Goal: Task Accomplishment & Management: Manage account settings

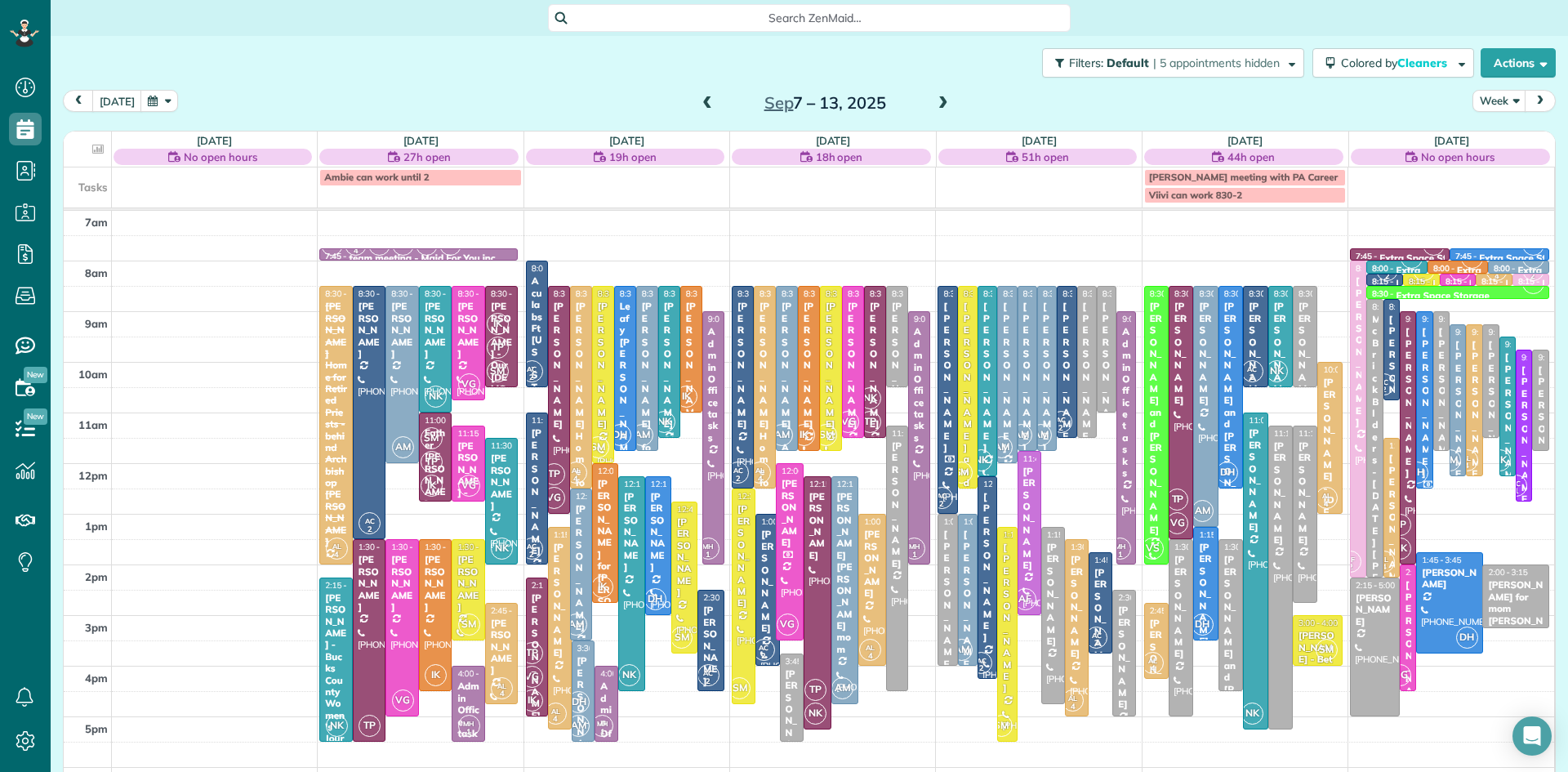
scroll to position [8, 8]
click at [108, 102] on button "today" at bounding box center [117, 101] width 50 height 22
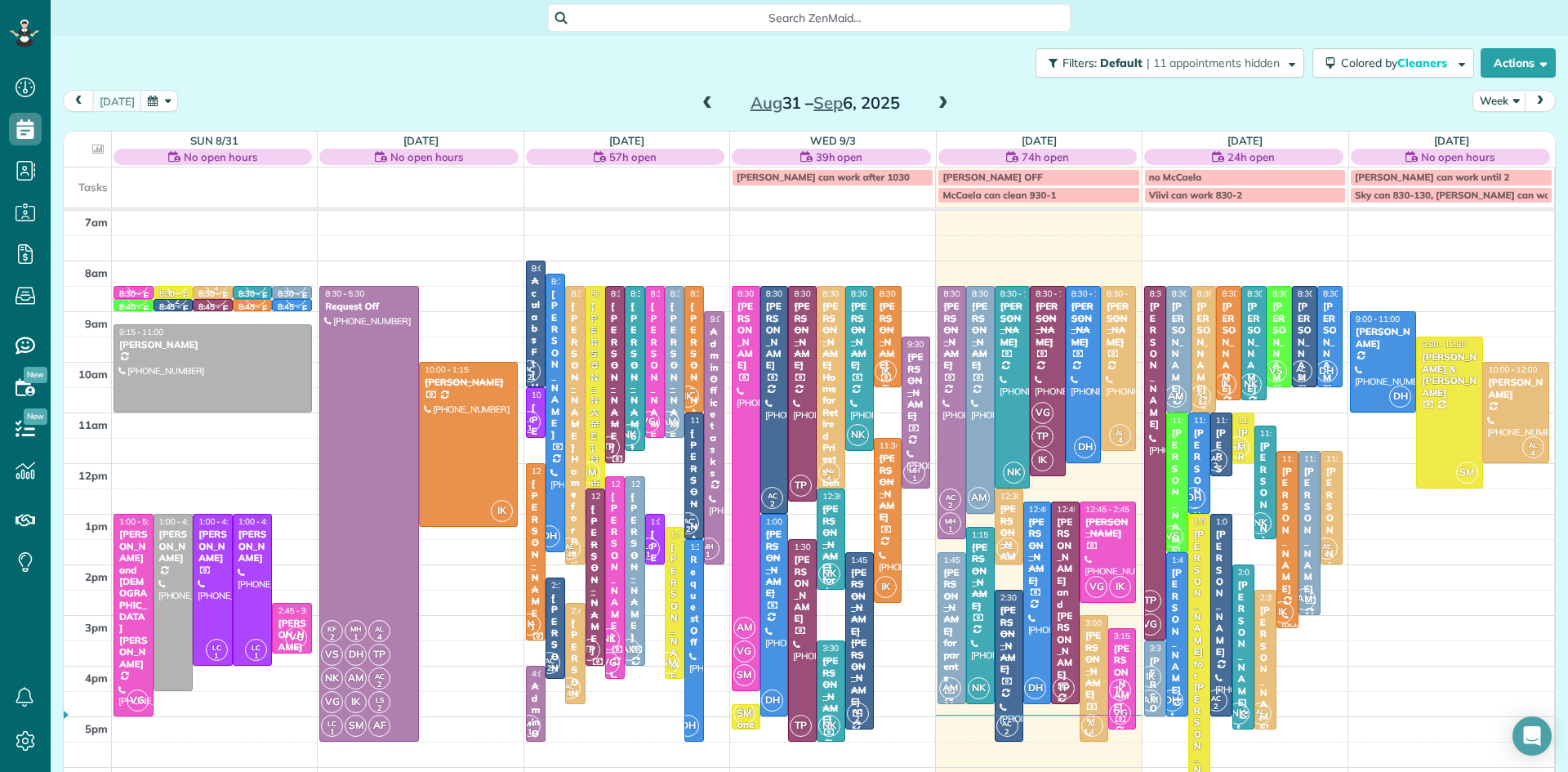
click at [1204, 376] on div at bounding box center [1205, 349] width 24 height 125
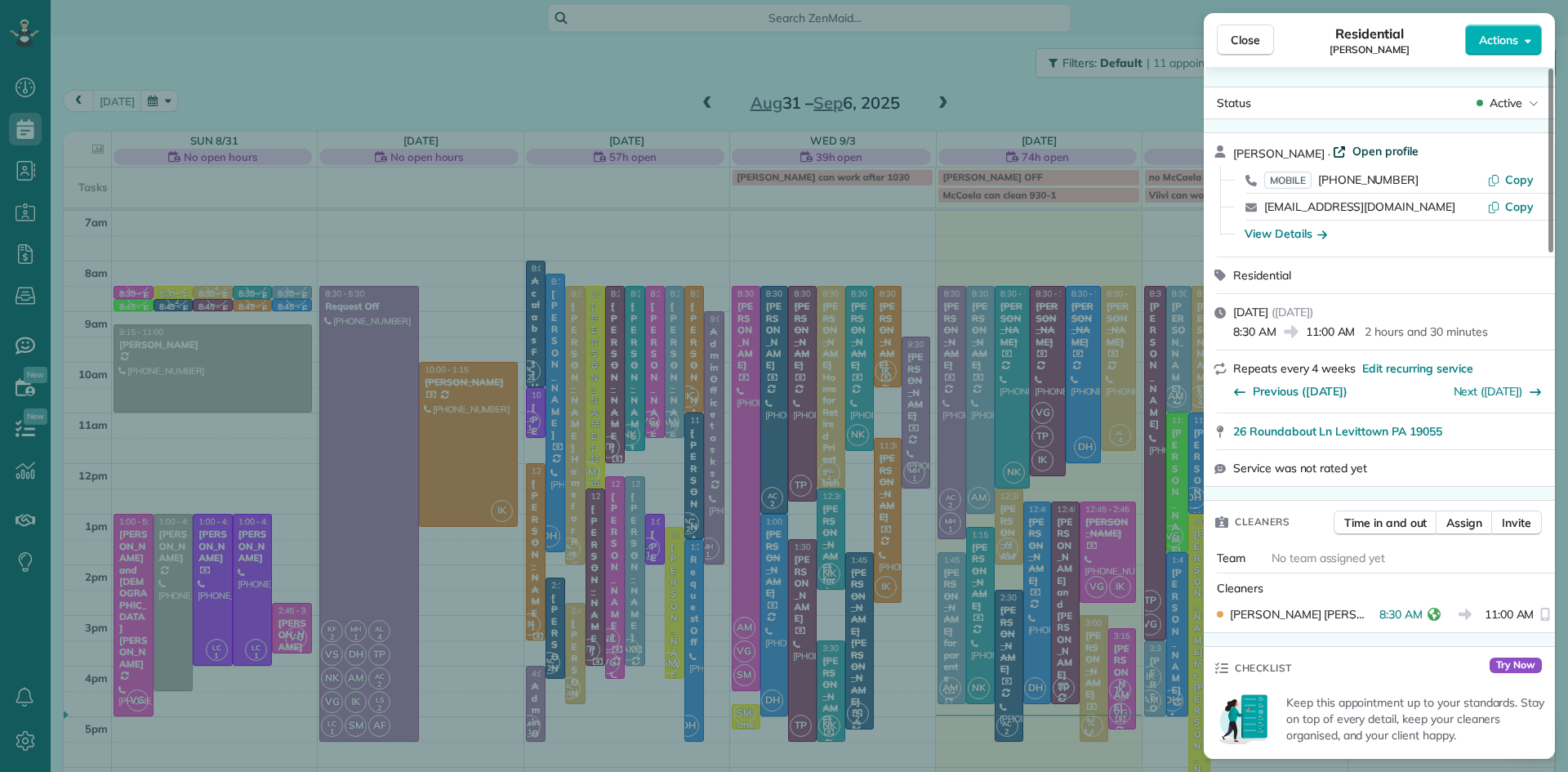
click at [1357, 149] on span "Open profile" at bounding box center [1386, 151] width 66 height 16
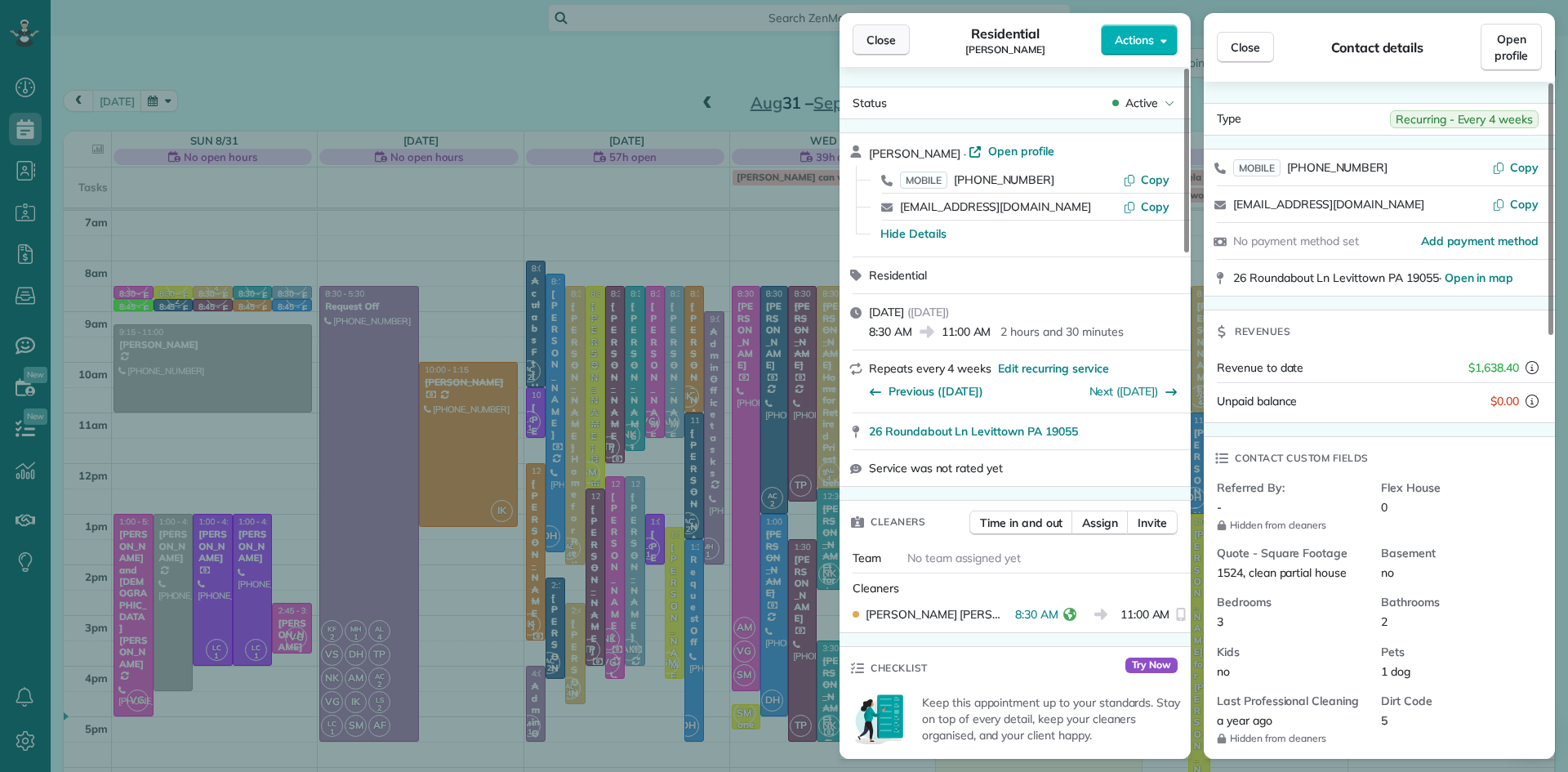
click at [886, 40] on span "Close" at bounding box center [882, 40] width 29 height 16
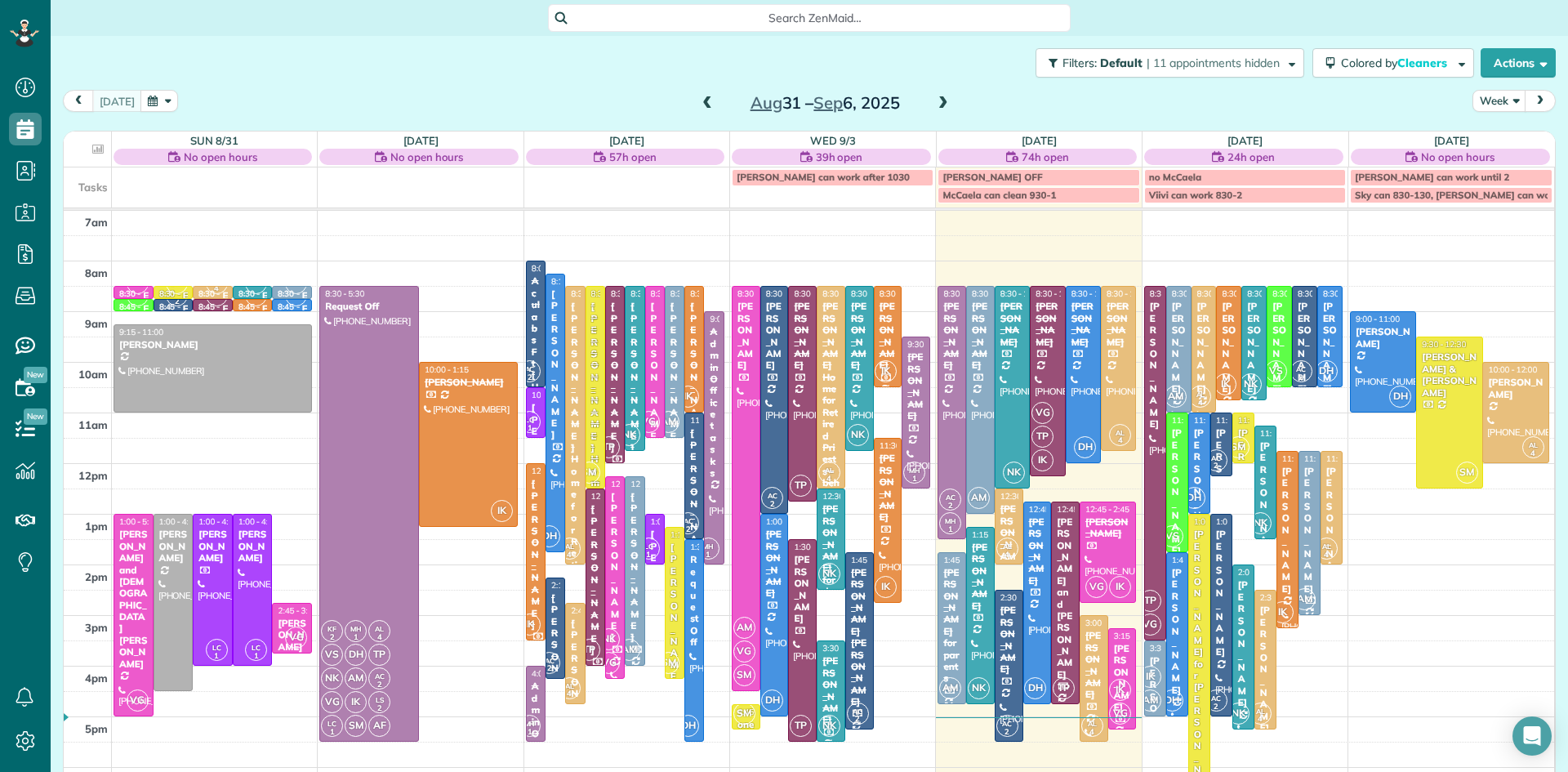
click at [1202, 598] on div "Shawn Lolk for Robert Konopka" at bounding box center [1199, 670] width 12 height 282
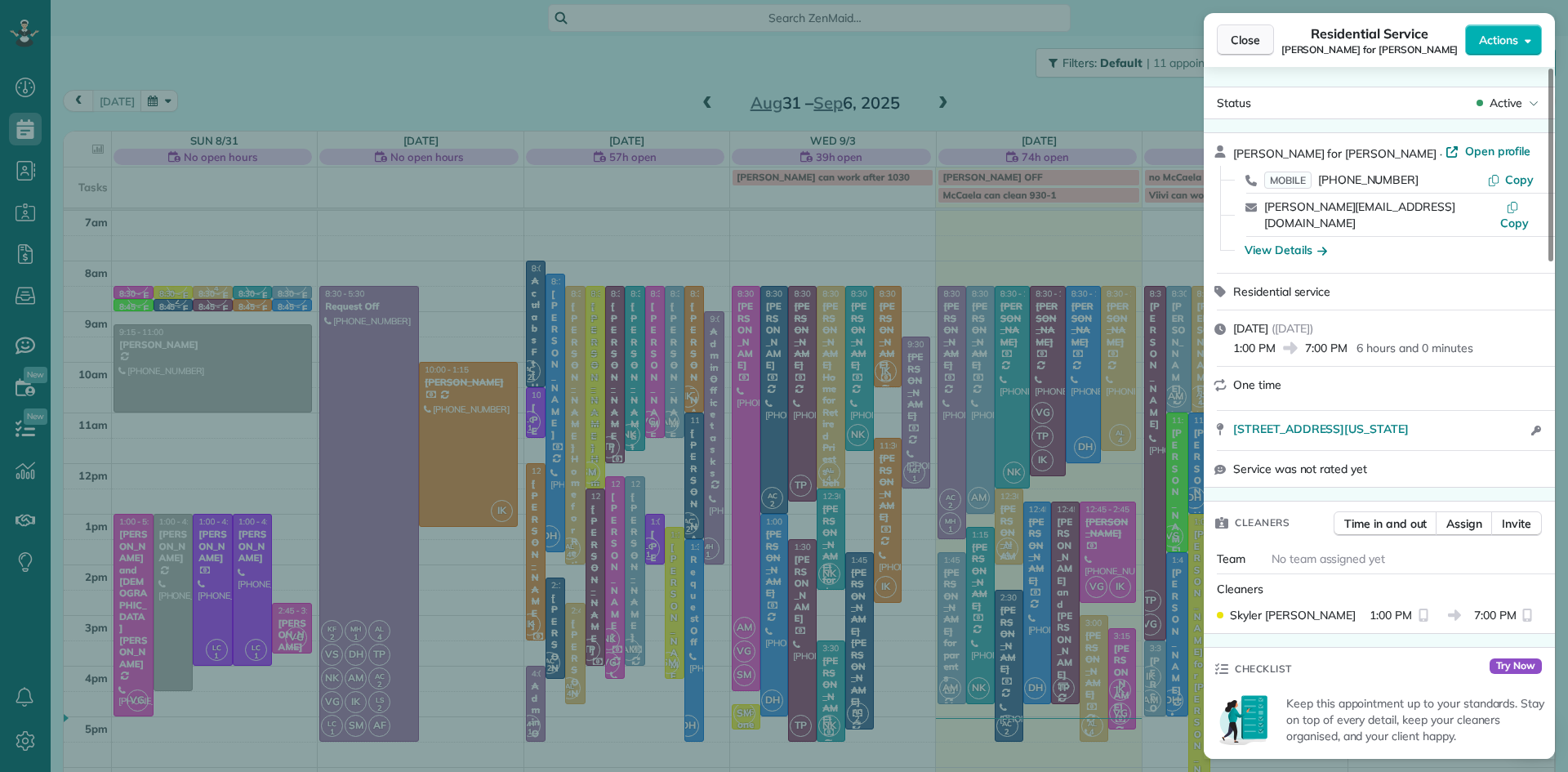
click at [1239, 44] on span "Close" at bounding box center [1245, 40] width 29 height 16
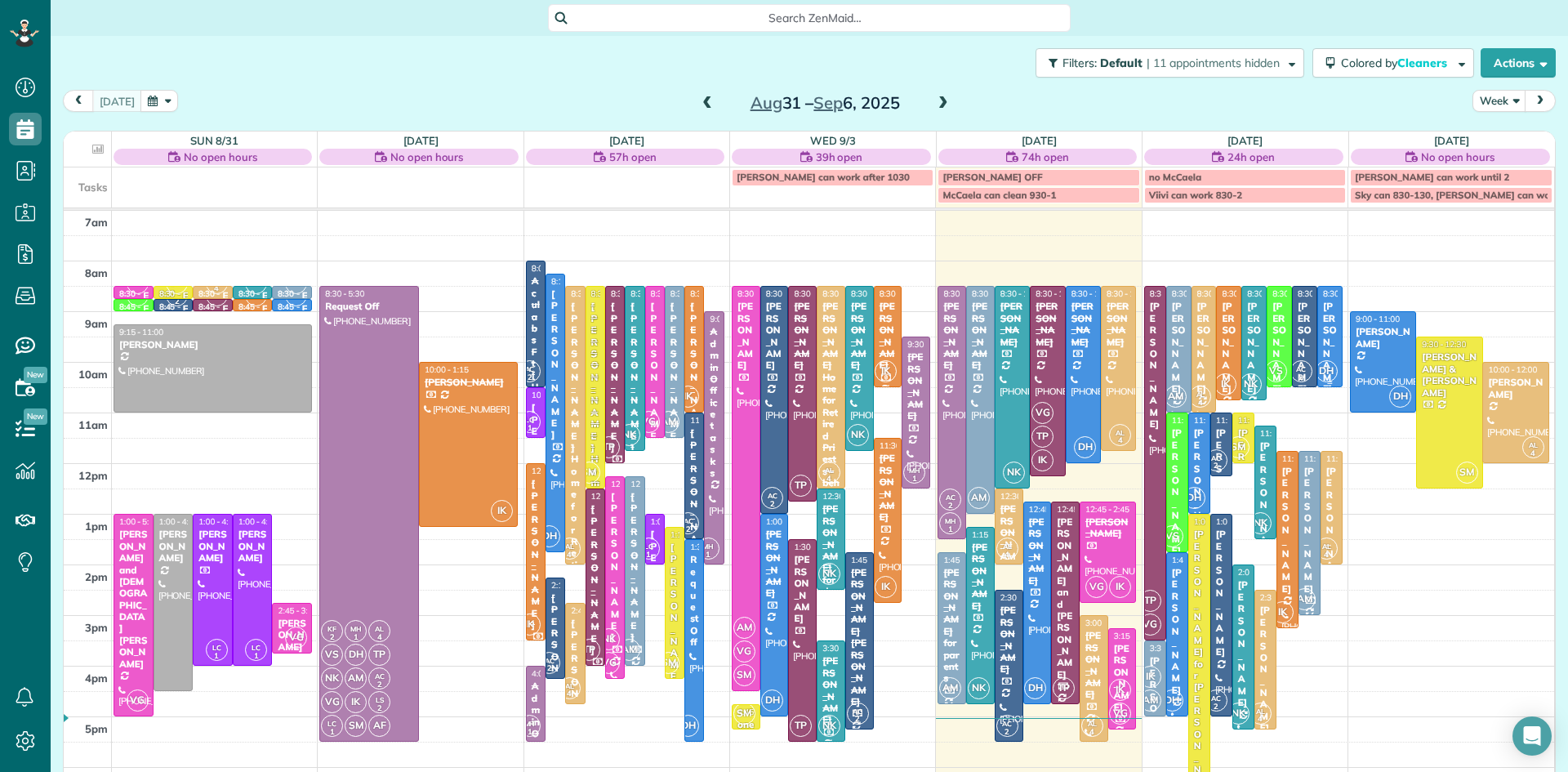
click at [1336, 348] on div "[PERSON_NAME]" at bounding box center [1331, 347] width 15 height 94
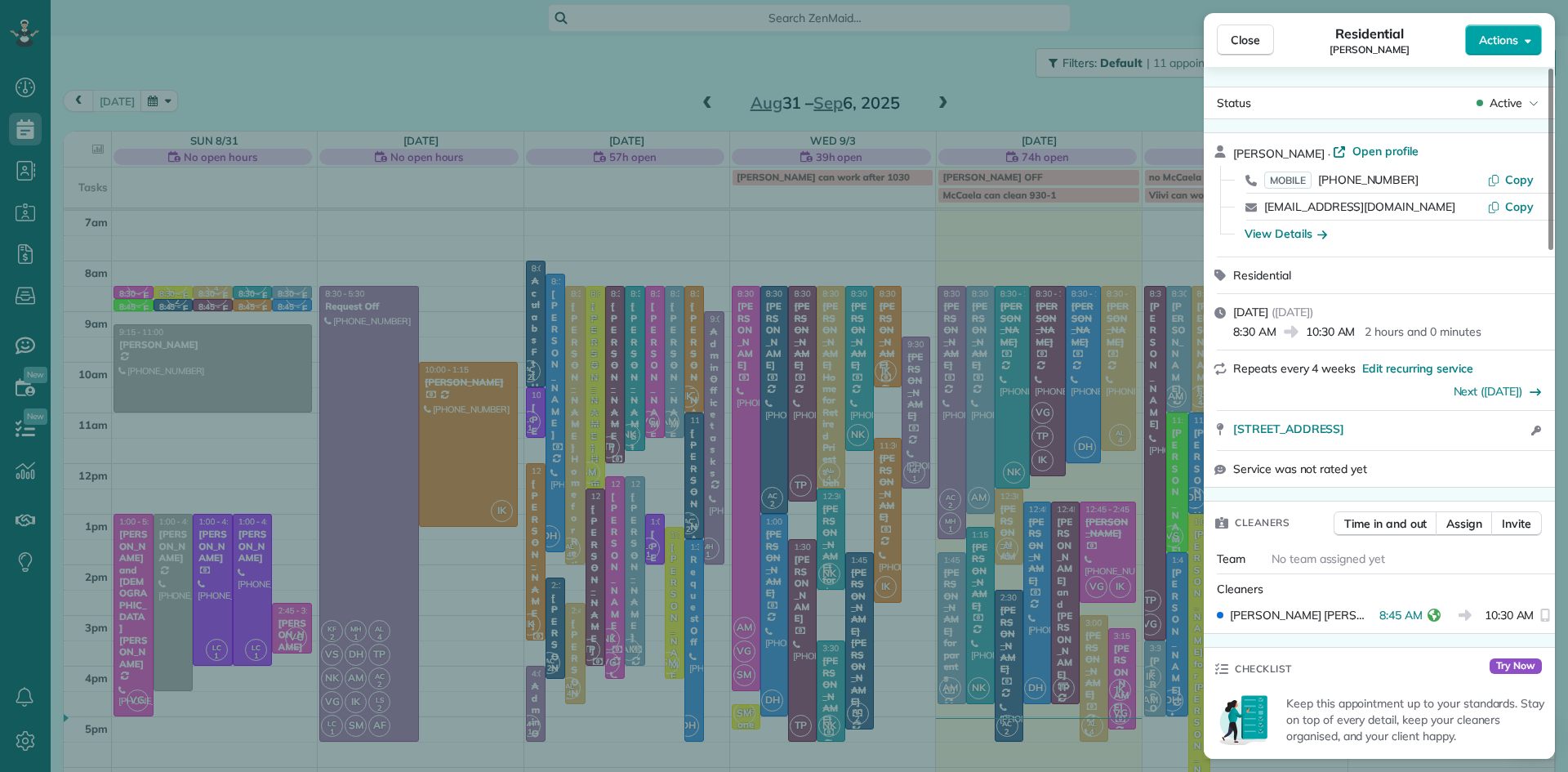
click at [1503, 40] on span "Actions" at bounding box center [1499, 40] width 40 height 16
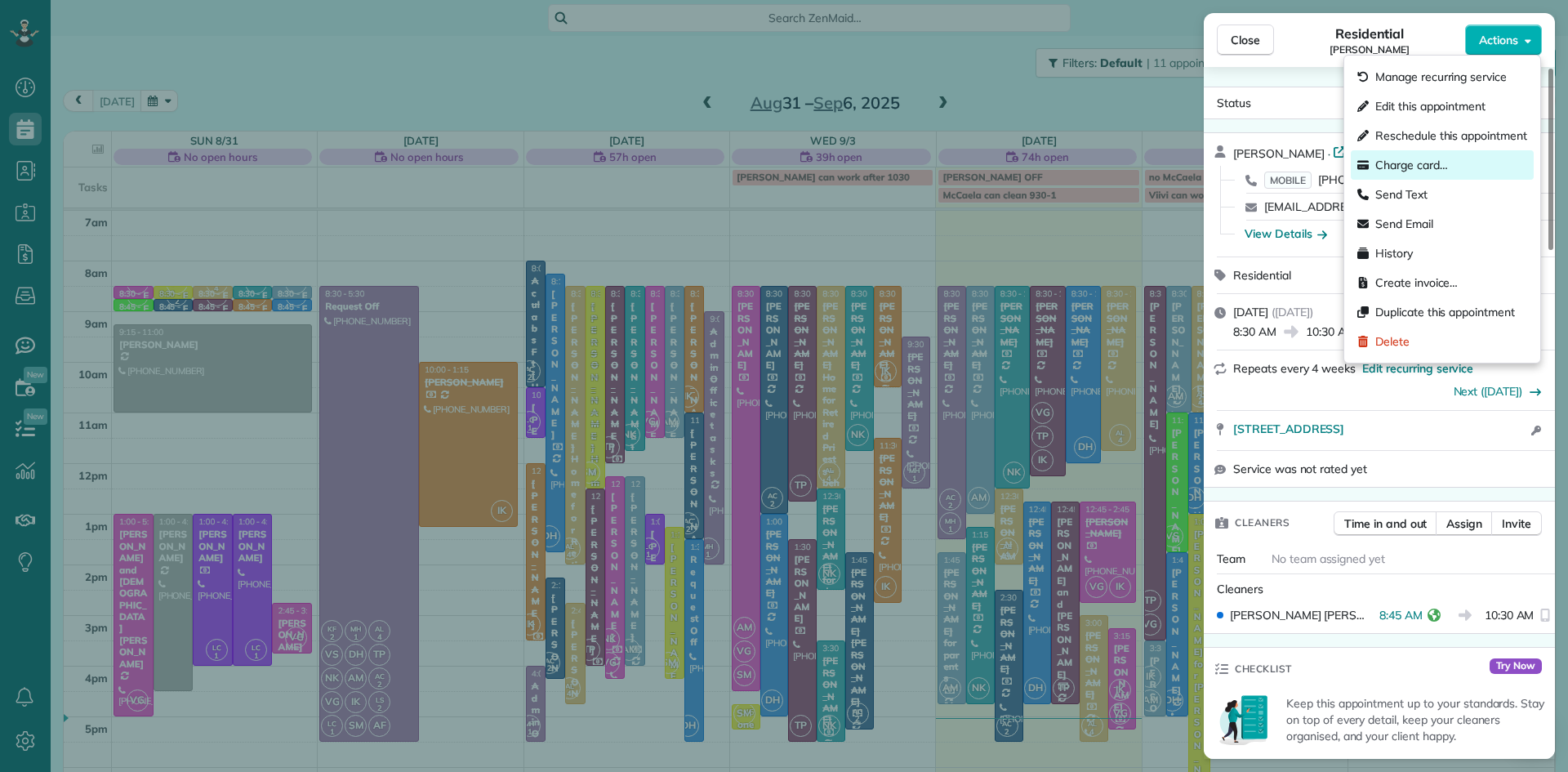
click at [1423, 159] on span "Charge card…" at bounding box center [1411, 164] width 73 height 16
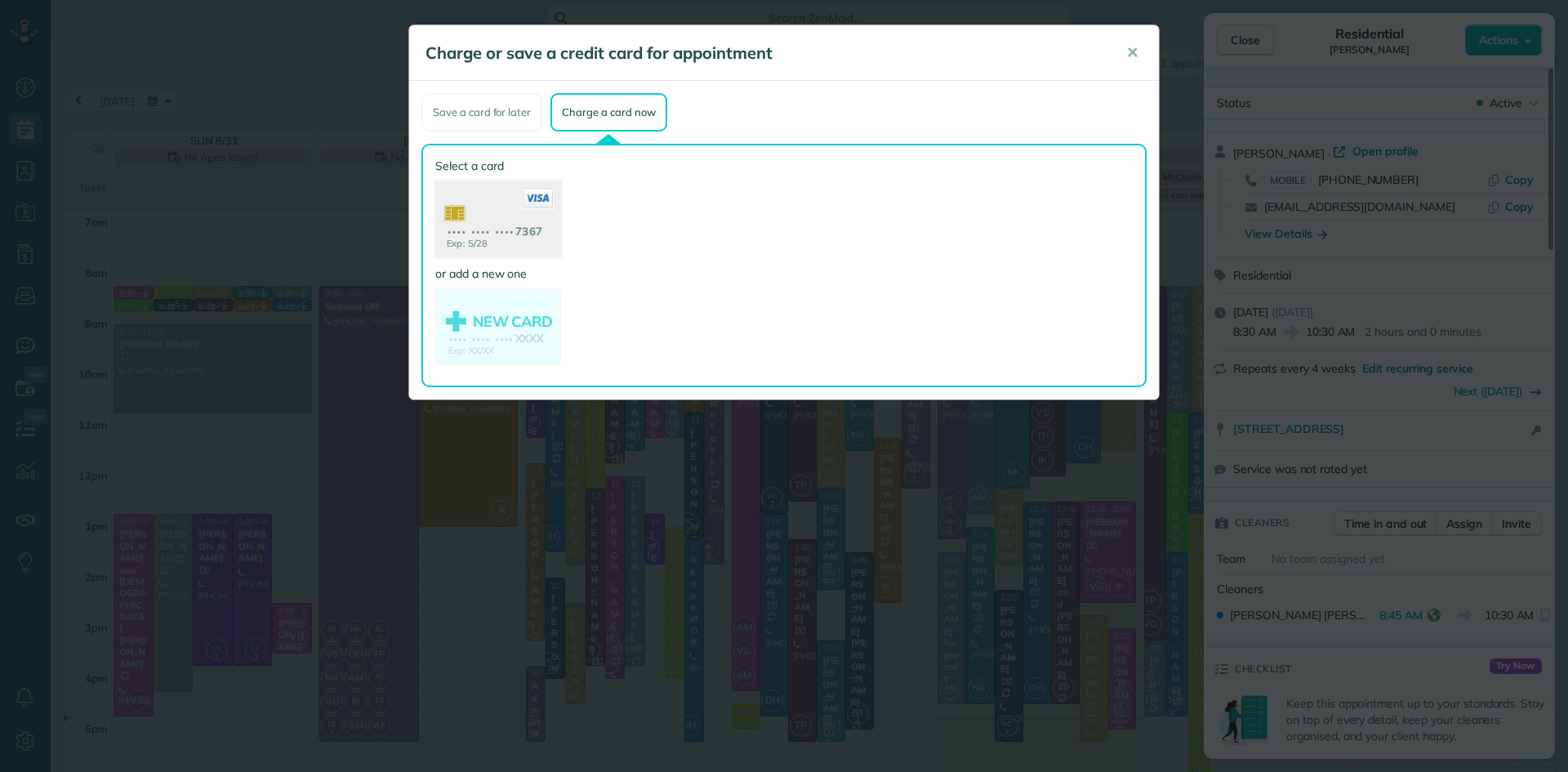
click at [502, 238] on use at bounding box center [498, 221] width 126 height 79
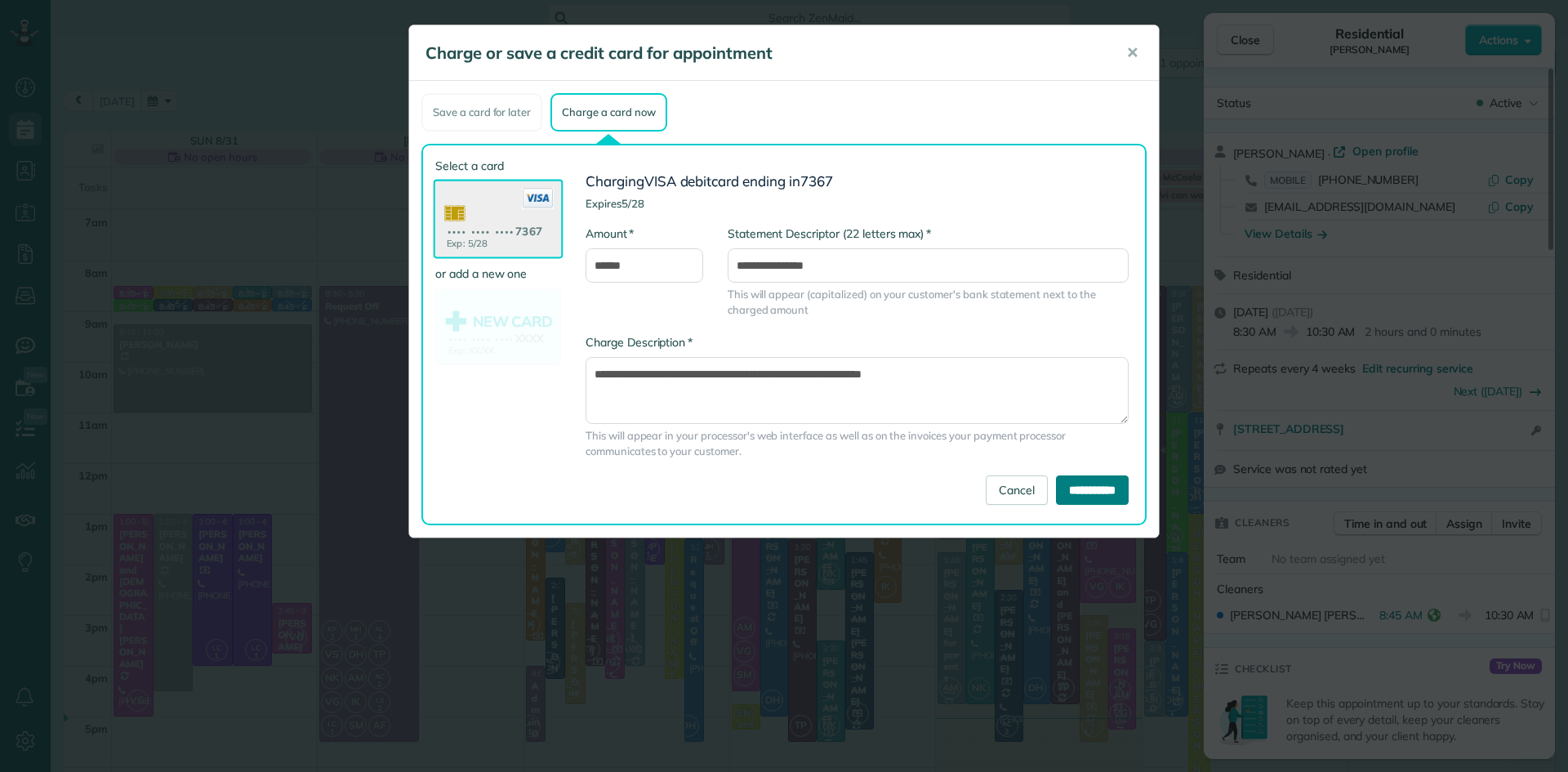
click at [1084, 494] on input "**********" at bounding box center [1092, 491] width 73 height 29
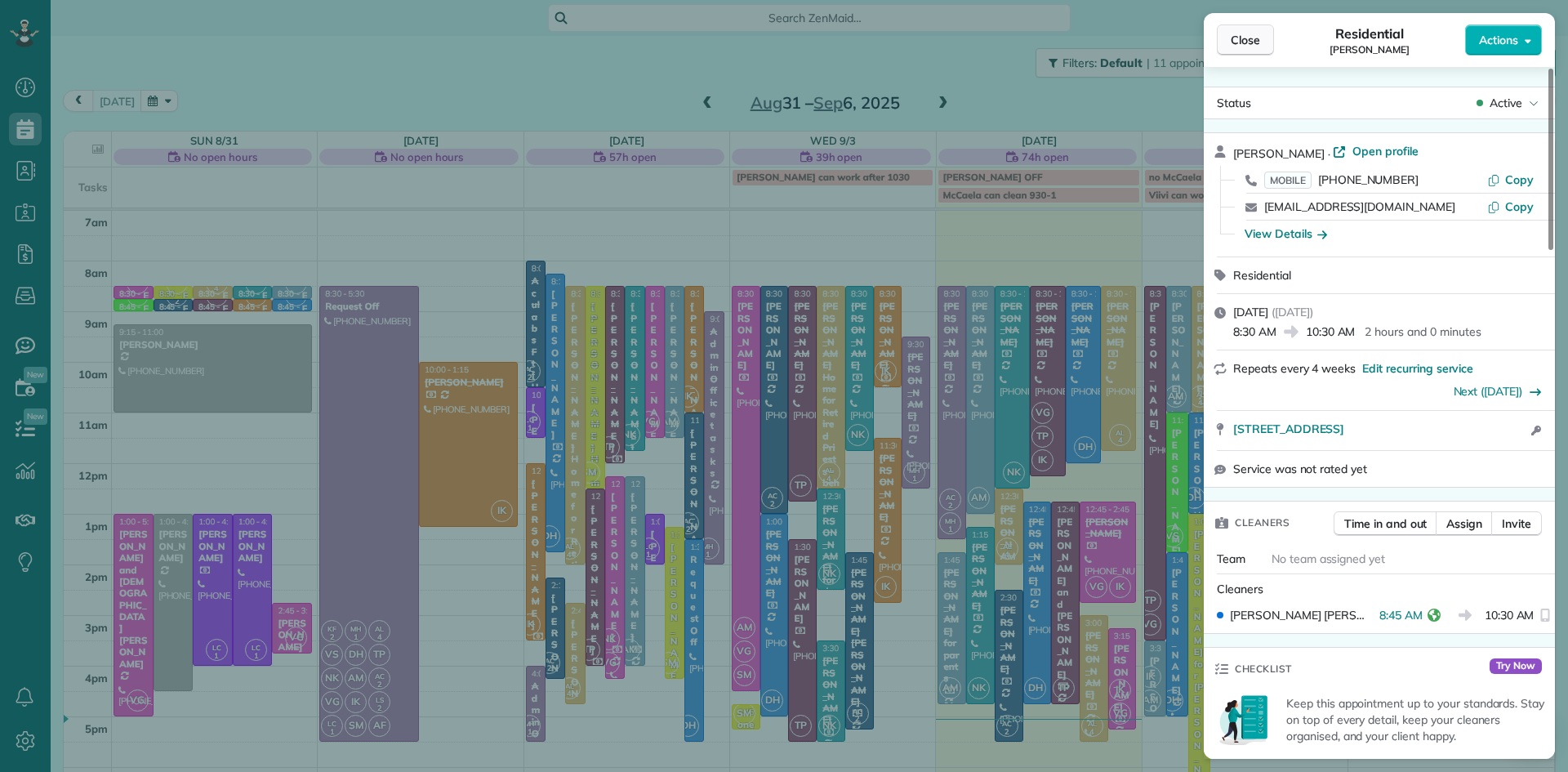
click at [1257, 34] on span "Close" at bounding box center [1245, 40] width 29 height 16
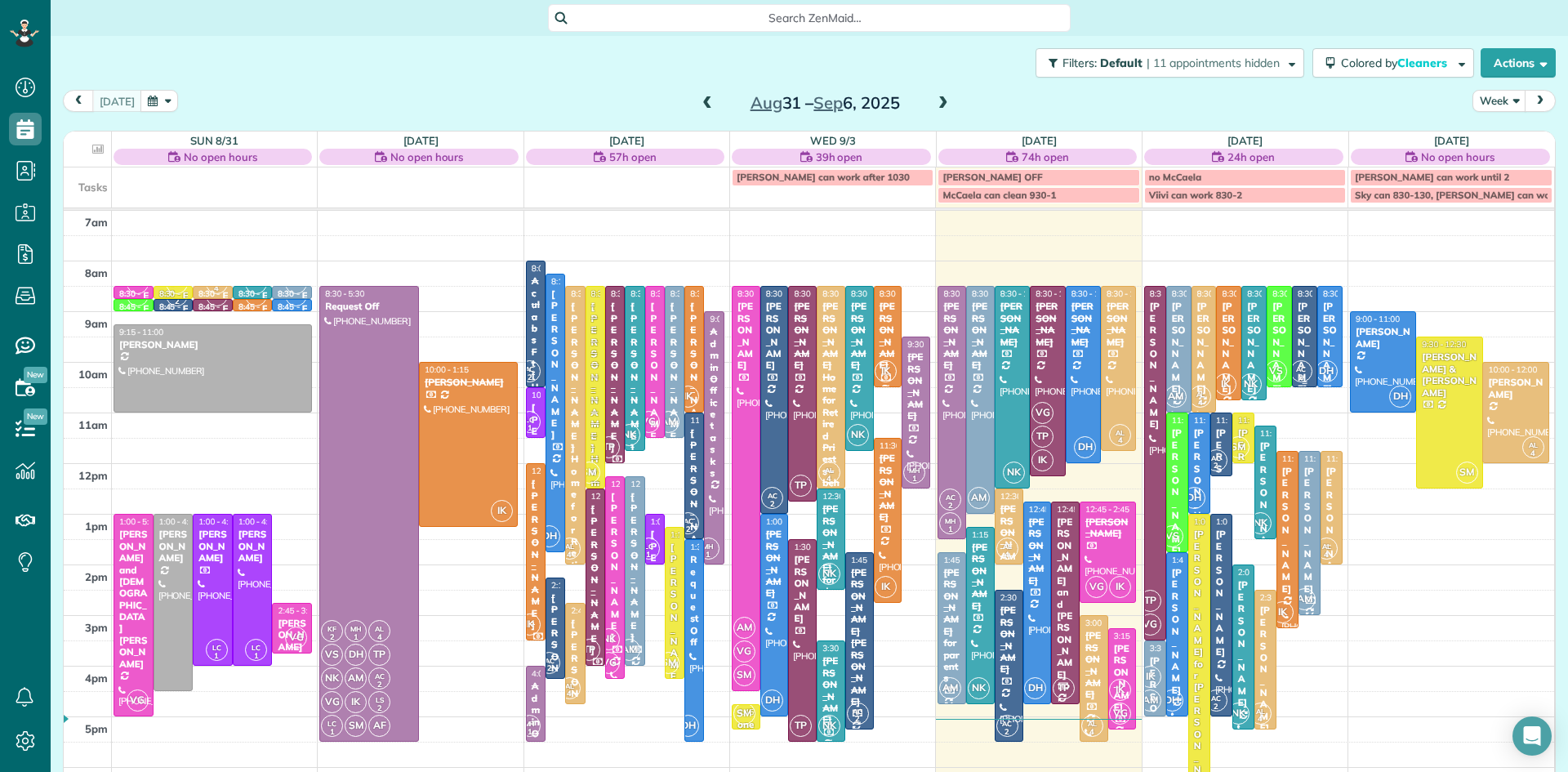
click at [1301, 328] on div "[PERSON_NAME]" at bounding box center [1305, 347] width 15 height 94
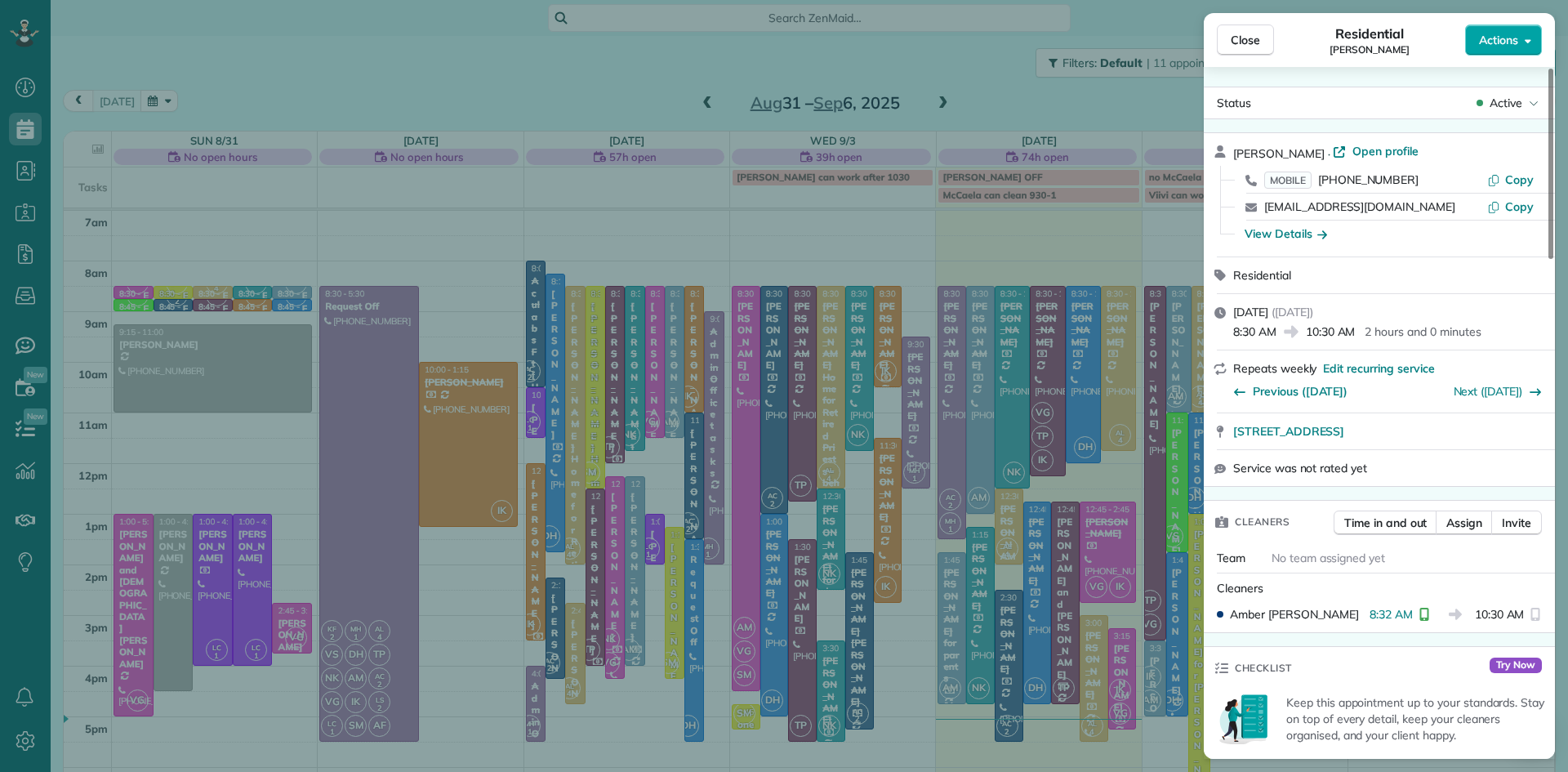
click at [1487, 39] on span "Actions" at bounding box center [1499, 40] width 40 height 16
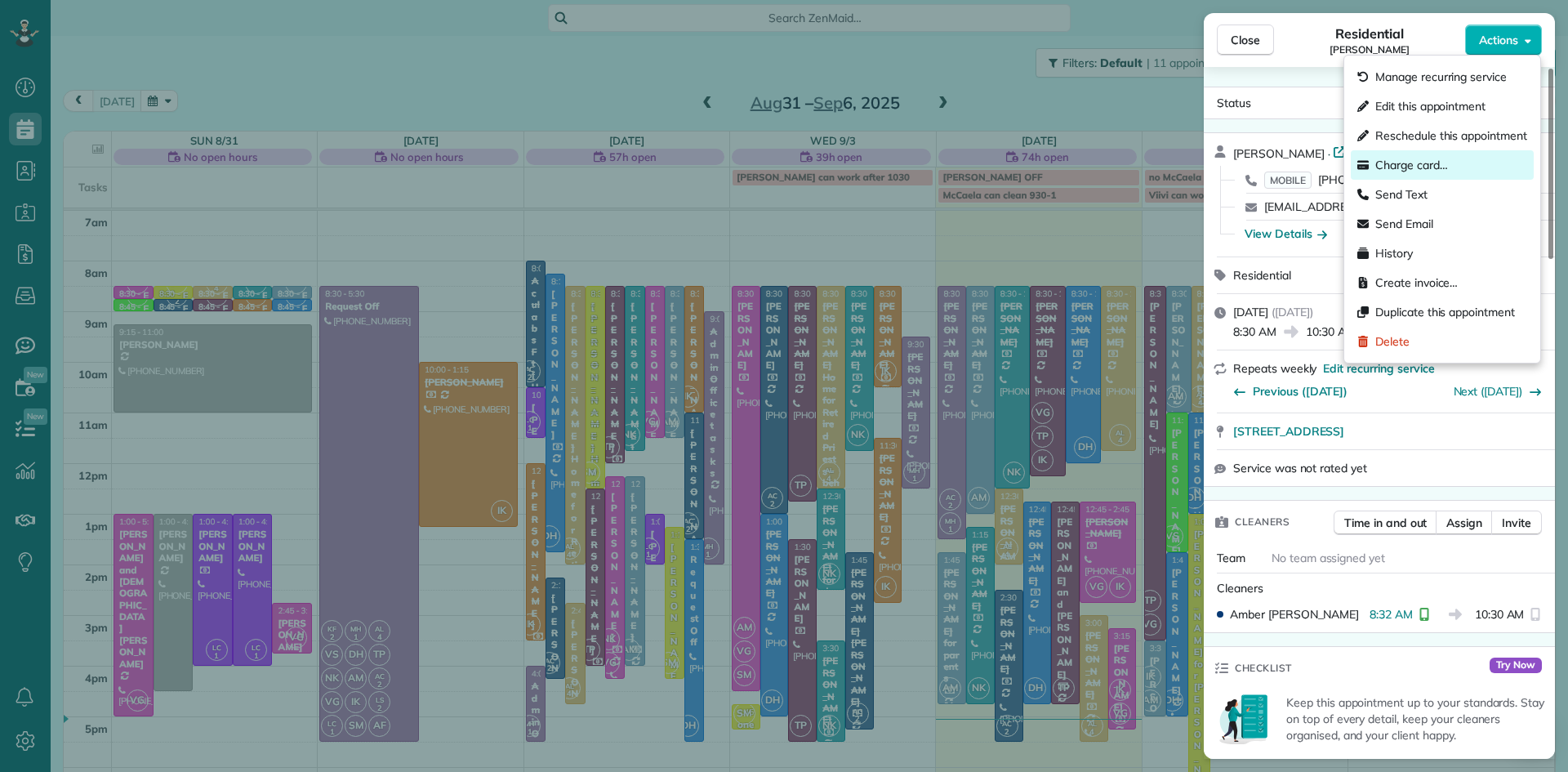
click at [1409, 165] on span "Charge card…" at bounding box center [1411, 164] width 73 height 16
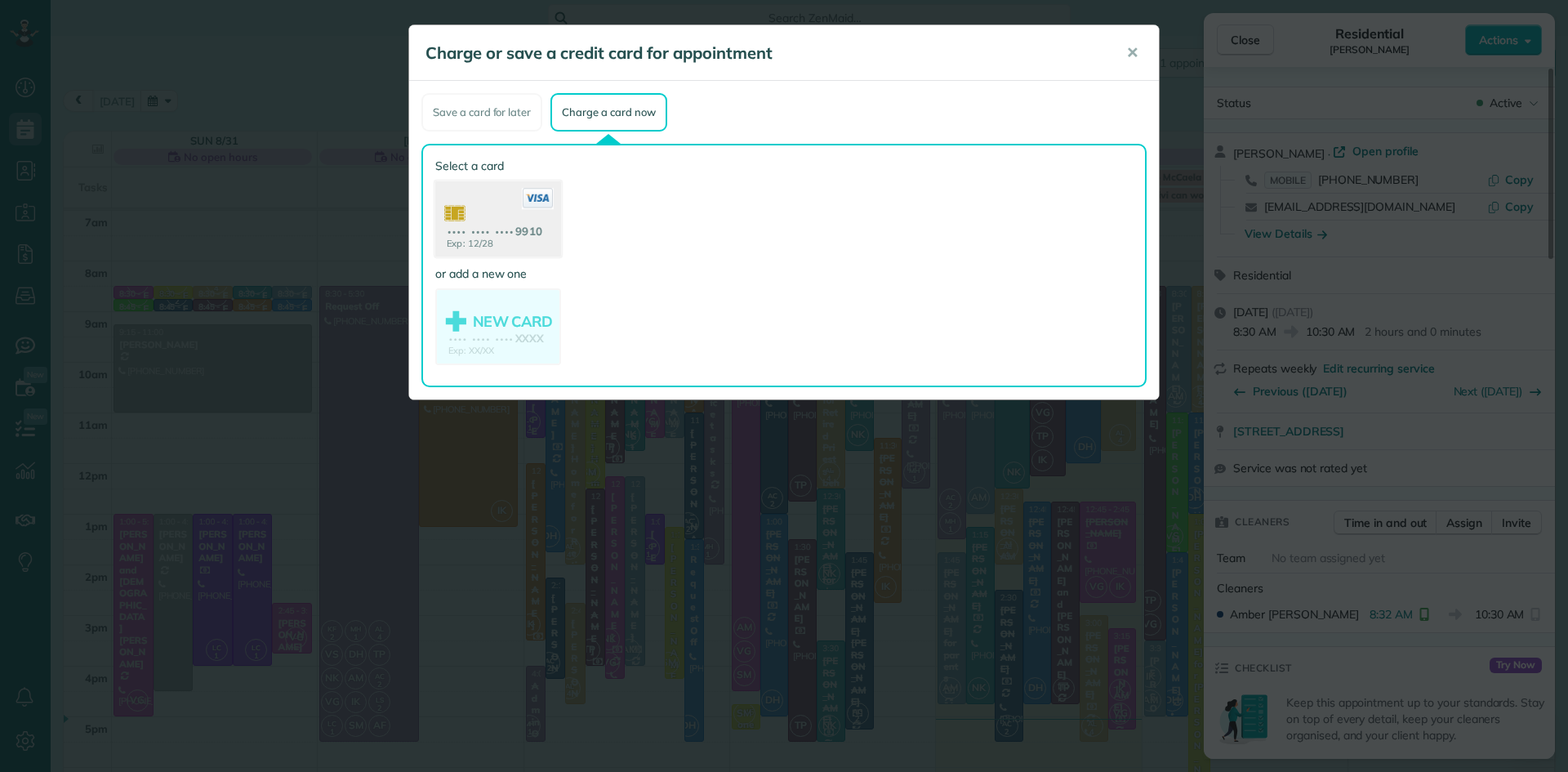
click at [458, 201] on use at bounding box center [498, 221] width 126 height 79
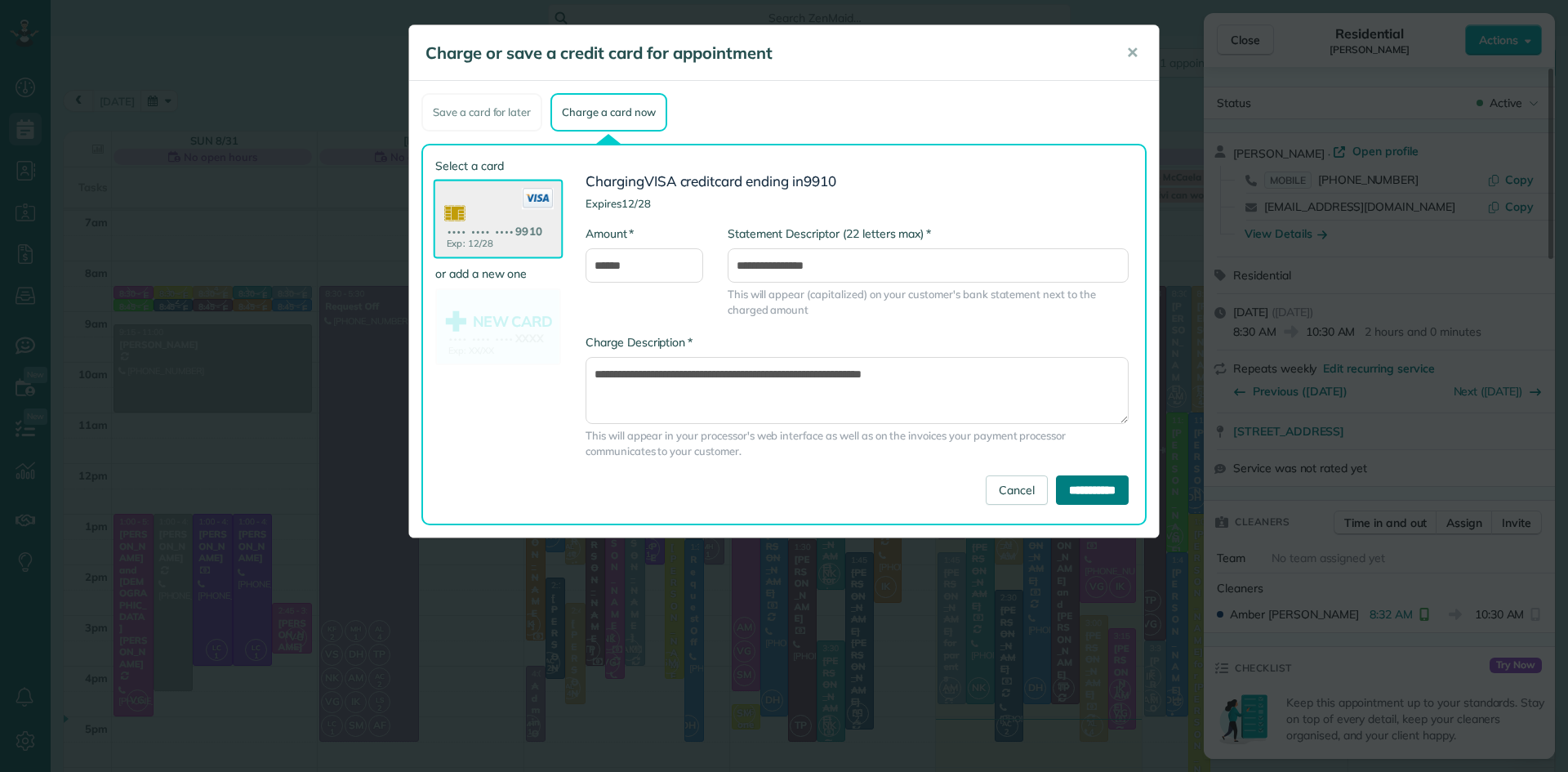
click at [1064, 490] on input "**********" at bounding box center [1092, 491] width 73 height 29
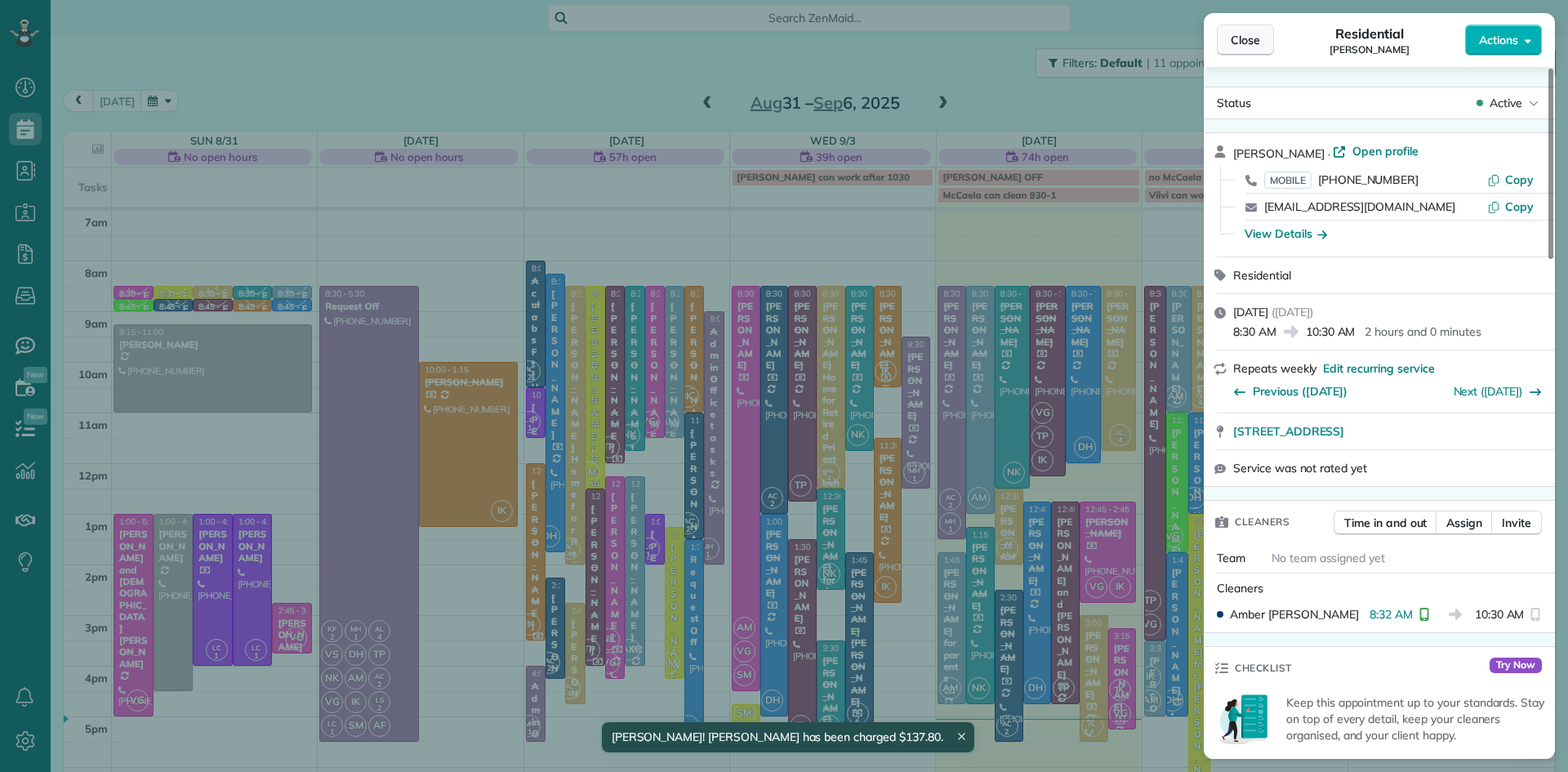
click at [1247, 36] on span "Close" at bounding box center [1245, 40] width 29 height 16
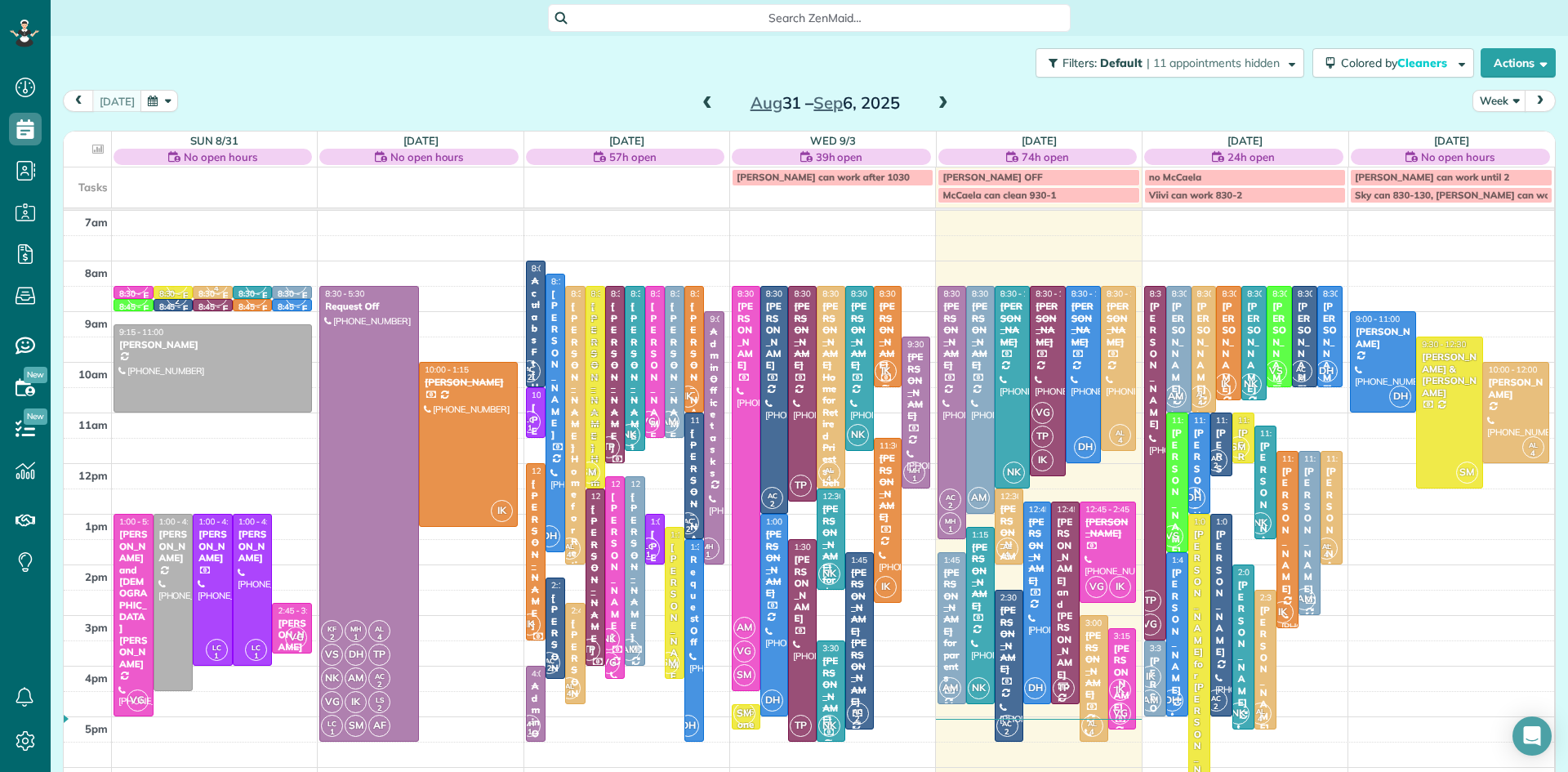
click at [1279, 319] on div "[PERSON_NAME]" at bounding box center [1280, 347] width 15 height 94
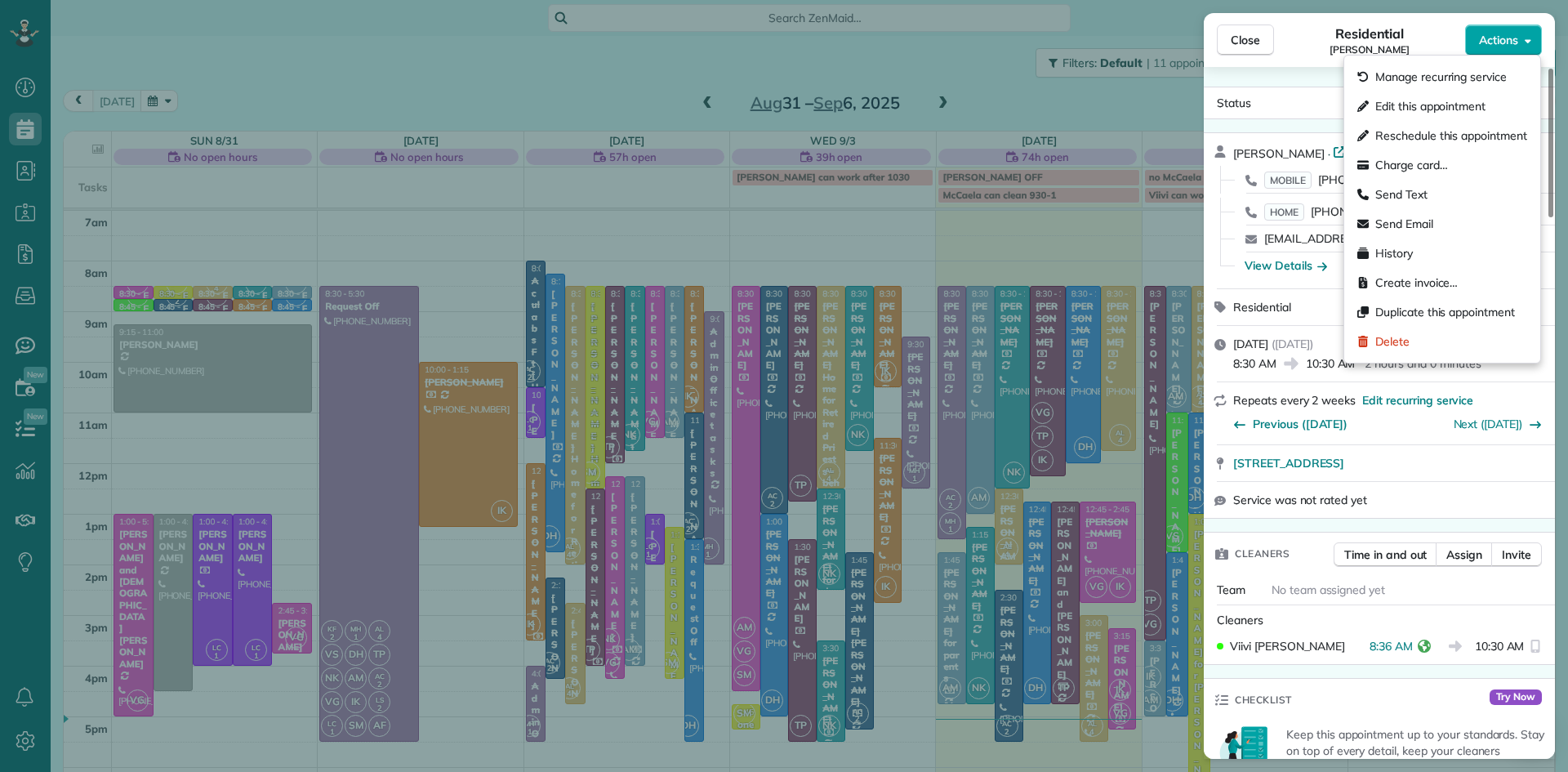
click at [1495, 39] on span "Actions" at bounding box center [1499, 40] width 40 height 16
click at [1417, 168] on span "Charge card…" at bounding box center [1411, 164] width 73 height 16
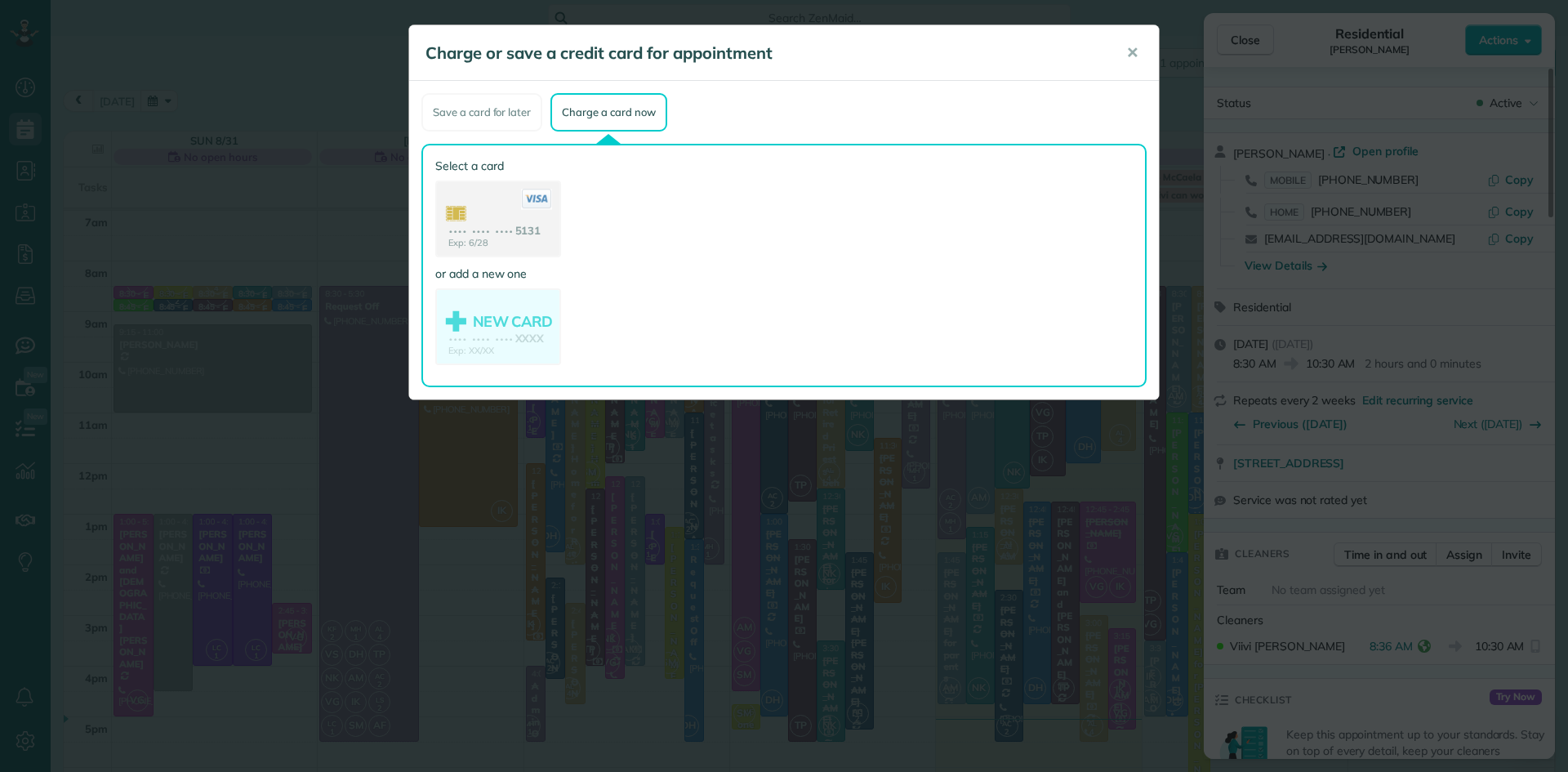
click at [532, 233] on use at bounding box center [498, 220] width 122 height 77
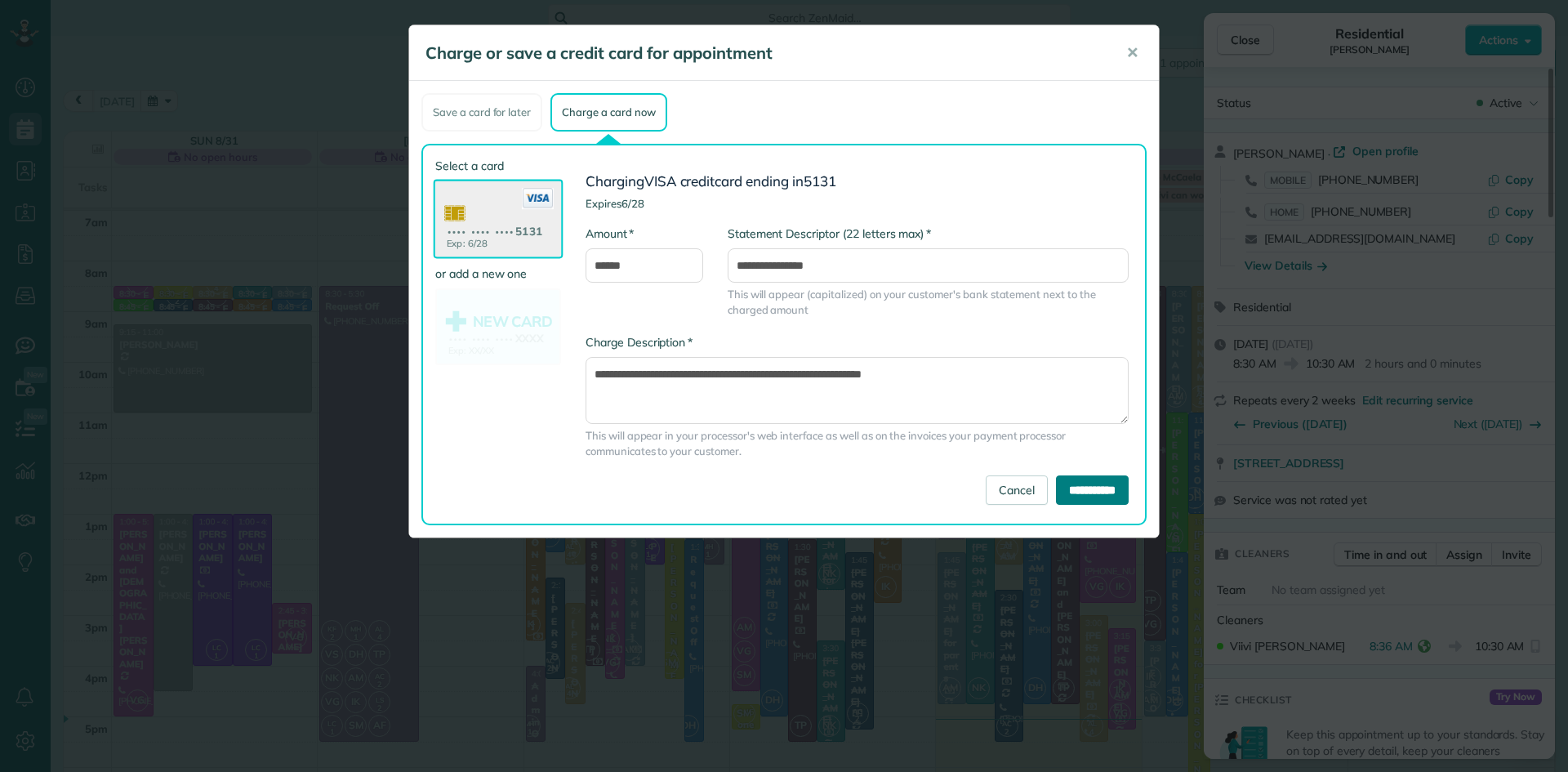
click at [1116, 496] on input "**********" at bounding box center [1092, 491] width 73 height 29
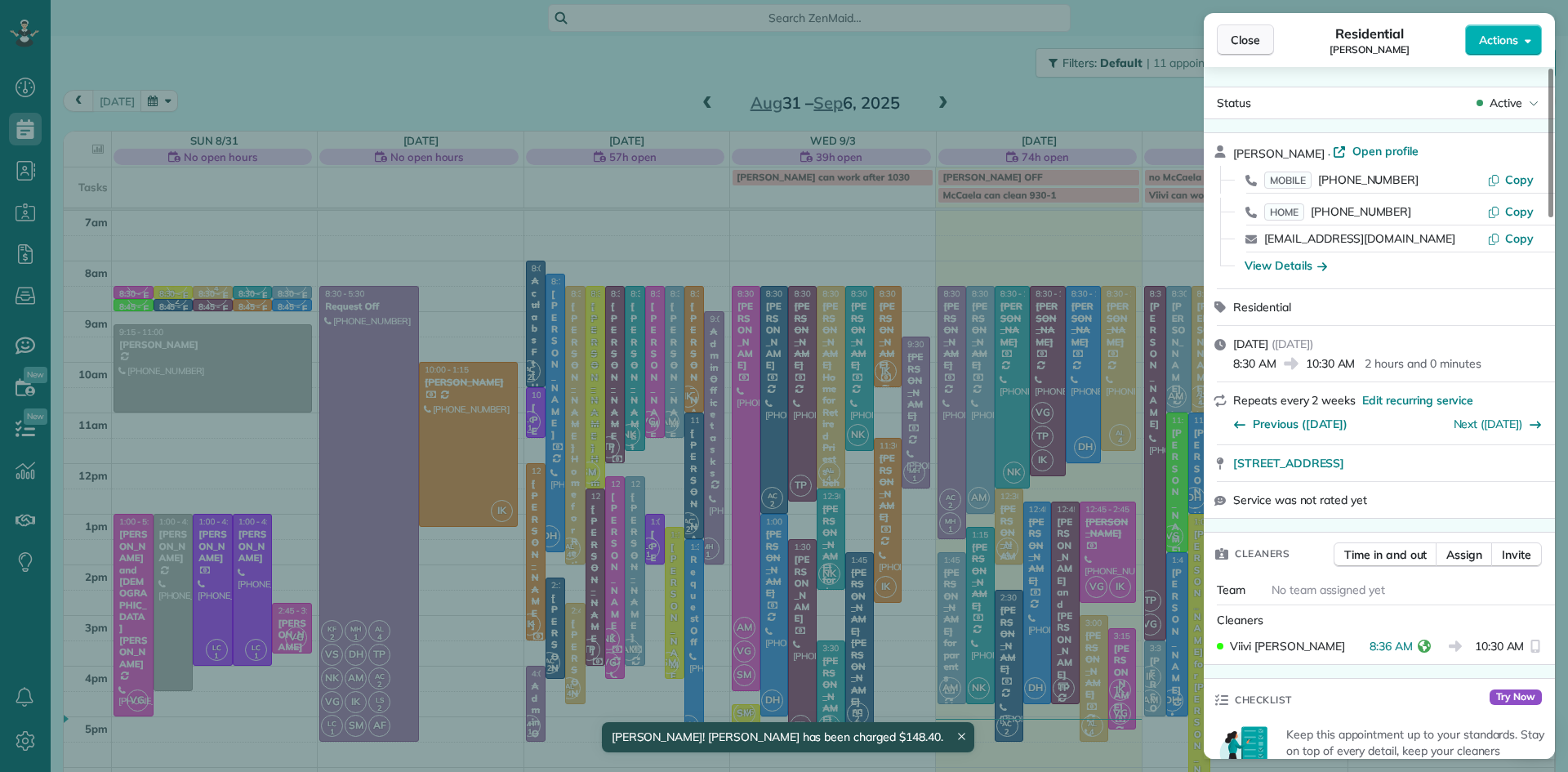
click at [1256, 39] on span "Close" at bounding box center [1245, 40] width 29 height 16
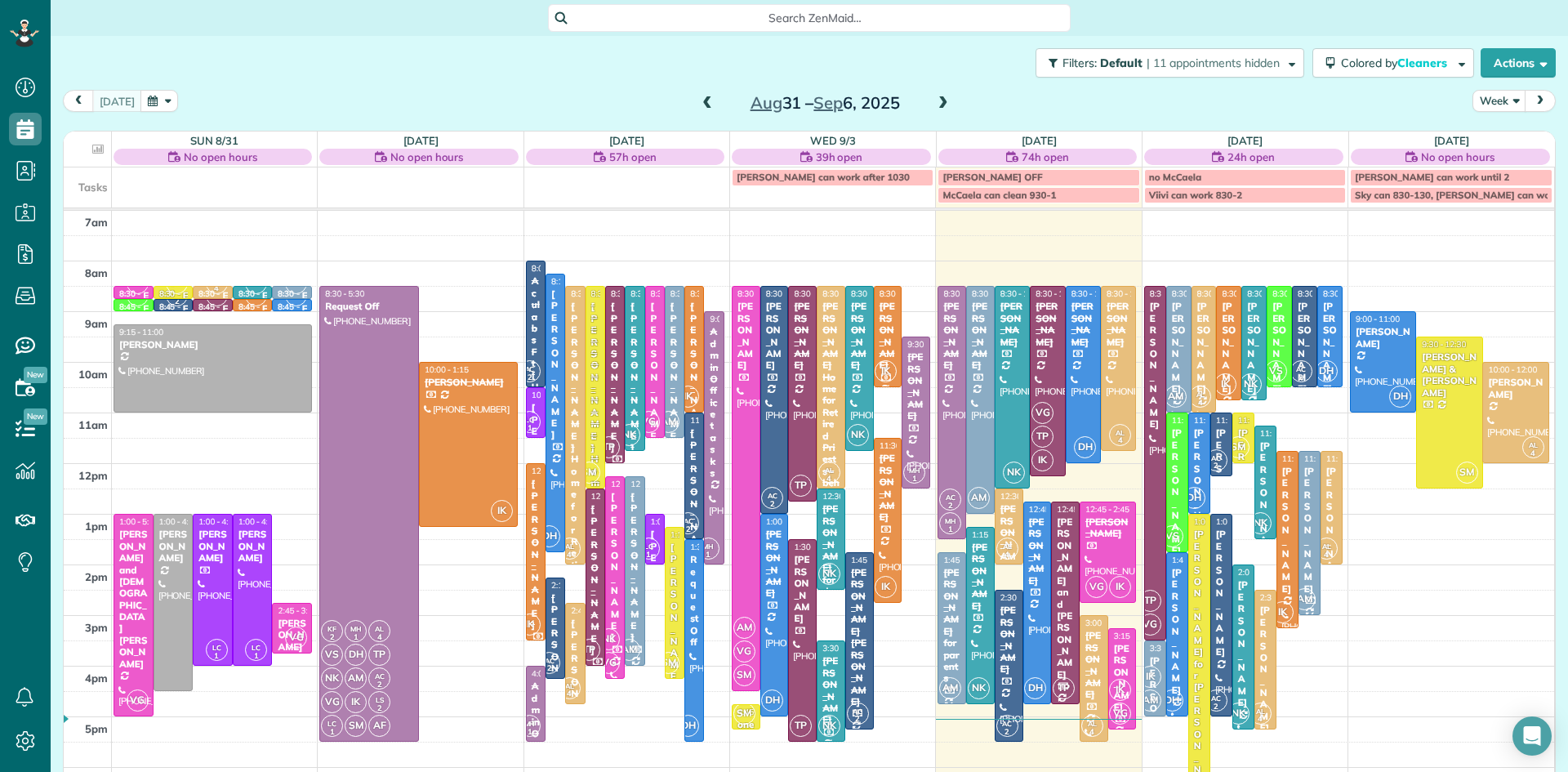
click at [1250, 379] on span "NK" at bounding box center [1251, 385] width 22 height 22
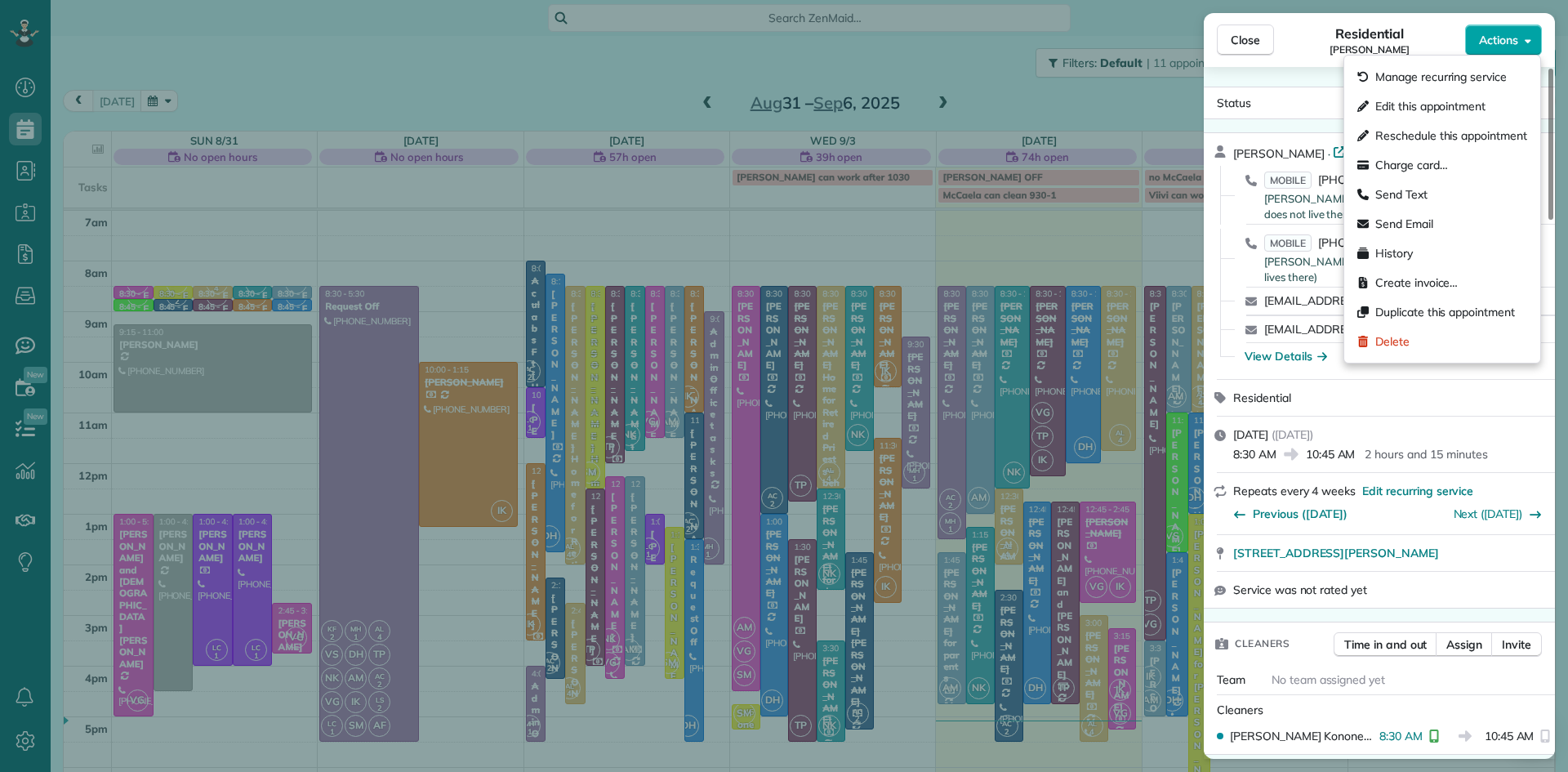
click at [1513, 42] on span "Actions" at bounding box center [1499, 40] width 40 height 16
click at [1441, 161] on span "Charge card…" at bounding box center [1411, 164] width 73 height 16
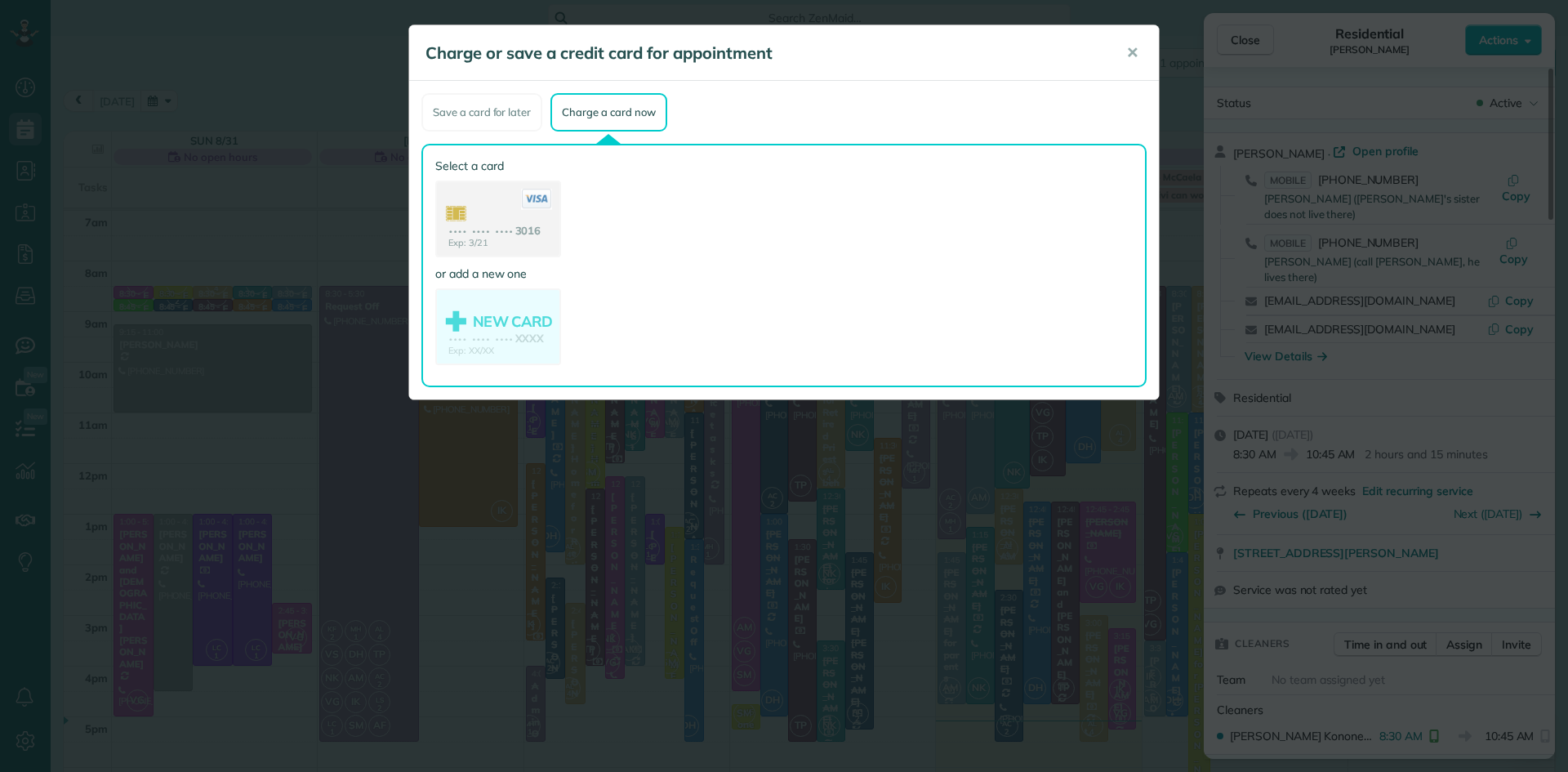
click at [522, 205] on icon at bounding box center [537, 199] width 31 height 21
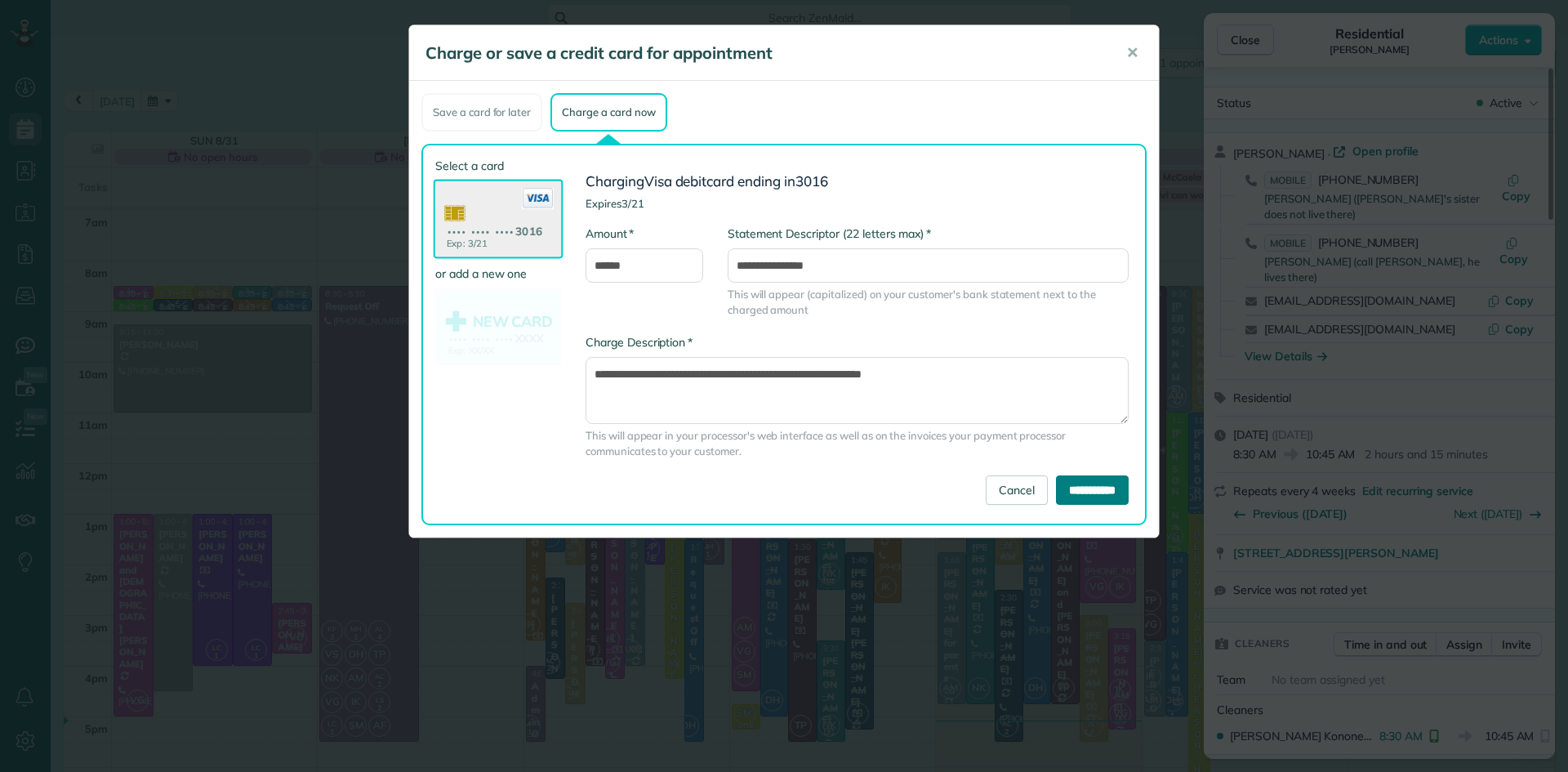
click at [1100, 494] on input "**********" at bounding box center [1092, 491] width 73 height 29
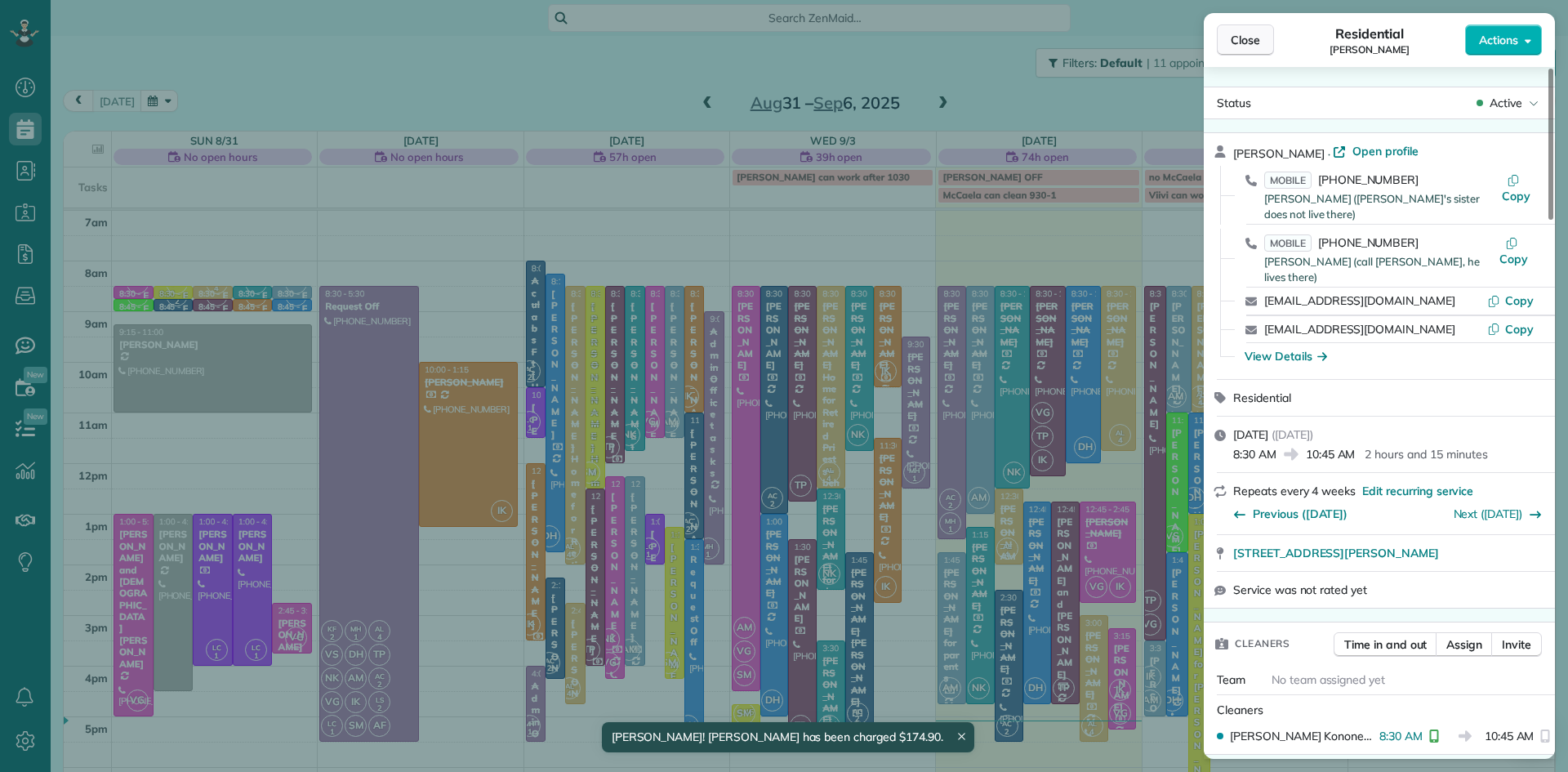
click at [1257, 35] on span "Close" at bounding box center [1245, 40] width 29 height 16
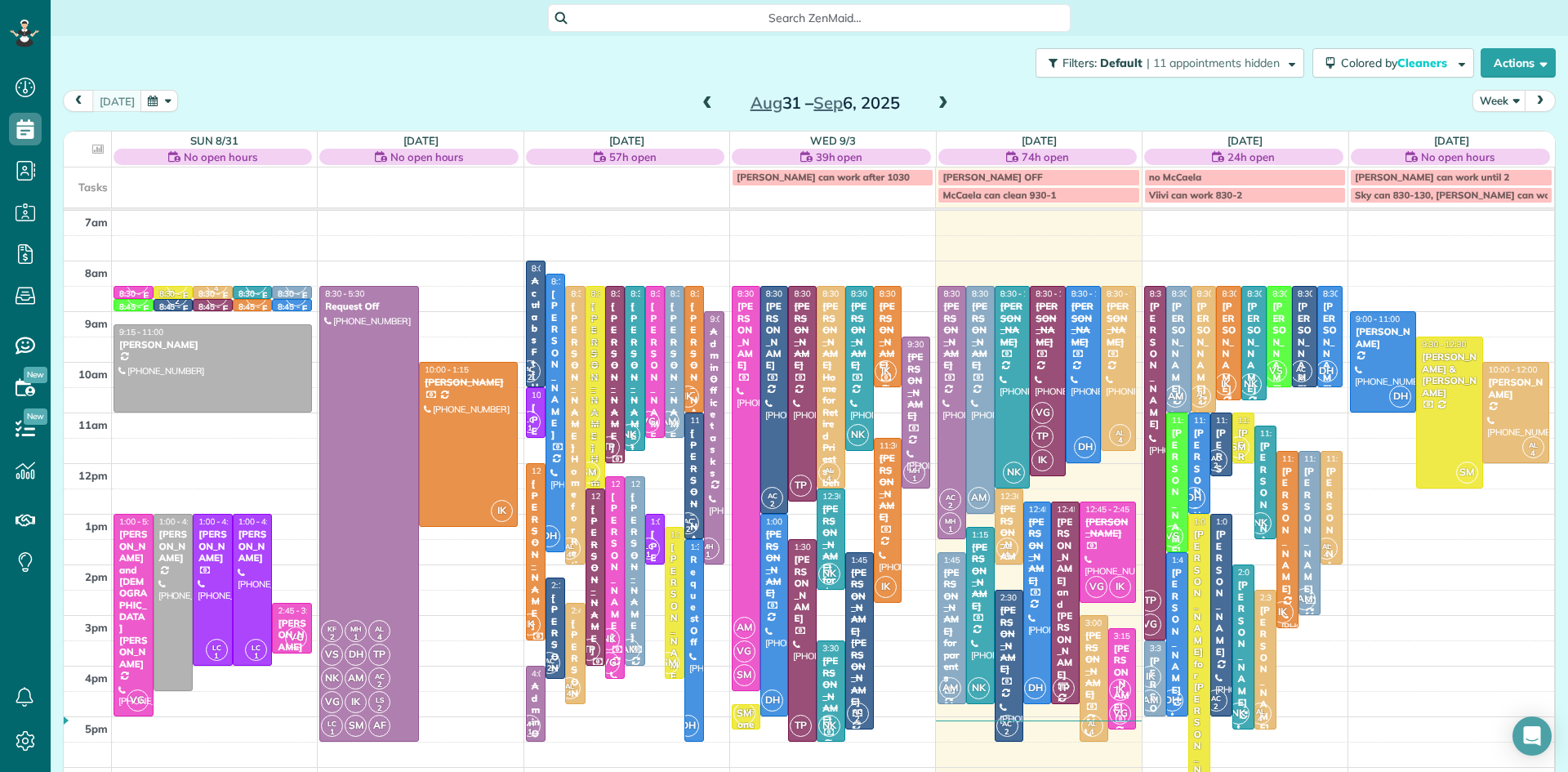
click at [1233, 347] on div "[PERSON_NAME]" at bounding box center [1229, 347] width 15 height 94
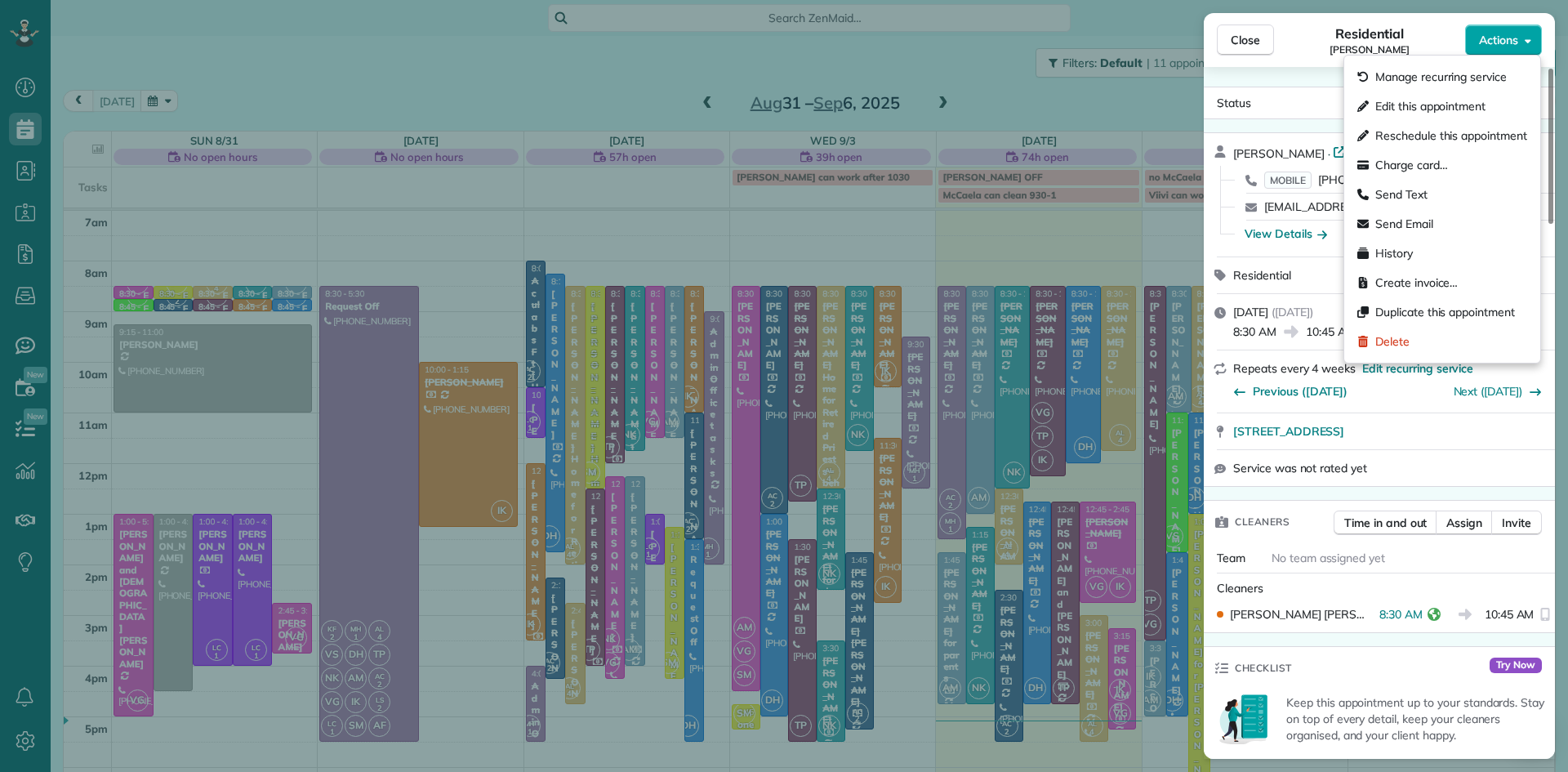
click at [1479, 40] on span "Actions" at bounding box center [1499, 40] width 40 height 16
click at [1412, 159] on span "Charge card…" at bounding box center [1411, 164] width 73 height 16
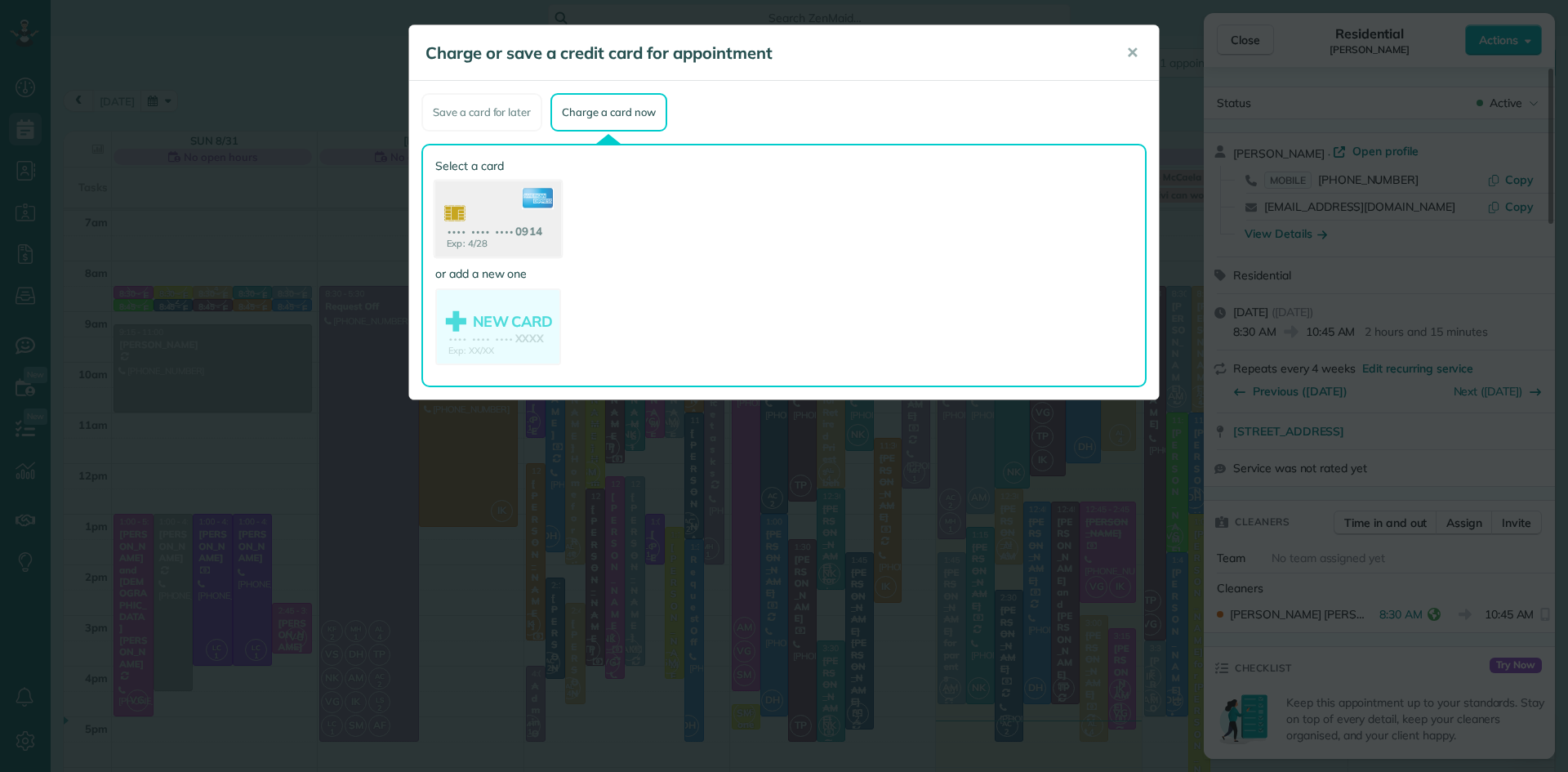
click at [533, 233] on use at bounding box center [498, 221] width 126 height 79
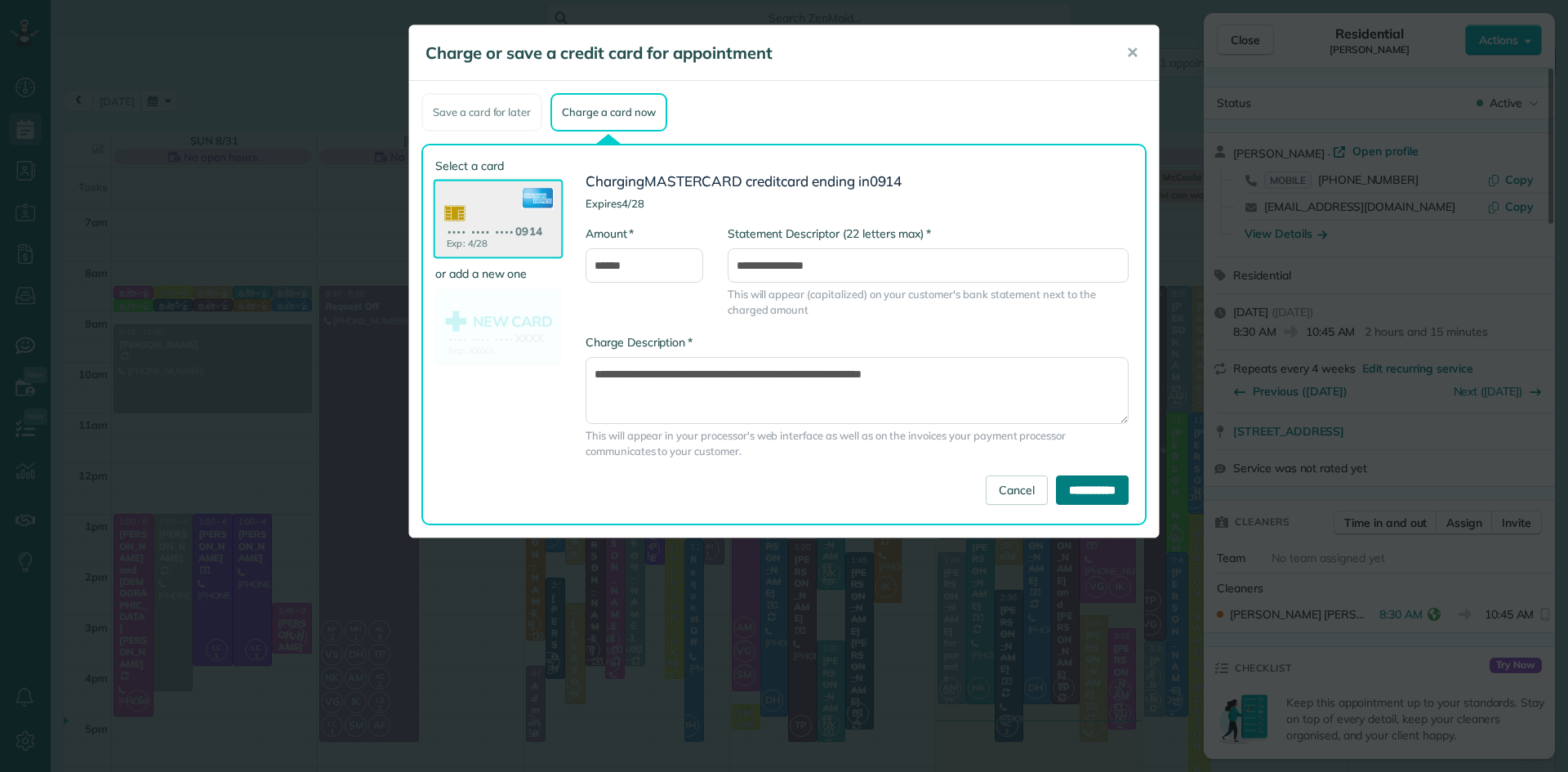
click at [1059, 492] on input "**********" at bounding box center [1092, 491] width 73 height 29
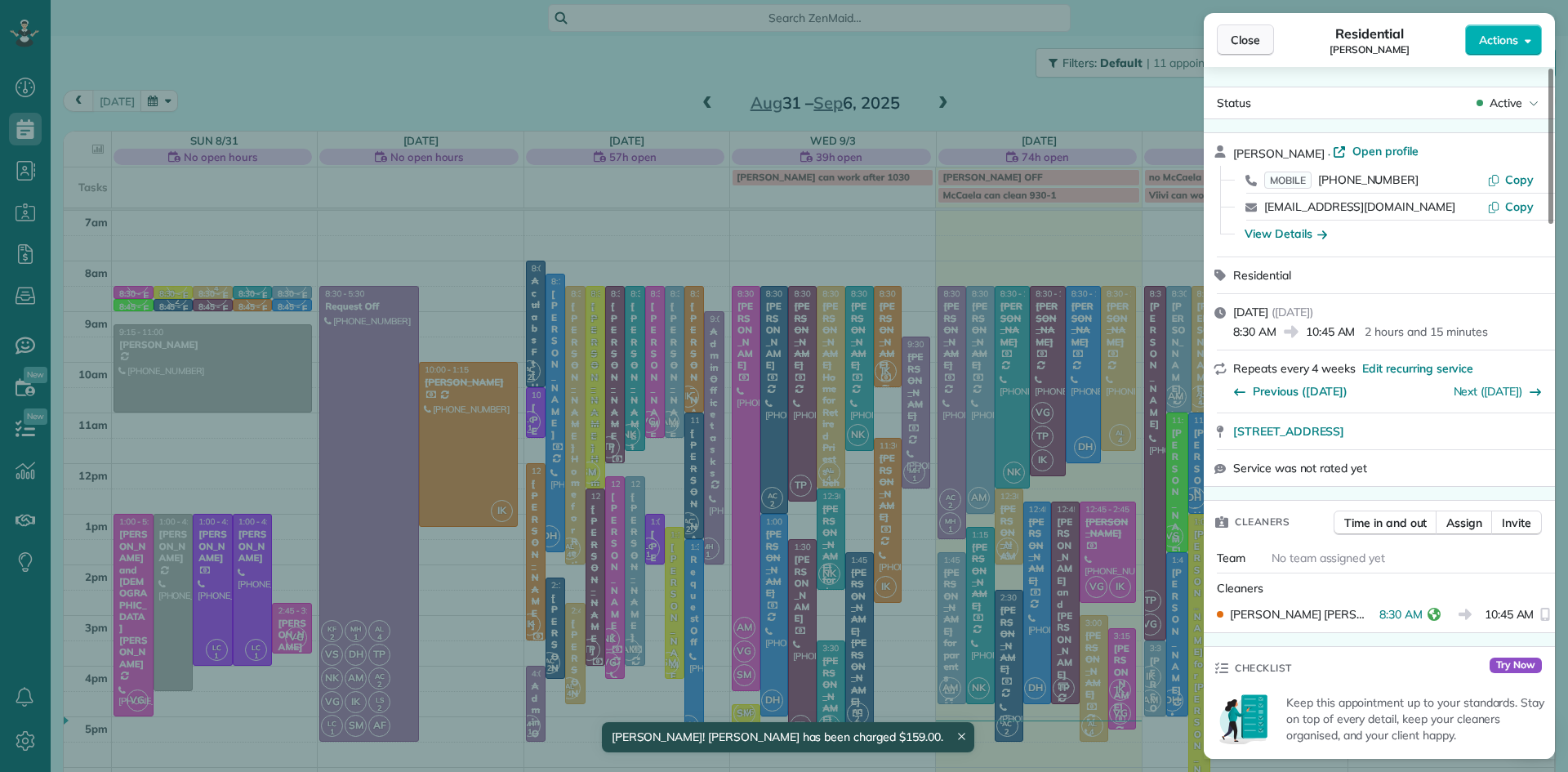
click at [1257, 40] on span "Close" at bounding box center [1245, 40] width 29 height 16
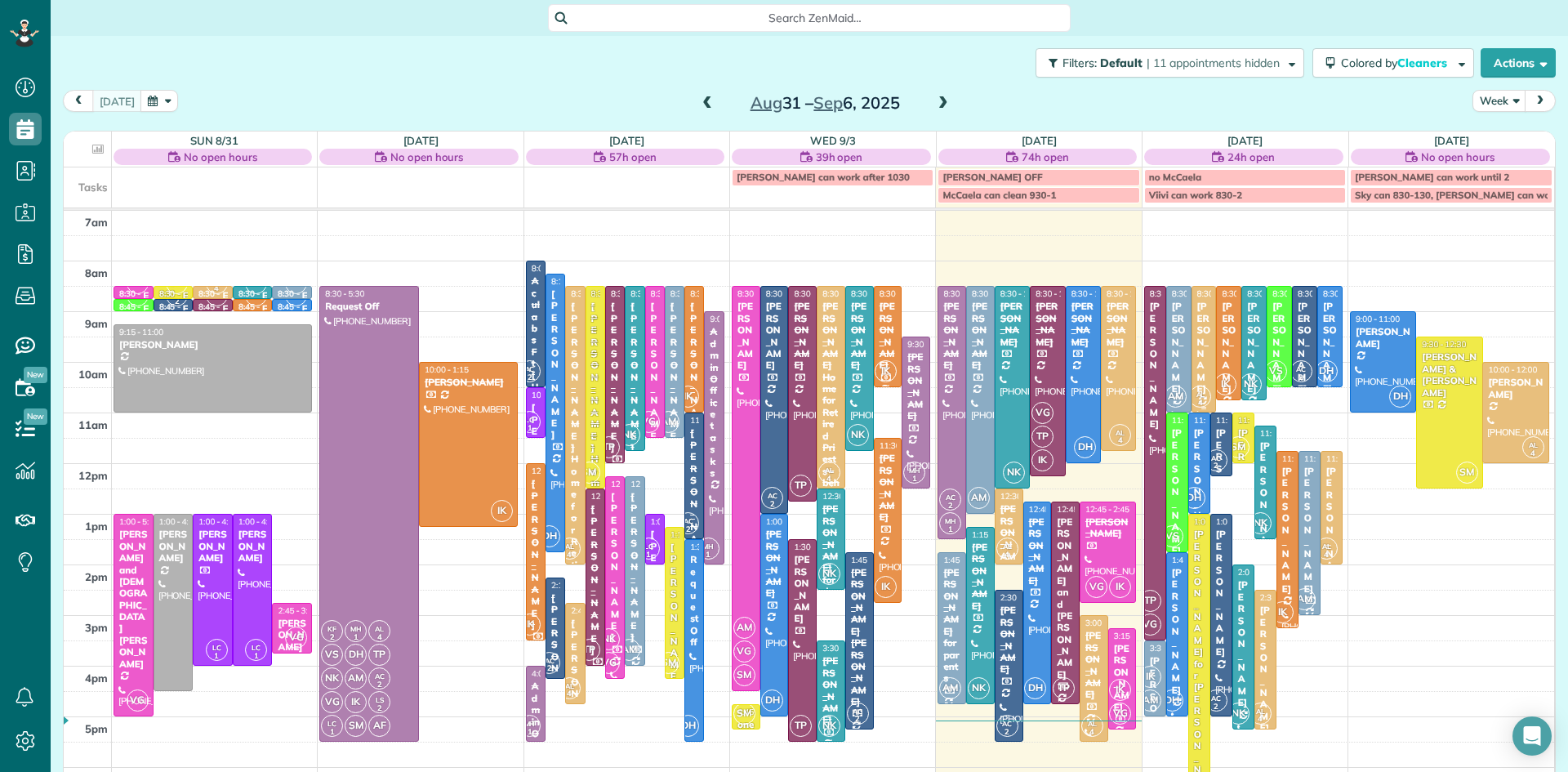
click at [1207, 392] on span "AL 4" at bounding box center [1201, 397] width 22 height 22
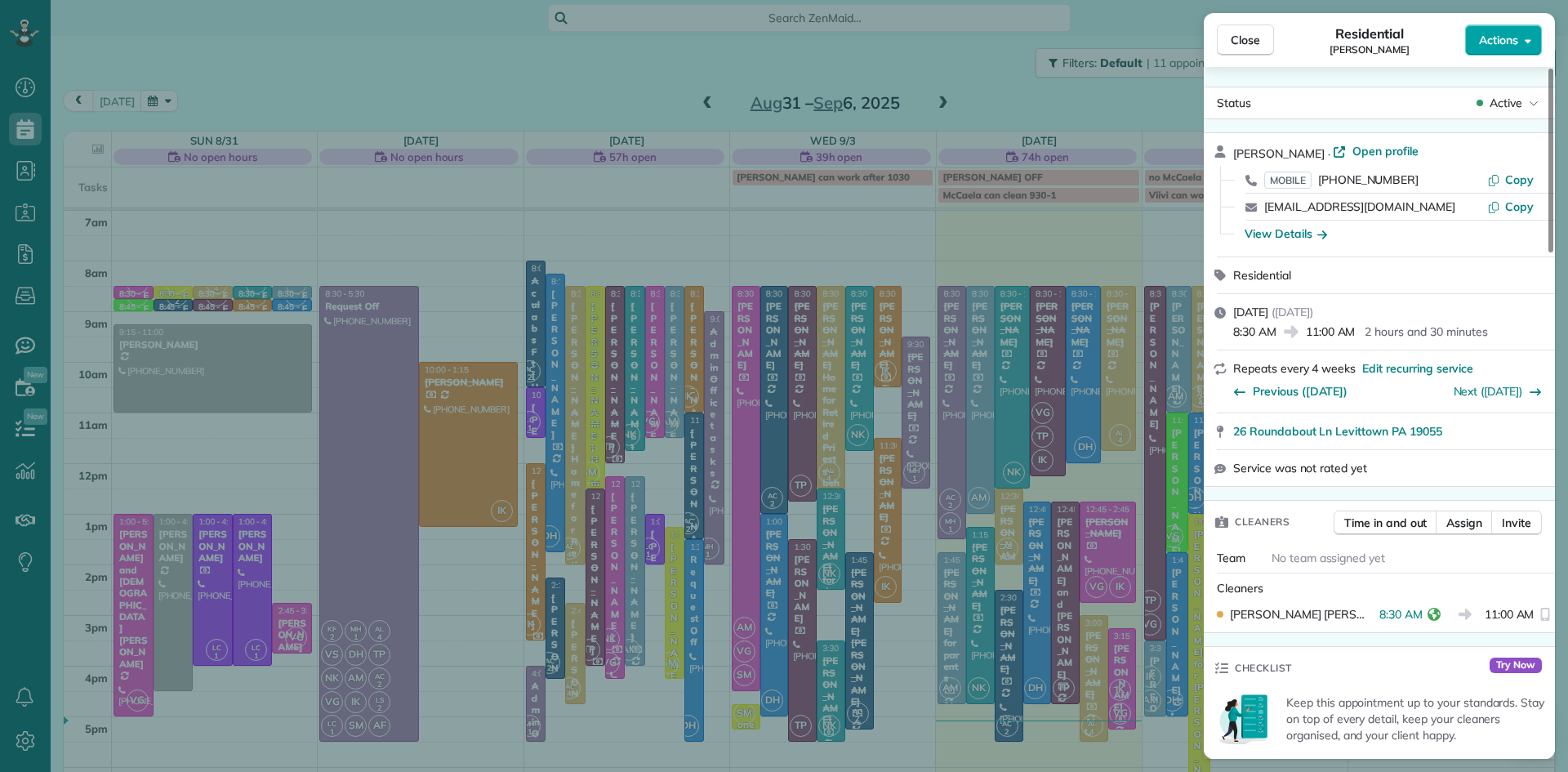
click at [1475, 38] on button "Actions" at bounding box center [1503, 40] width 77 height 31
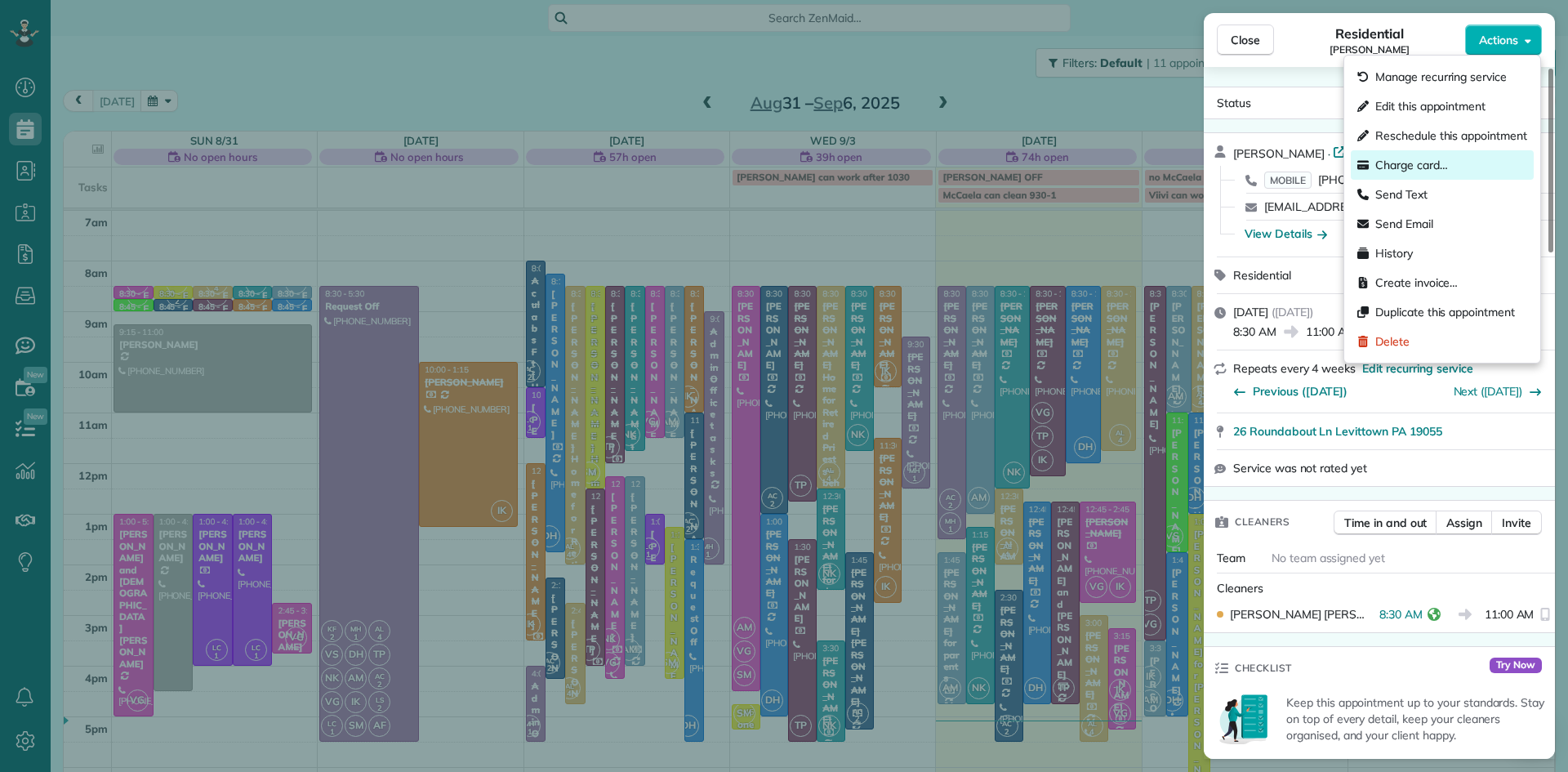
click at [1421, 164] on span "Charge card…" at bounding box center [1411, 164] width 73 height 16
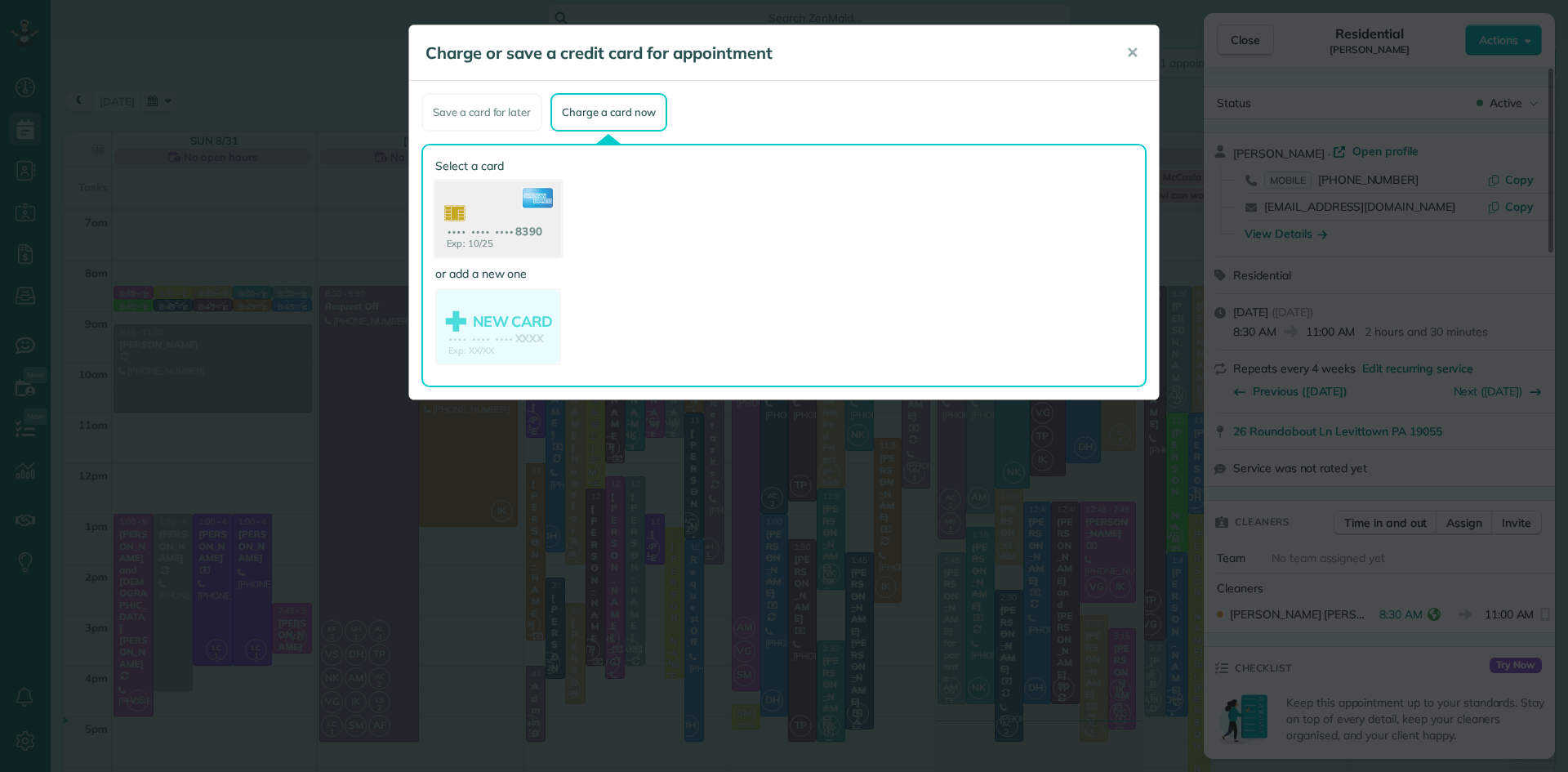
click at [514, 213] on use at bounding box center [498, 221] width 126 height 79
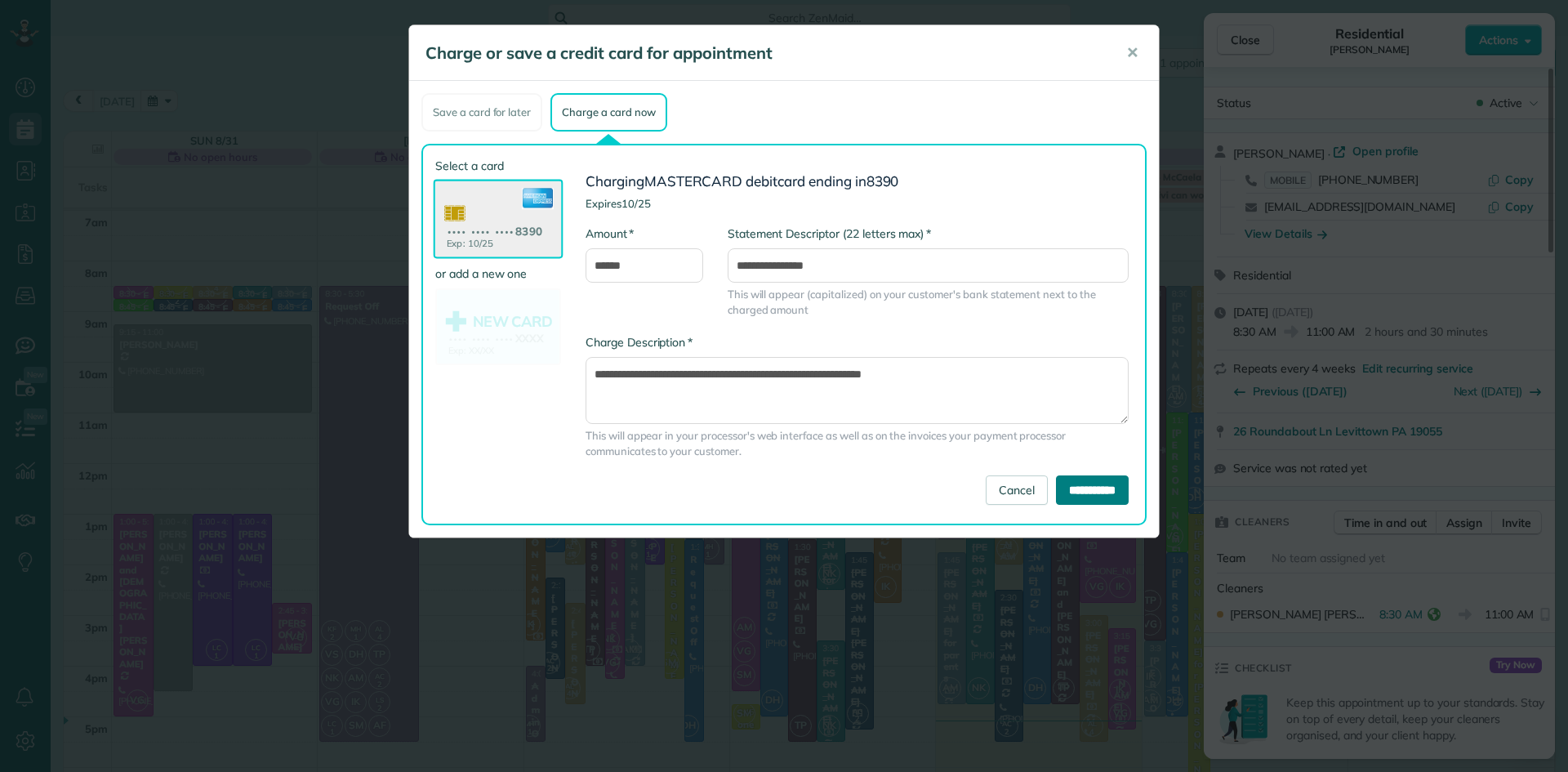
click at [1079, 488] on input "**********" at bounding box center [1092, 491] width 73 height 29
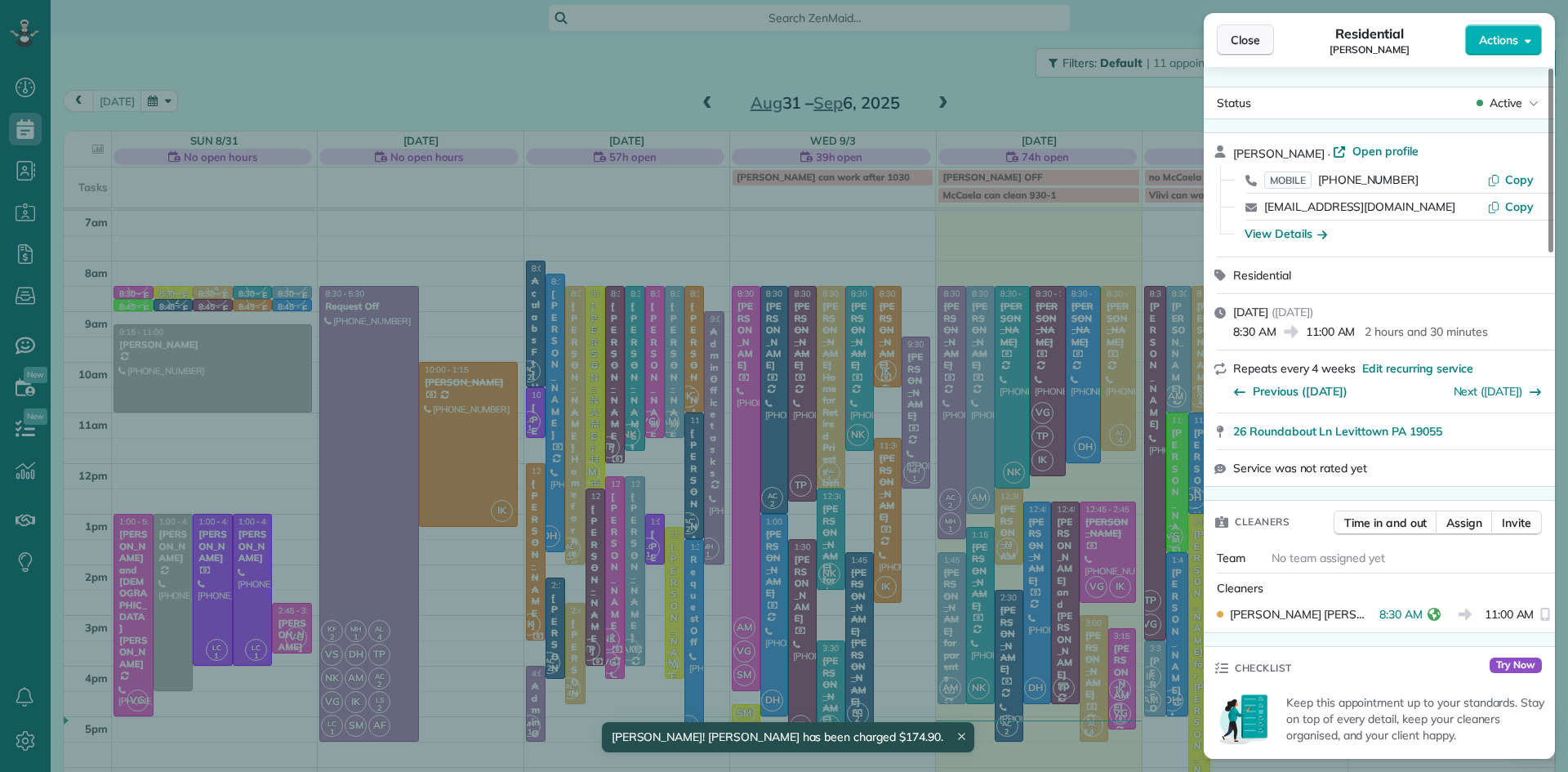
click at [1252, 28] on button "Close" at bounding box center [1245, 40] width 57 height 31
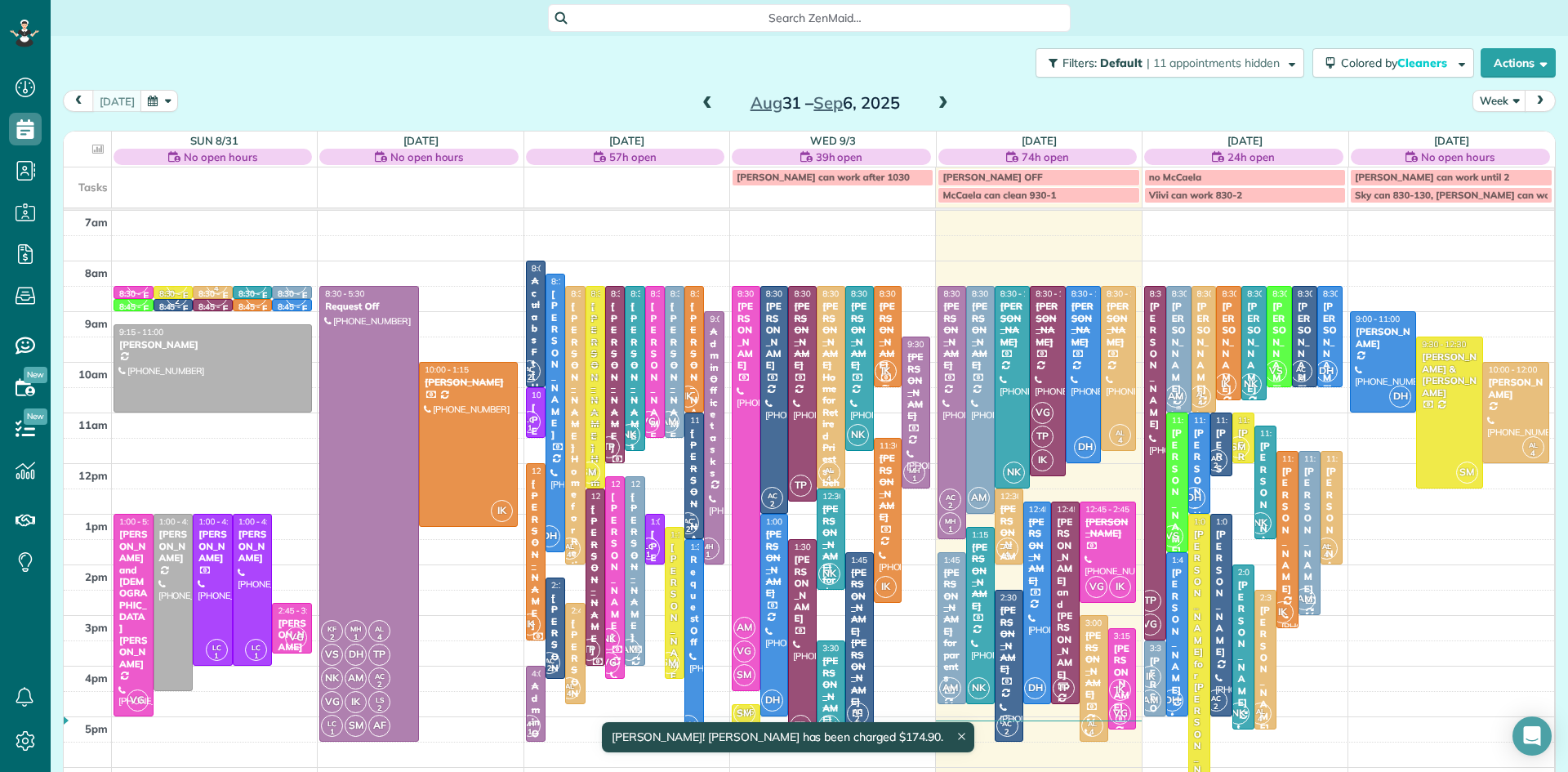
click at [1179, 366] on div "[PERSON_NAME]" at bounding box center [1179, 347] width 15 height 94
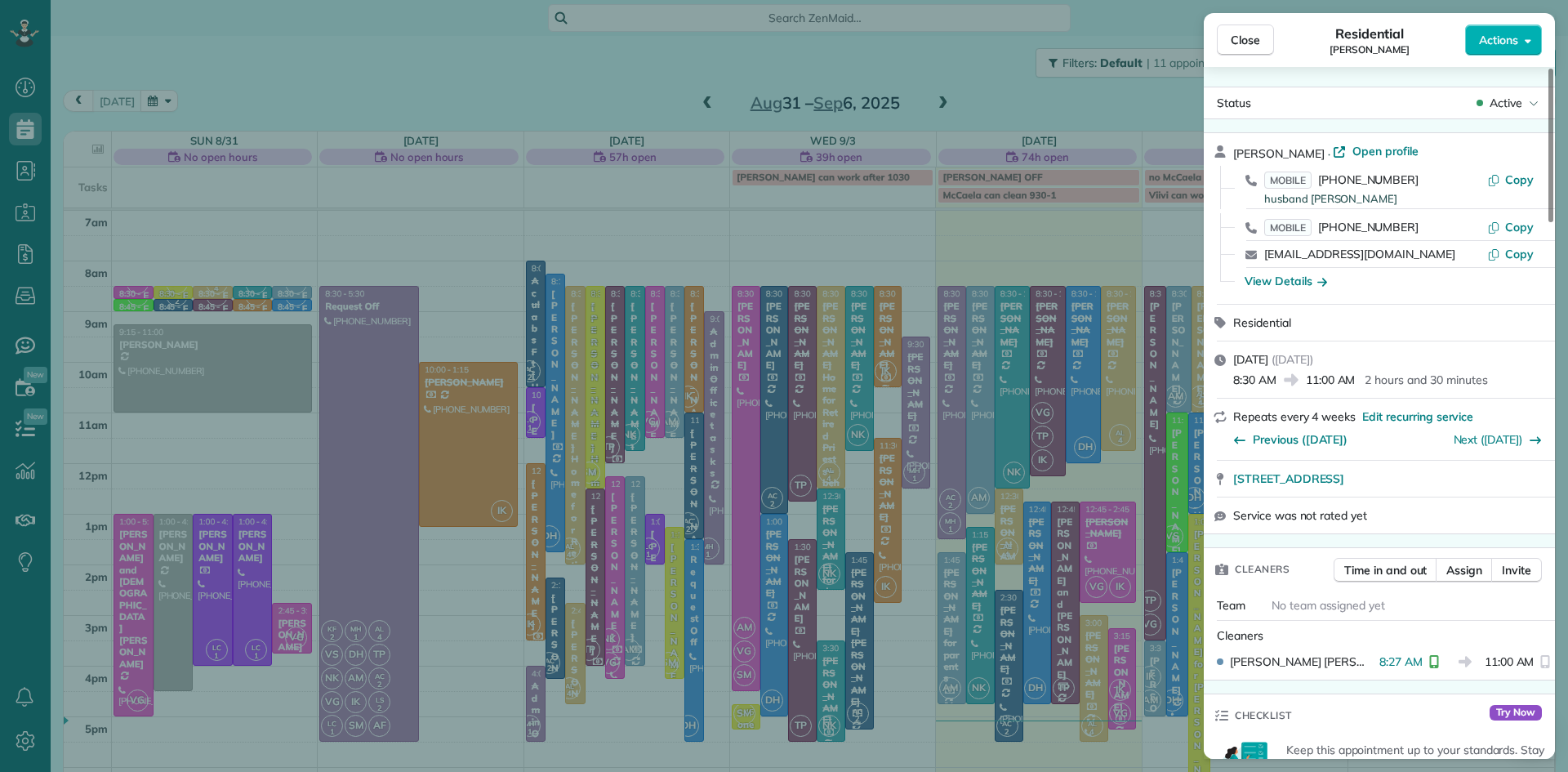
scroll to position [752, 0]
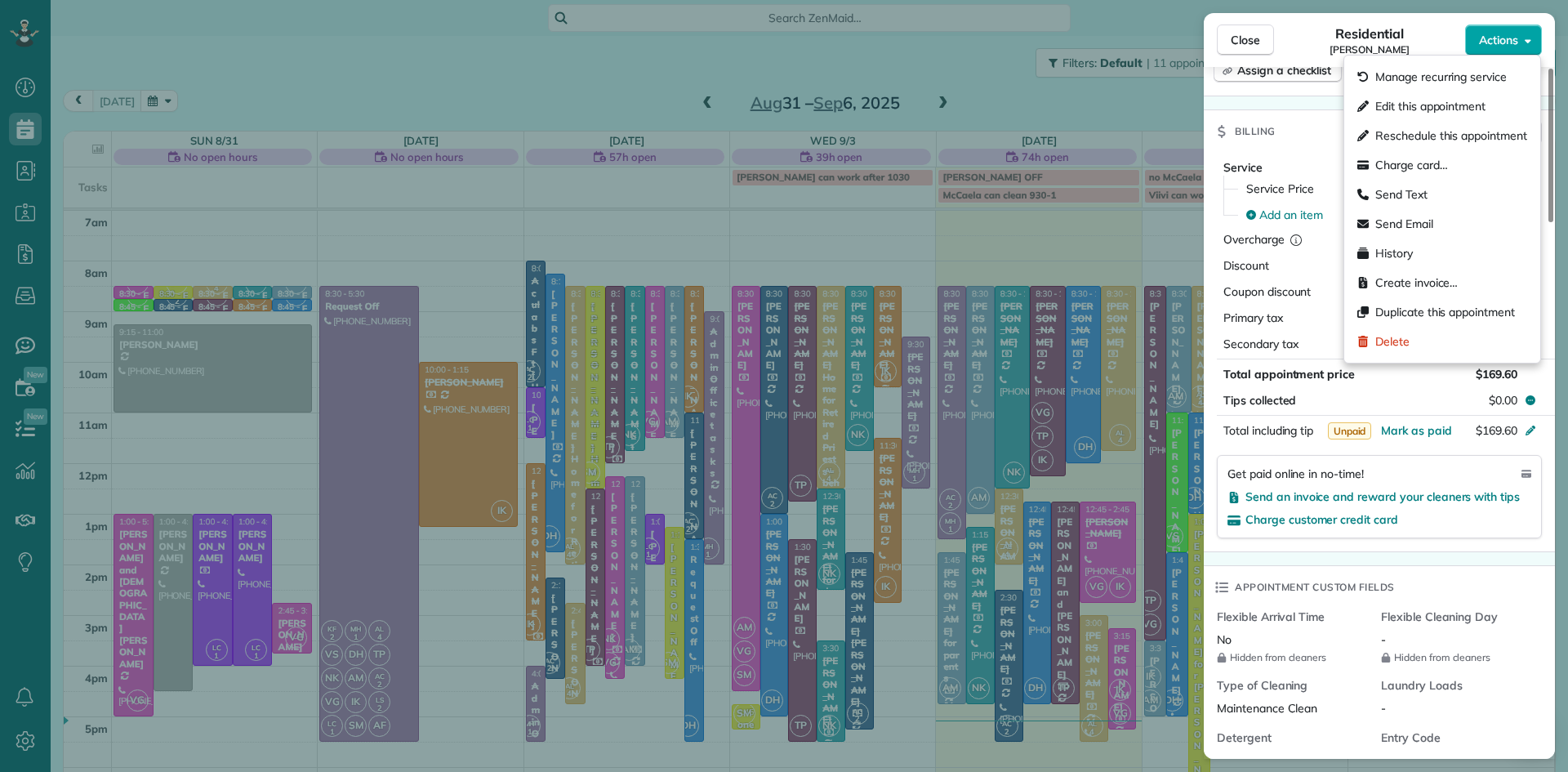
click at [1482, 36] on span "Actions" at bounding box center [1499, 40] width 40 height 16
click at [1377, 171] on span "Charge card…" at bounding box center [1411, 164] width 73 height 16
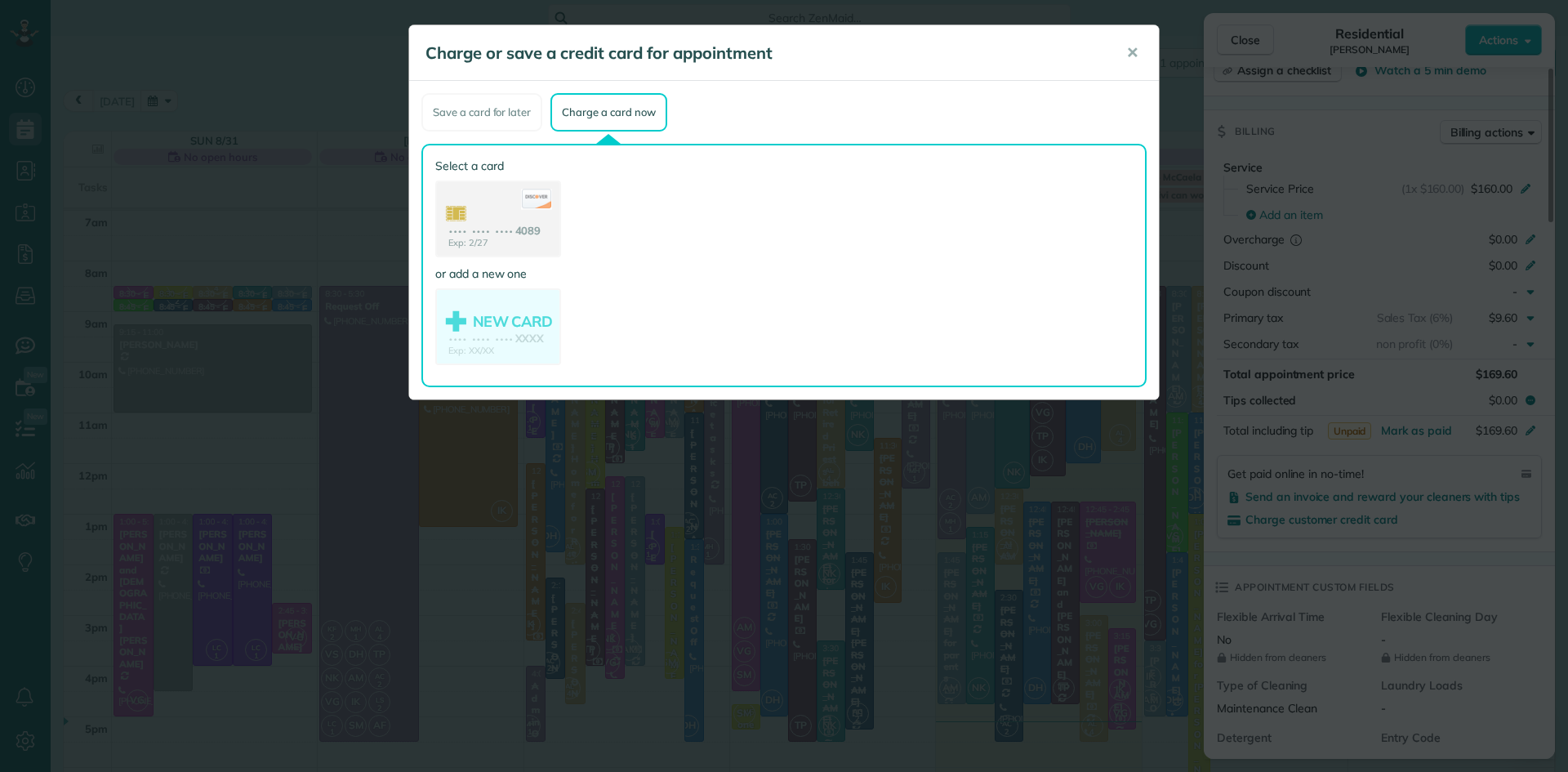
click at [483, 174] on div "Select a card Exp: 2/27 •••• •••• •••• 4089" at bounding box center [498, 207] width 126 height 100
click at [507, 213] on use at bounding box center [498, 221] width 126 height 79
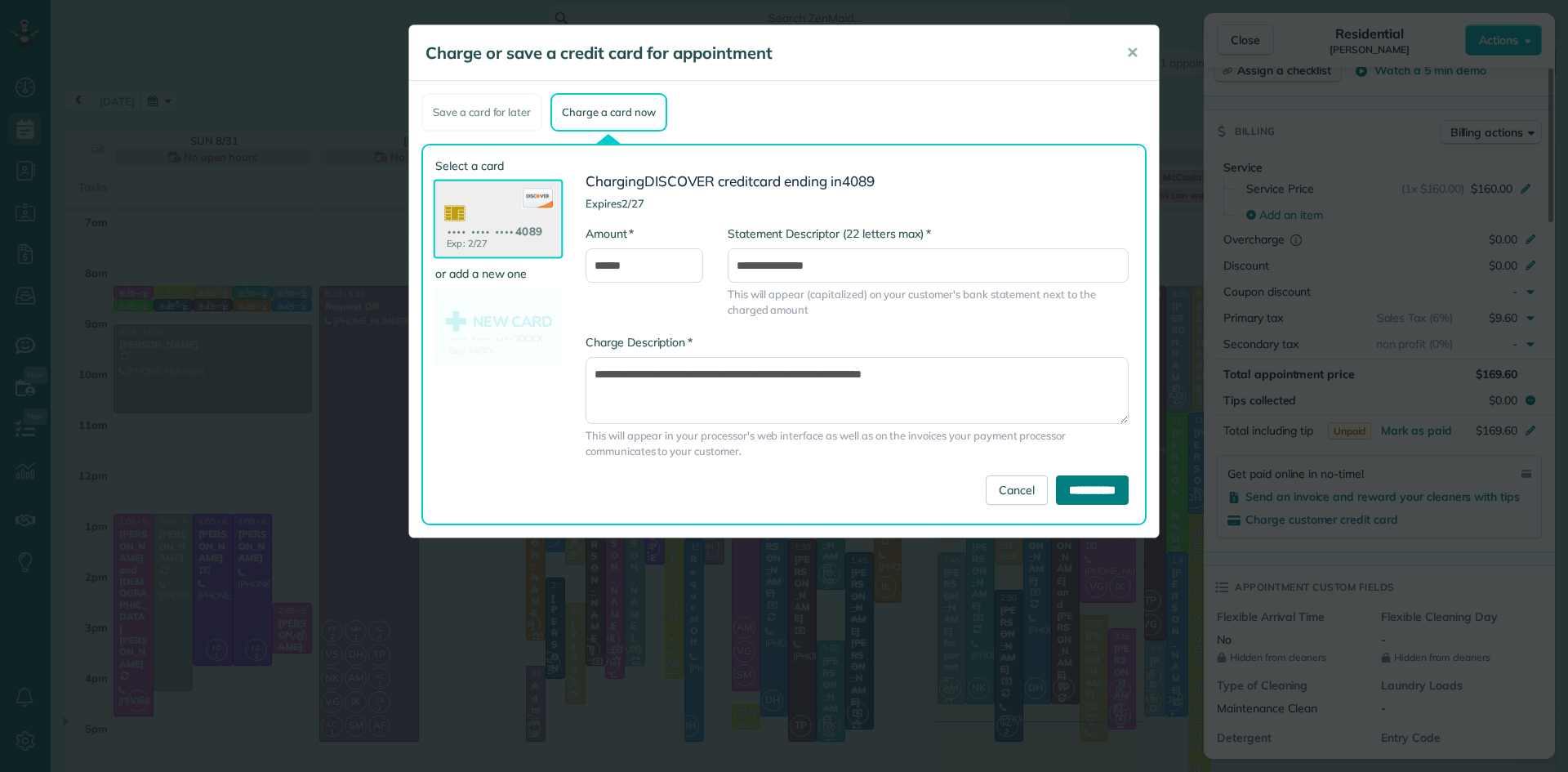
click at [1077, 492] on input "**********" at bounding box center [1092, 491] width 73 height 29
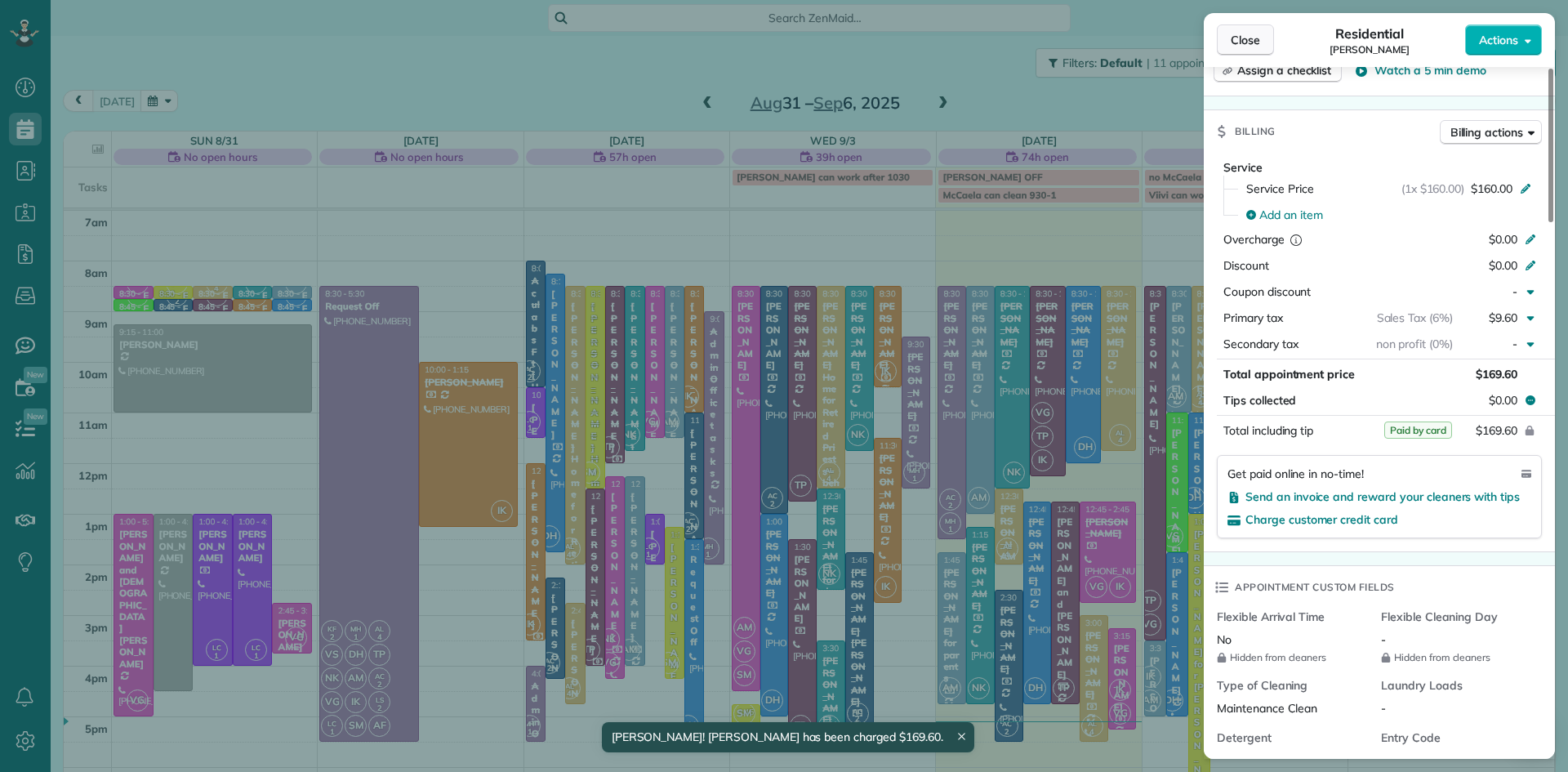
click at [1254, 34] on span "Close" at bounding box center [1245, 40] width 29 height 16
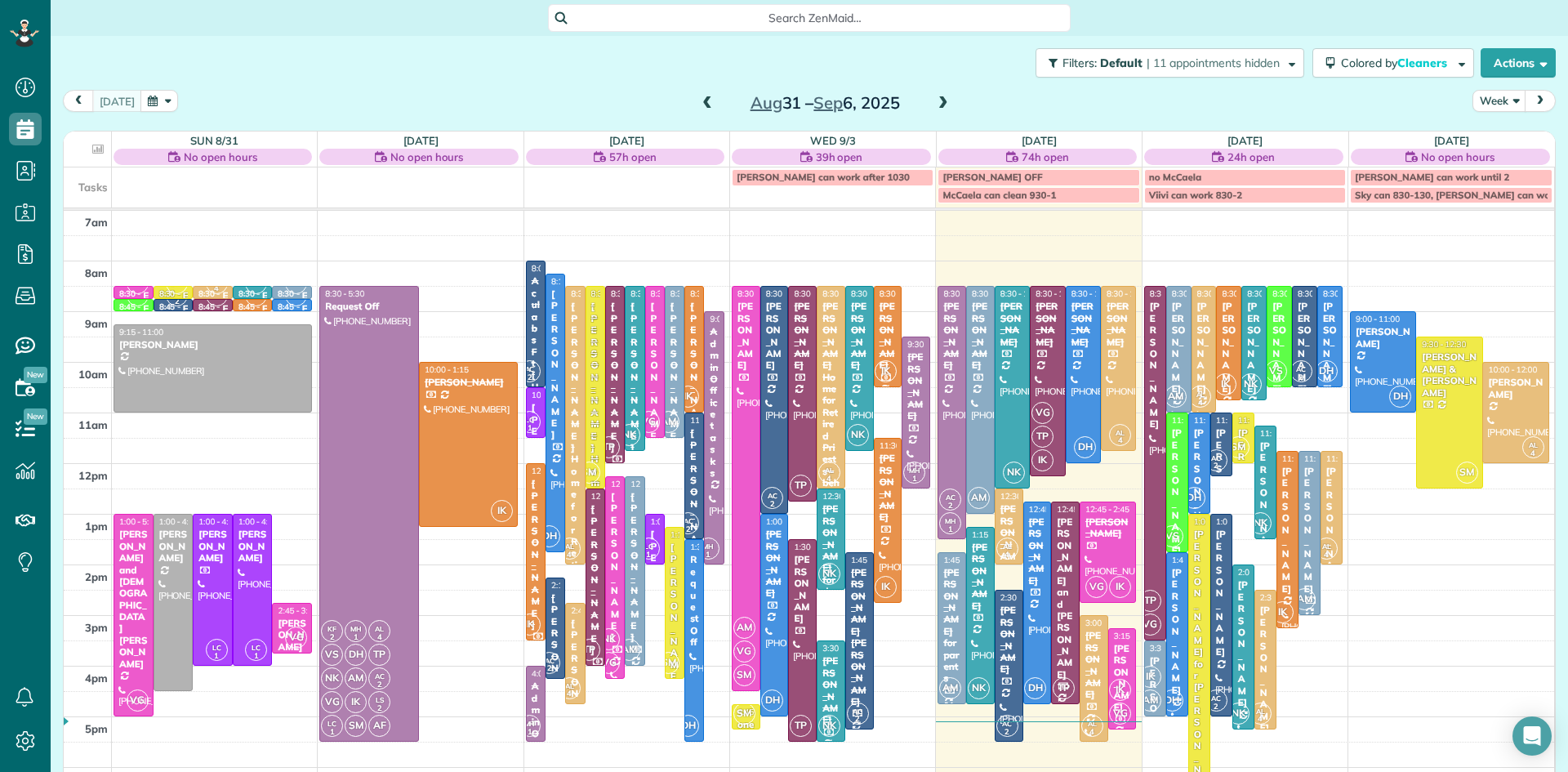
click at [1179, 512] on div "[PERSON_NAME] - [PERSON_NAME] mom" at bounding box center [1178, 580] width 12 height 306
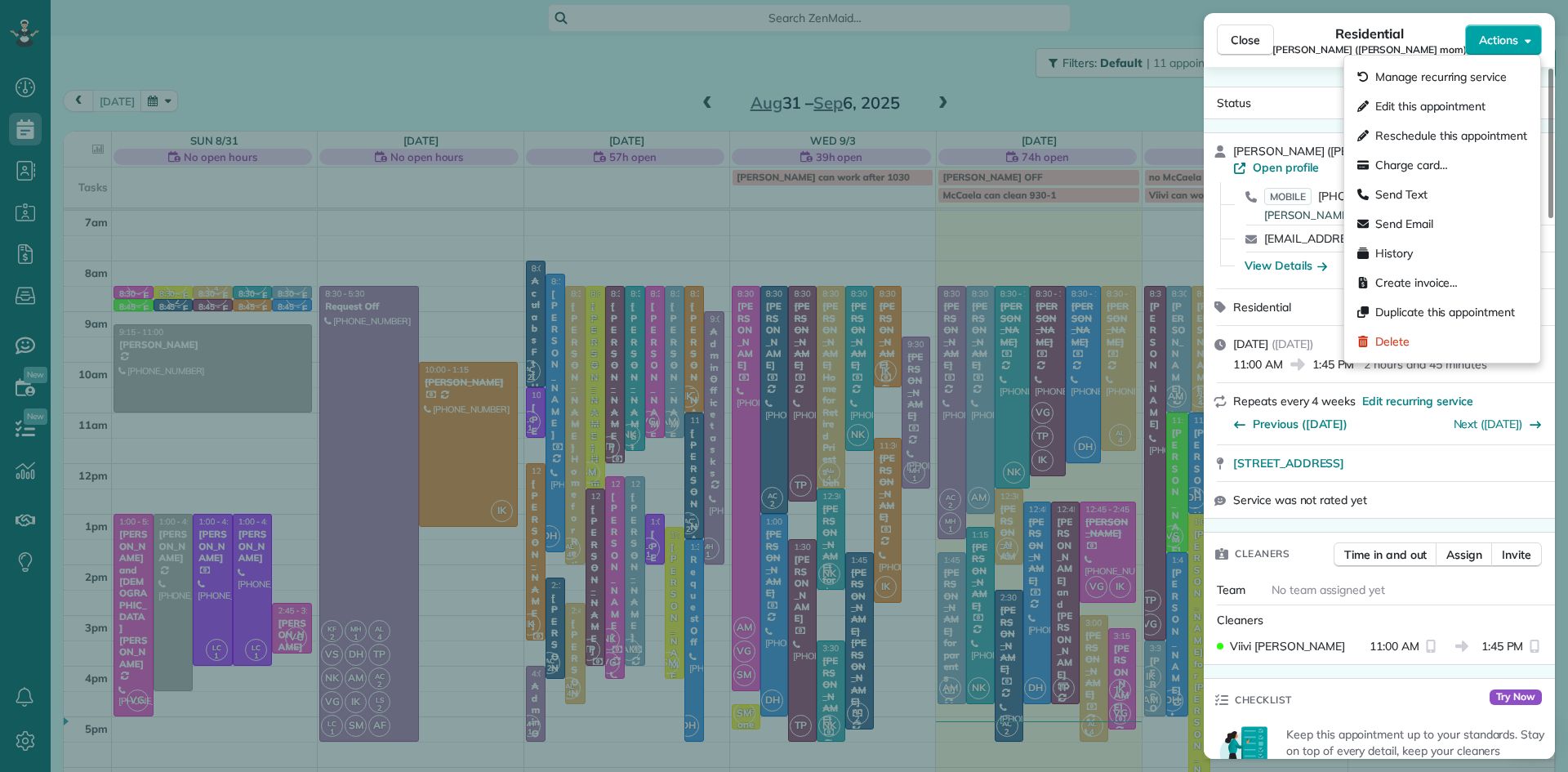
click at [1502, 39] on span "Actions" at bounding box center [1499, 40] width 40 height 16
click at [1421, 162] on span "Charge card…" at bounding box center [1411, 164] width 73 height 16
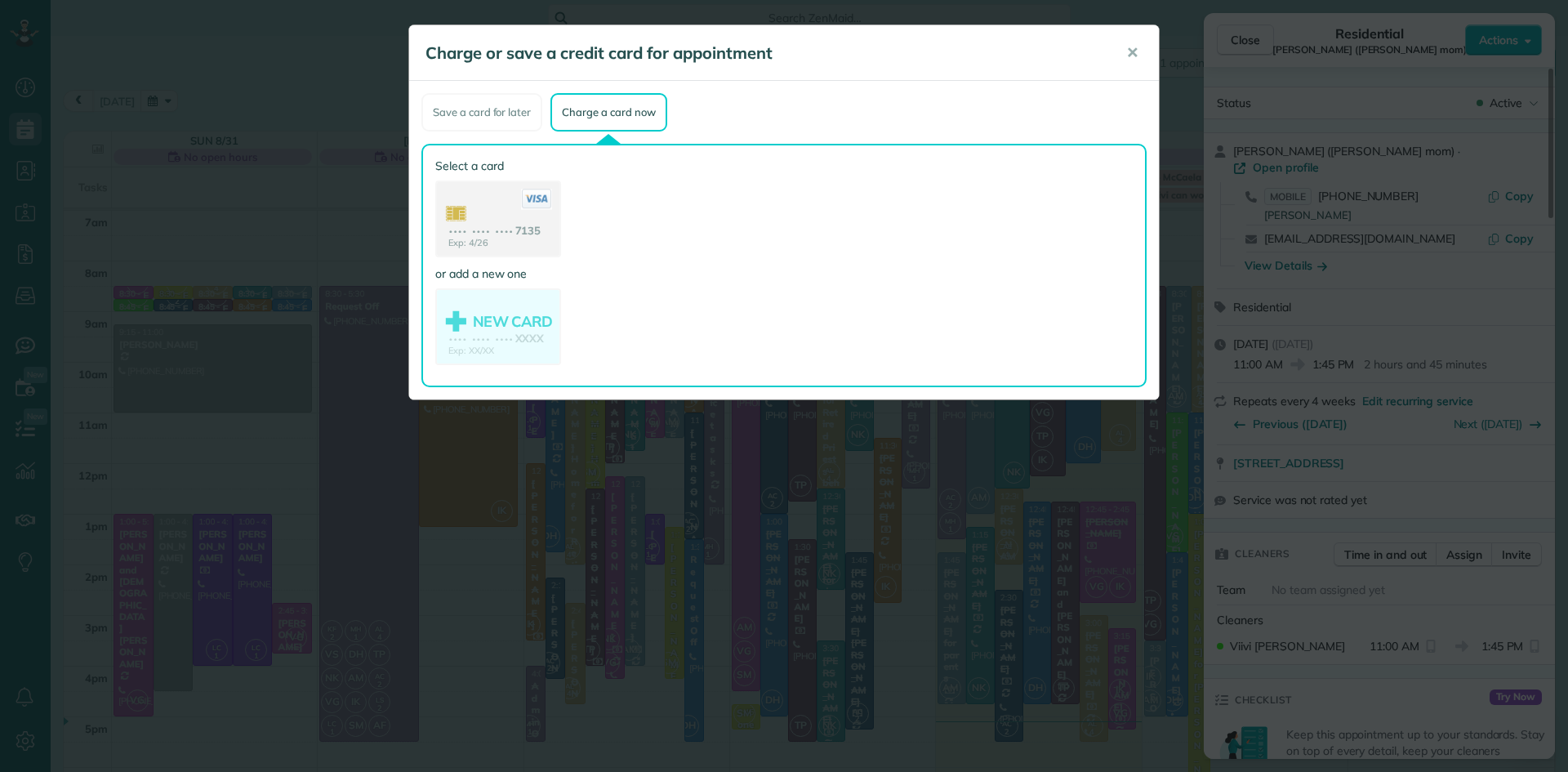
click at [501, 224] on use at bounding box center [498, 220] width 122 height 77
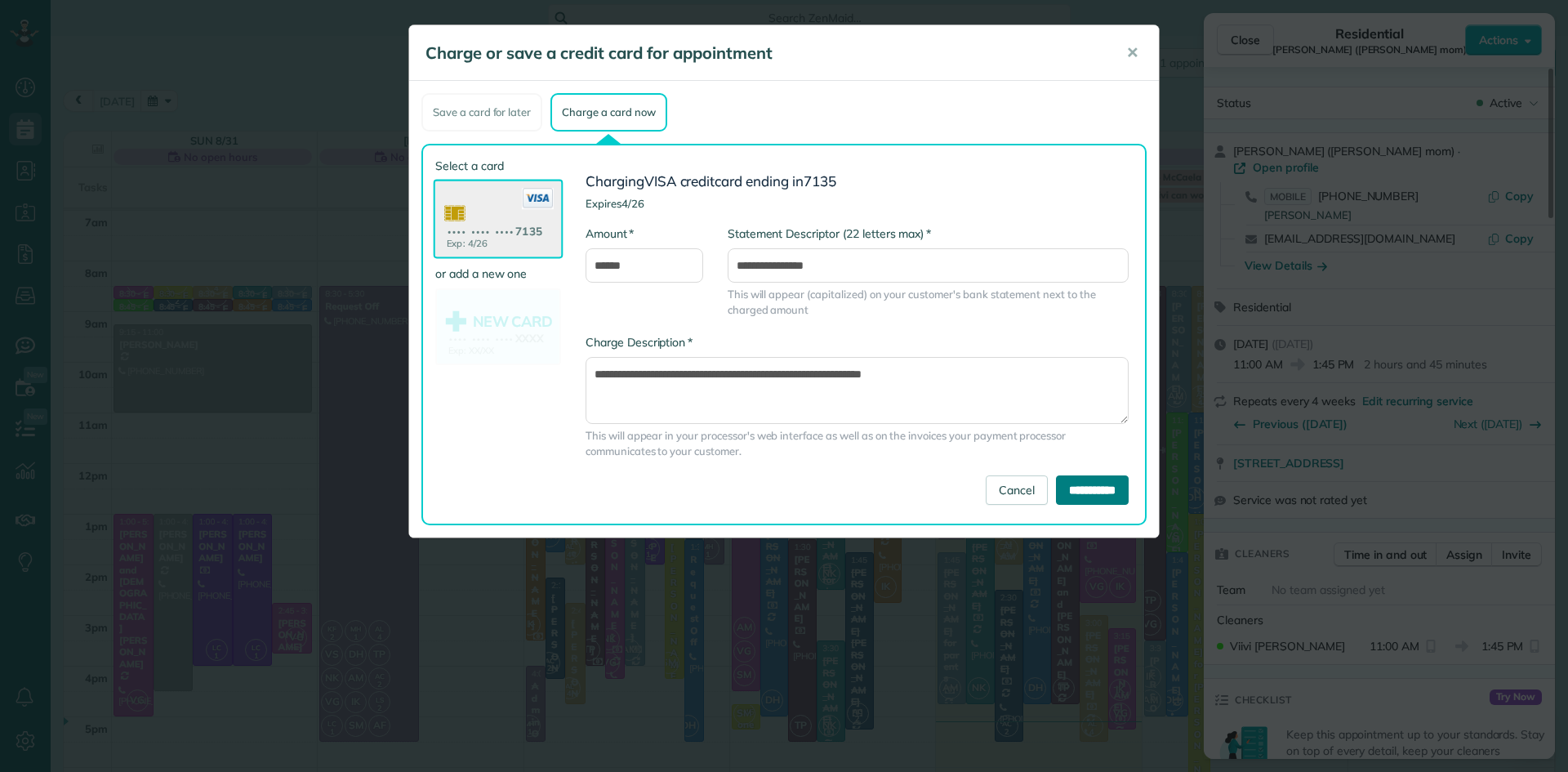
click at [1104, 495] on input "**********" at bounding box center [1092, 491] width 73 height 29
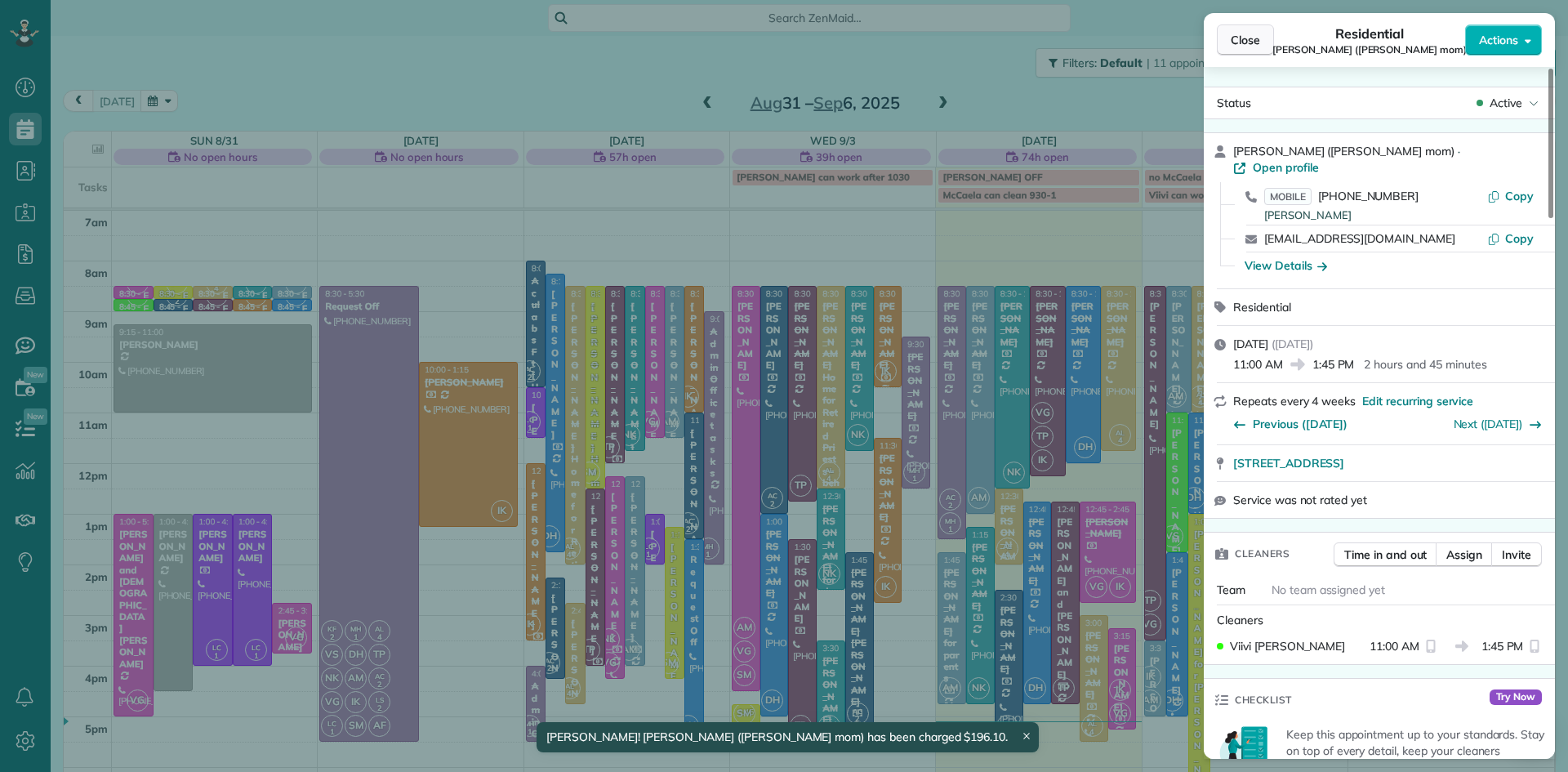
click at [1250, 30] on button "Close" at bounding box center [1245, 40] width 57 height 31
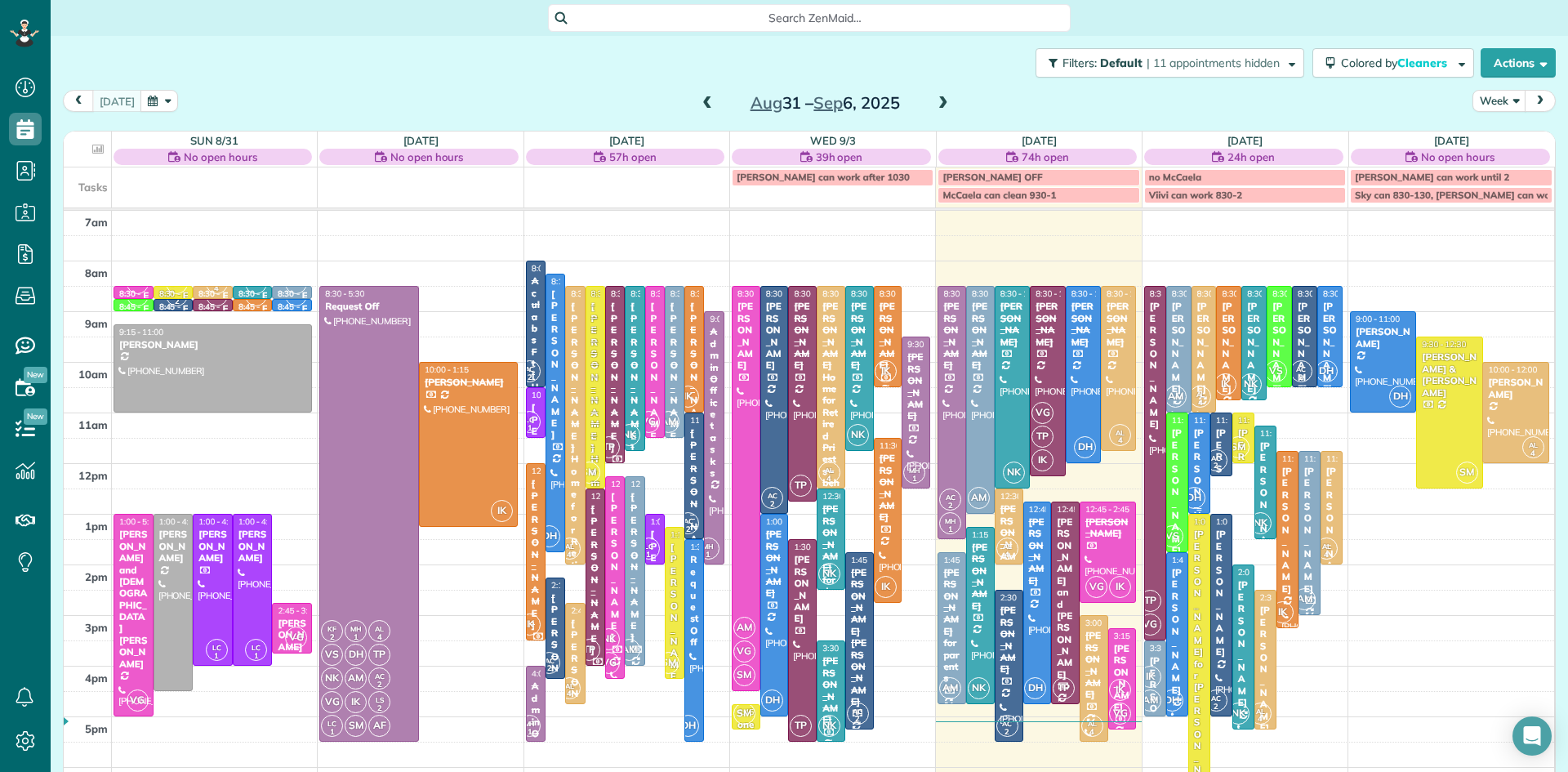
click at [1202, 489] on div "DH" at bounding box center [1195, 498] width 24 height 24
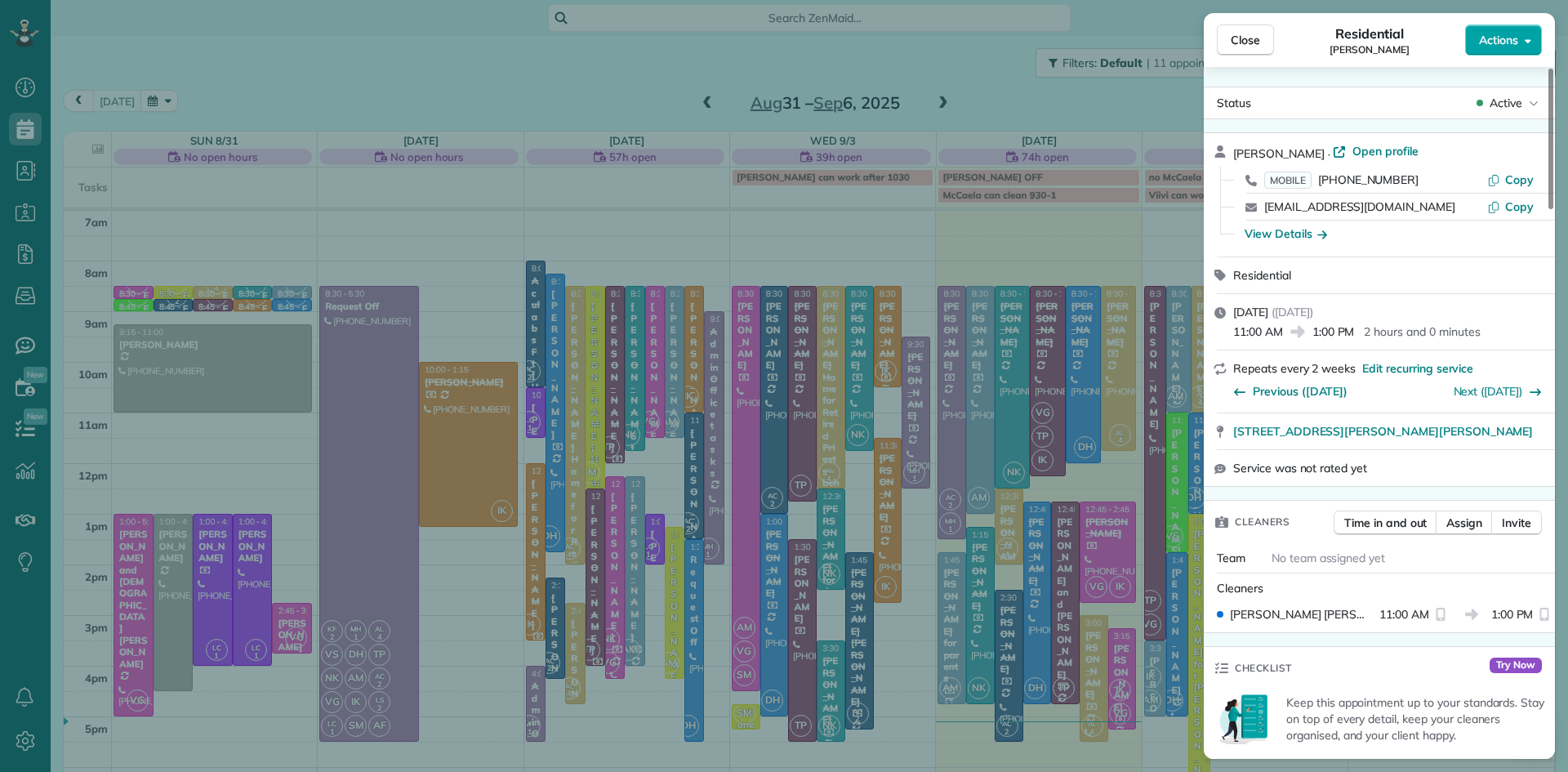
click at [1478, 52] on button "Actions" at bounding box center [1503, 40] width 77 height 31
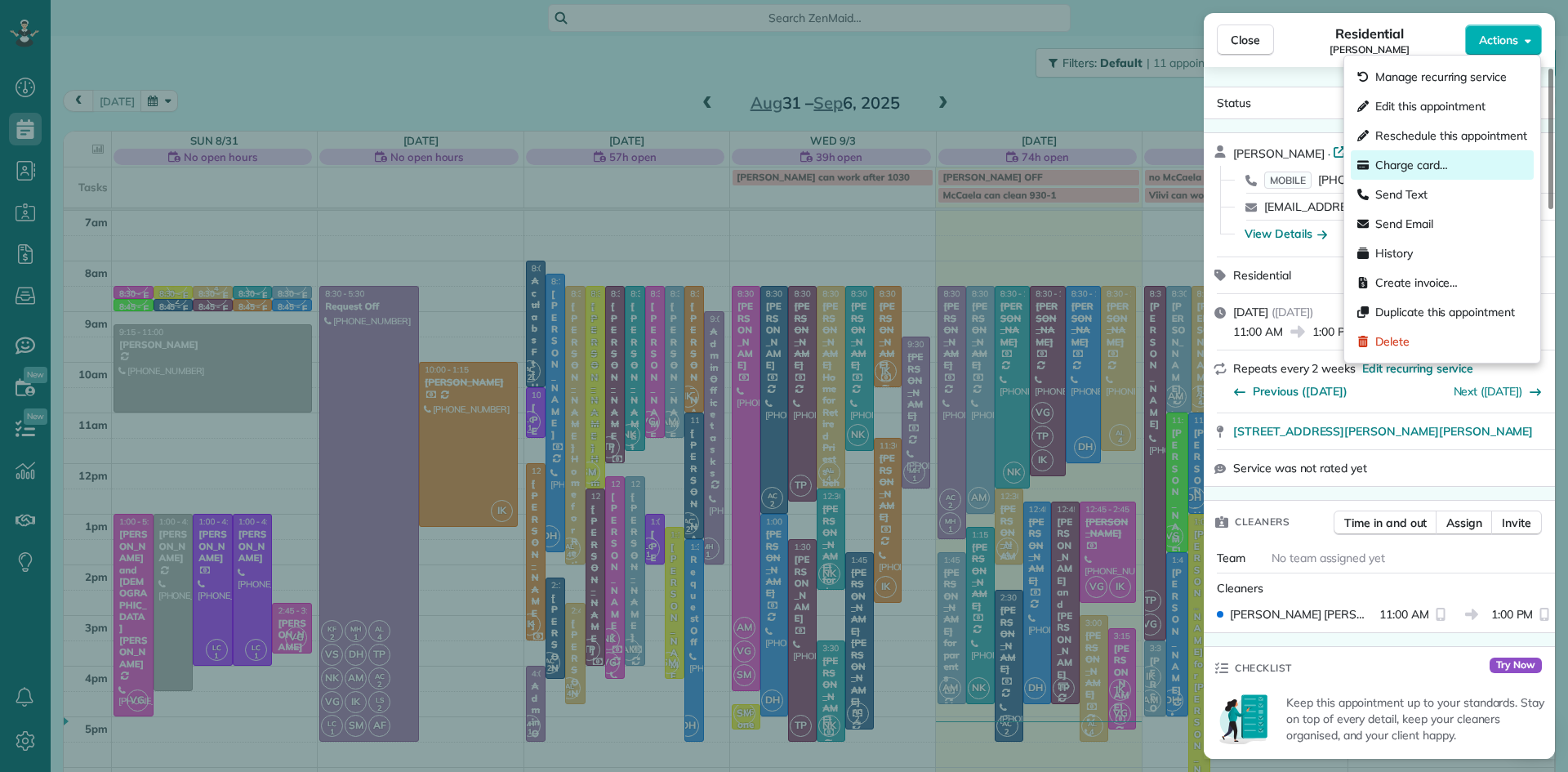
click at [1427, 165] on span "Charge card…" at bounding box center [1411, 164] width 73 height 16
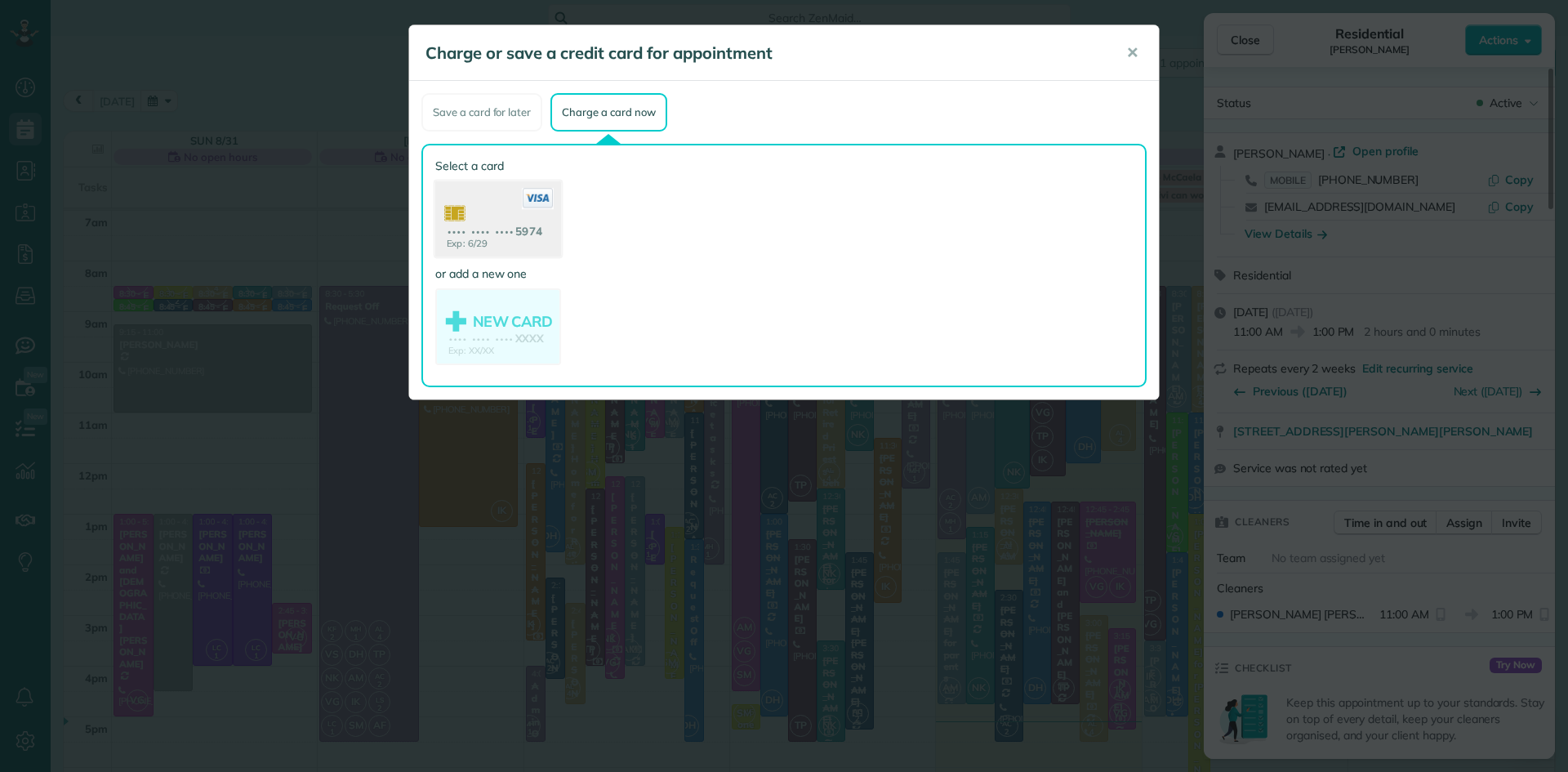
click at [516, 216] on use at bounding box center [498, 221] width 126 height 79
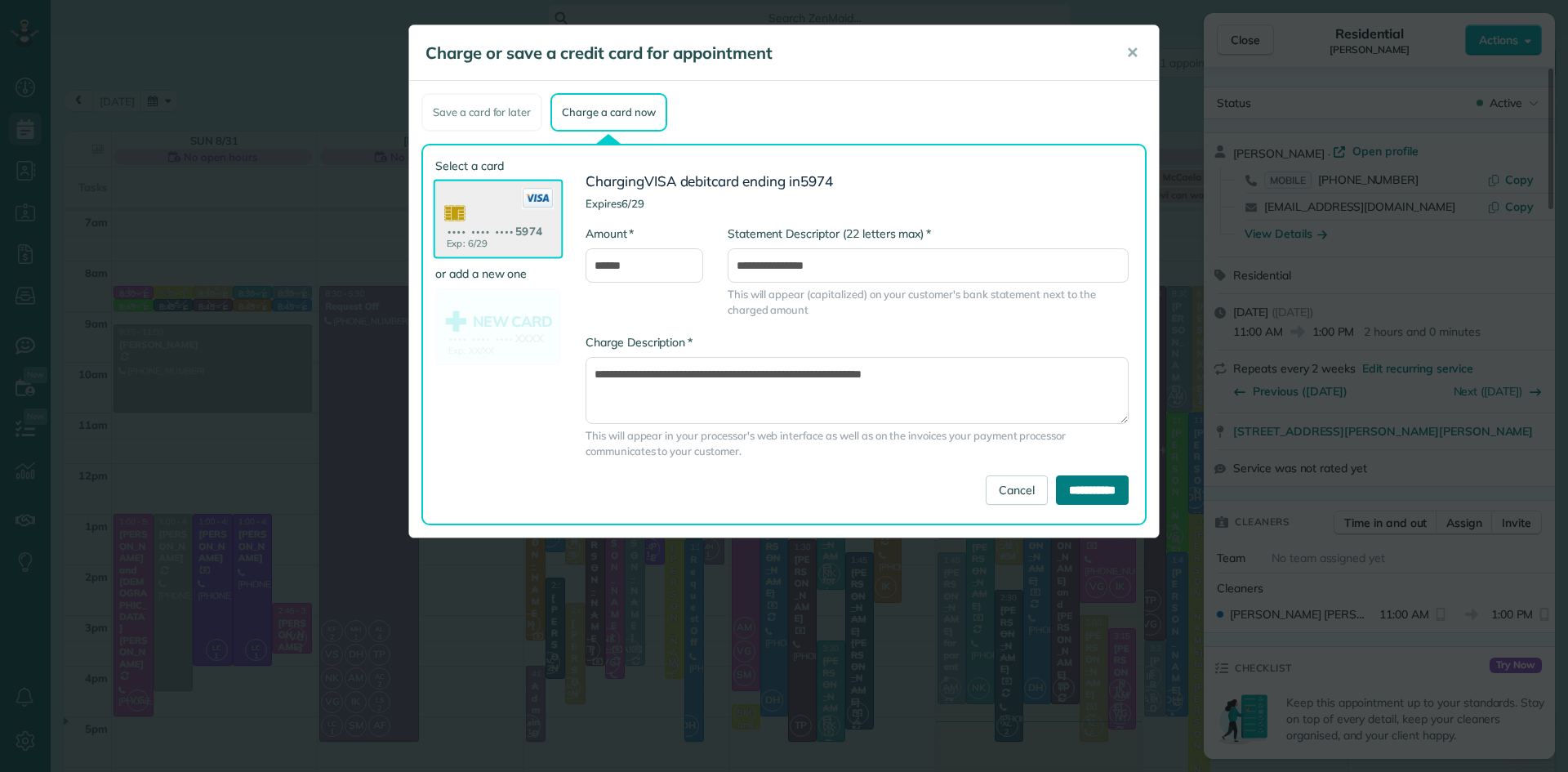
click at [1057, 488] on input "**********" at bounding box center [1092, 491] width 73 height 29
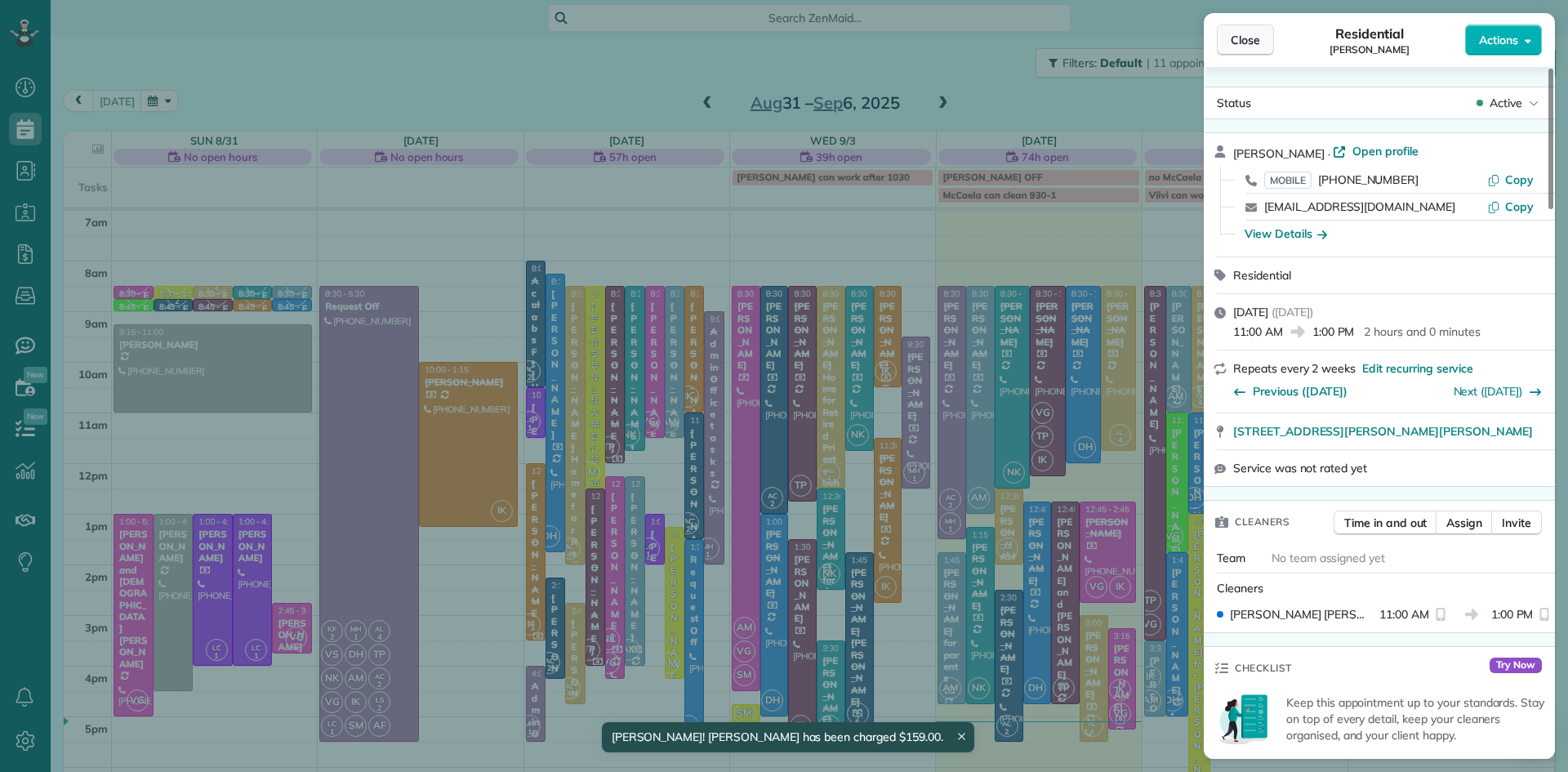
click at [1237, 40] on span "Close" at bounding box center [1245, 40] width 29 height 16
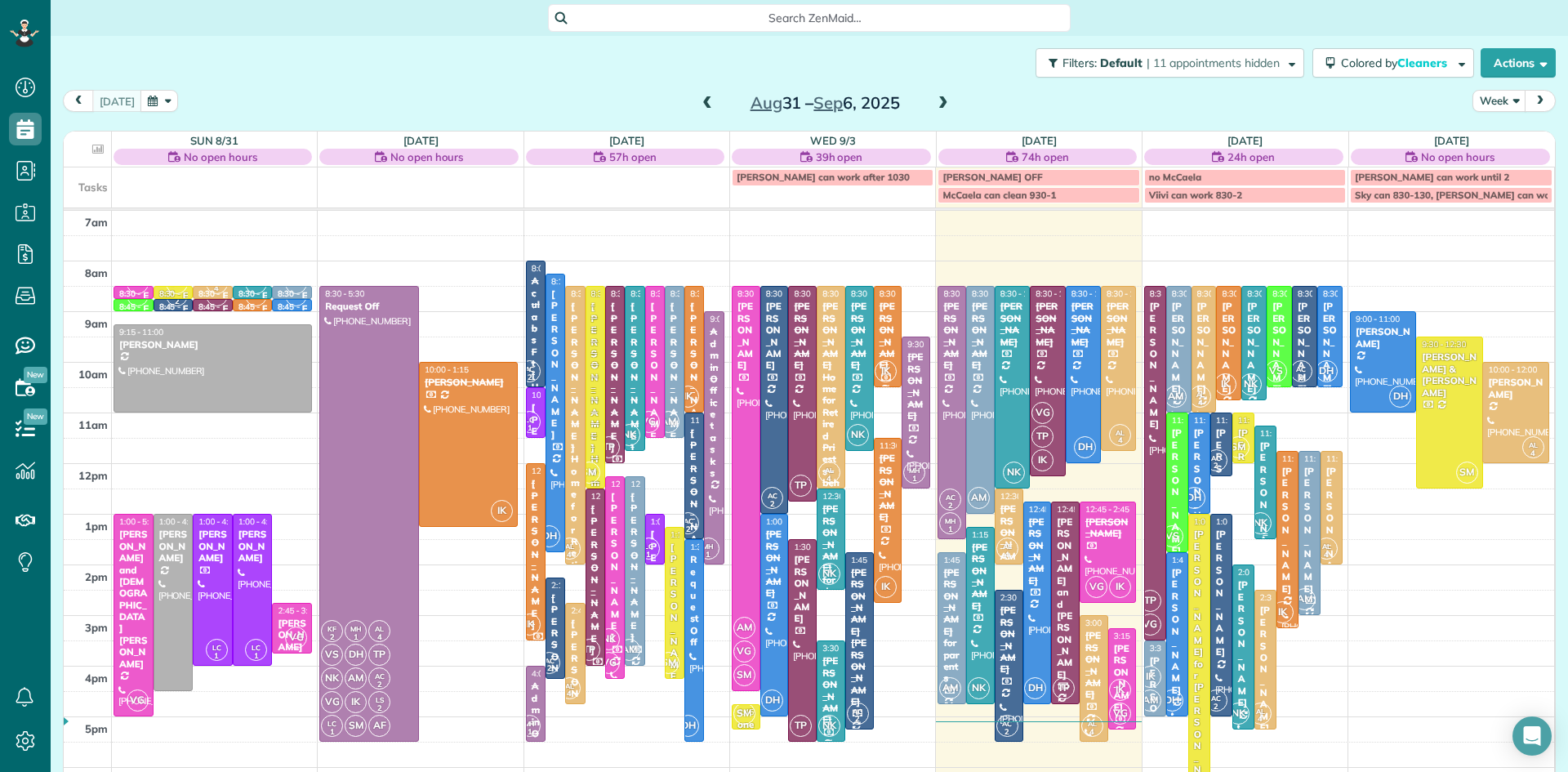
click at [1264, 508] on div "[PERSON_NAME] and [PERSON_NAME]" at bounding box center [1265, 587] width 12 height 293
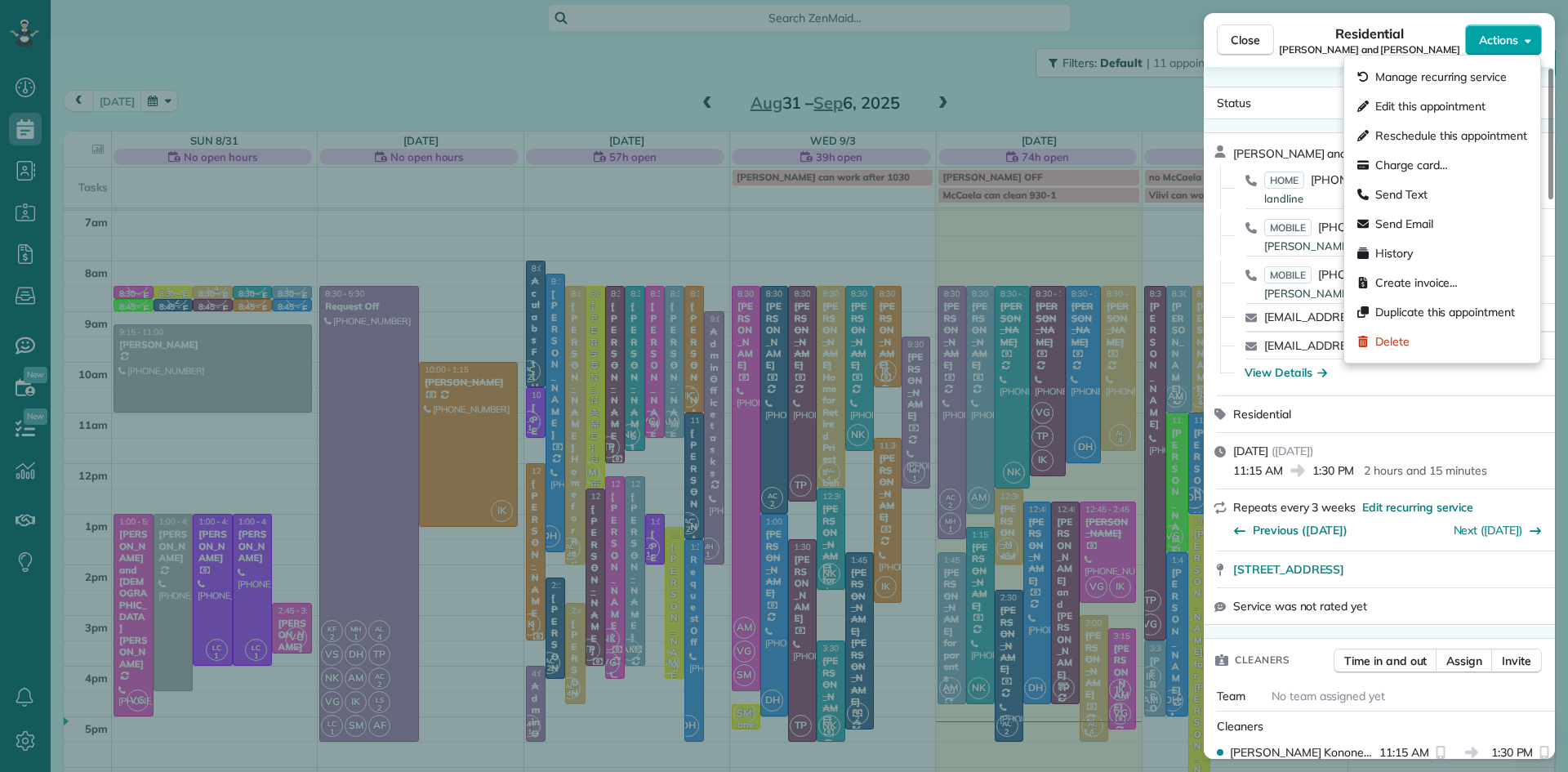
click at [1488, 42] on span "Actions" at bounding box center [1499, 40] width 40 height 16
click at [1417, 164] on span "Charge card…" at bounding box center [1411, 164] width 73 height 16
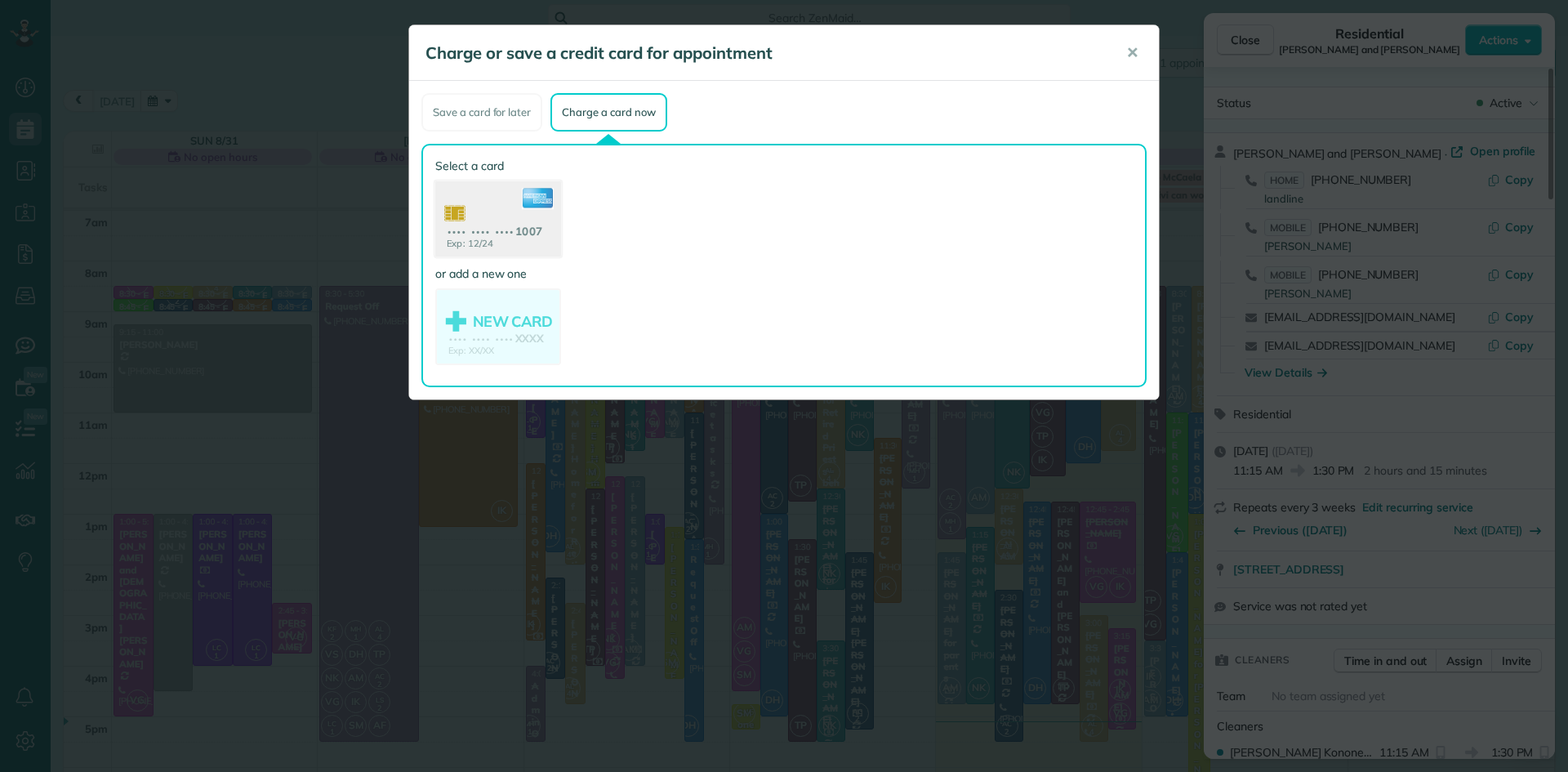
click at [459, 220] on use at bounding box center [498, 221] width 126 height 79
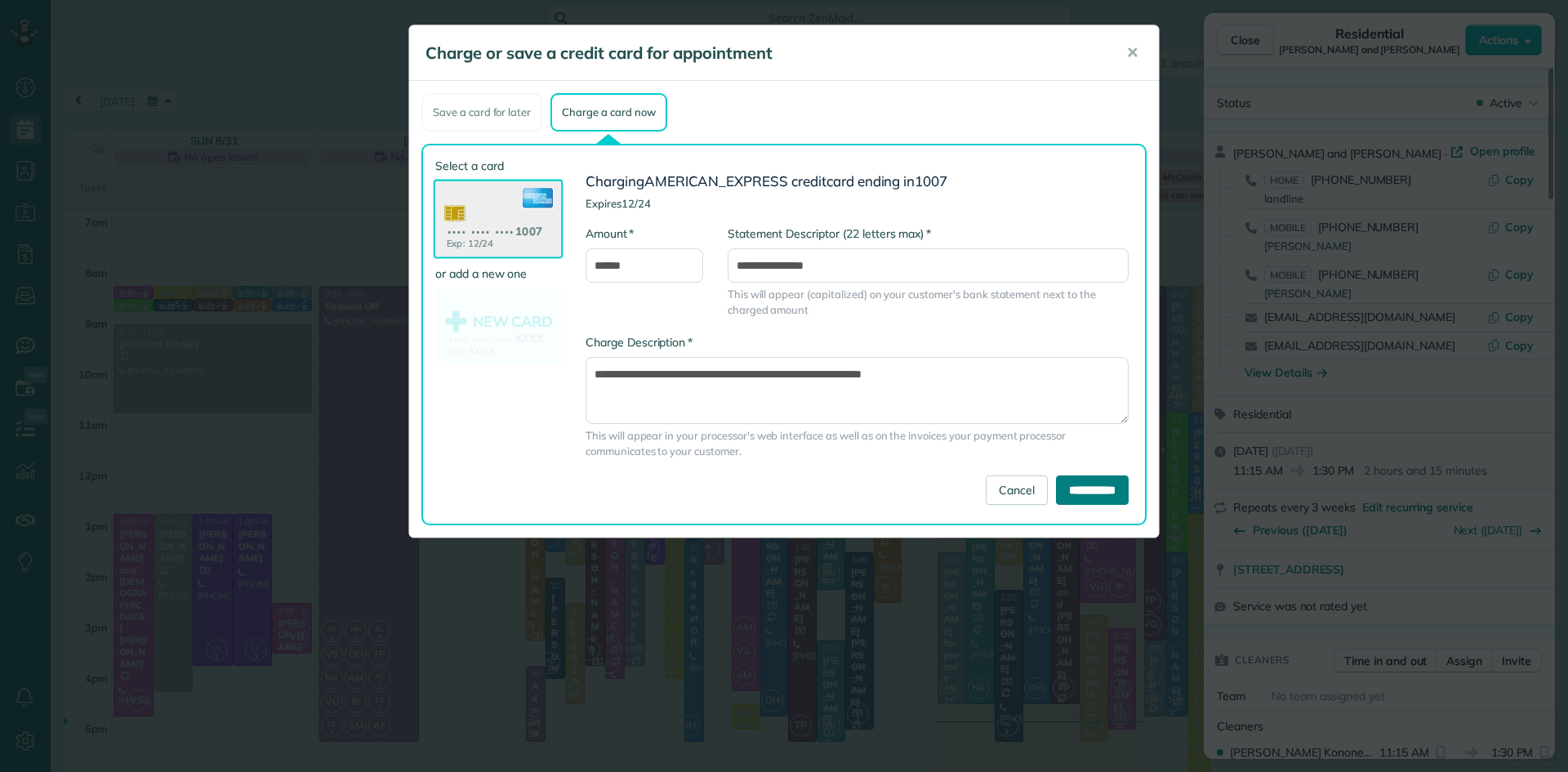
click at [1056, 479] on input "**********" at bounding box center [1092, 491] width 73 height 29
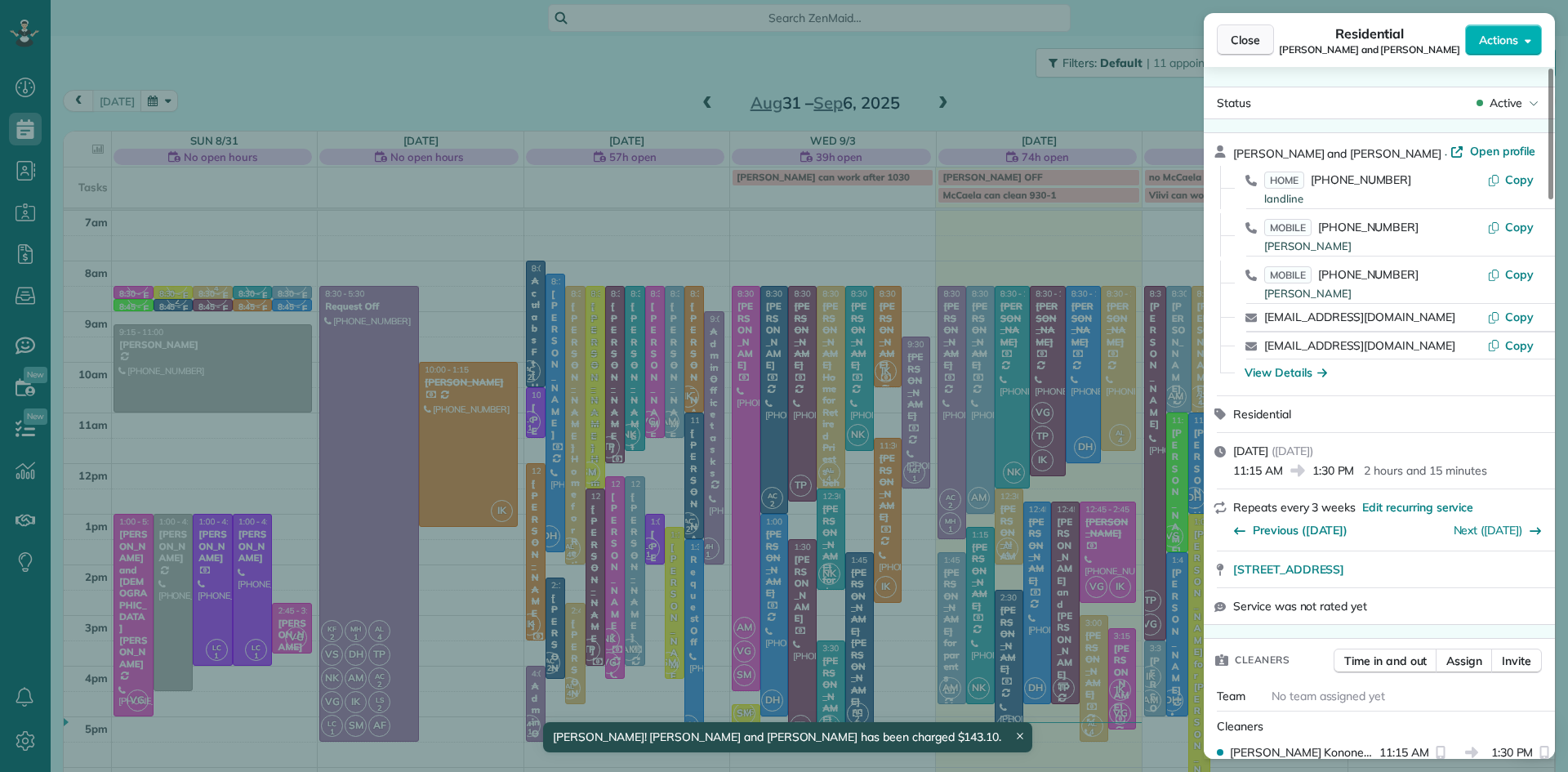
click at [1248, 34] on span "Close" at bounding box center [1245, 40] width 29 height 16
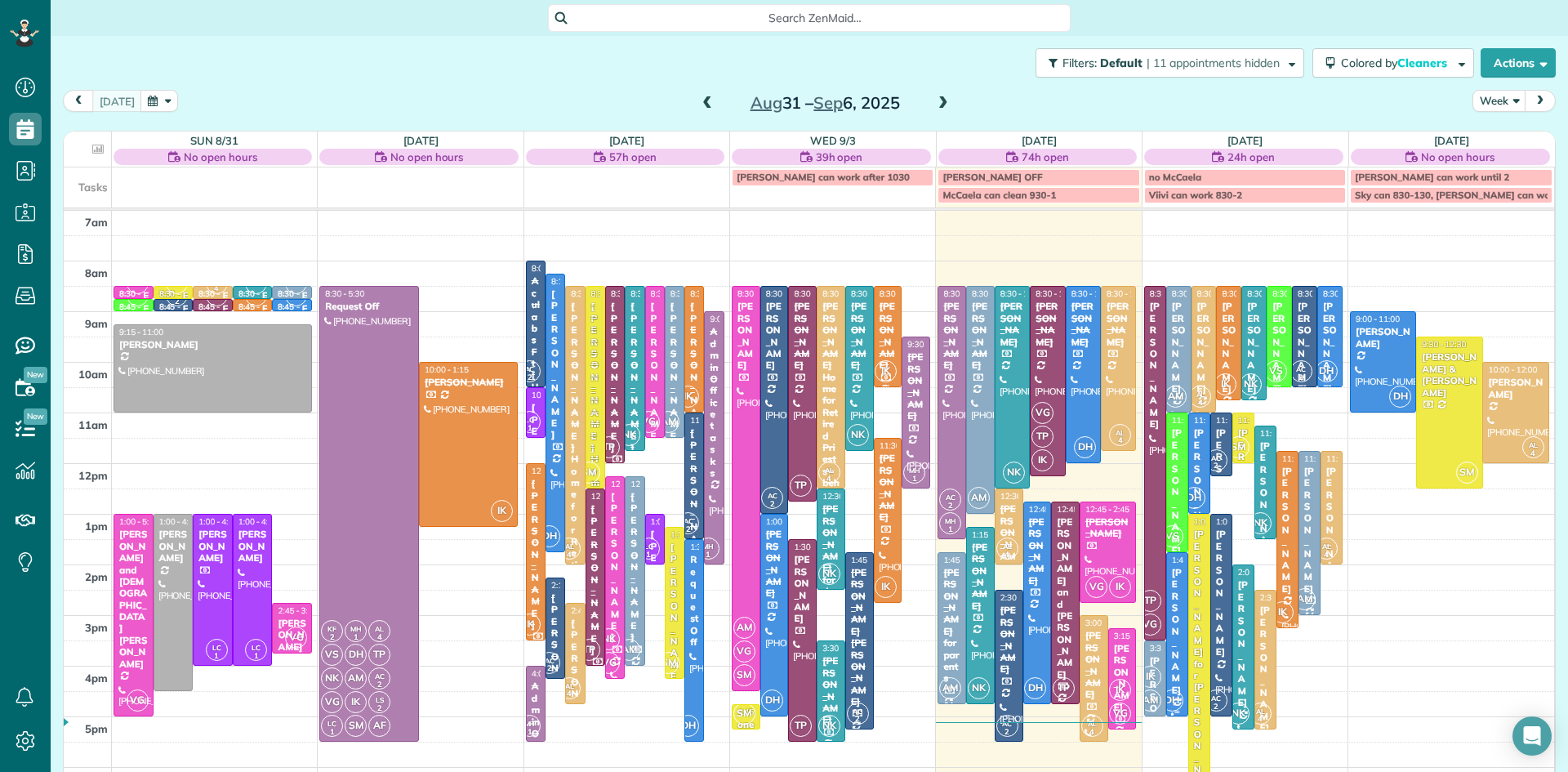
click at [1179, 645] on div "[PERSON_NAME]" at bounding box center [1178, 632] width 12 height 129
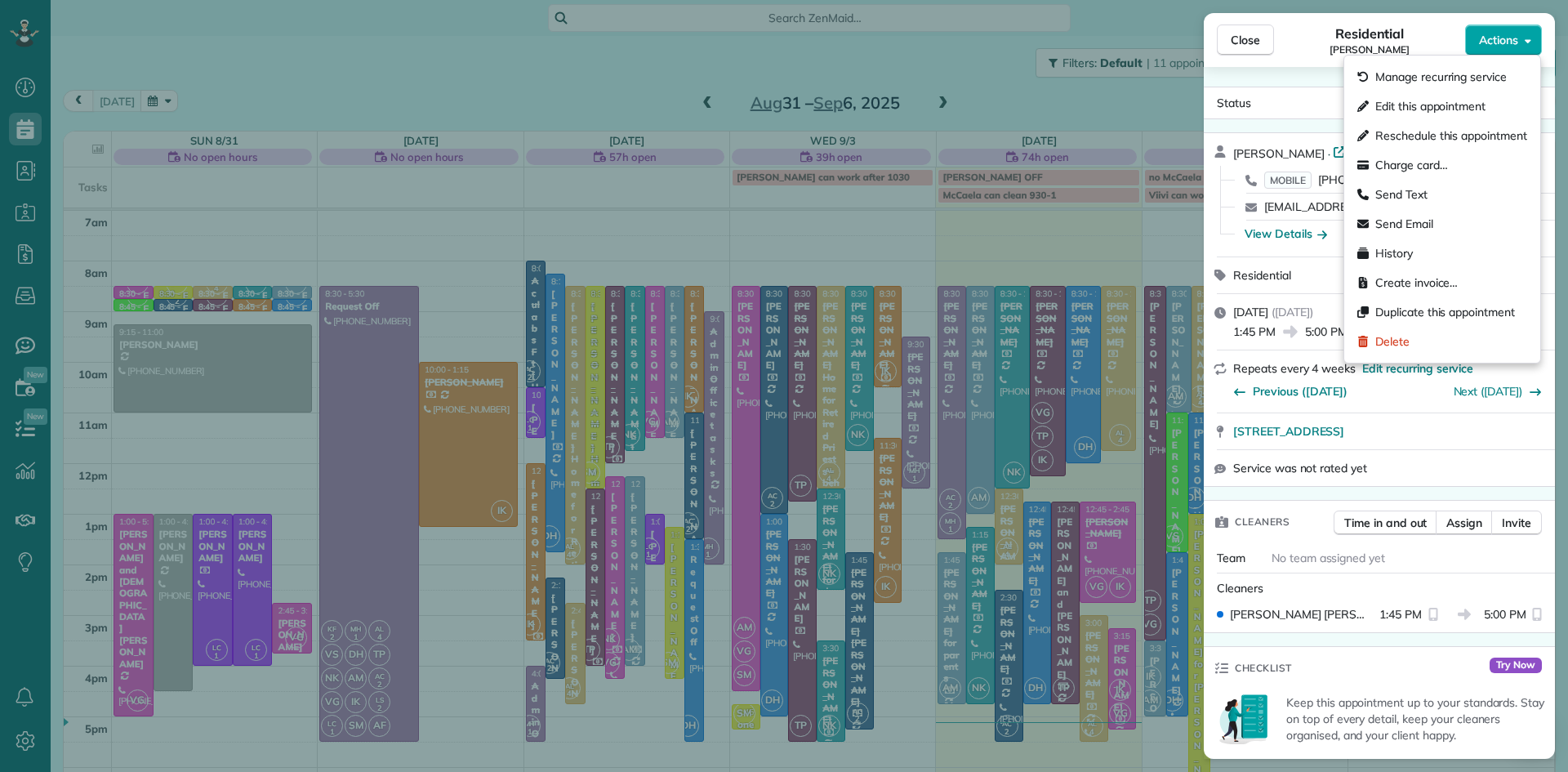
click at [1505, 44] on span "Actions" at bounding box center [1499, 40] width 40 height 16
click at [1411, 172] on span "Charge card…" at bounding box center [1411, 164] width 73 height 16
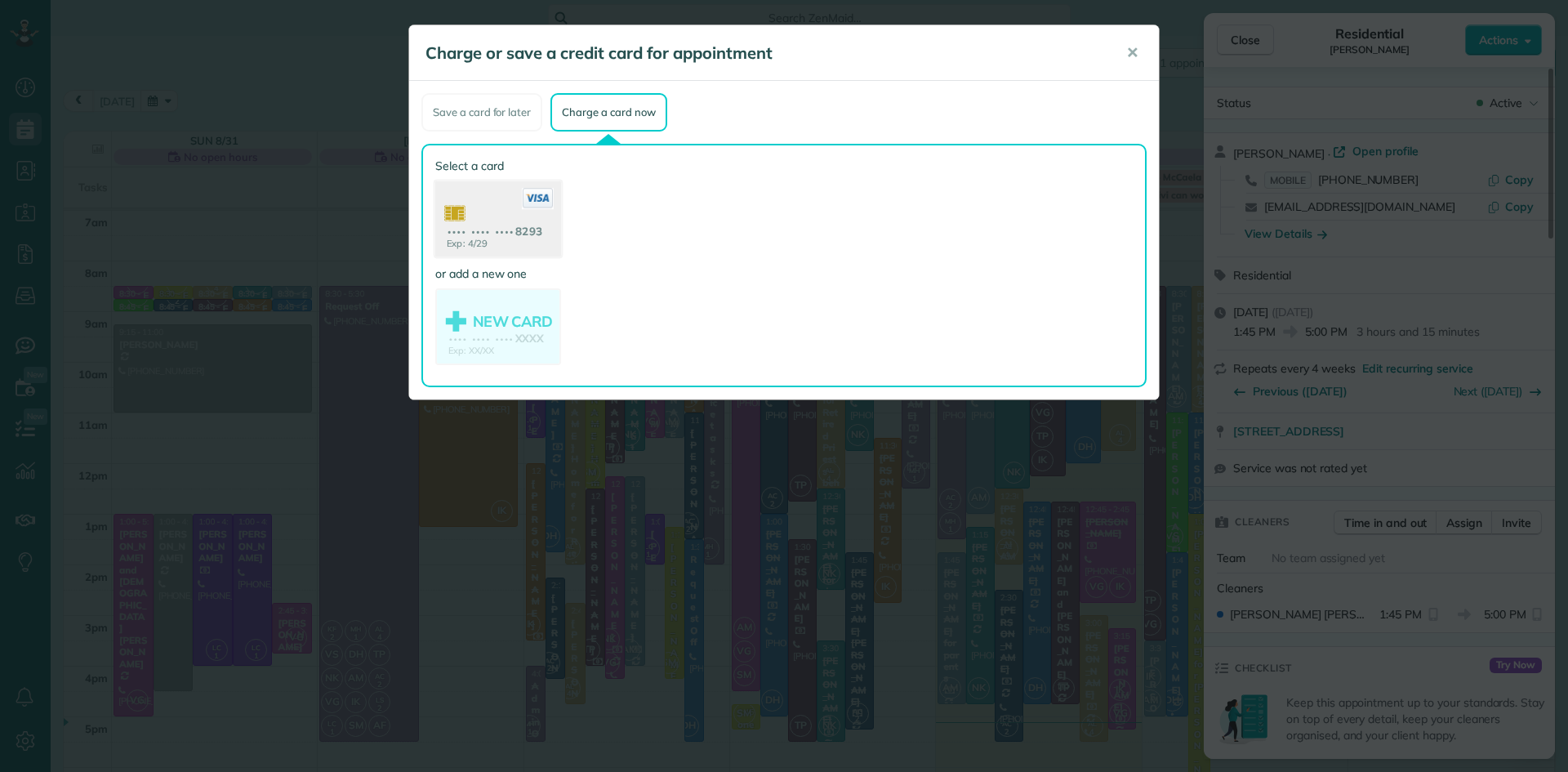
click at [513, 231] on use at bounding box center [498, 221] width 126 height 79
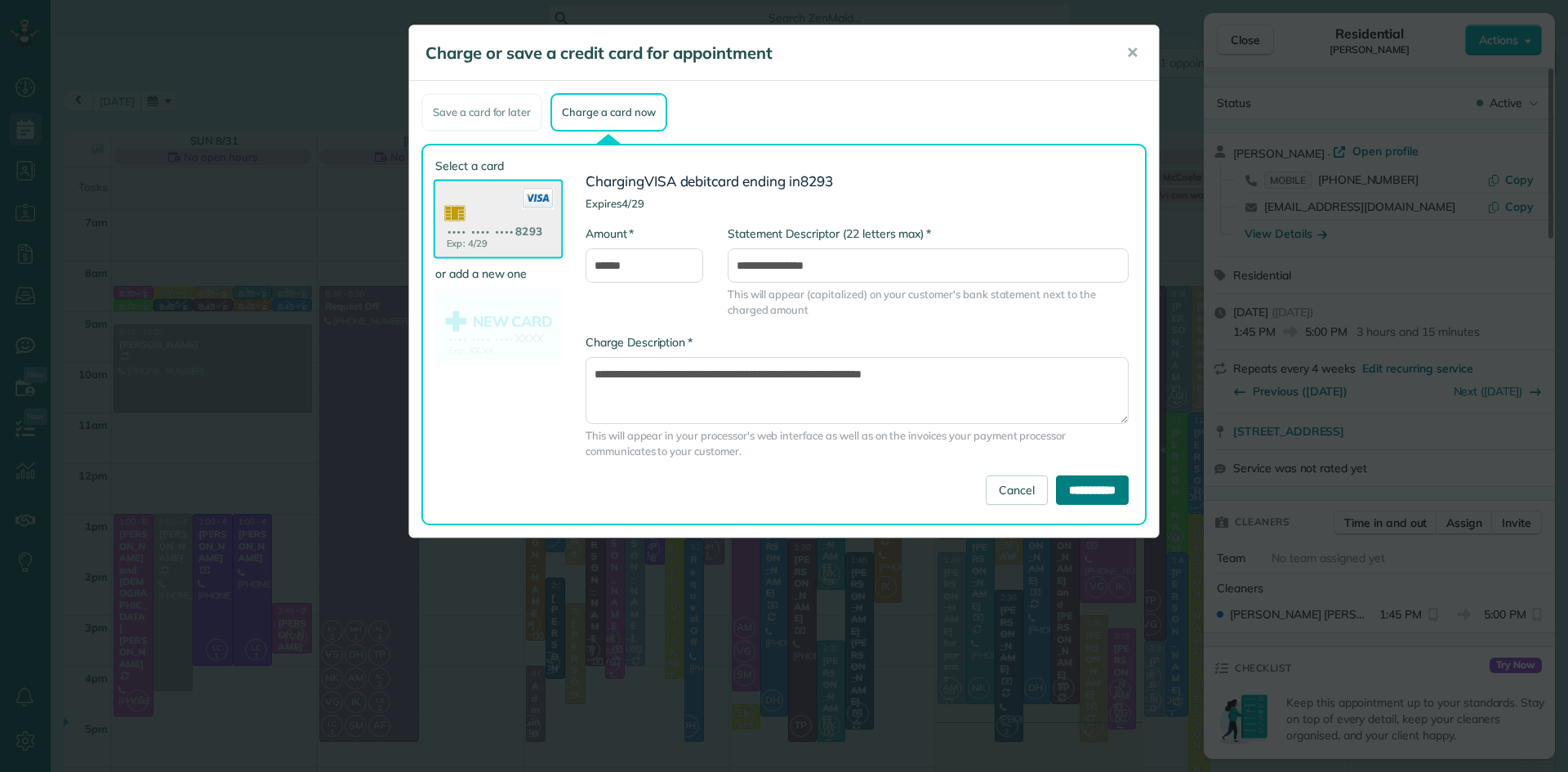
click at [1056, 485] on input "**********" at bounding box center [1092, 491] width 73 height 29
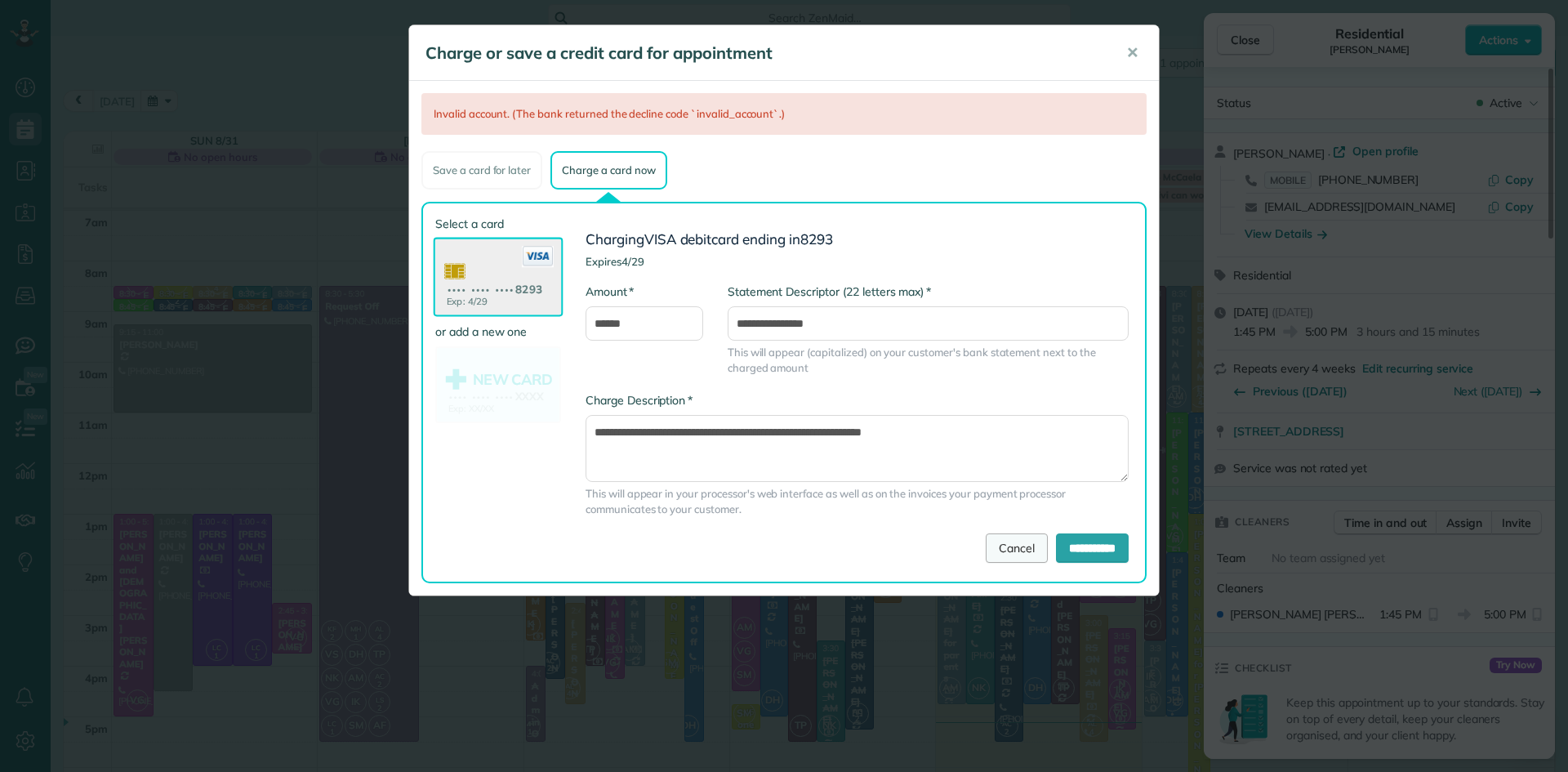
click at [987, 551] on link "Cancel" at bounding box center [1017, 548] width 62 height 29
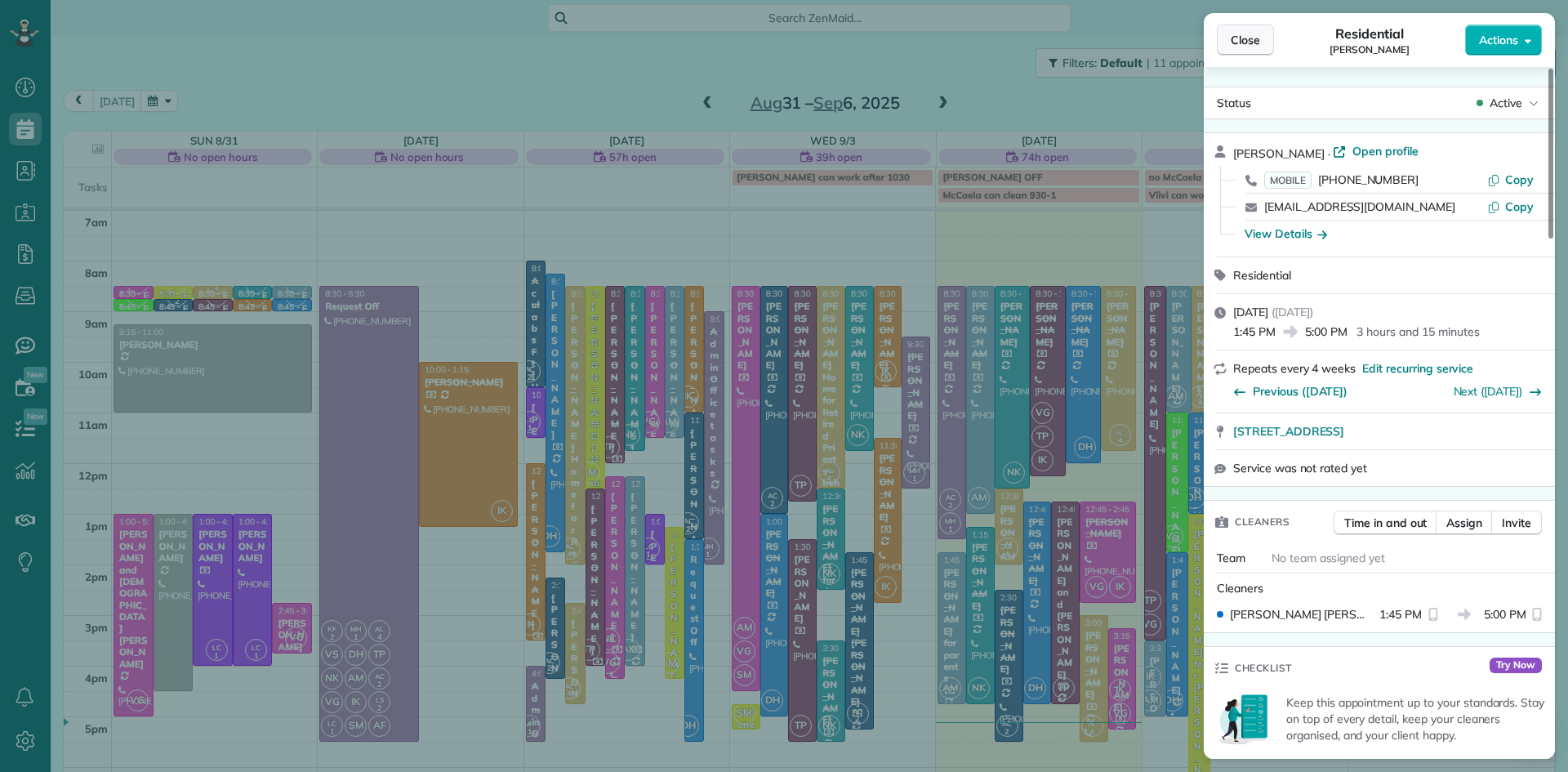
click at [1240, 40] on span "Close" at bounding box center [1245, 40] width 29 height 16
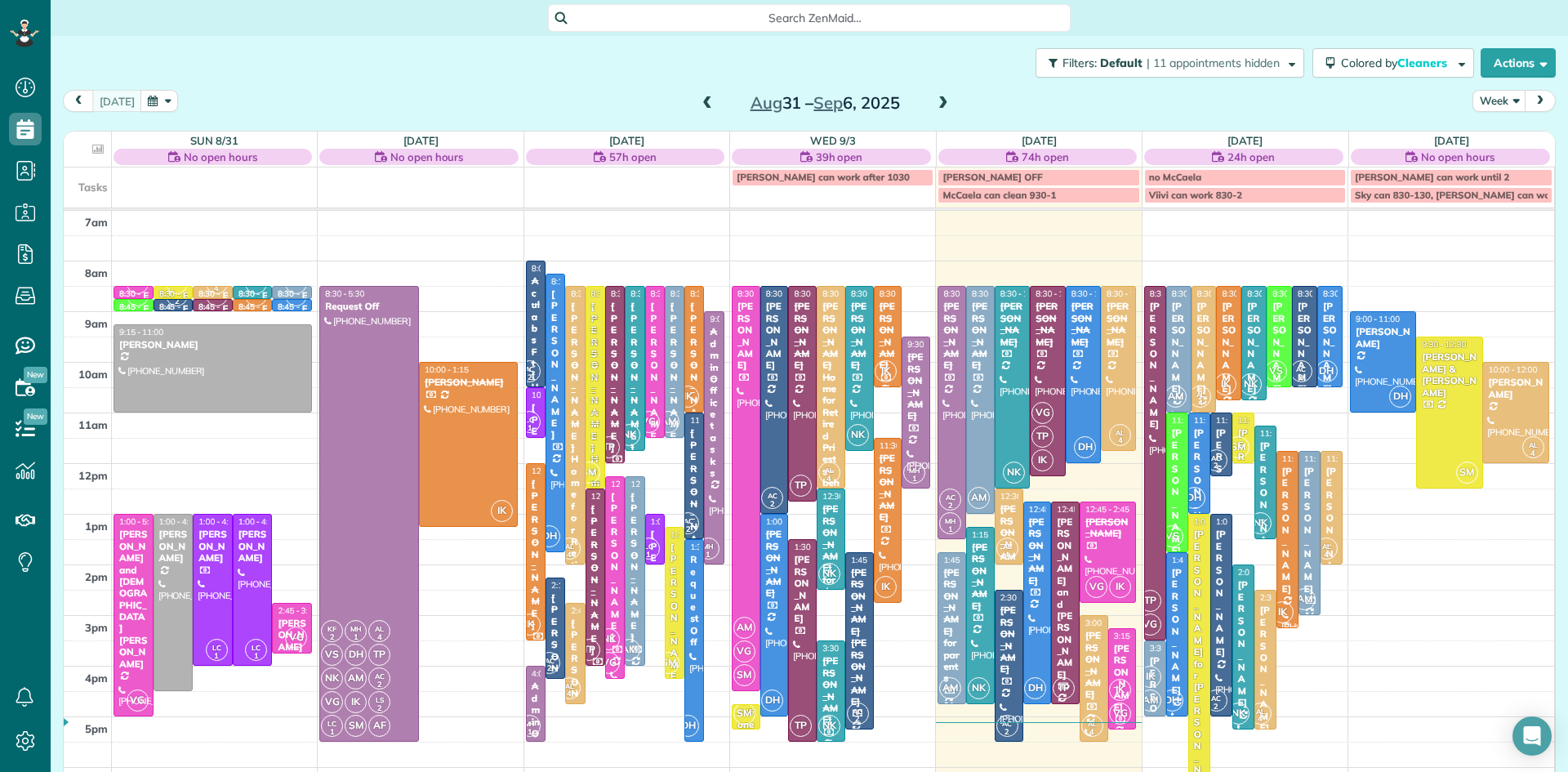
click at [1287, 559] on div "[PERSON_NAME]" at bounding box center [1288, 530] width 12 height 129
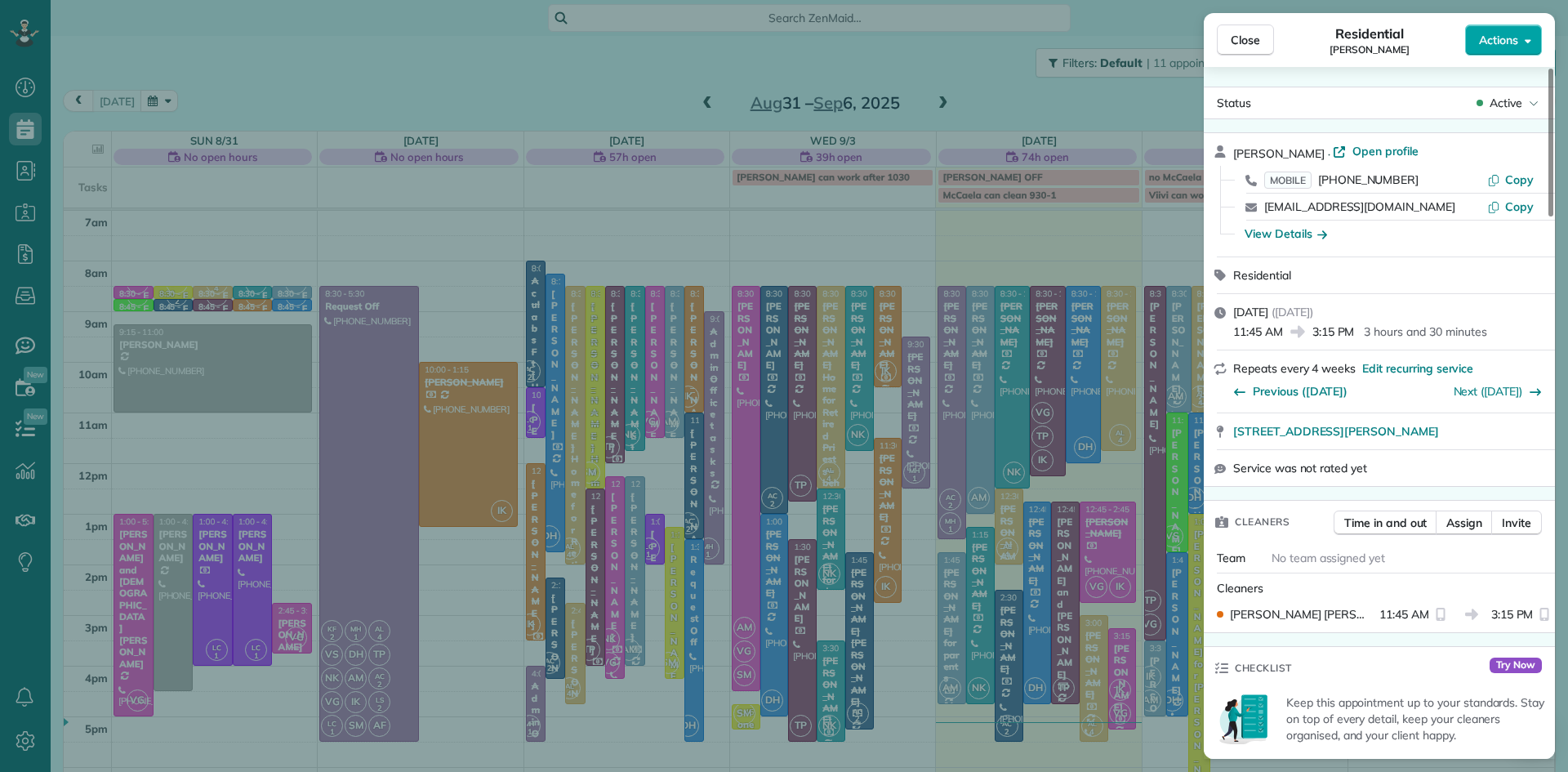
click at [1480, 39] on span "Actions" at bounding box center [1499, 40] width 40 height 16
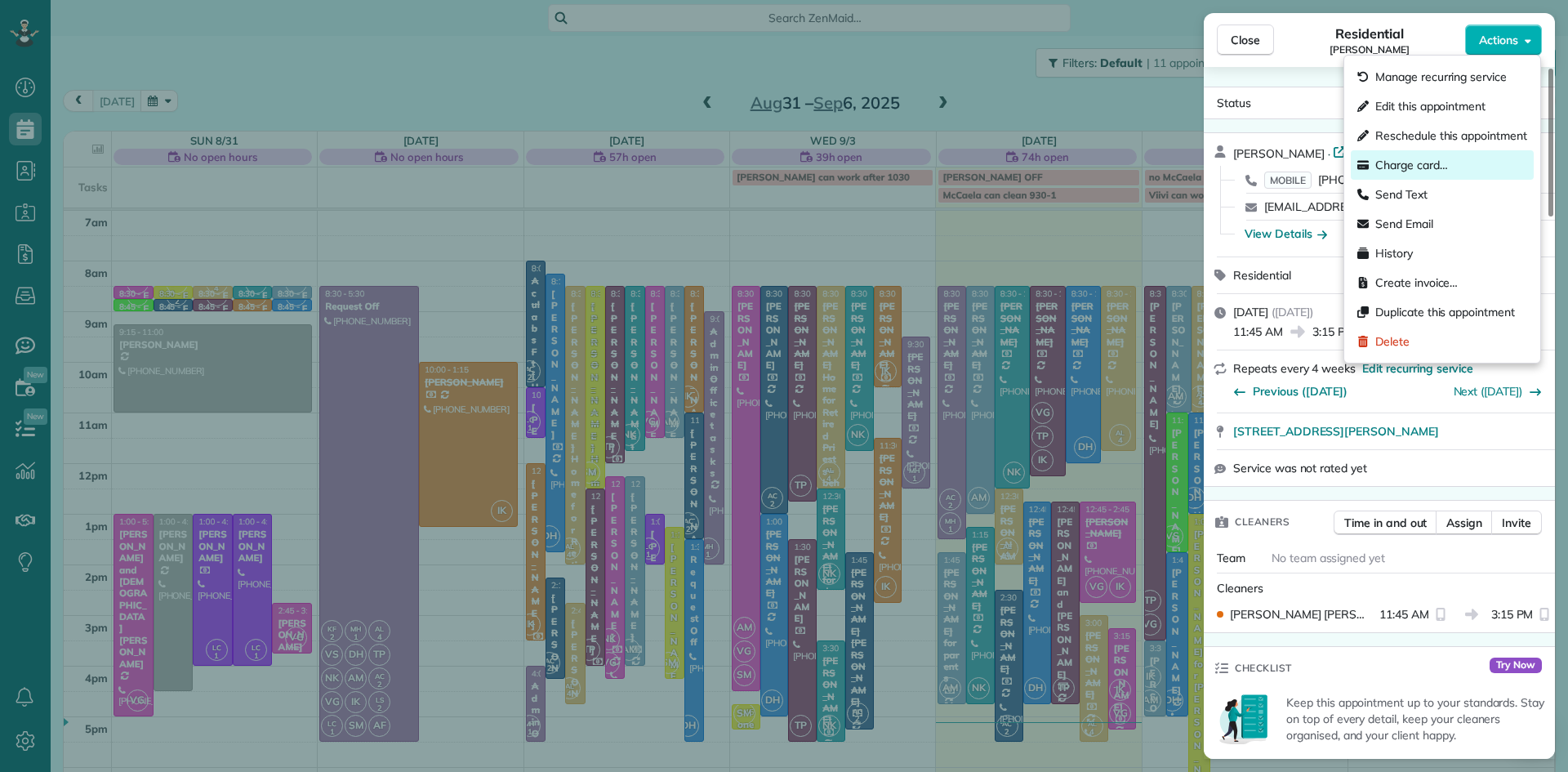
click at [1434, 164] on span "Charge card…" at bounding box center [1411, 164] width 73 height 16
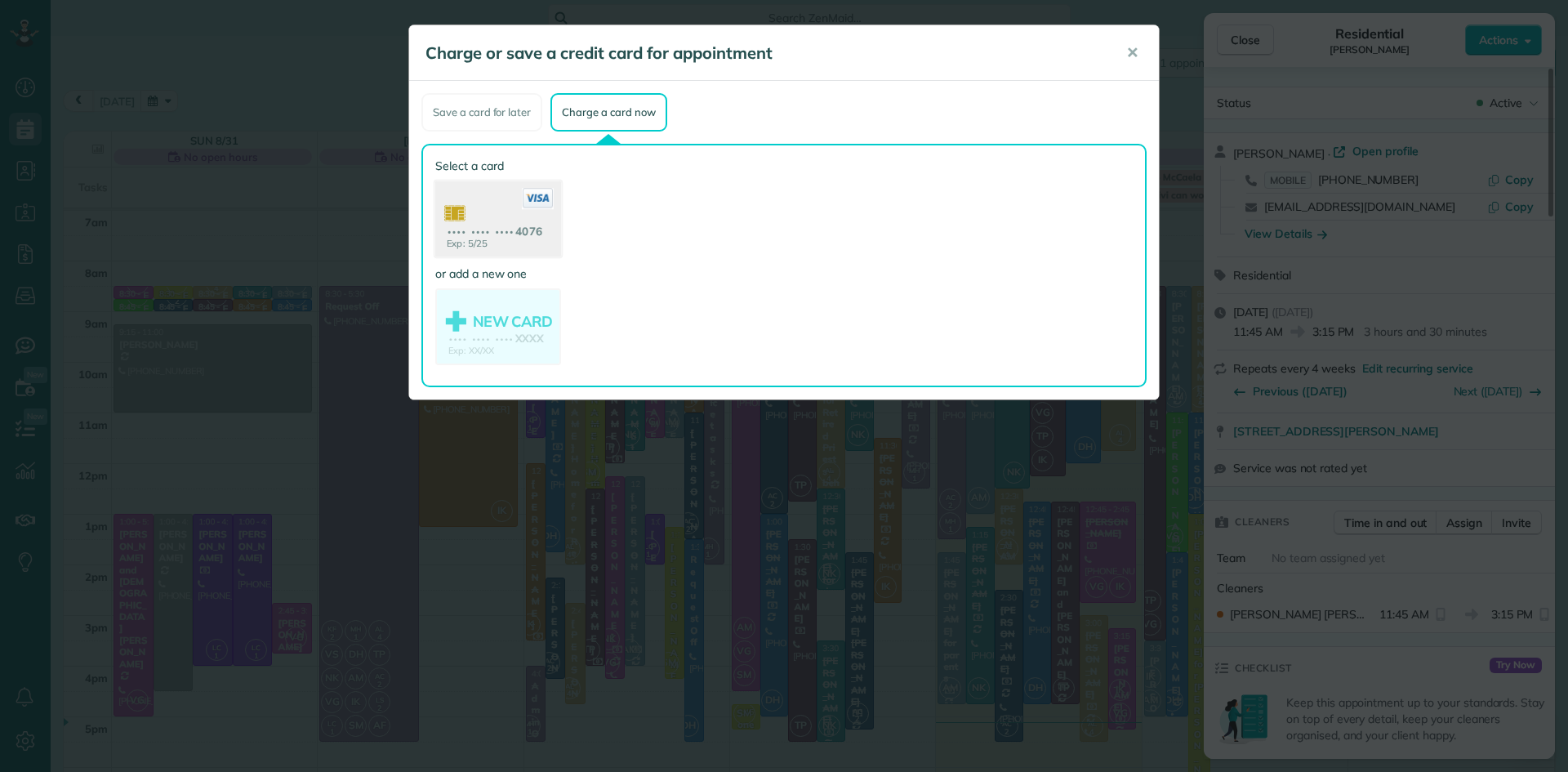
click at [497, 191] on use at bounding box center [498, 221] width 126 height 79
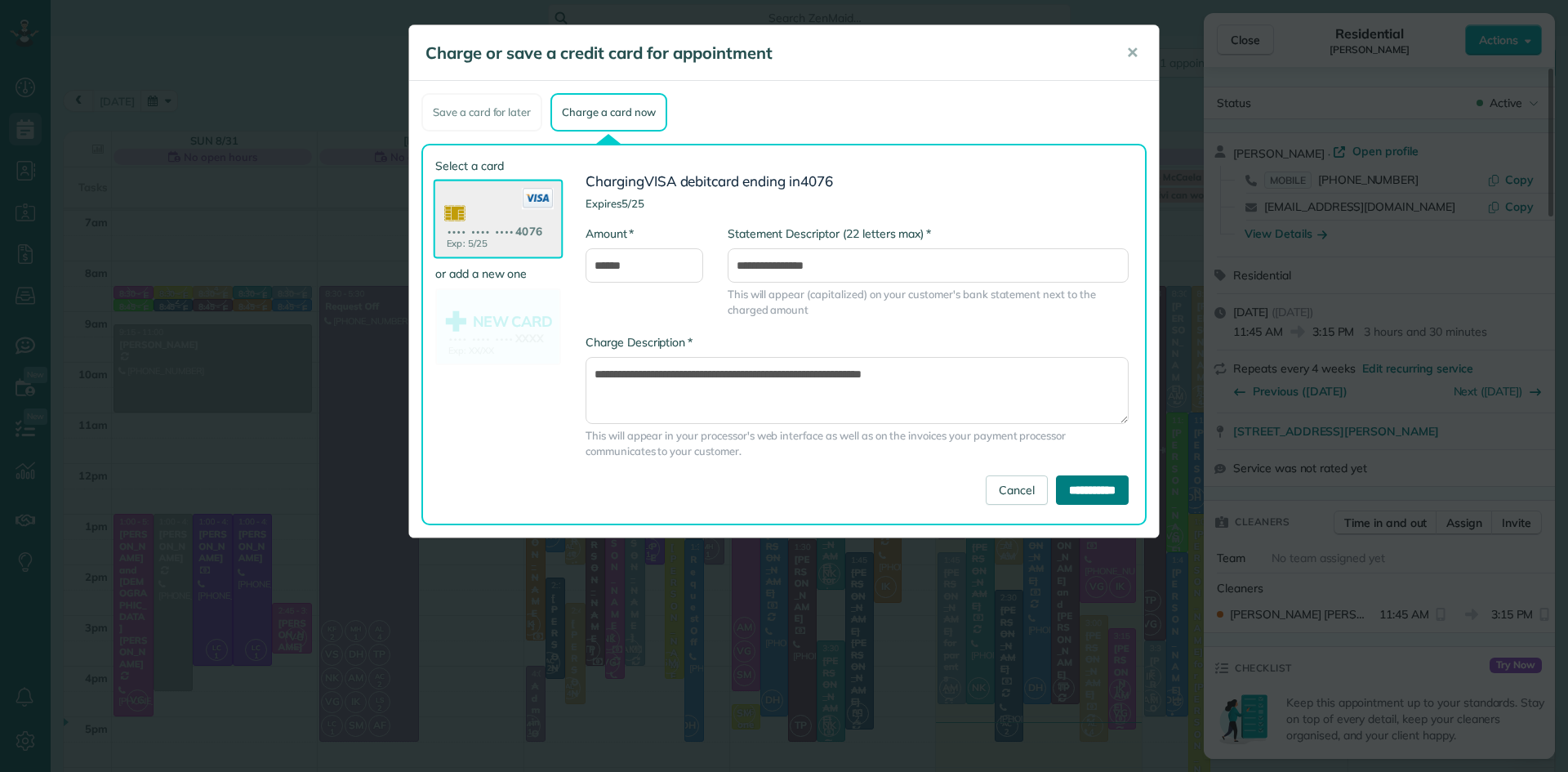
click at [1060, 491] on input "**********" at bounding box center [1092, 491] width 73 height 29
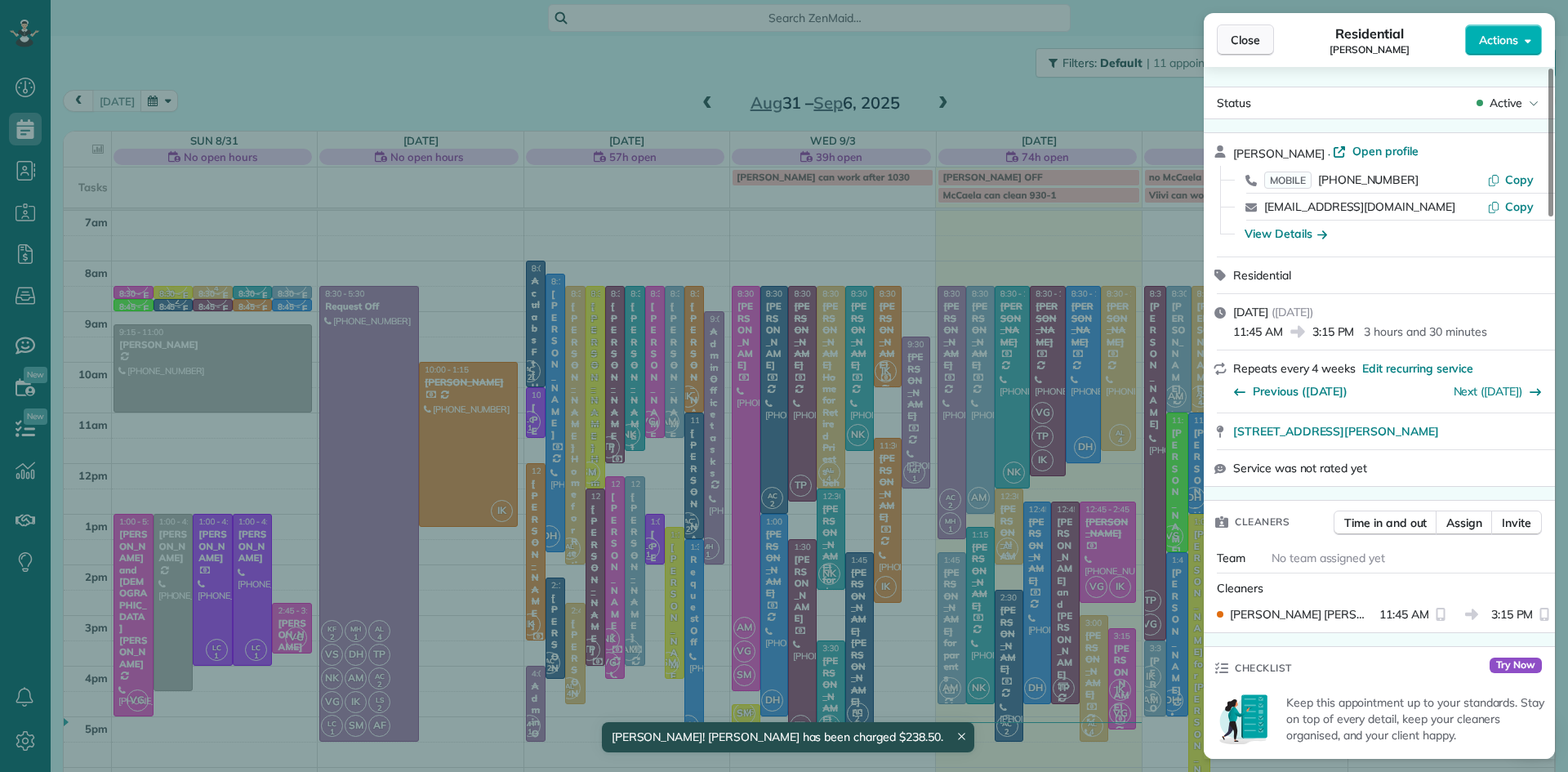
click at [1253, 40] on span "Close" at bounding box center [1245, 40] width 29 height 16
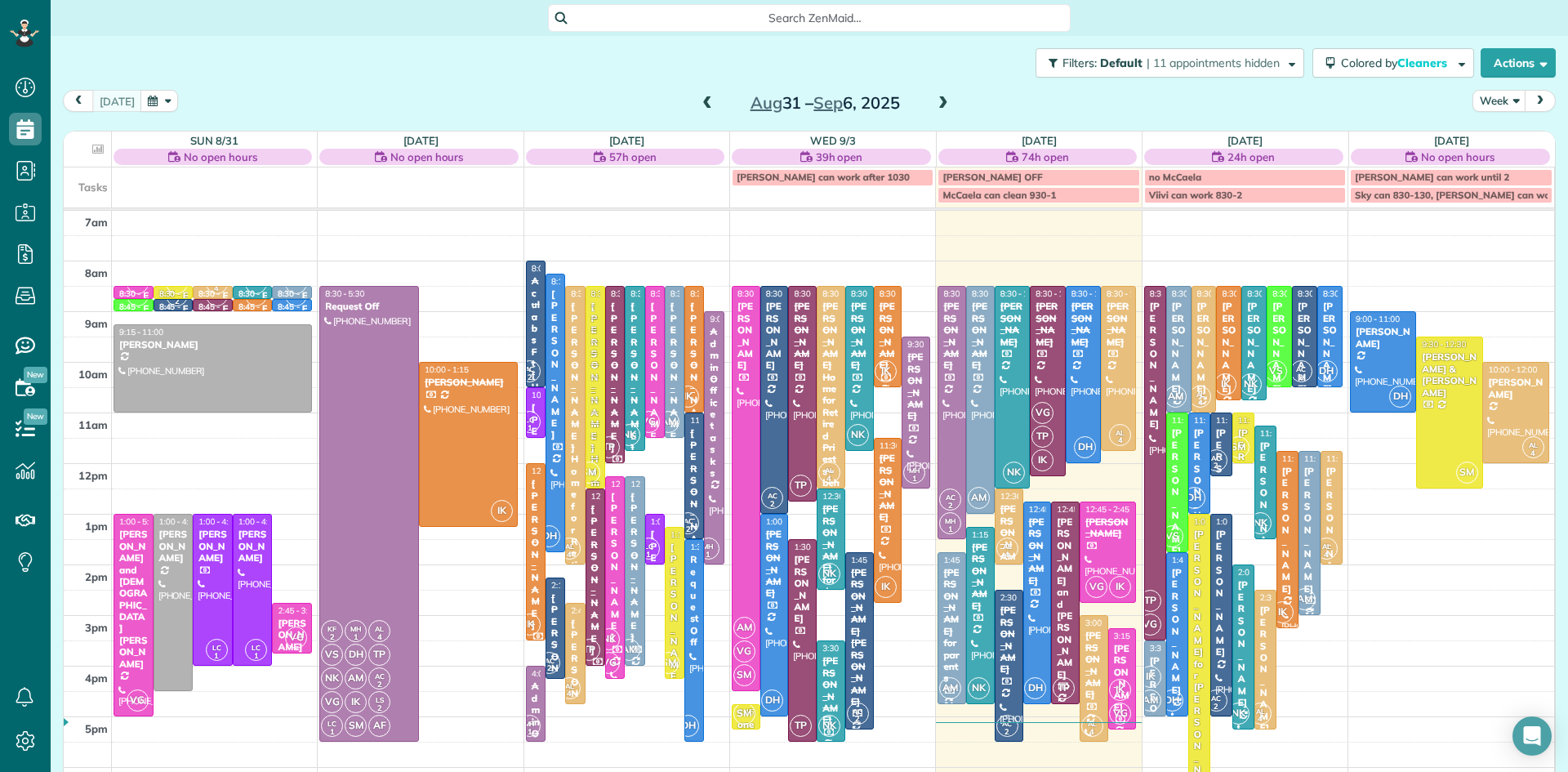
click at [1313, 593] on div "AM" at bounding box center [1305, 600] width 24 height 24
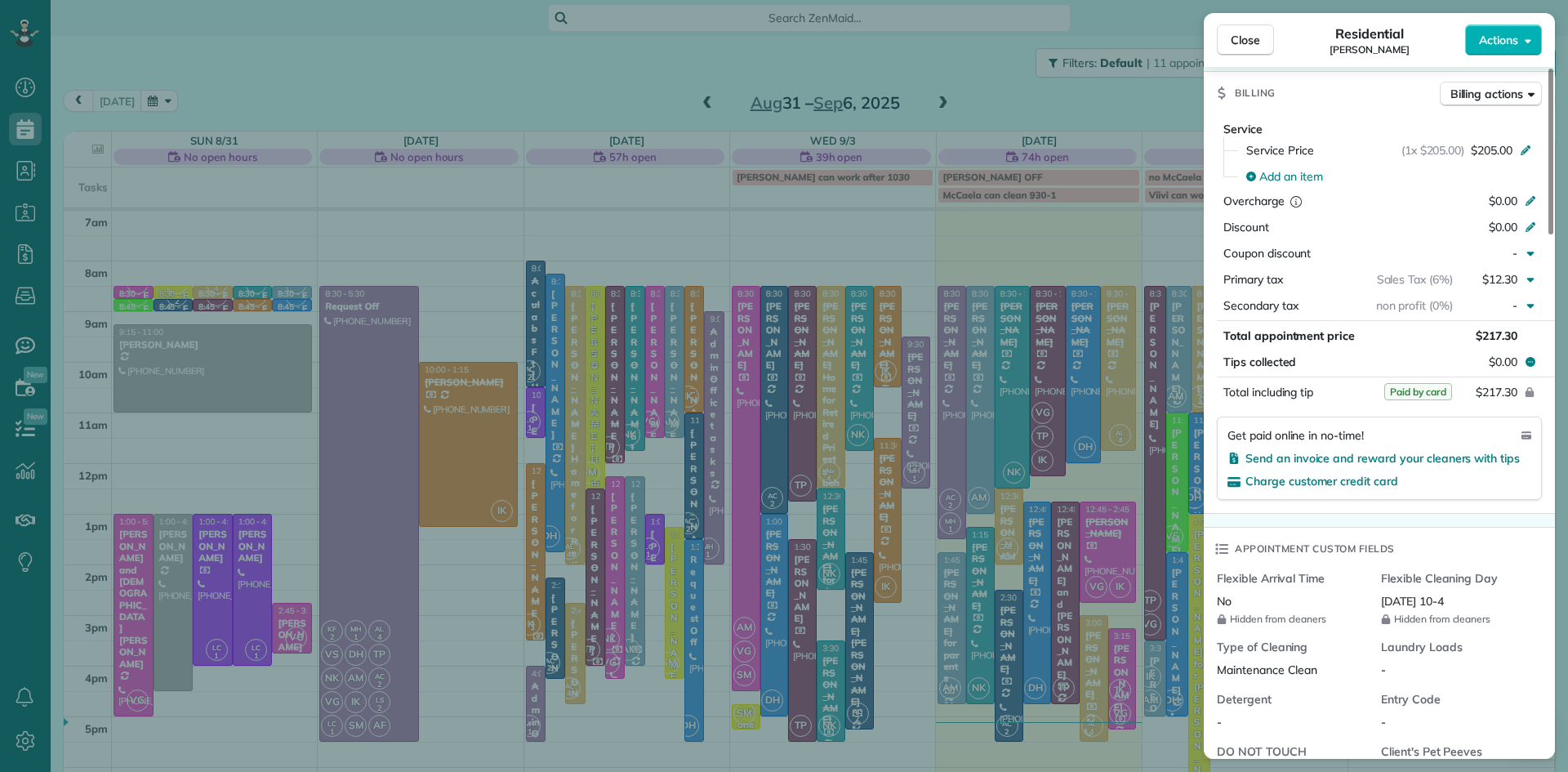
scroll to position [702, 0]
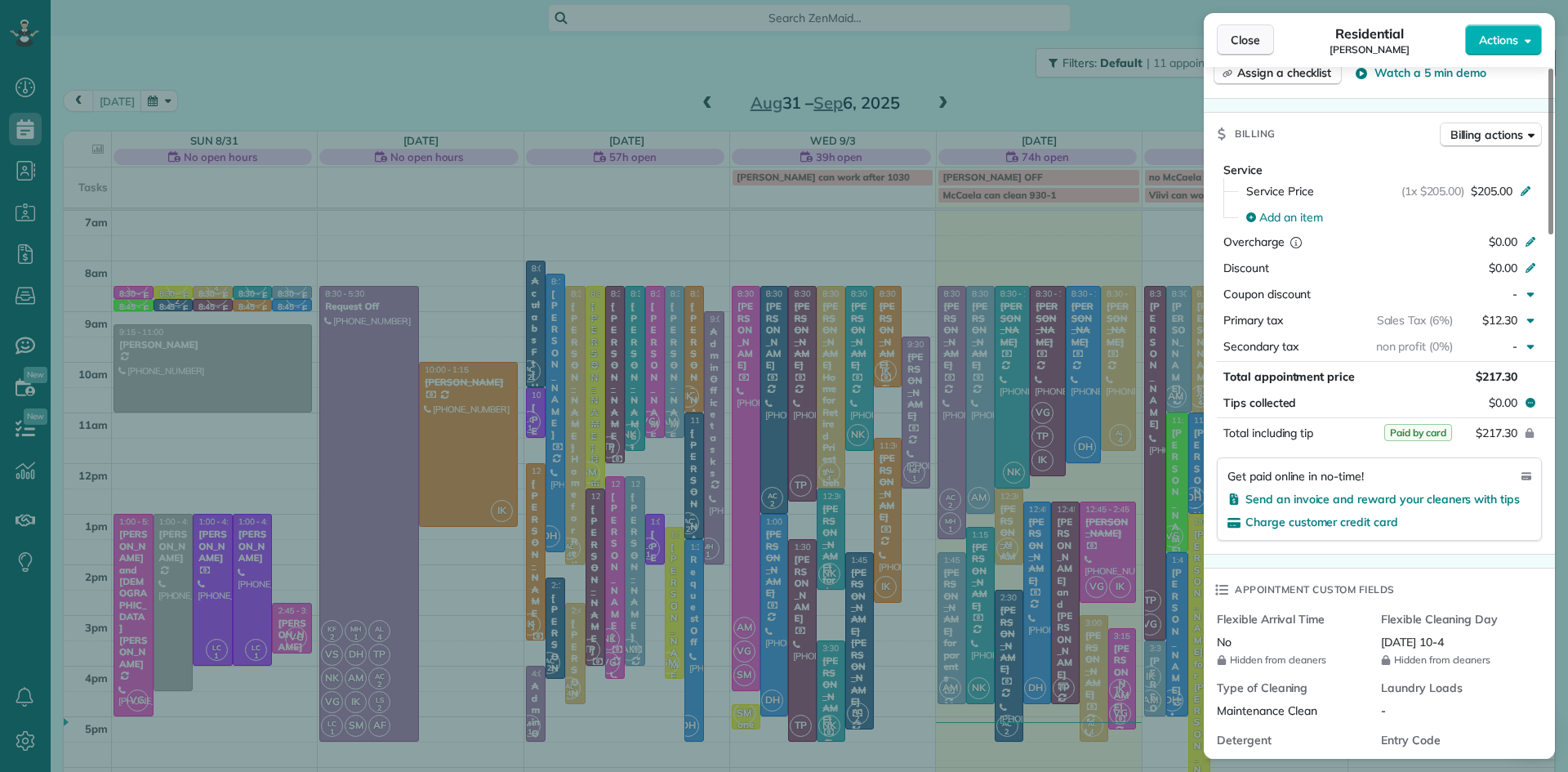
click at [1244, 34] on span "Close" at bounding box center [1245, 40] width 29 height 16
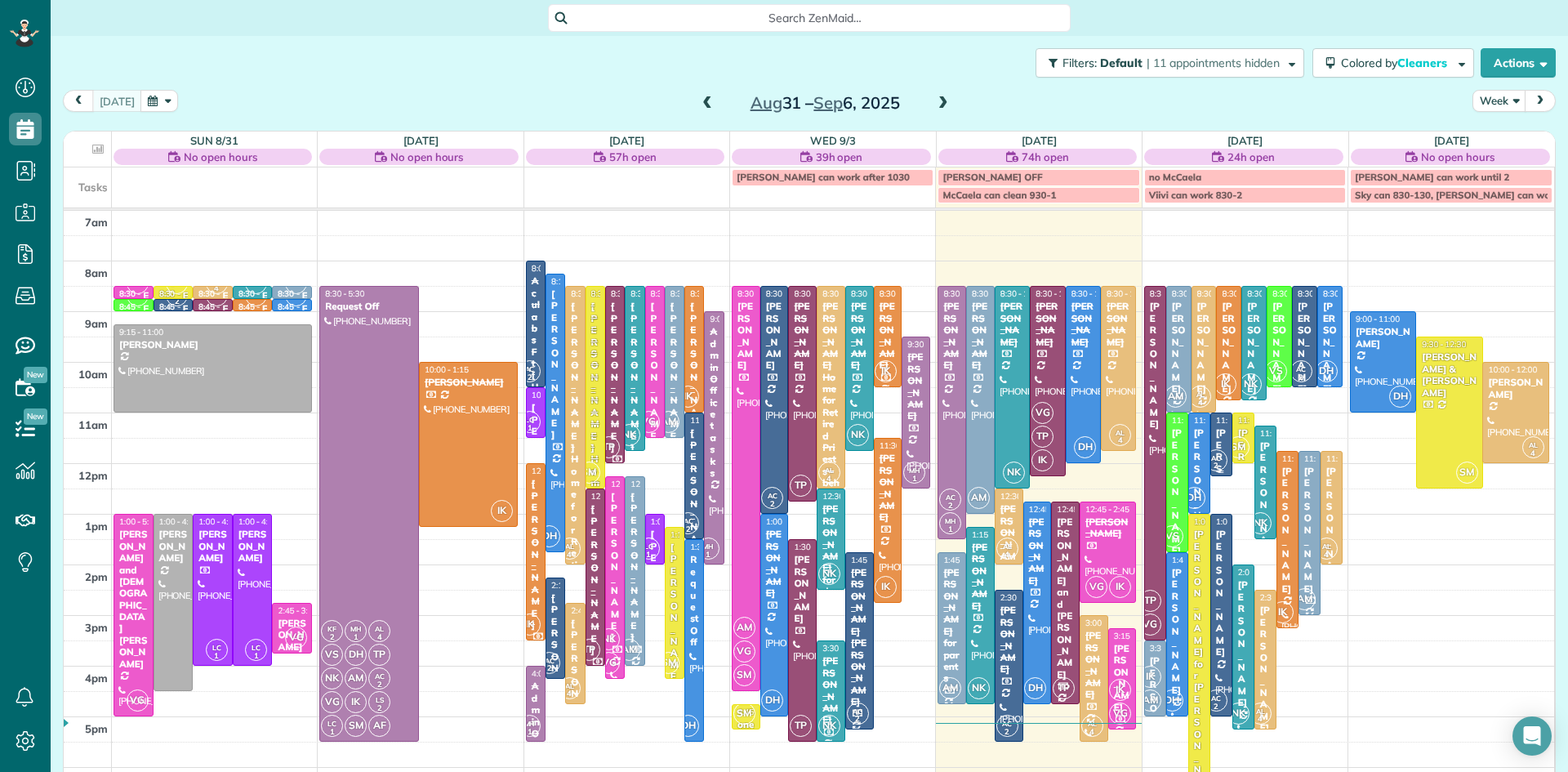
click at [1223, 456] on span "AC 2" at bounding box center [1217, 460] width 22 height 22
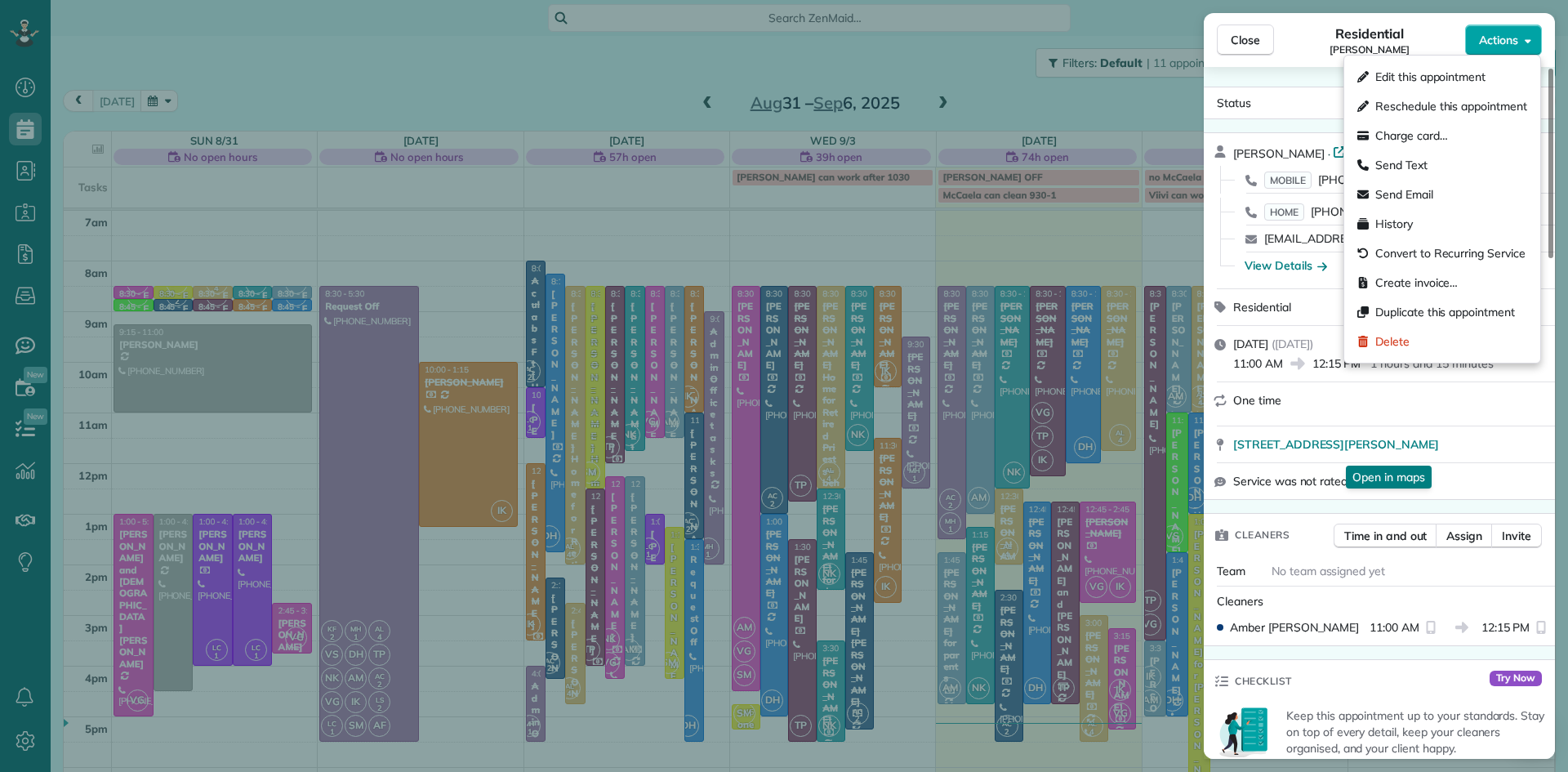
click at [1485, 40] on span "Actions" at bounding box center [1499, 40] width 40 height 16
click at [1413, 134] on span "Charge card…" at bounding box center [1411, 135] width 73 height 16
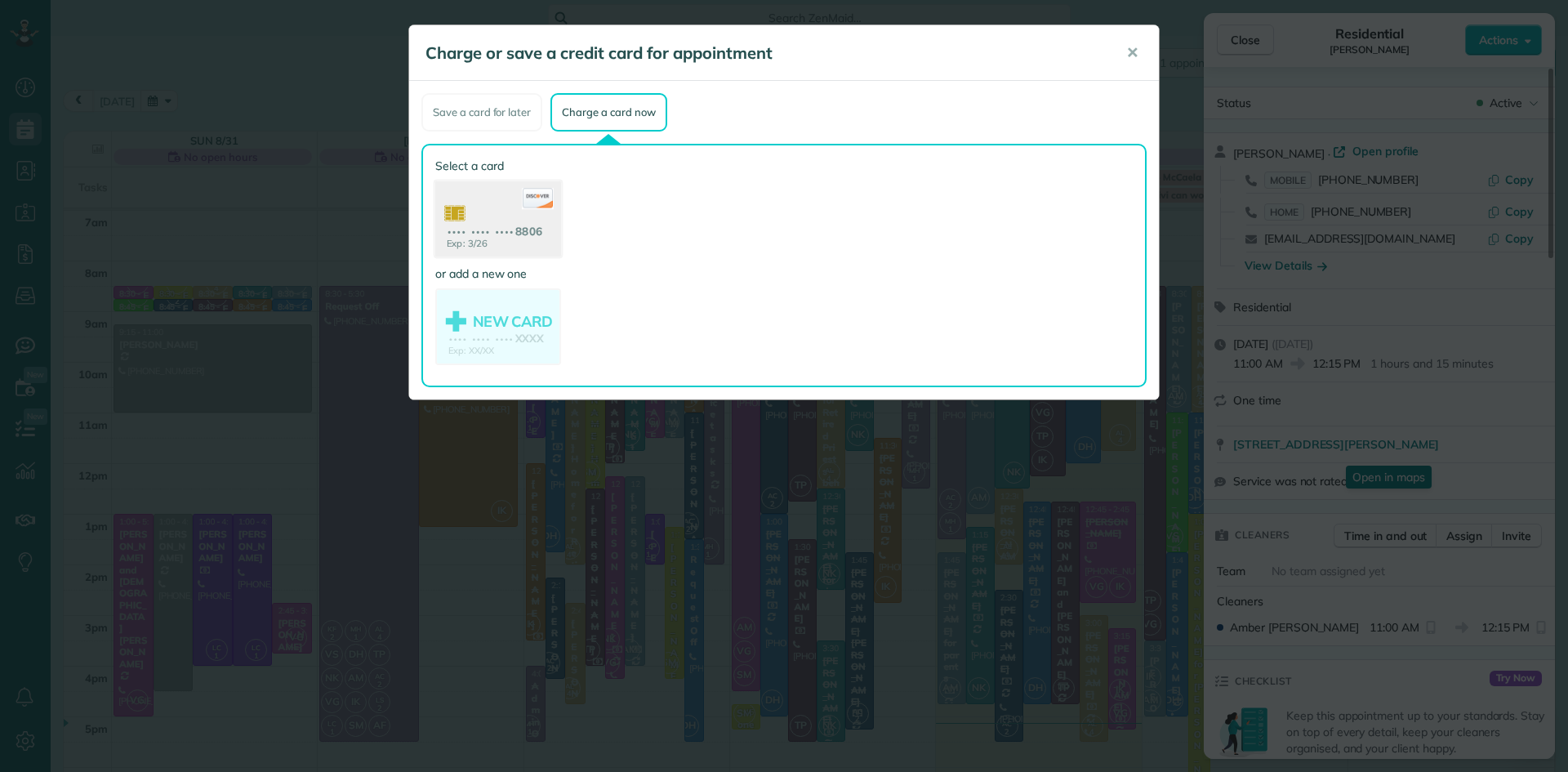
click at [489, 225] on use at bounding box center [498, 221] width 126 height 79
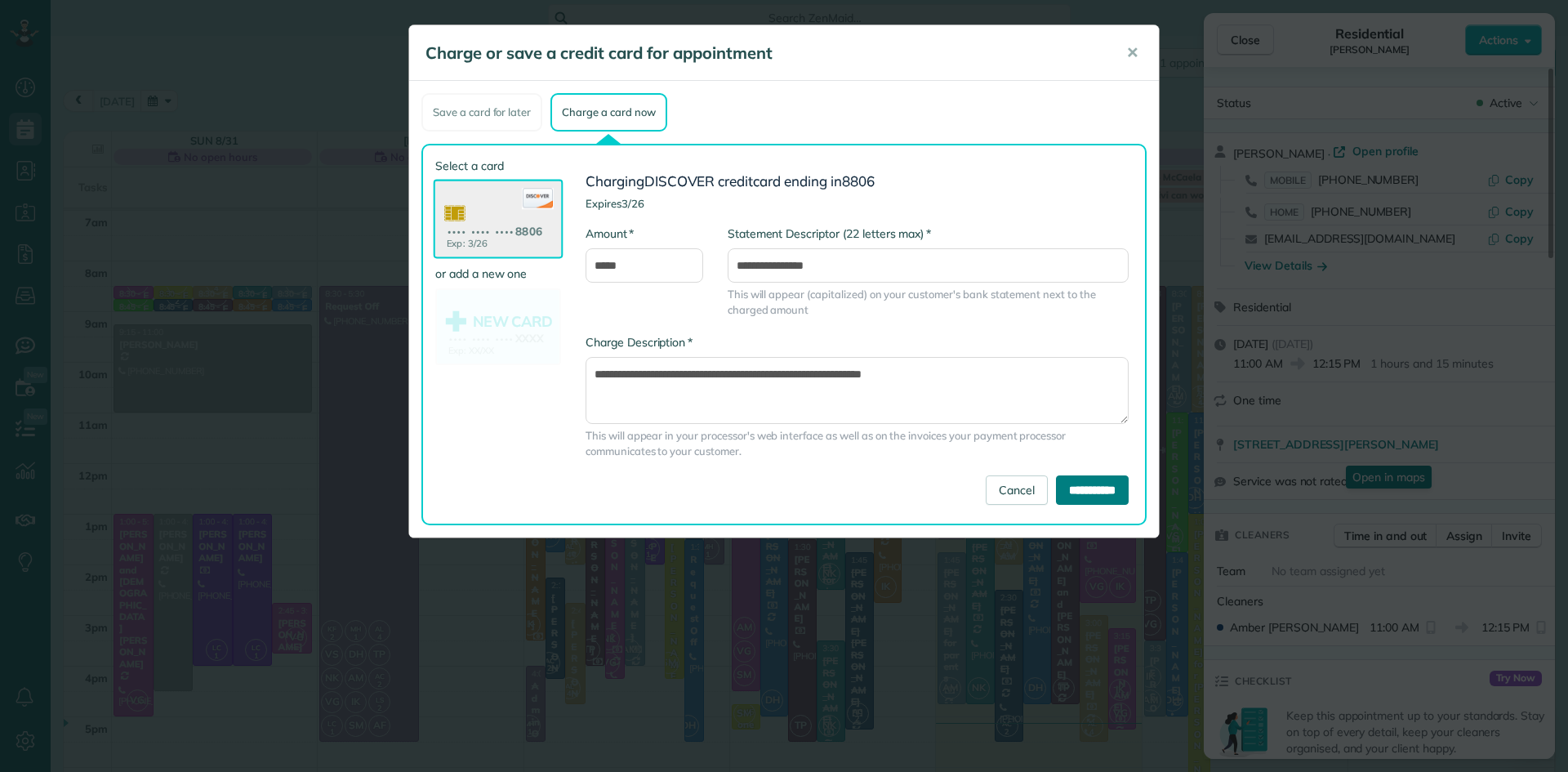
click at [1073, 491] on input "**********" at bounding box center [1092, 491] width 73 height 29
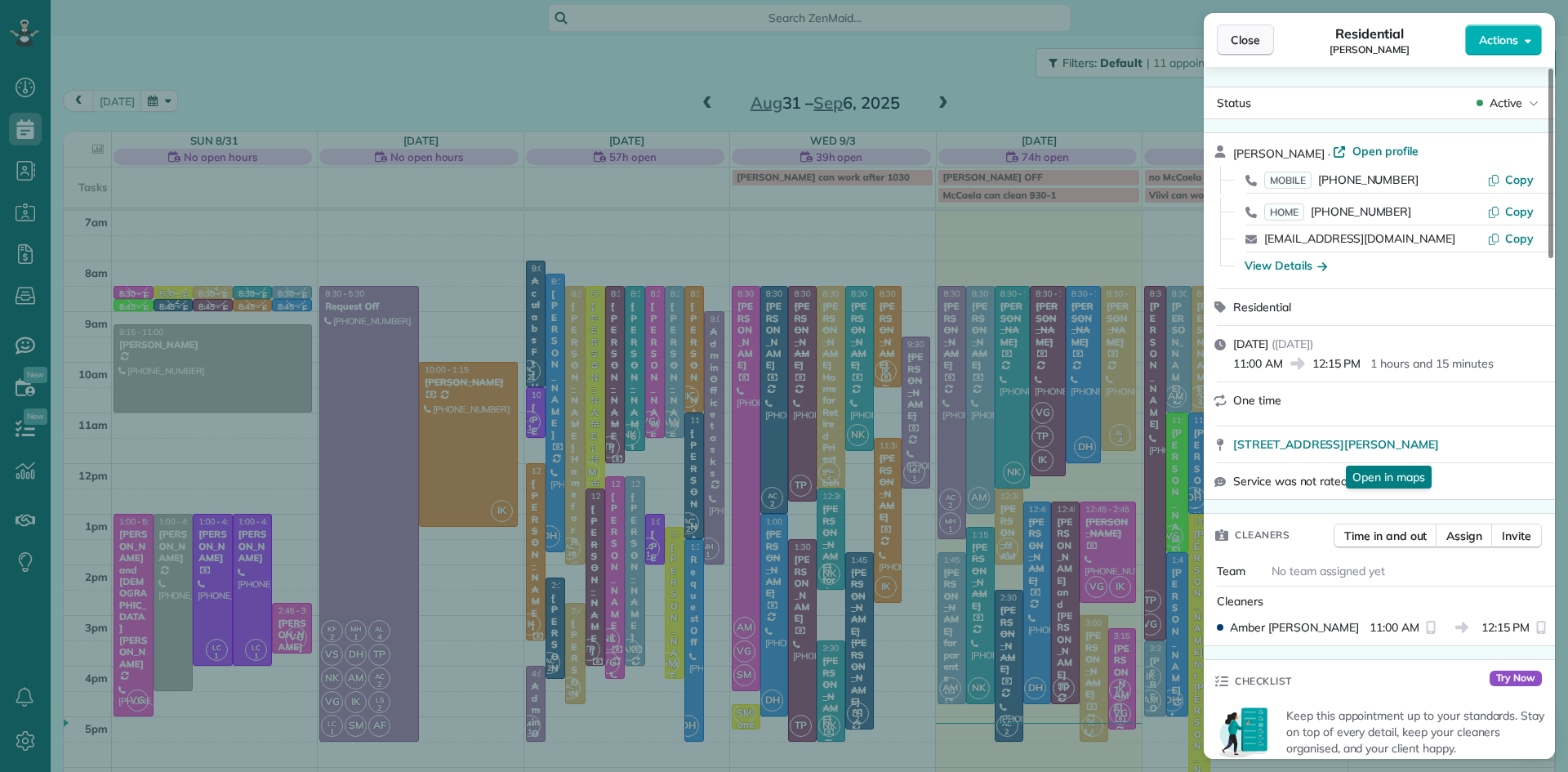
click at [1254, 49] on button "Close" at bounding box center [1245, 40] width 57 height 31
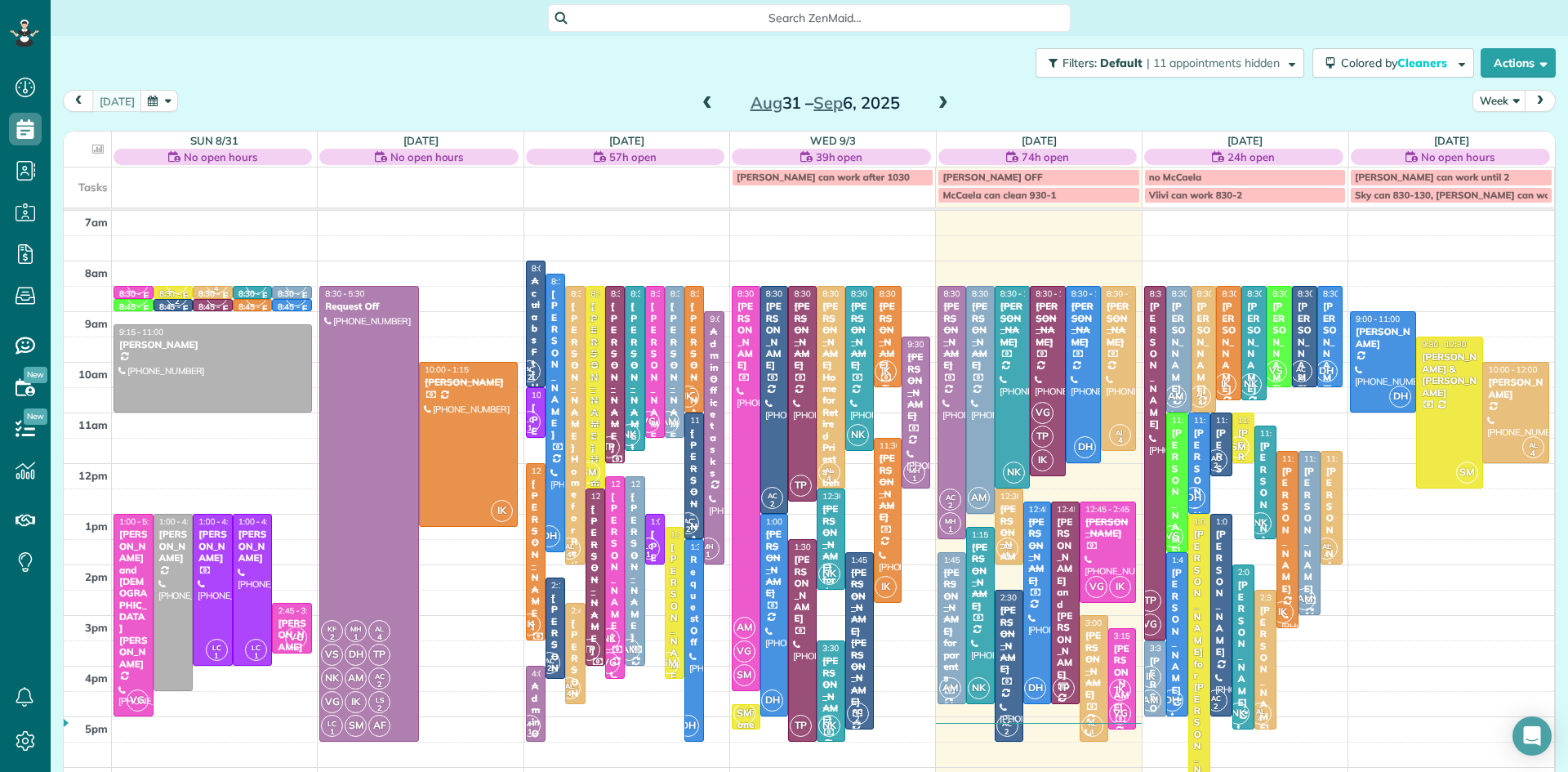
click at [1198, 629] on div "[PERSON_NAME] for [PERSON_NAME]" at bounding box center [1199, 670] width 12 height 282
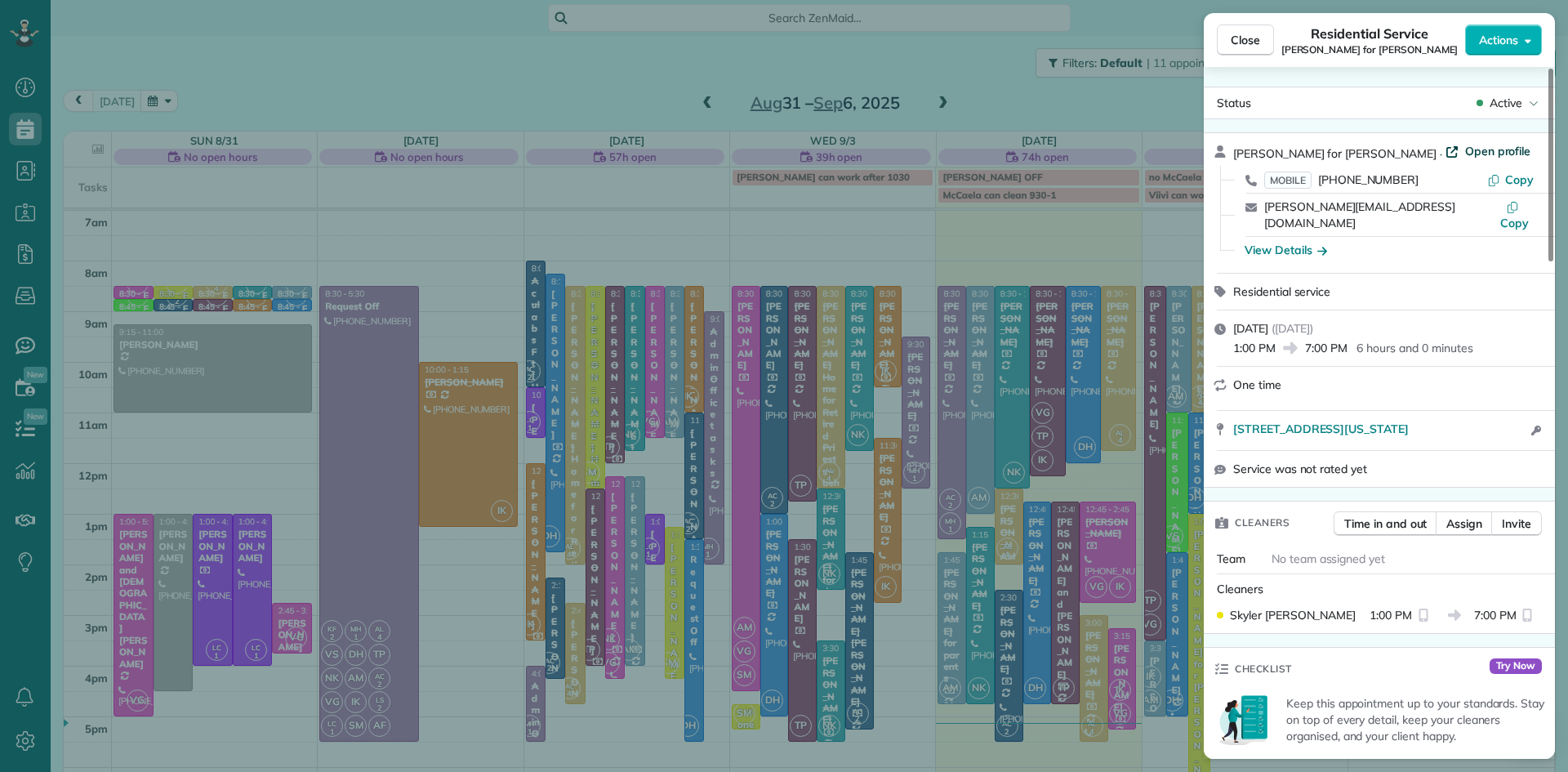
click at [1466, 149] on span "Open profile" at bounding box center [1498, 151] width 66 height 16
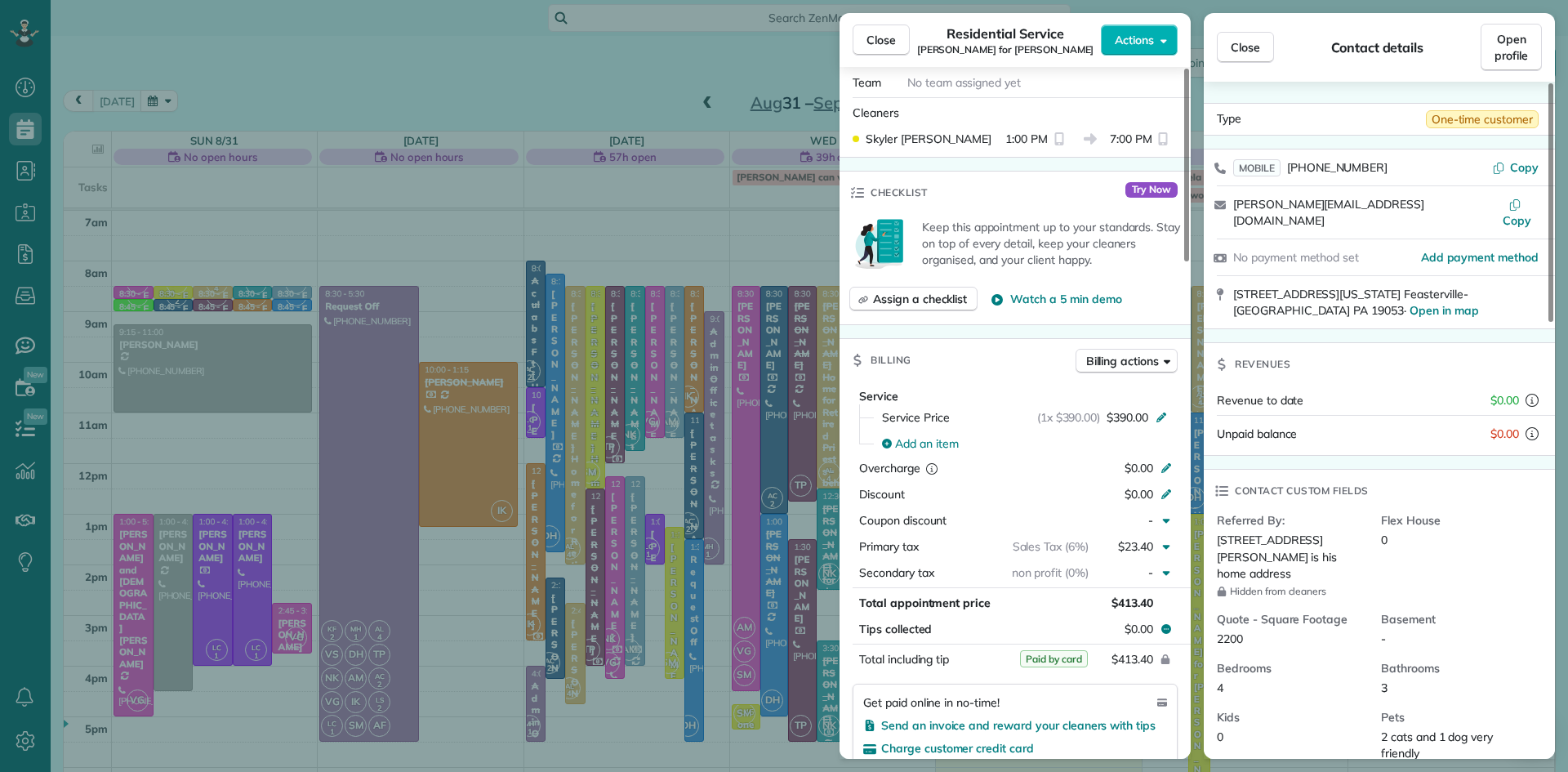
scroll to position [418, 0]
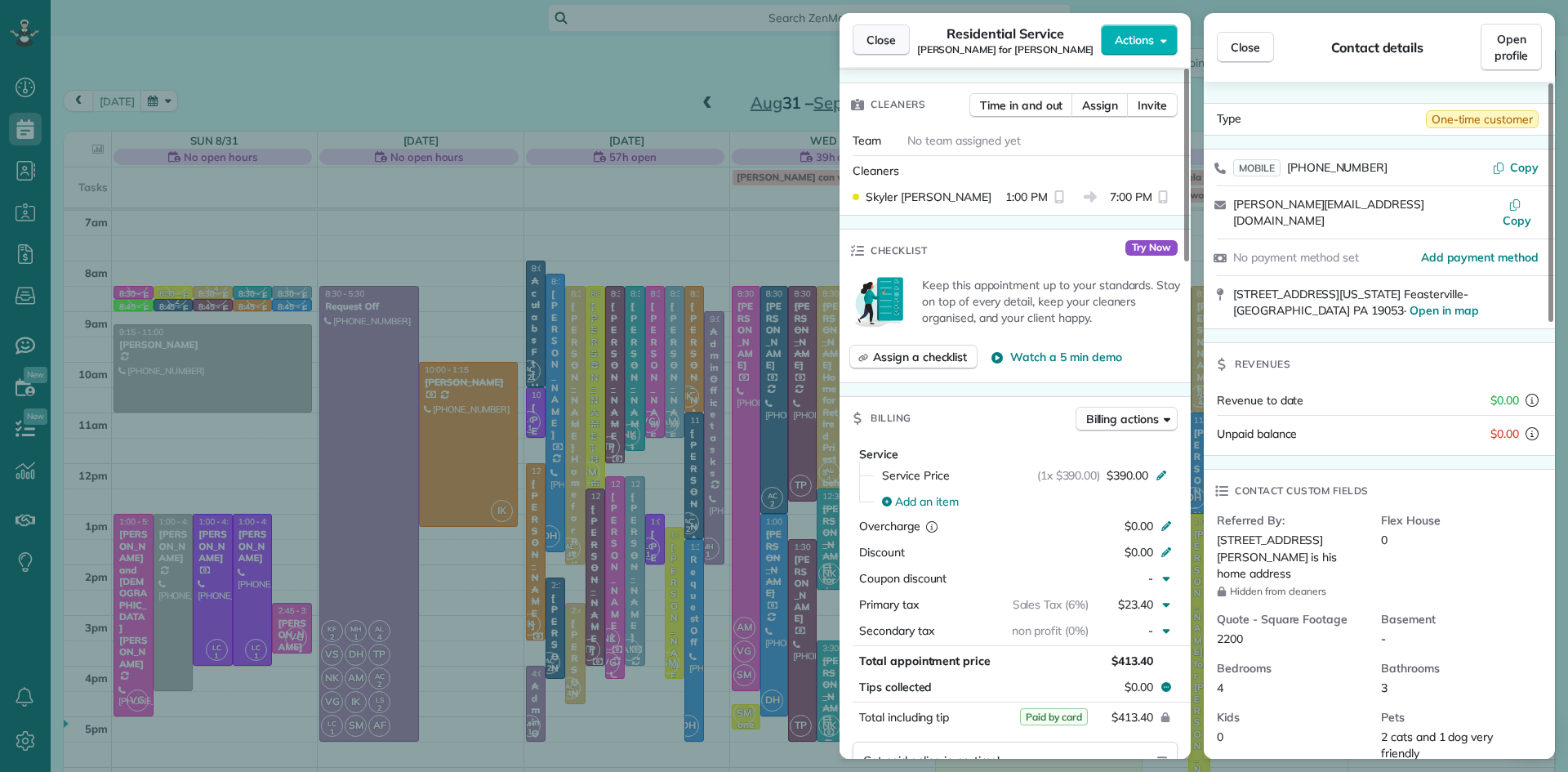
click at [876, 35] on span "Close" at bounding box center [882, 40] width 29 height 16
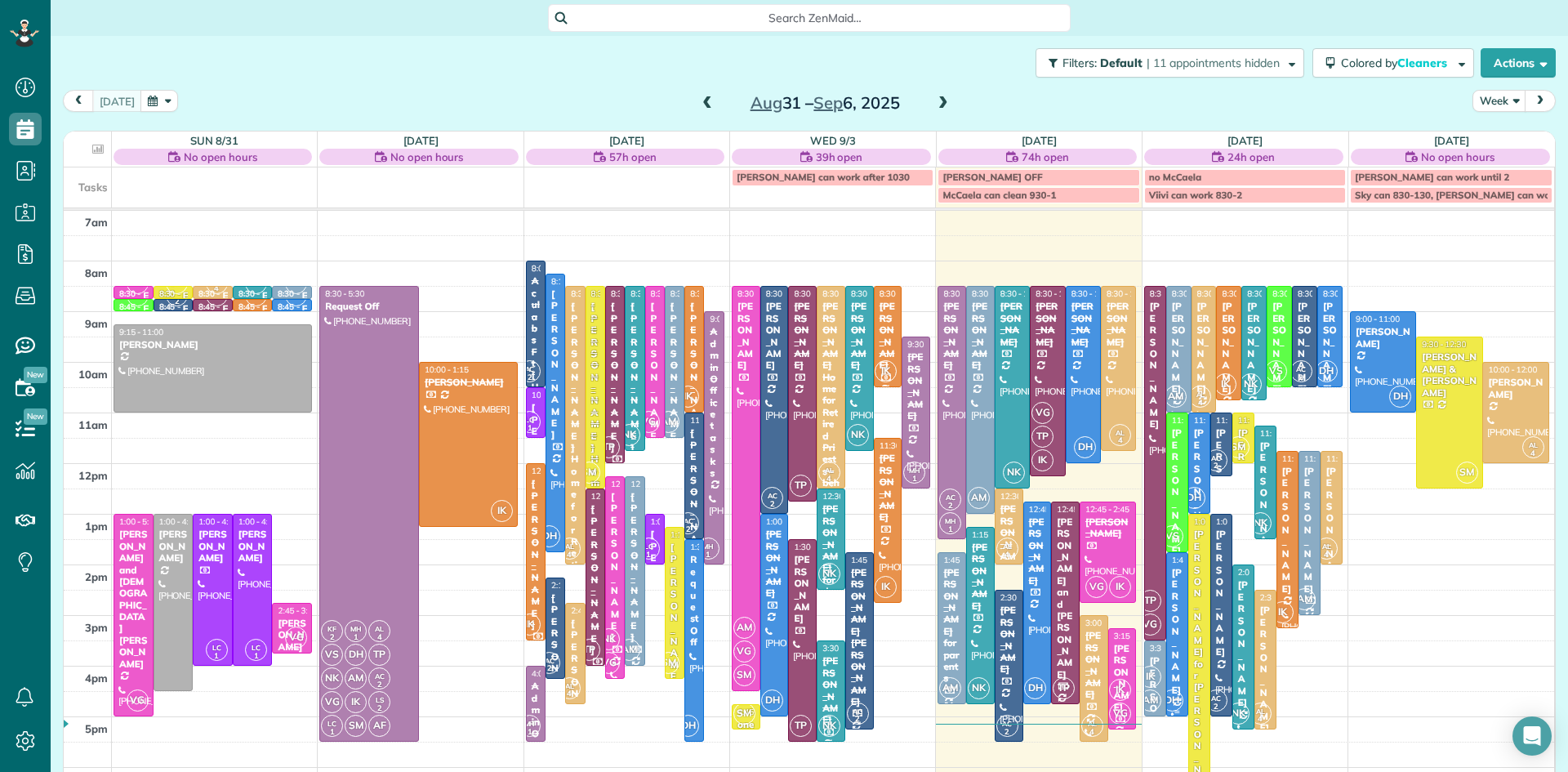
click at [1175, 618] on div "[PERSON_NAME]" at bounding box center [1178, 632] width 12 height 129
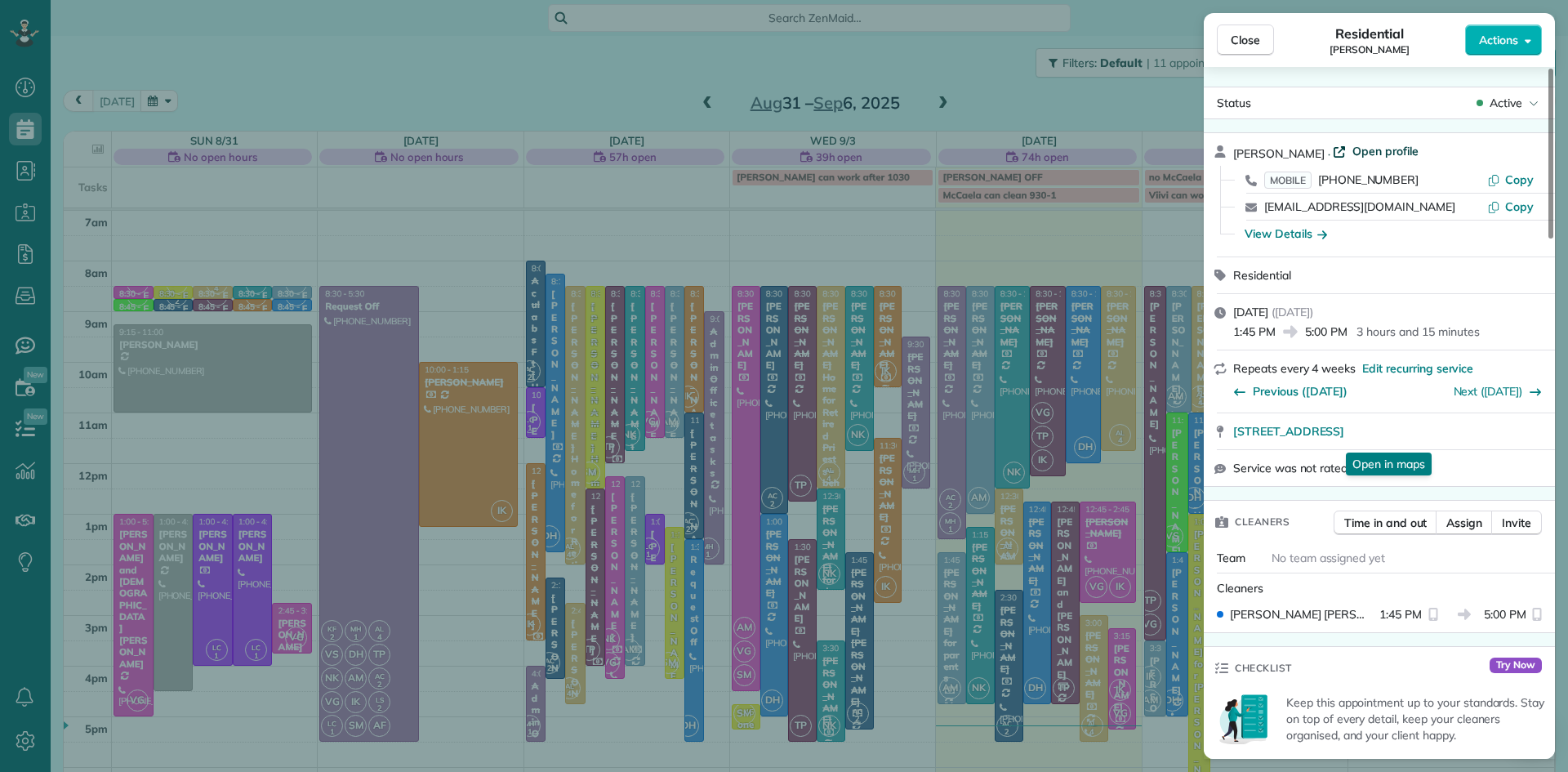
click at [1359, 148] on span "Open profile" at bounding box center [1386, 151] width 66 height 16
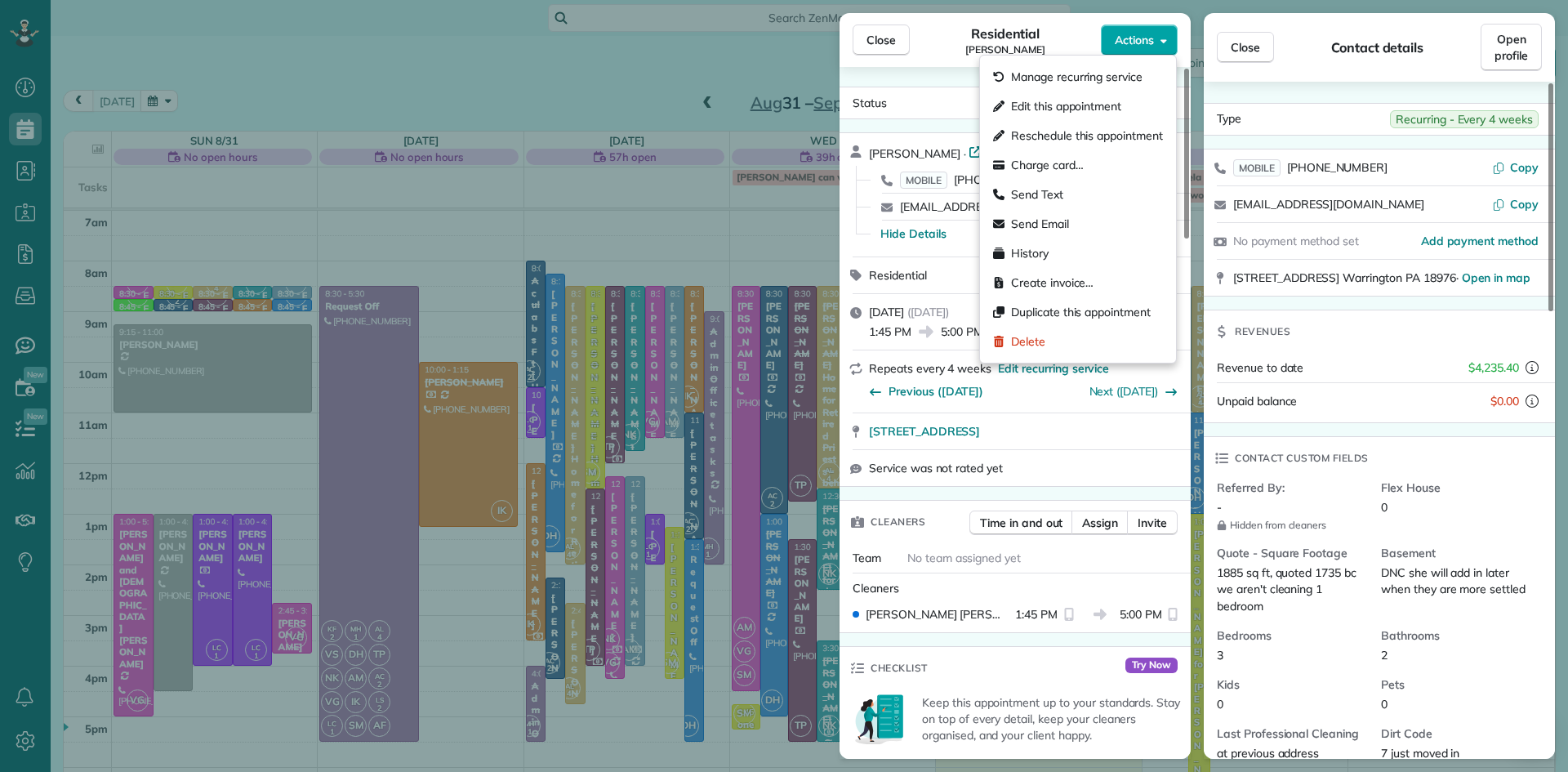
click at [1127, 33] on span "Actions" at bounding box center [1134, 40] width 40 height 16
click at [1048, 170] on span "Charge card…" at bounding box center [1048, 164] width 73 height 16
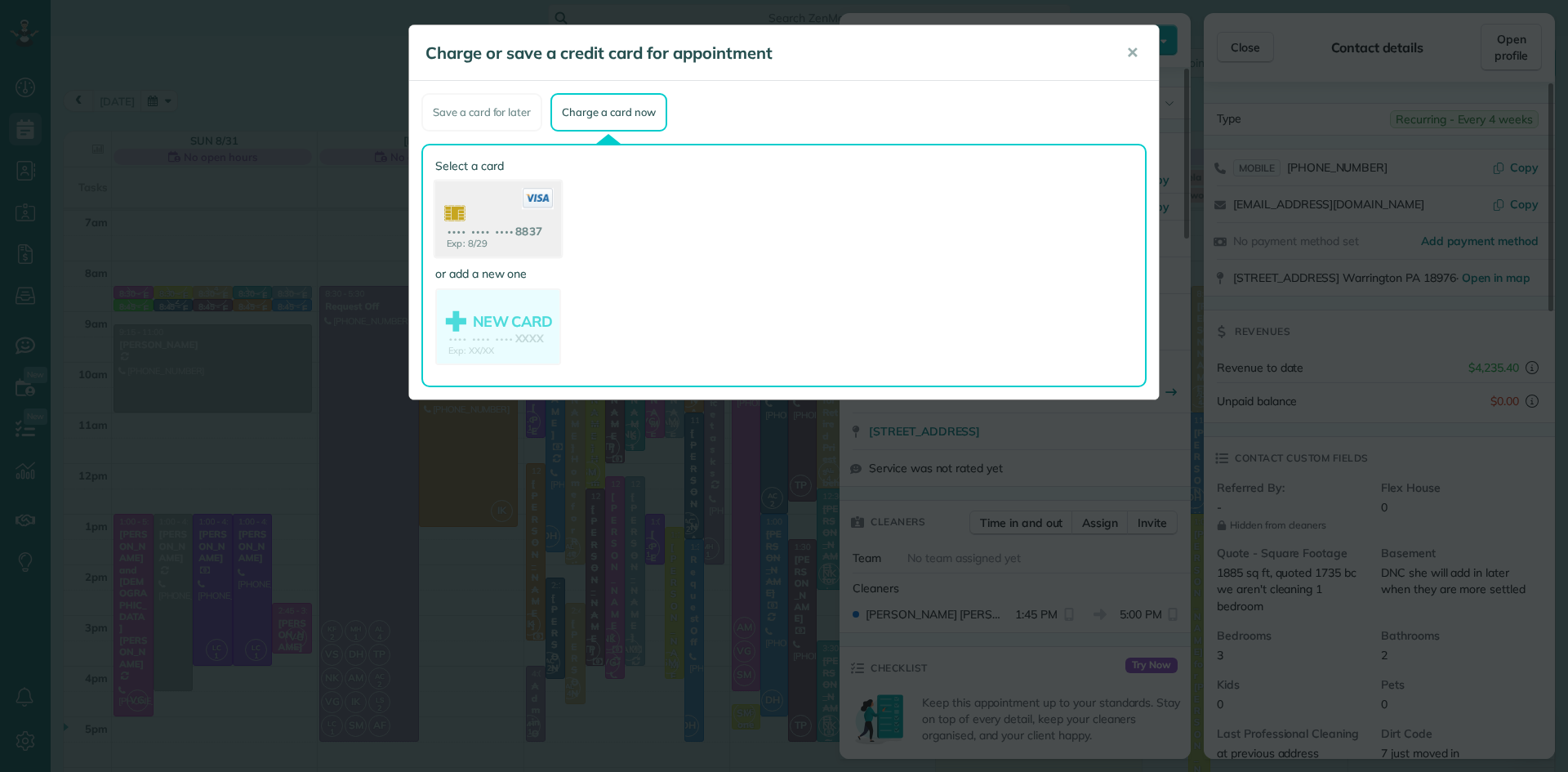
click at [481, 245] on use at bounding box center [498, 221] width 126 height 79
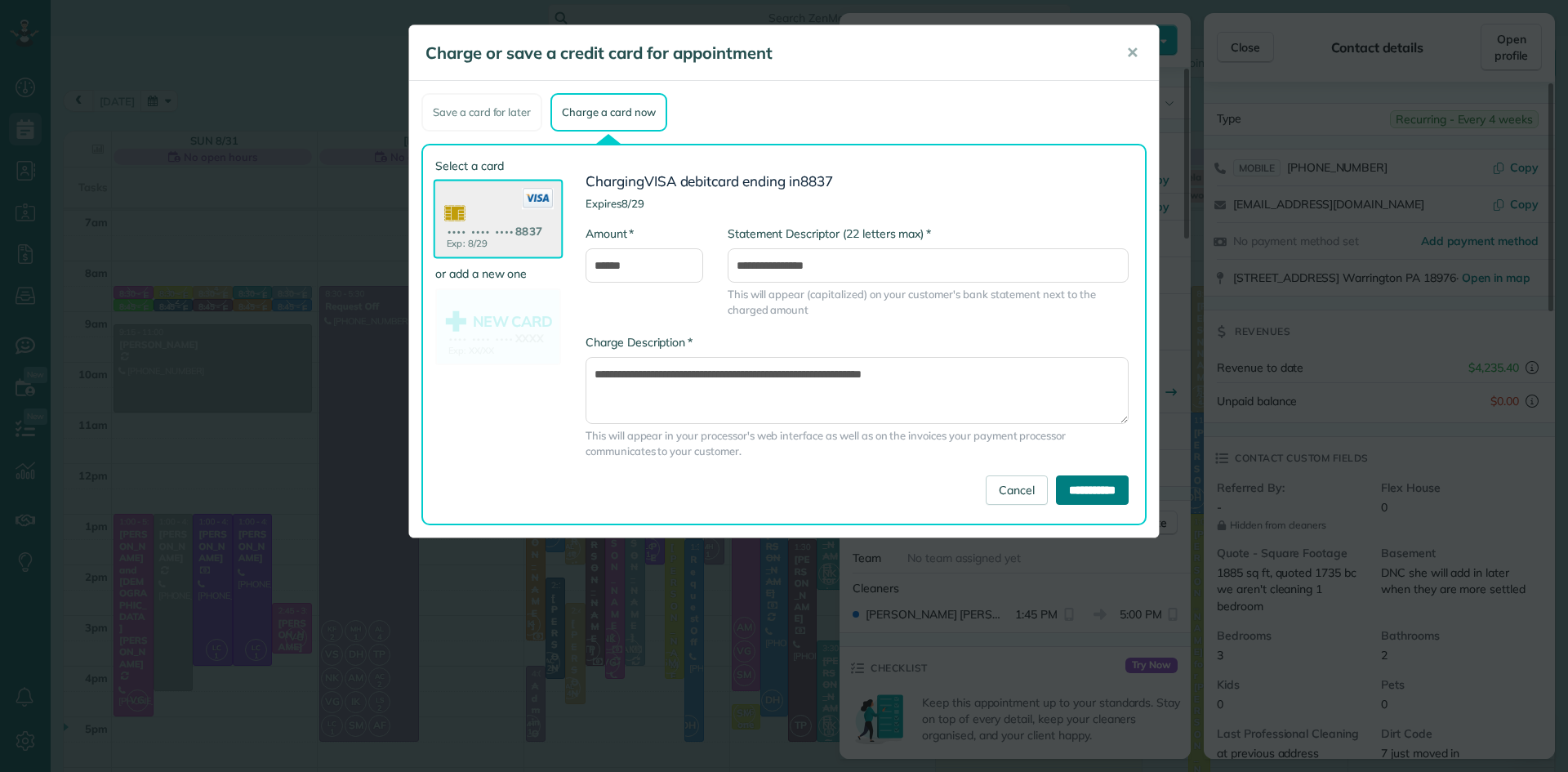
click at [1061, 492] on input "**********" at bounding box center [1092, 491] width 73 height 29
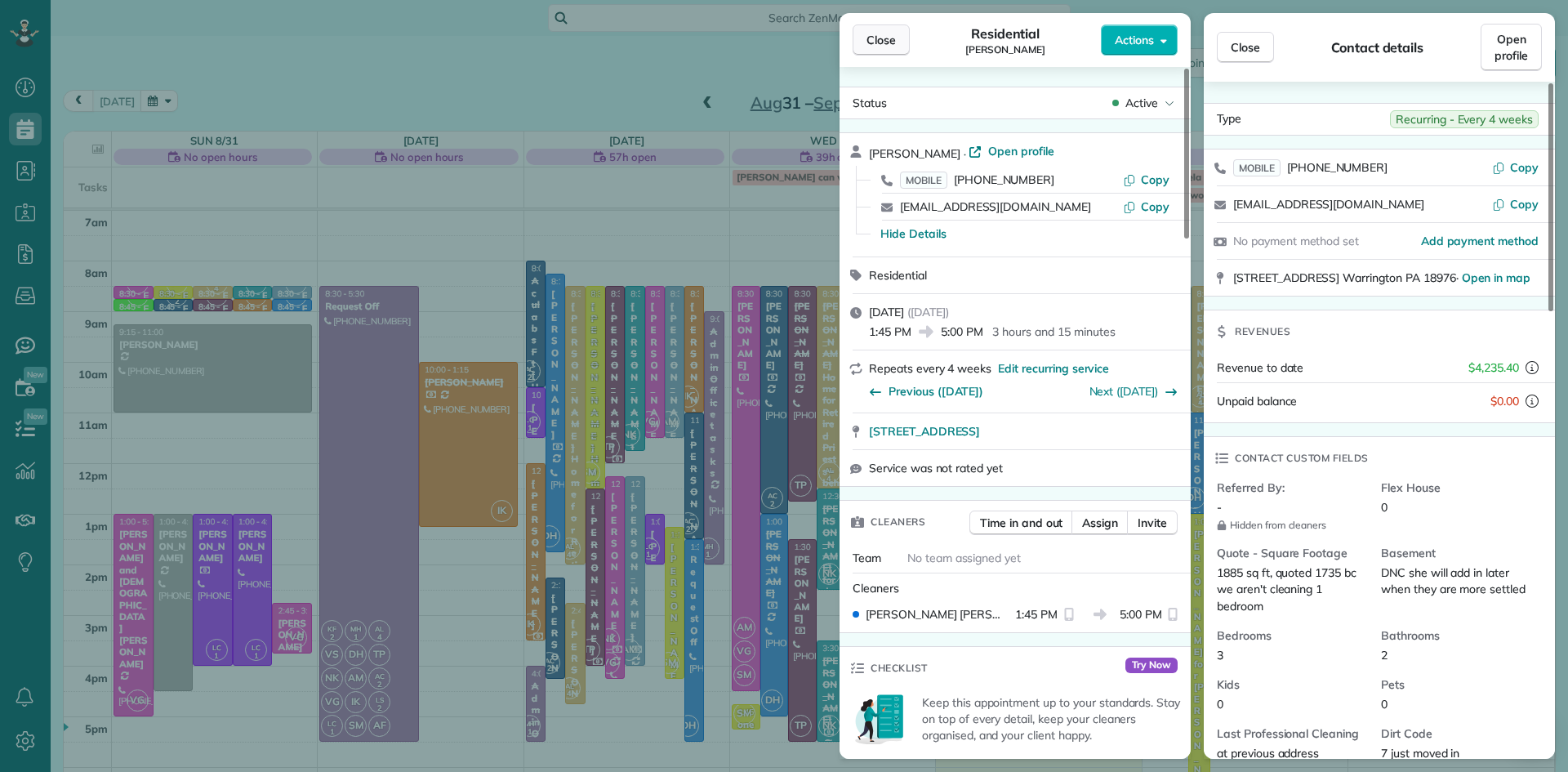
click at [871, 47] on span "Close" at bounding box center [882, 40] width 29 height 16
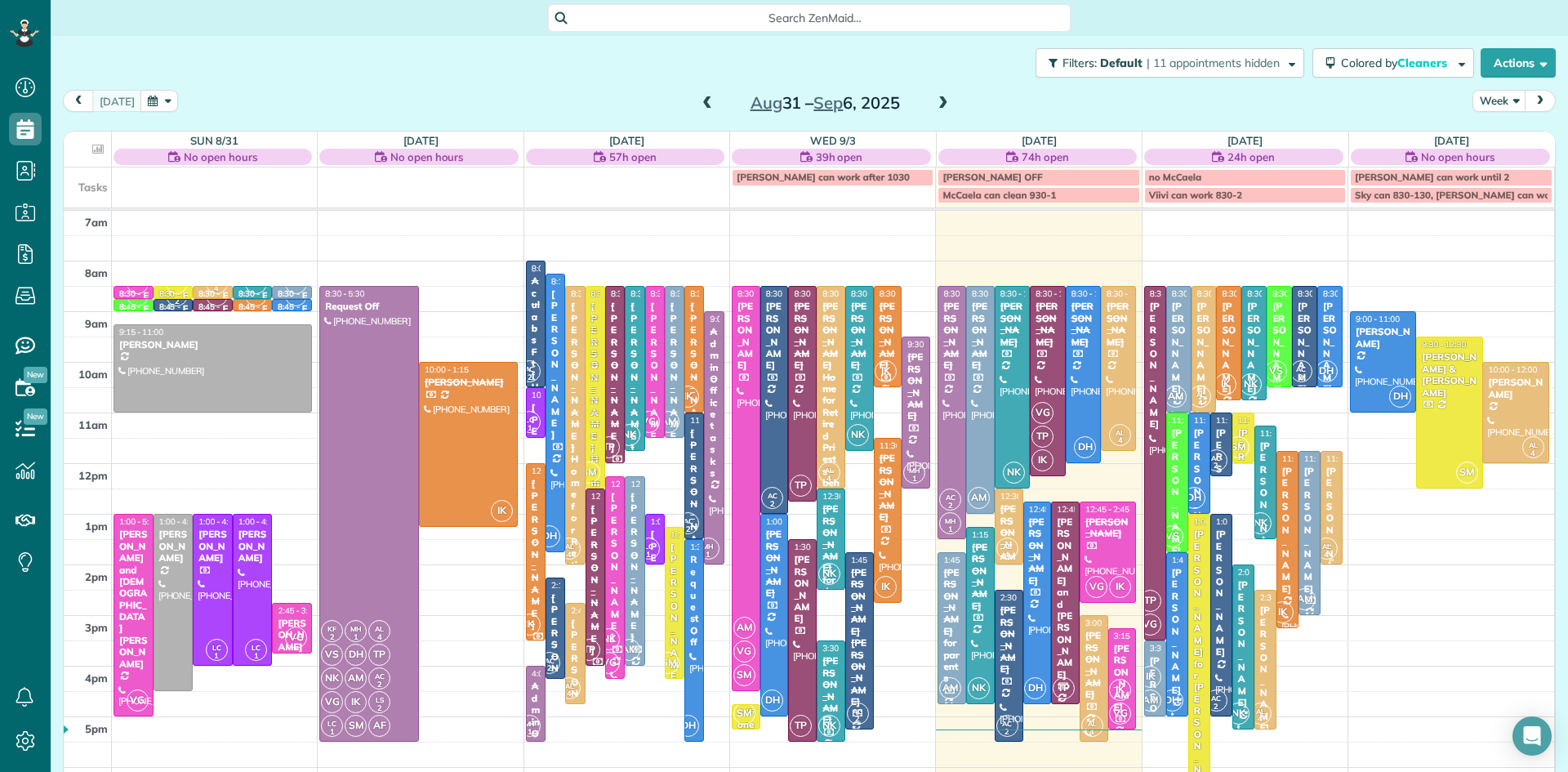
click at [1336, 498] on div "[PERSON_NAME] for dad [PERSON_NAME]" at bounding box center [1331, 624] width 12 height 317
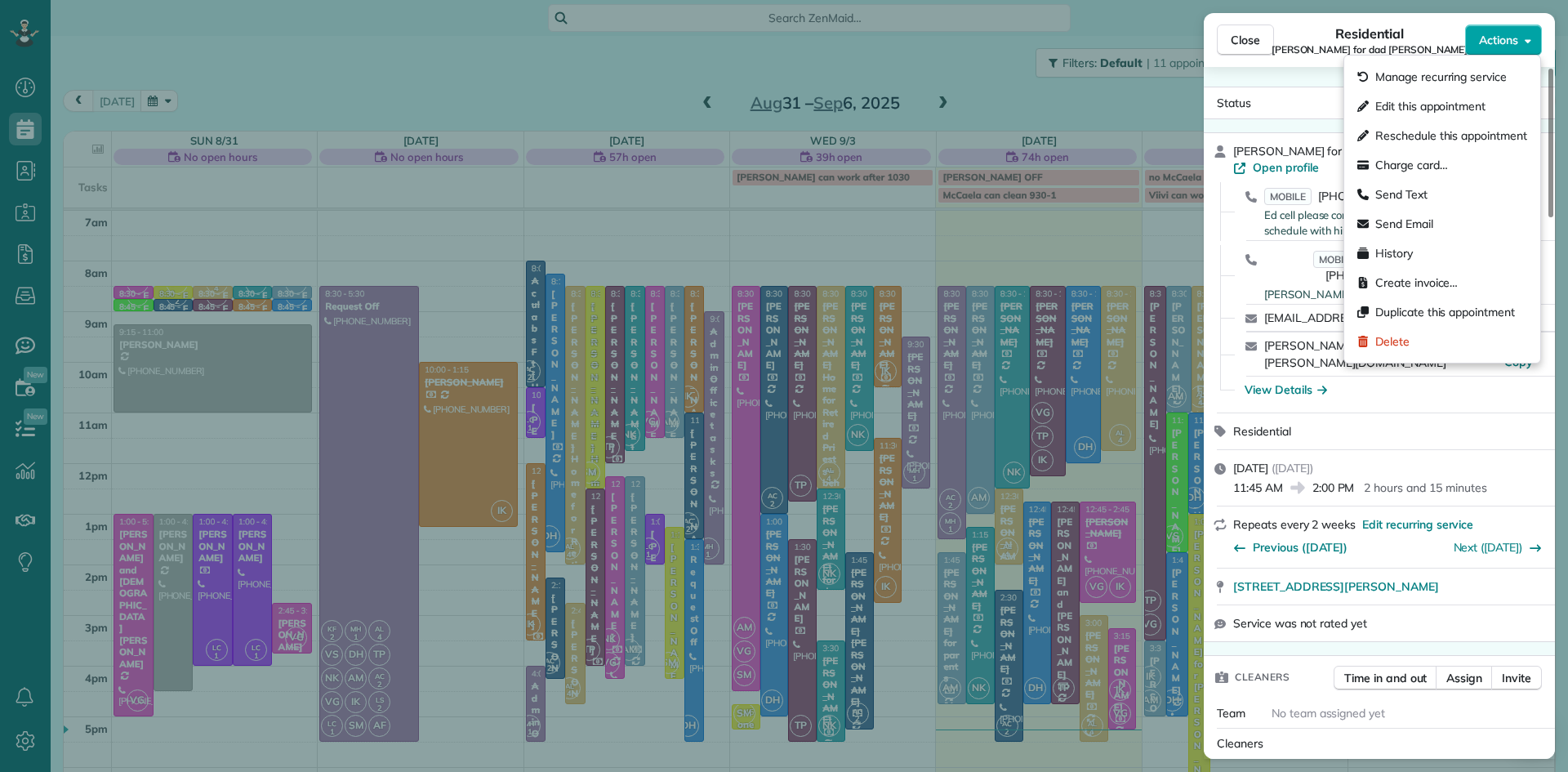
click at [1476, 52] on button "Actions" at bounding box center [1503, 40] width 77 height 31
click at [1436, 164] on span "Charge card…" at bounding box center [1411, 164] width 73 height 16
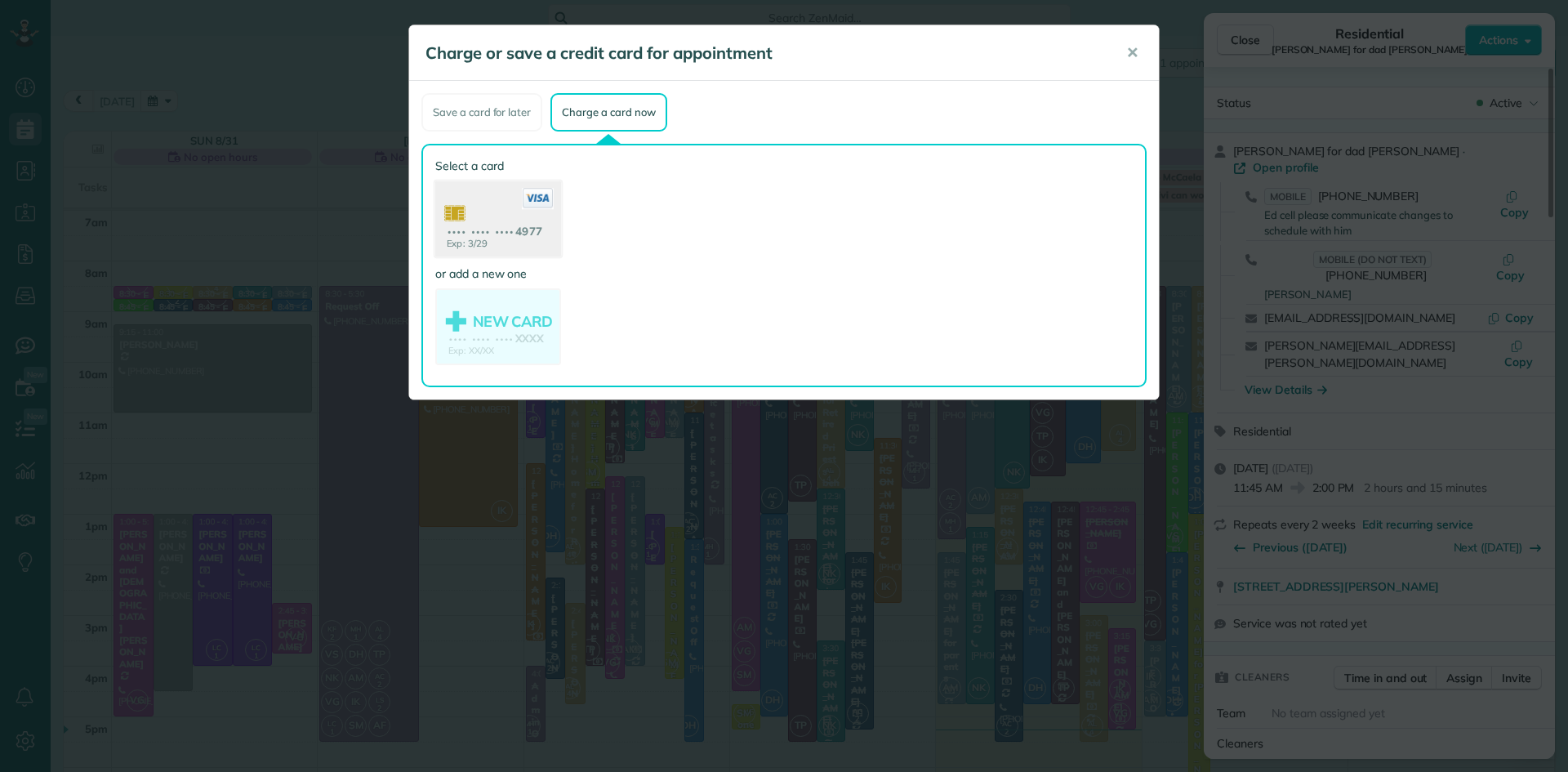
click at [470, 232] on use at bounding box center [498, 221] width 126 height 79
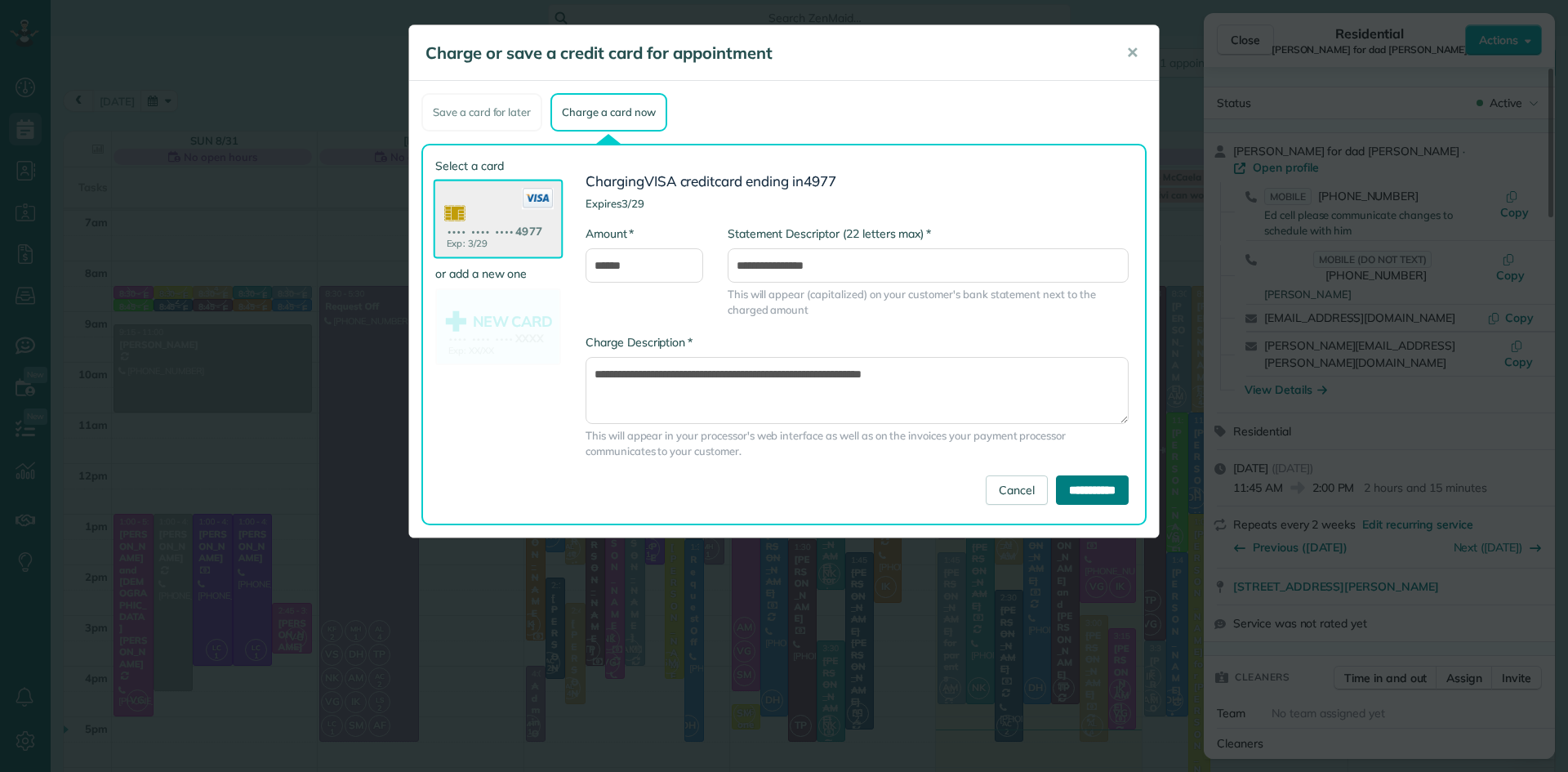
click at [1113, 497] on input "**********" at bounding box center [1092, 491] width 73 height 29
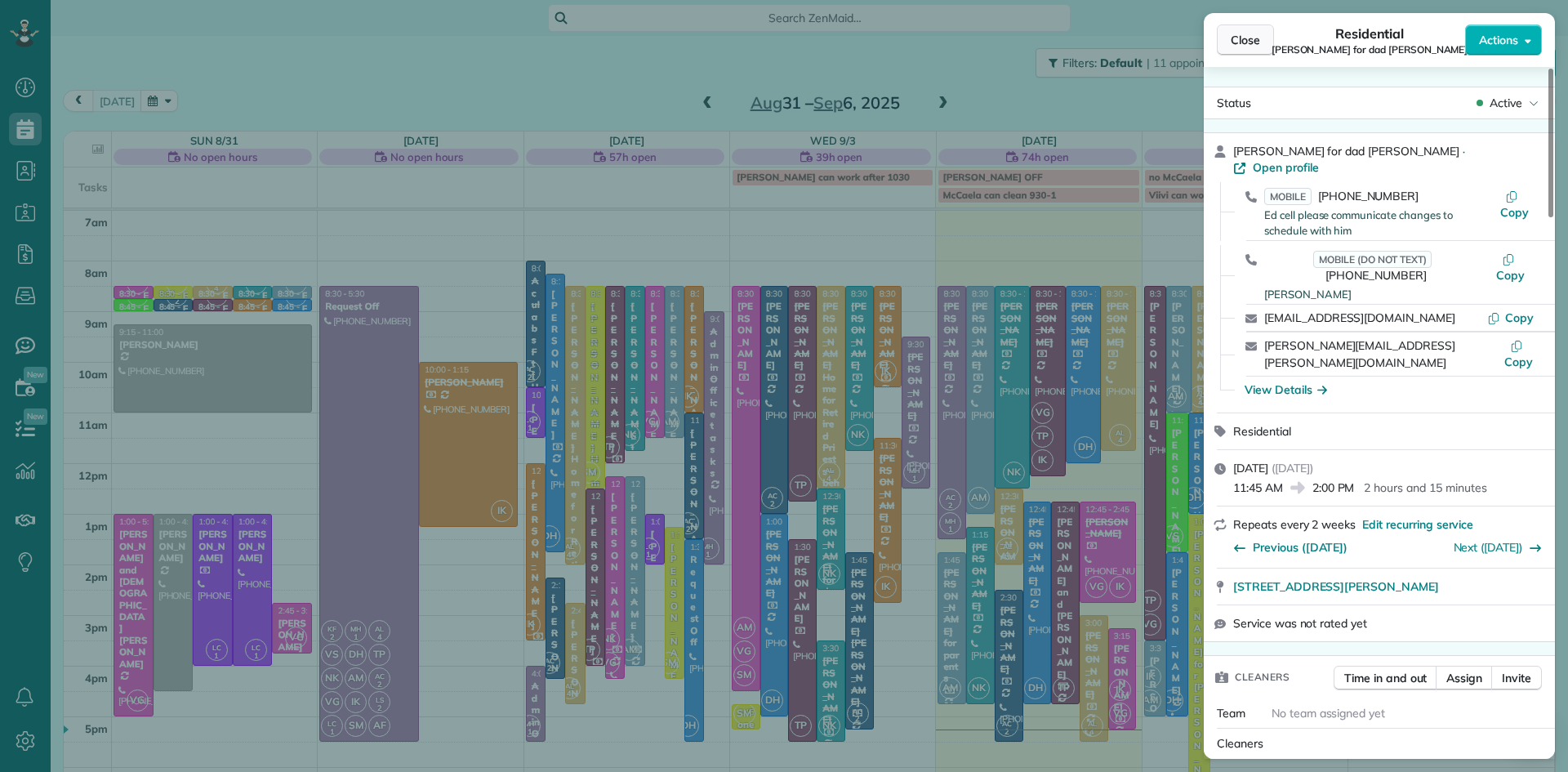
click at [1261, 36] on button "Close" at bounding box center [1245, 40] width 57 height 31
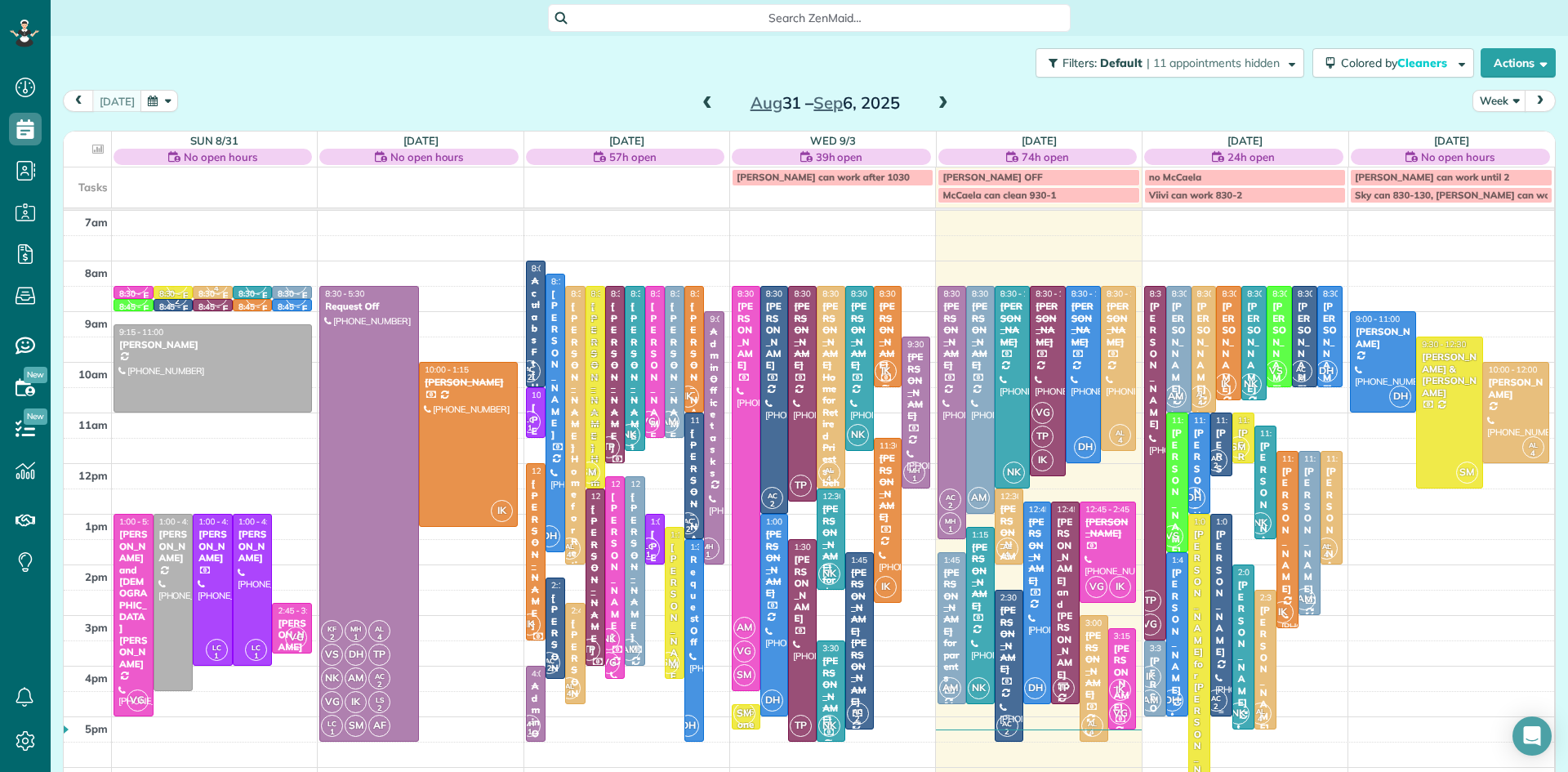
click at [1215, 599] on div "[PERSON_NAME]" at bounding box center [1221, 593] width 12 height 129
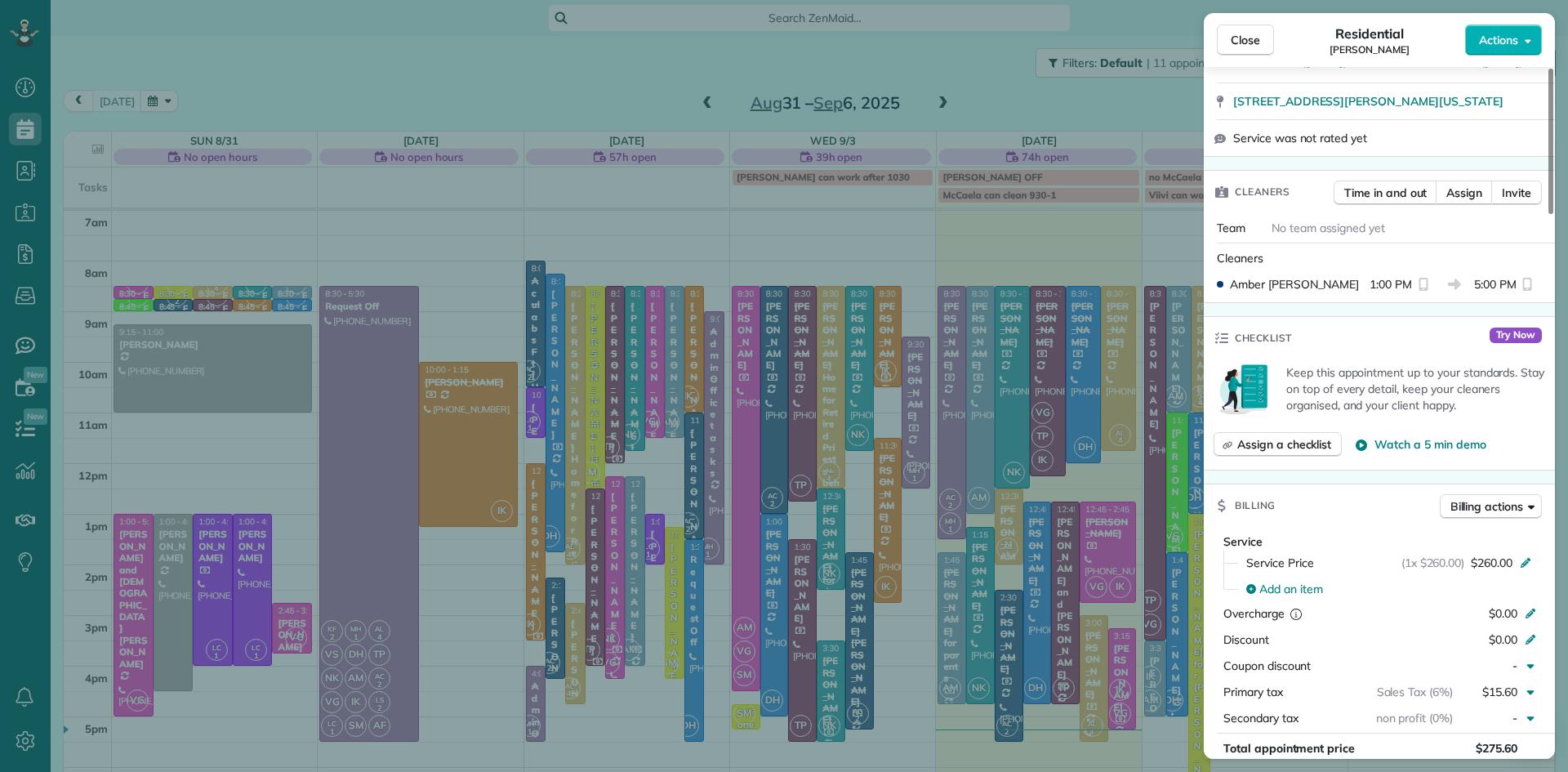
scroll to position [315, 0]
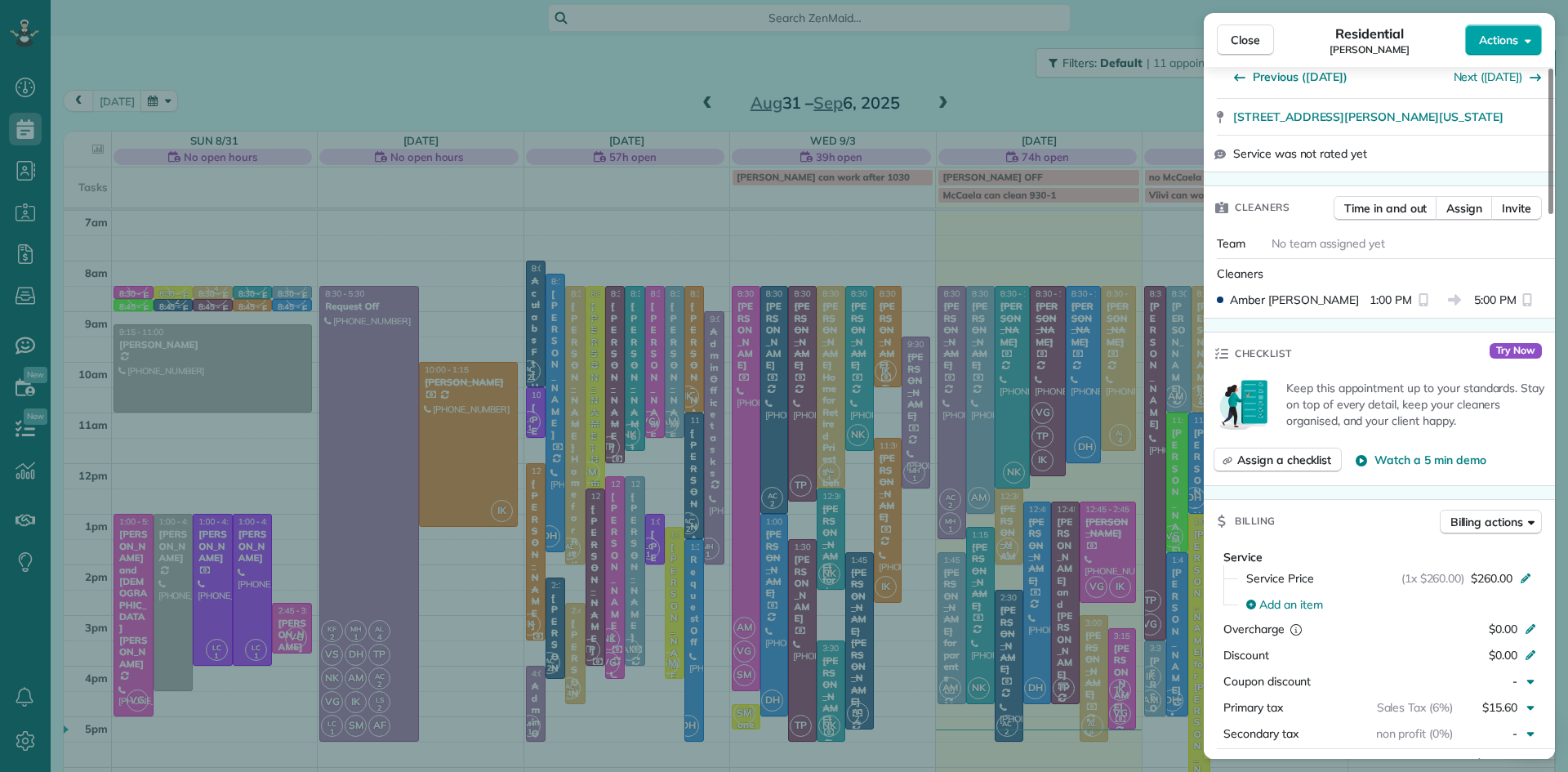
click at [1493, 41] on span "Actions" at bounding box center [1499, 40] width 40 height 16
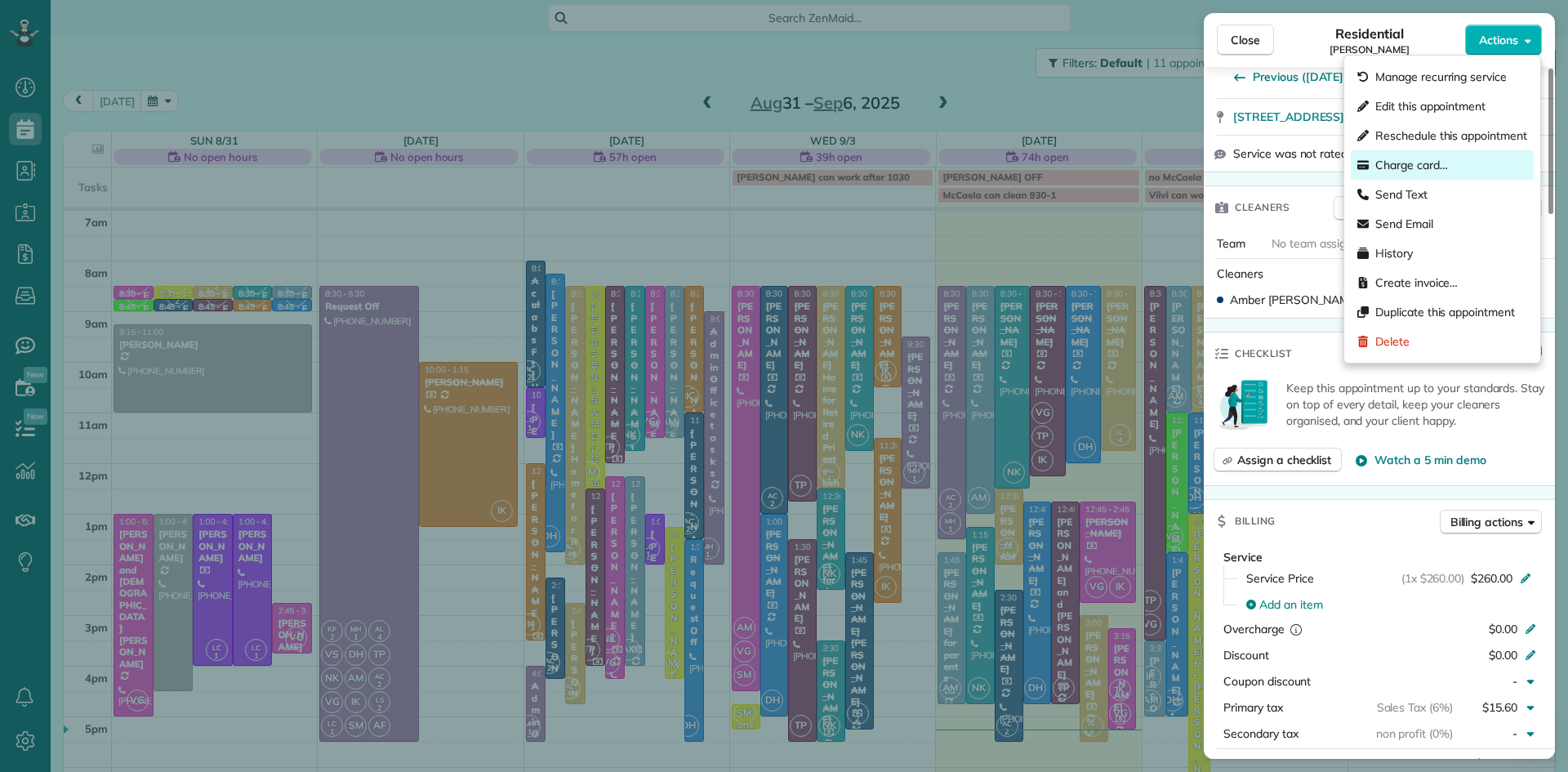
click at [1411, 162] on span "Charge card…" at bounding box center [1411, 164] width 73 height 16
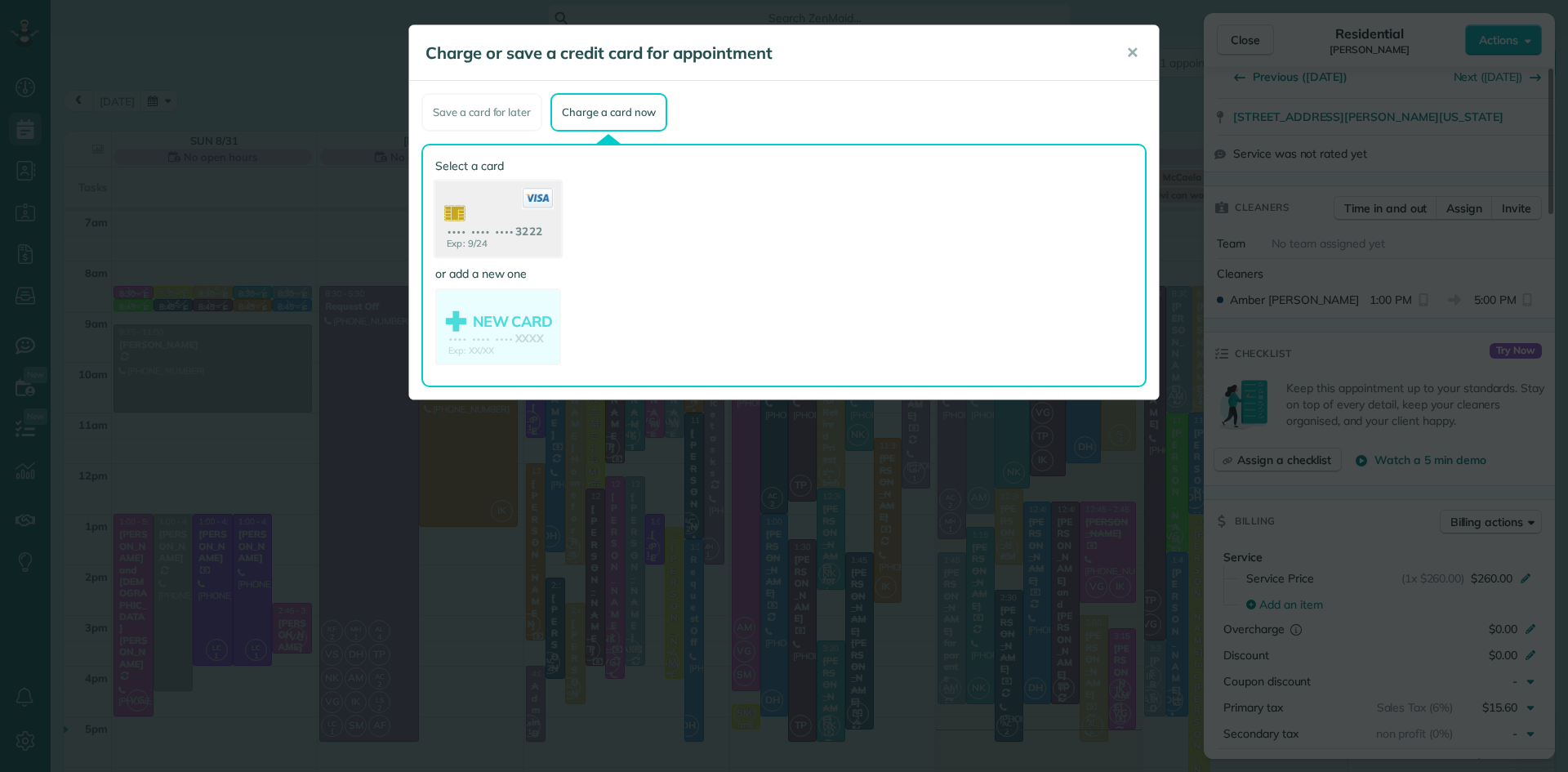
click at [476, 188] on use at bounding box center [498, 221] width 126 height 79
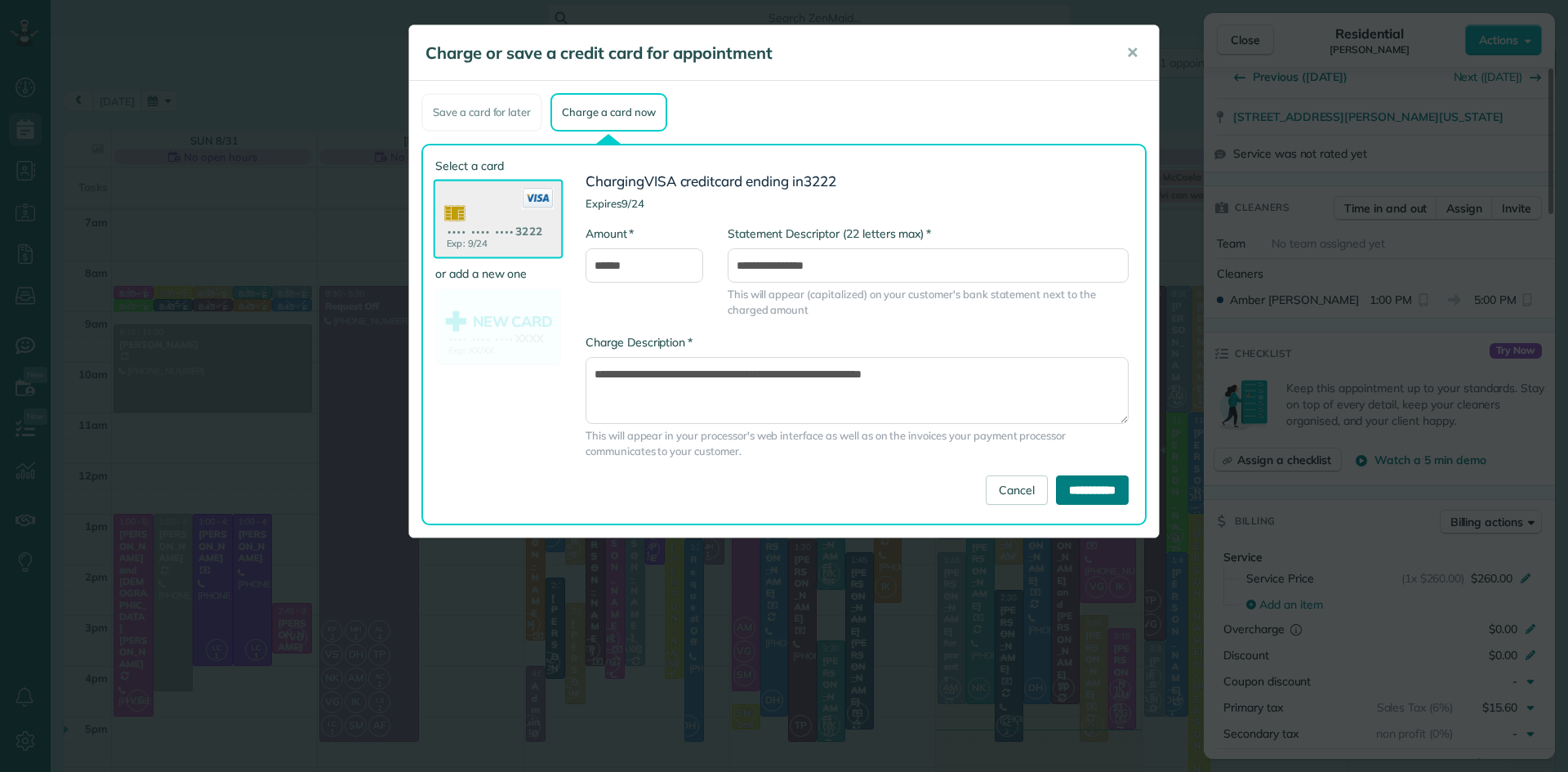
click at [1067, 494] on input "**********" at bounding box center [1092, 491] width 73 height 29
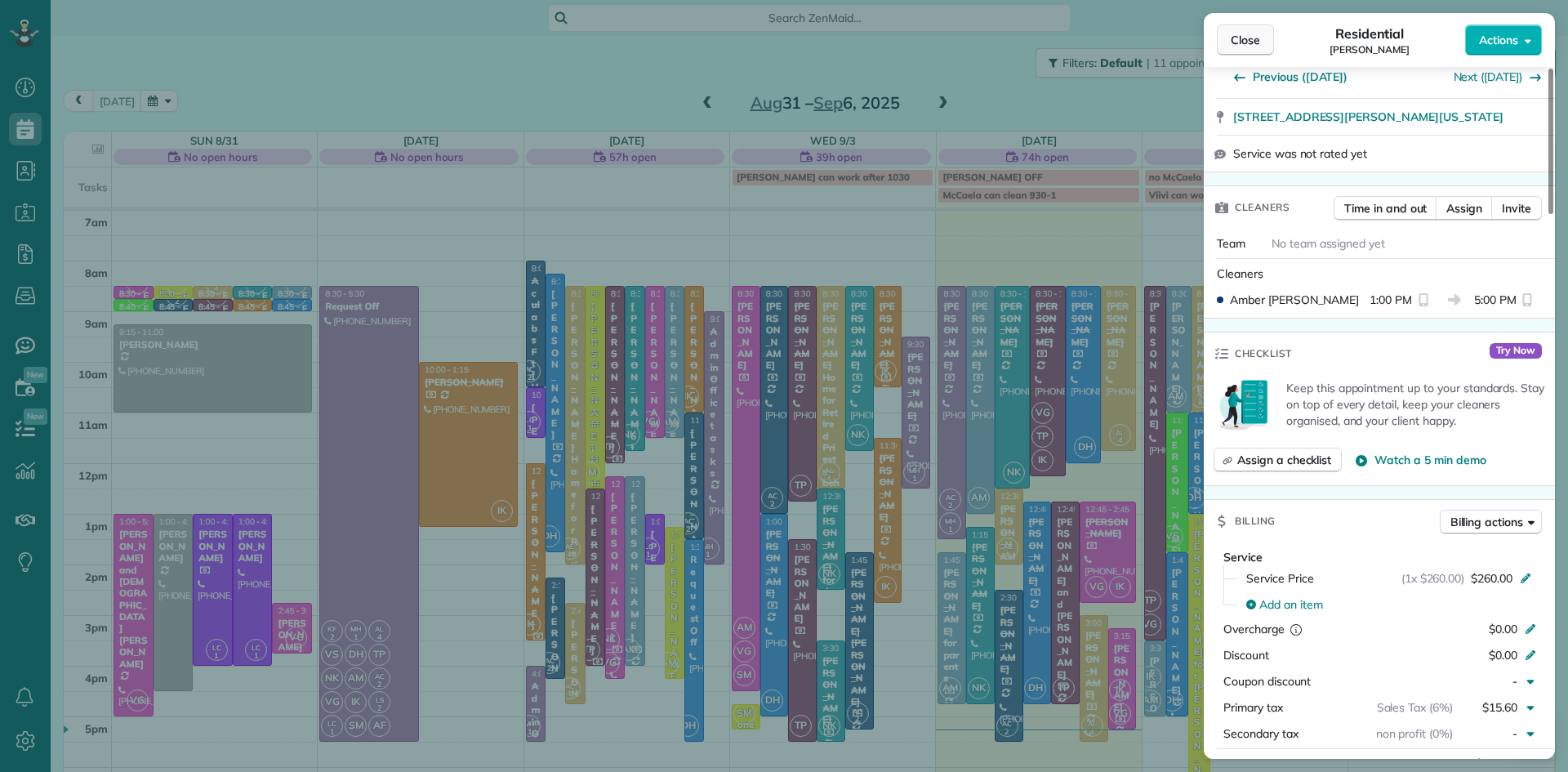
click at [1246, 55] on button "Close" at bounding box center [1245, 40] width 57 height 31
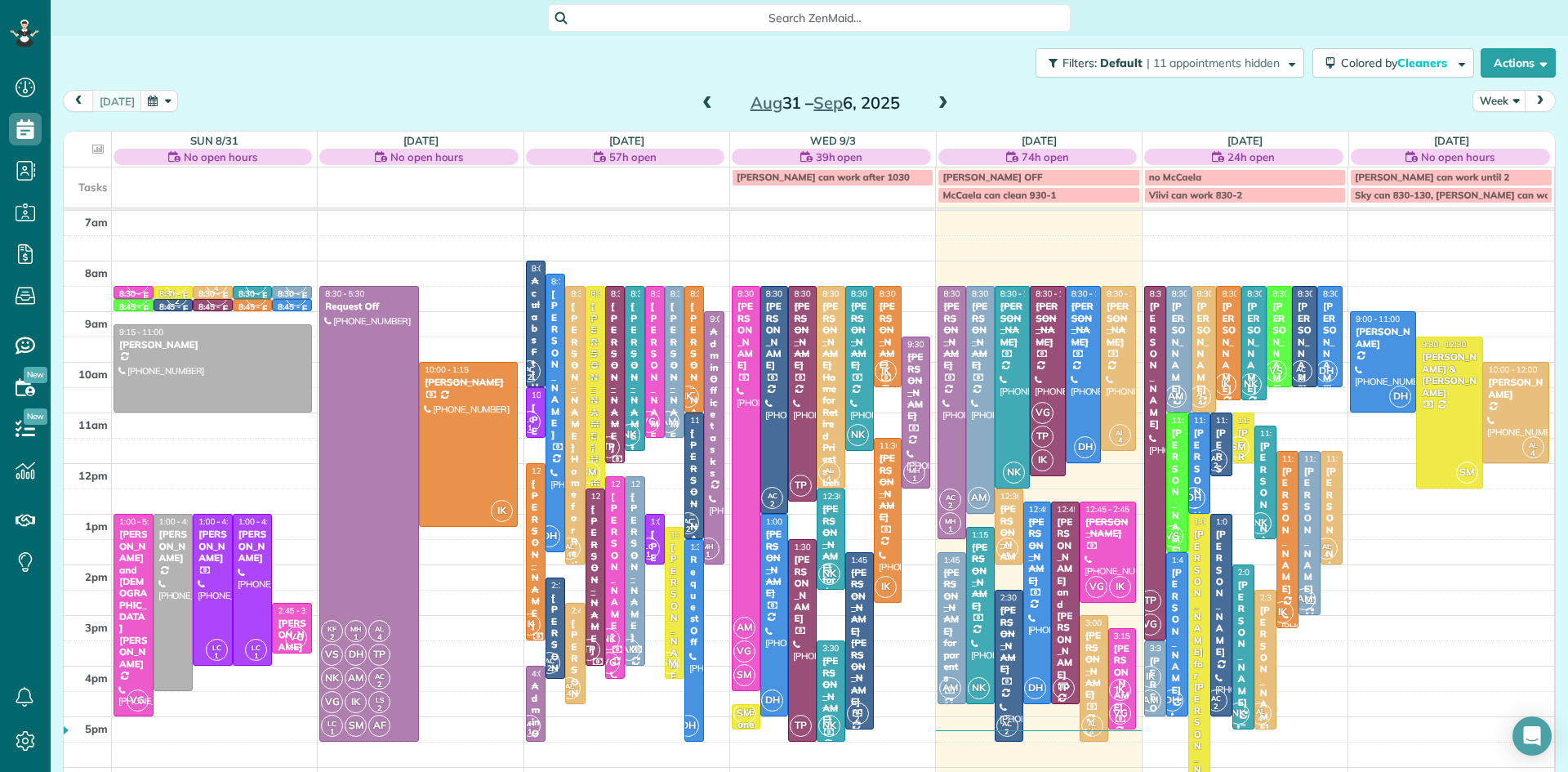
click at [1246, 625] on div "[PERSON_NAME]" at bounding box center [1244, 644] width 12 height 129
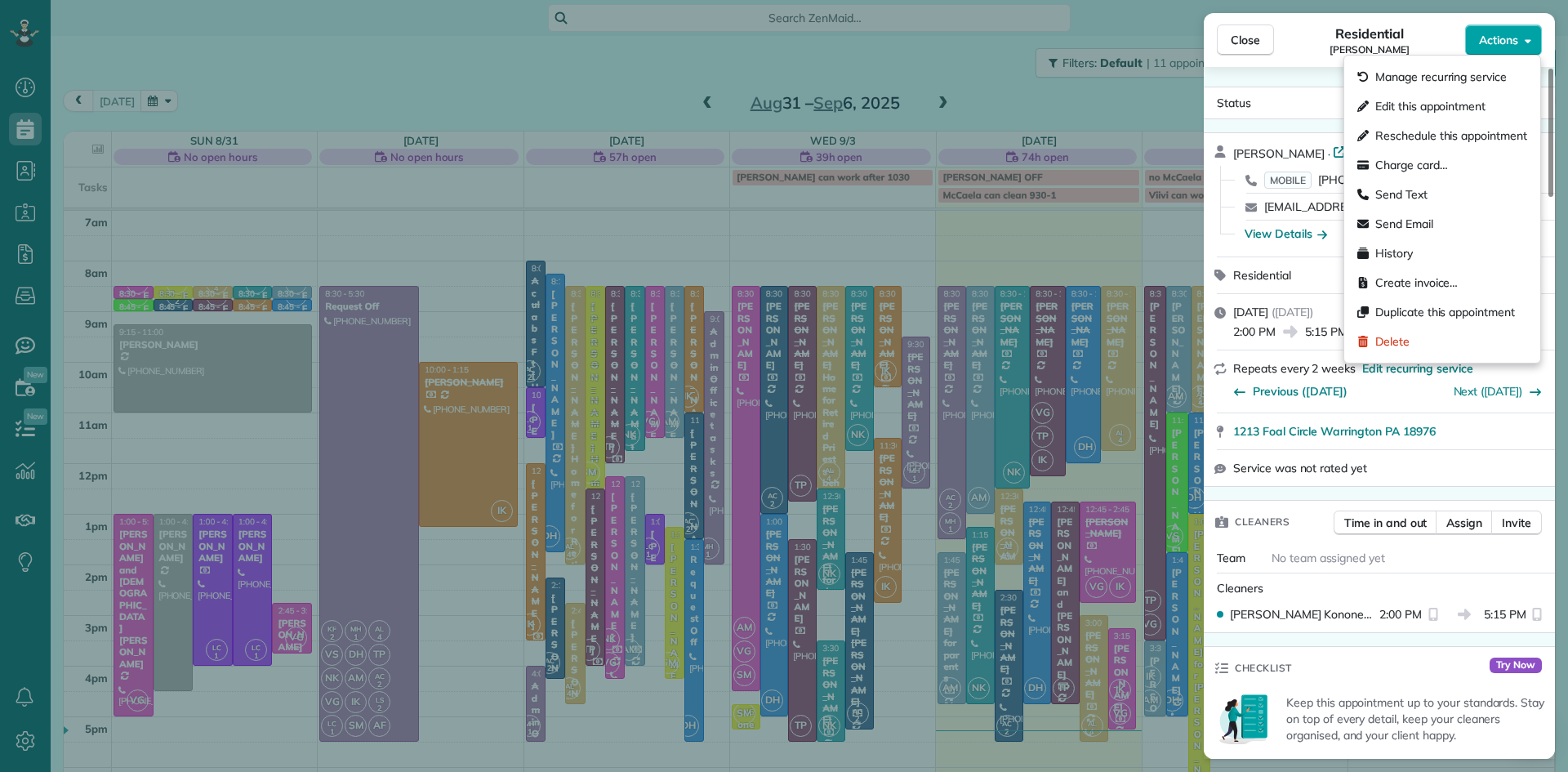
click at [1489, 49] on button "Actions" at bounding box center [1503, 40] width 77 height 31
click at [1433, 166] on span "Charge card…" at bounding box center [1411, 164] width 73 height 16
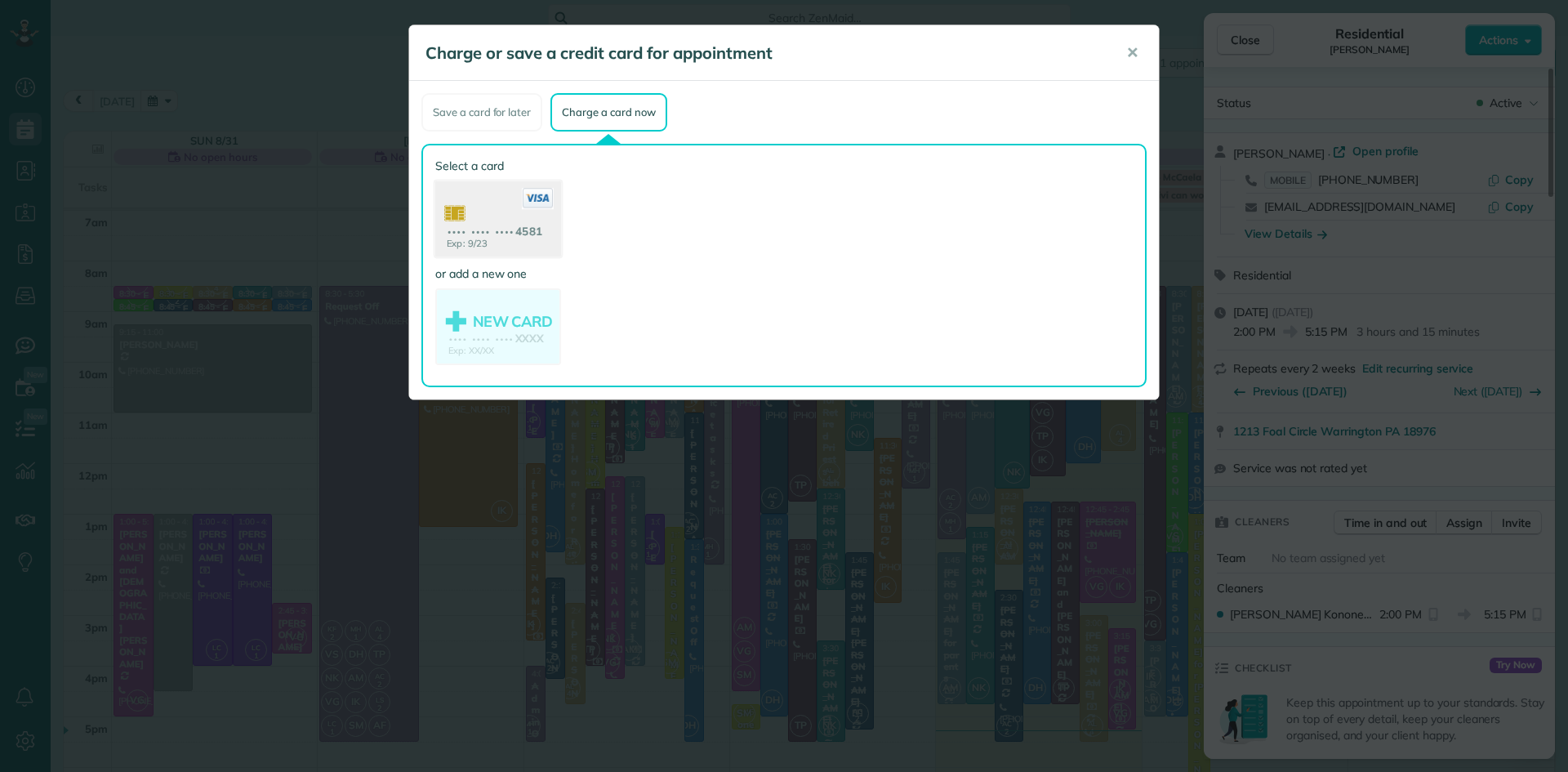
click at [494, 219] on use at bounding box center [498, 221] width 126 height 79
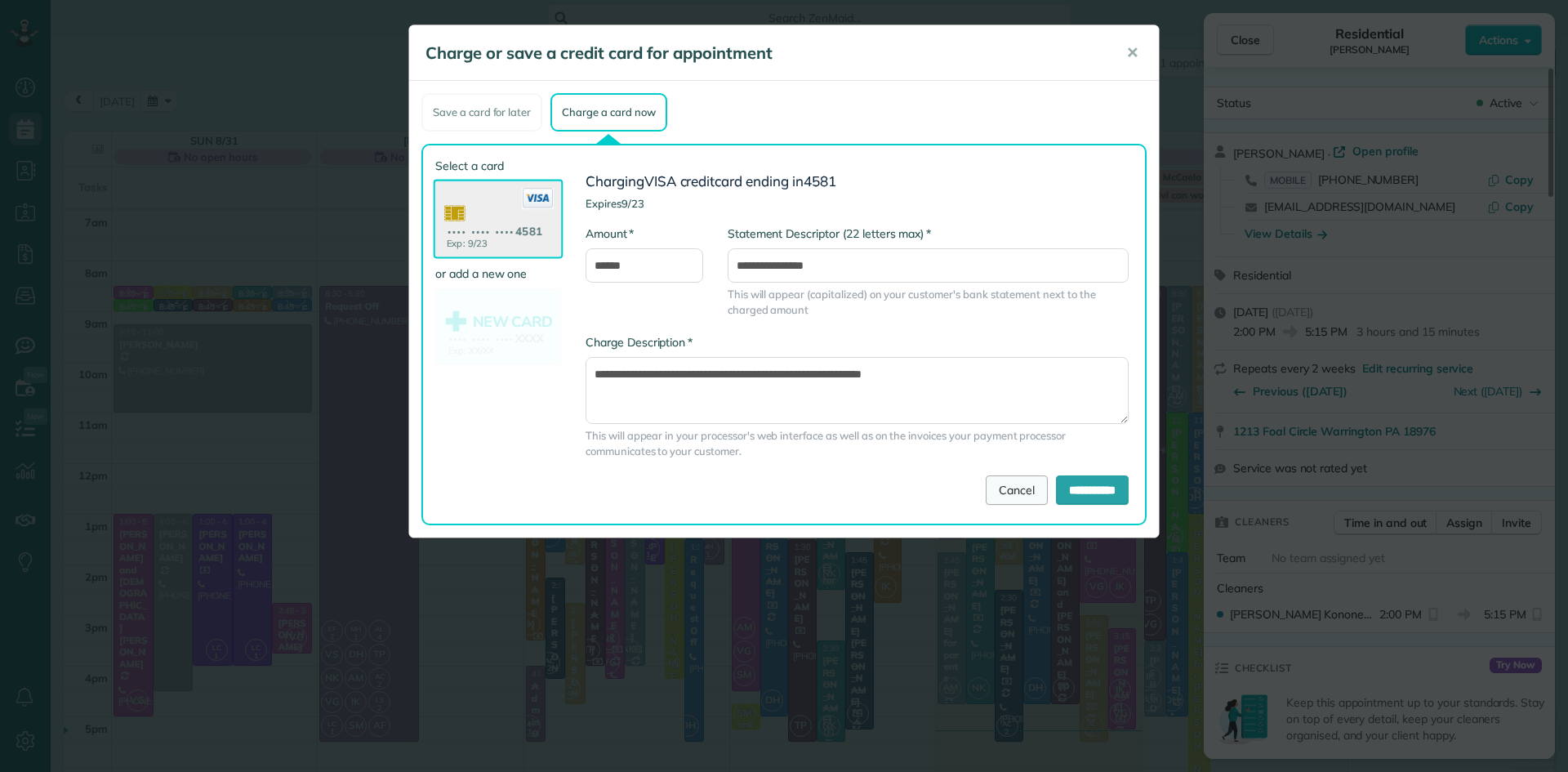
click at [1005, 485] on link "Cancel" at bounding box center [1017, 491] width 62 height 29
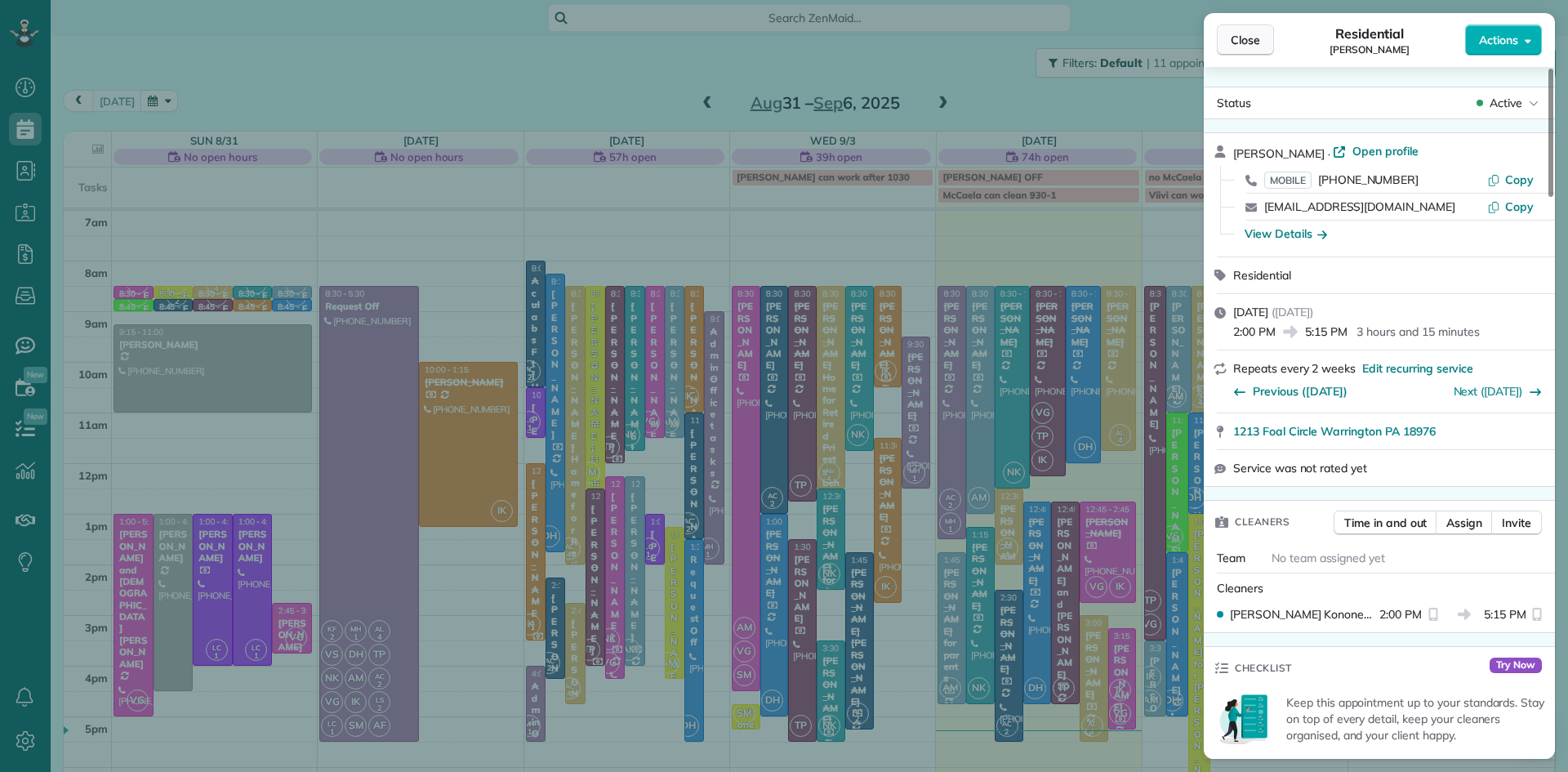
click at [1238, 41] on span "Close" at bounding box center [1245, 40] width 29 height 16
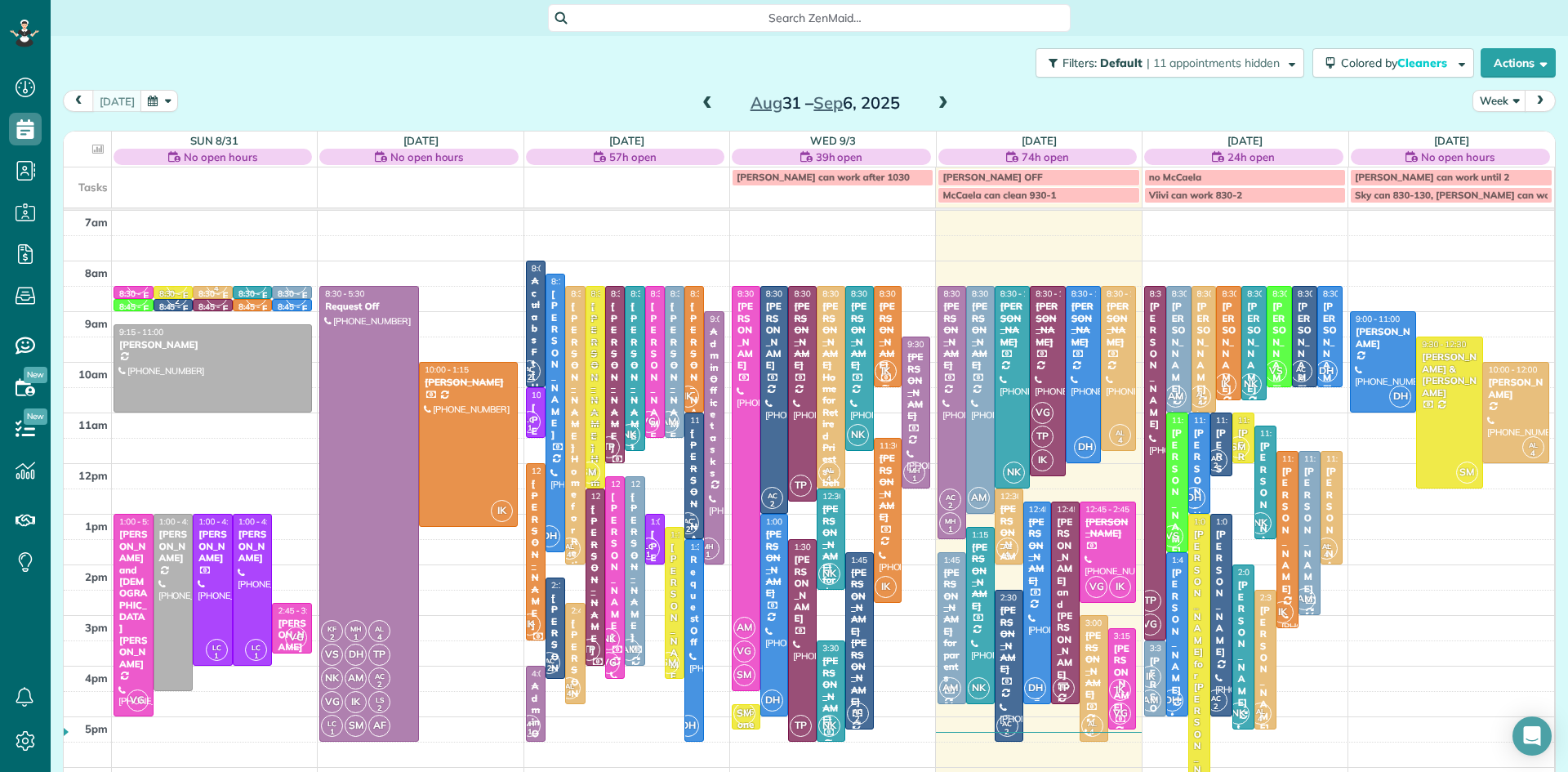
click at [1039, 659] on div at bounding box center [1037, 603] width 27 height 201
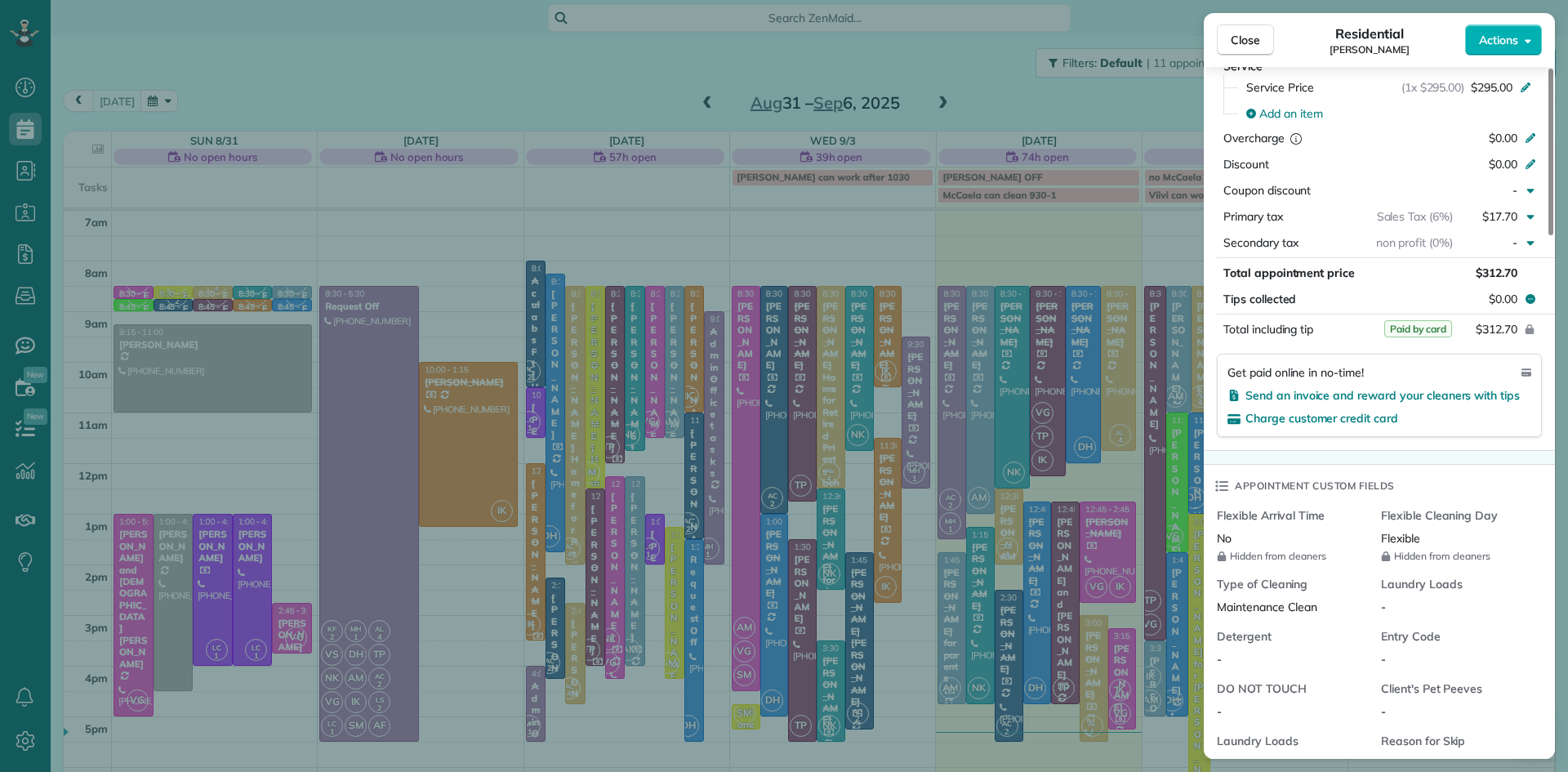
scroll to position [1746, 0]
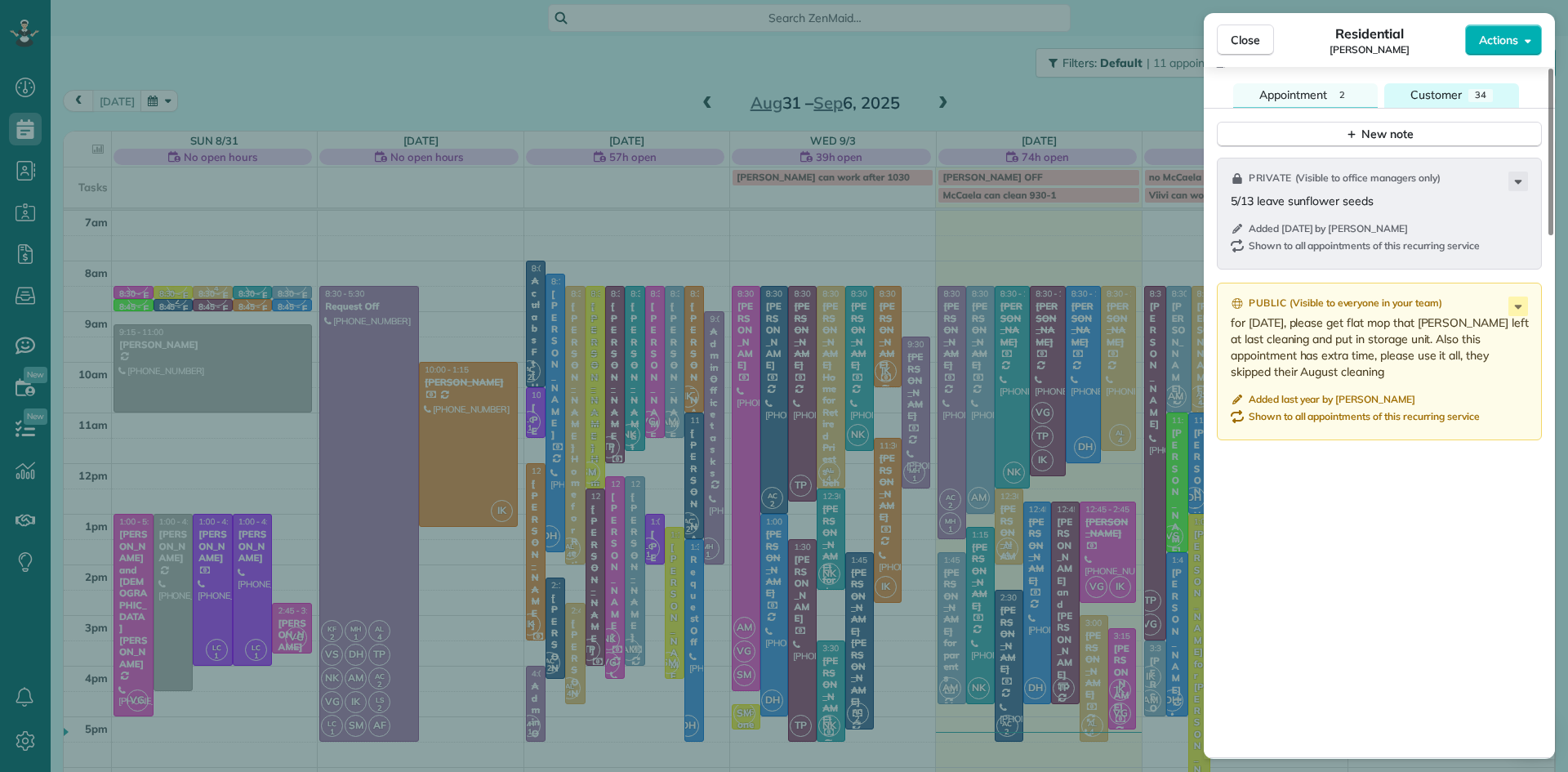
click at [1436, 102] on span "Customer" at bounding box center [1436, 95] width 52 height 15
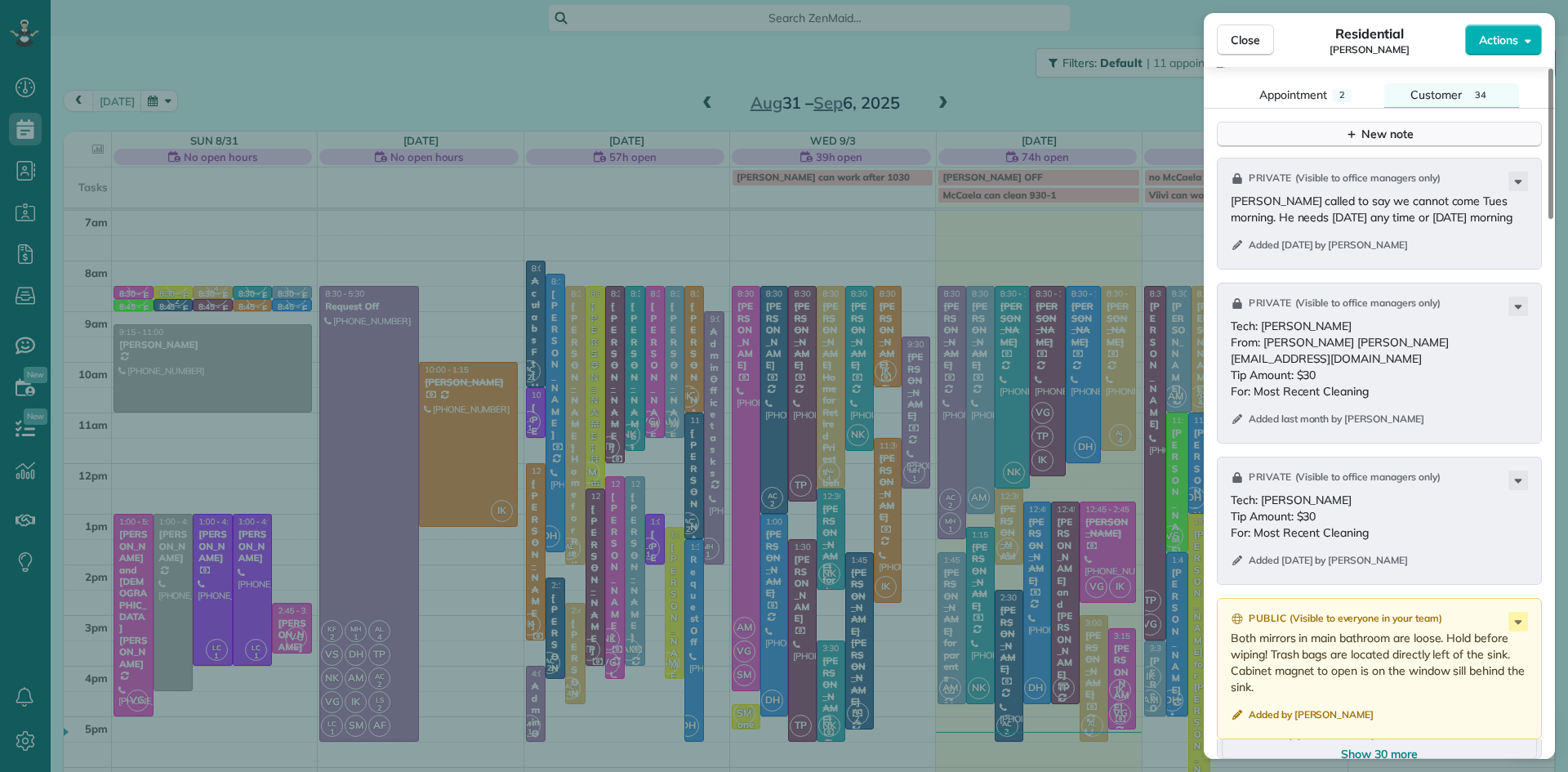
click at [1414, 147] on button "New note" at bounding box center [1380, 133] width 325 height 25
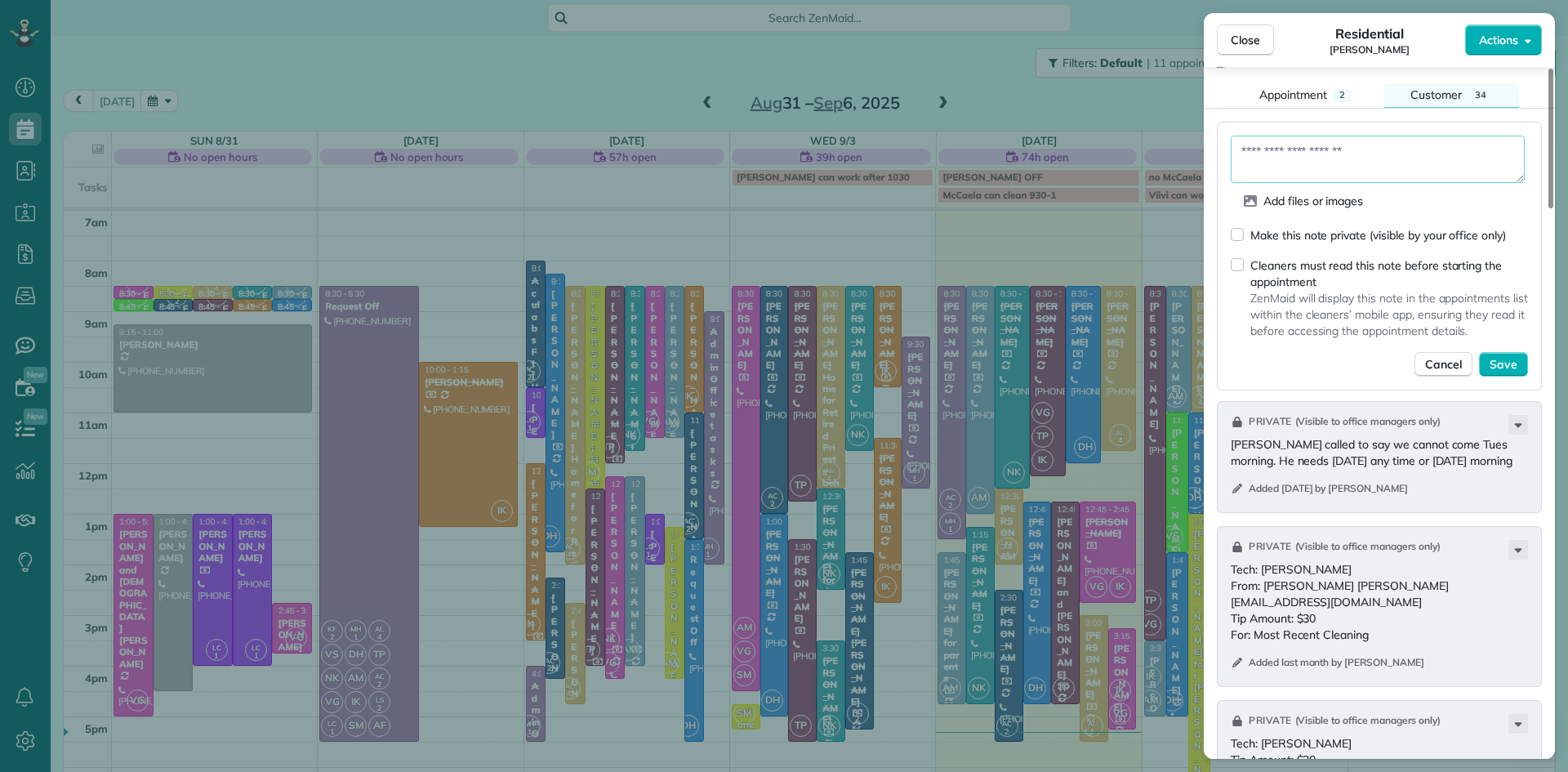
click at [1346, 183] on textarea at bounding box center [1378, 159] width 294 height 47
paste textarea "**********"
type textarea "**********"
click at [1511, 373] on span "Save" at bounding box center [1503, 364] width 28 height 16
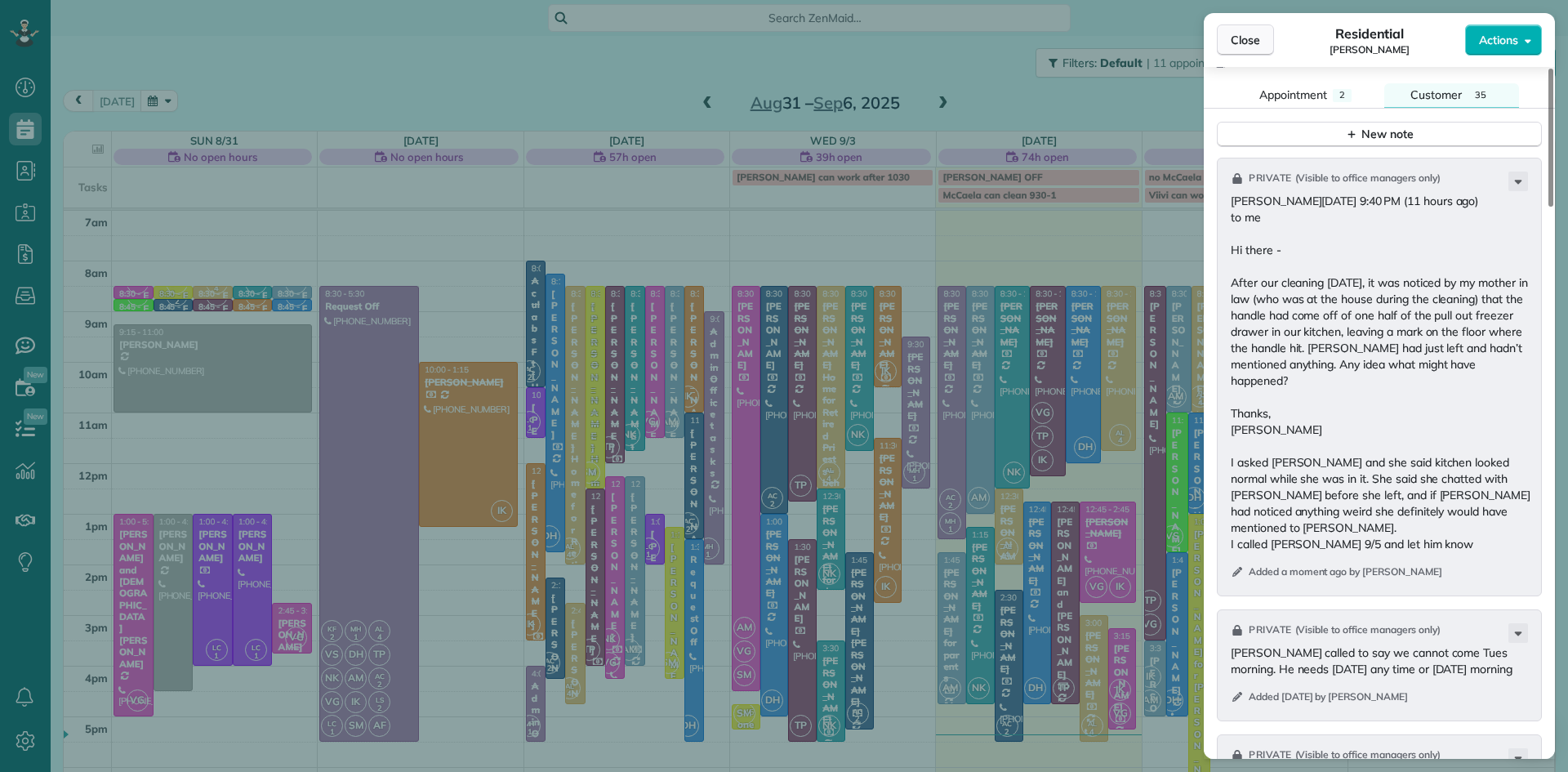
click at [1250, 32] on span "Close" at bounding box center [1245, 40] width 29 height 16
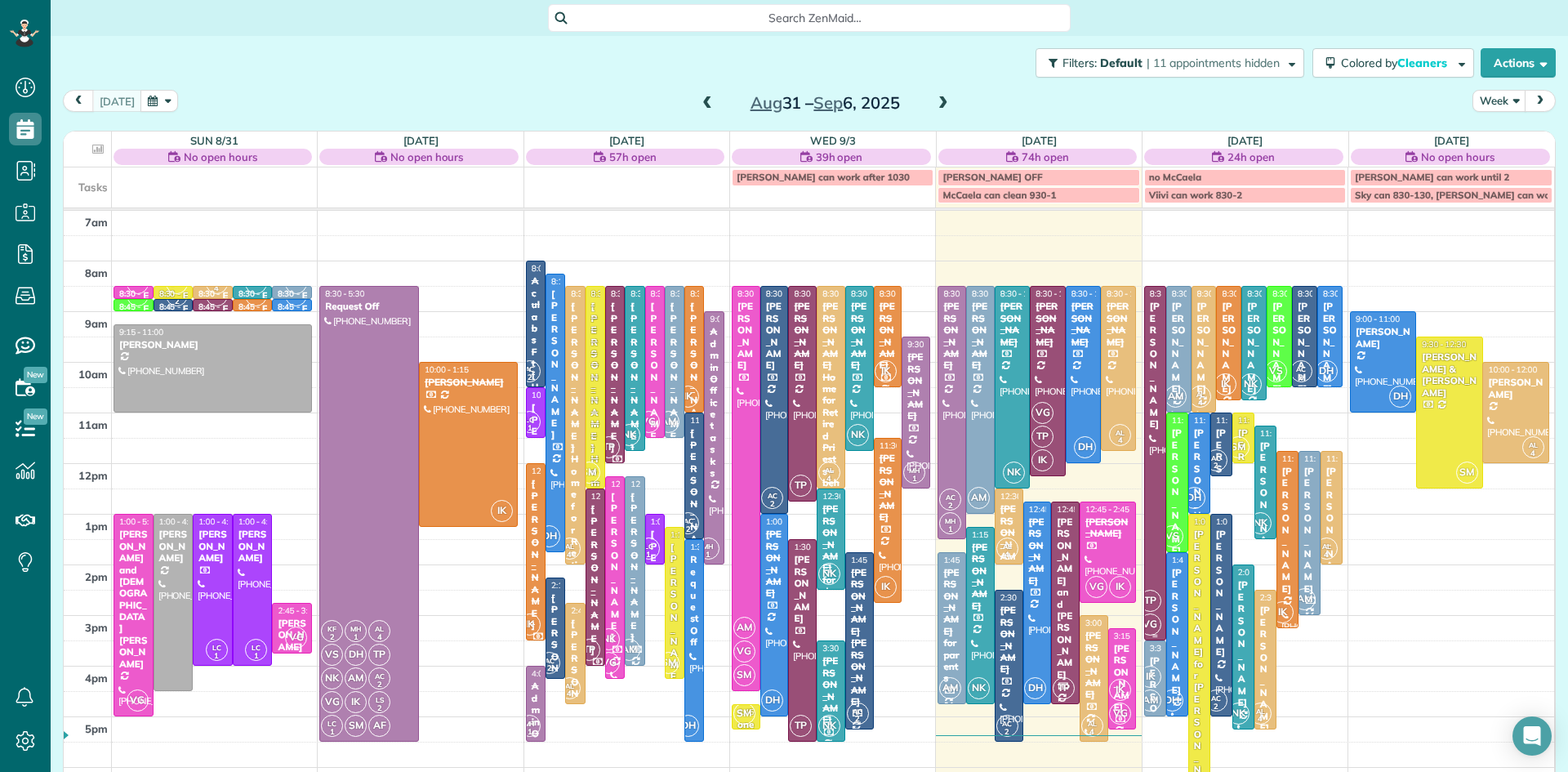
click at [1149, 599] on span "TP" at bounding box center [1151, 602] width 22 height 22
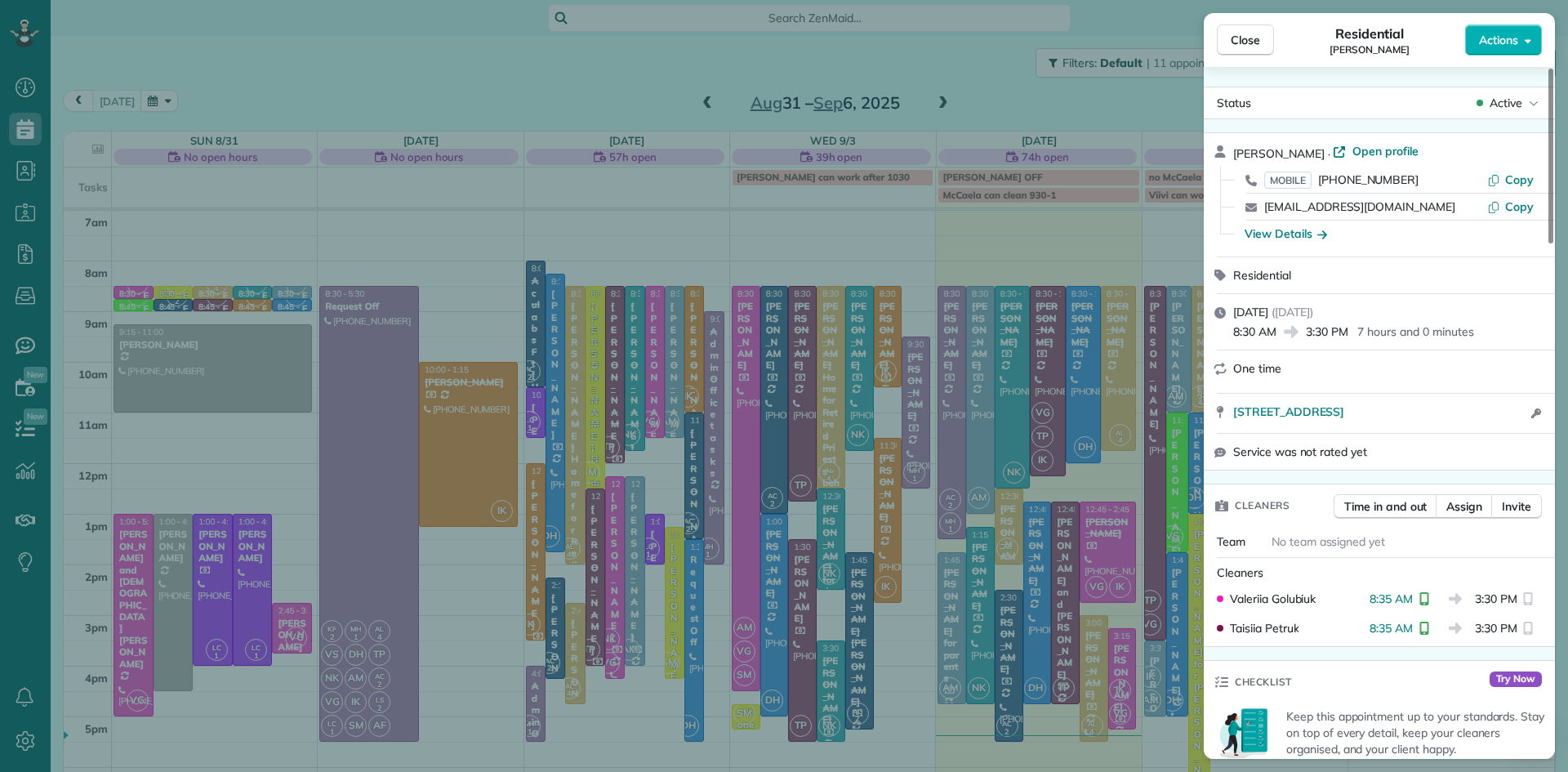
click at [1210, 46] on div "Close Residential Andrea Beal Actions" at bounding box center [1380, 40] width 351 height 54
click at [1221, 40] on button "Close" at bounding box center [1245, 40] width 57 height 31
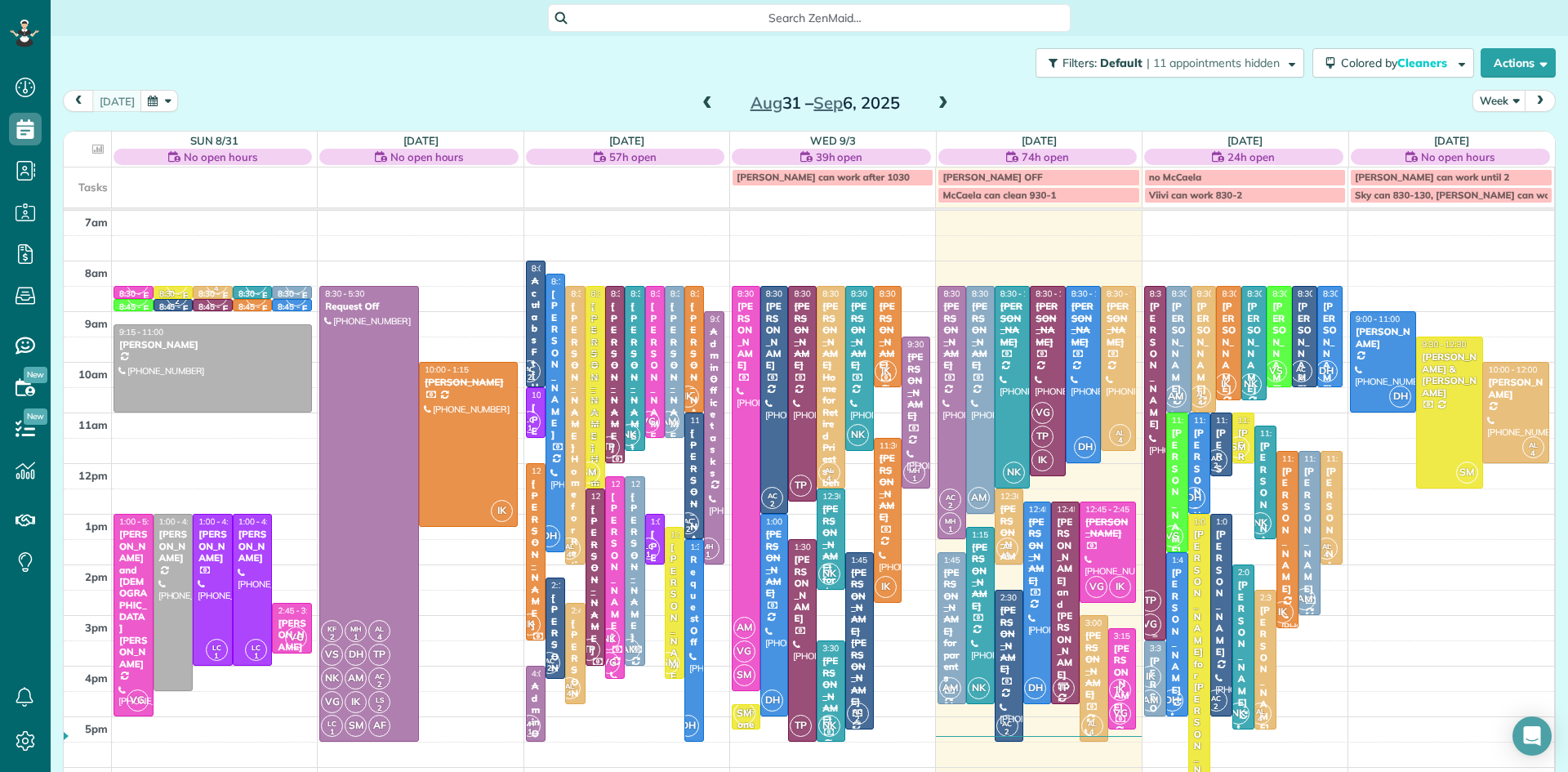
click at [1156, 599] on span "TP" at bounding box center [1151, 602] width 22 height 22
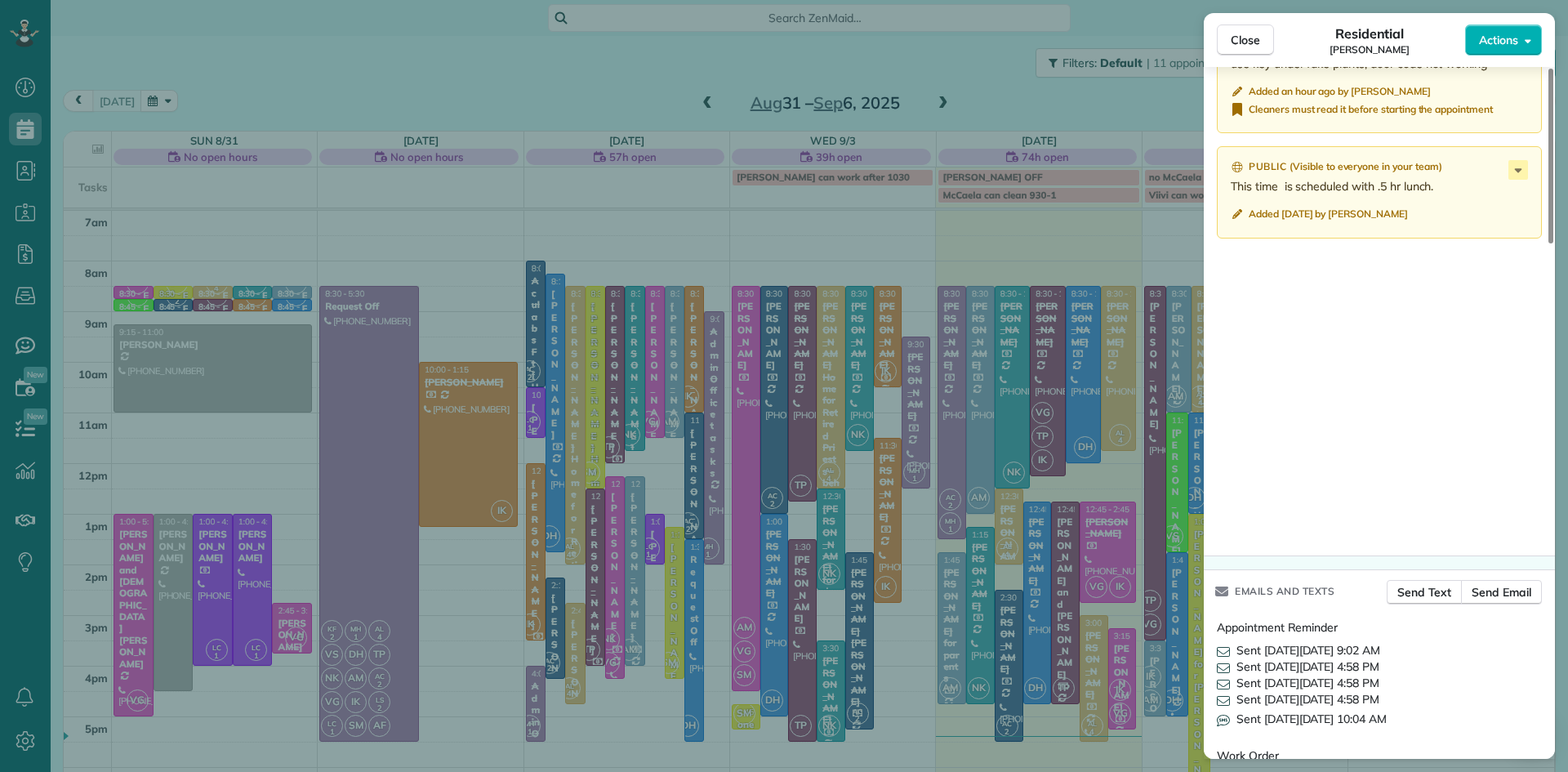
scroll to position [1561, 0]
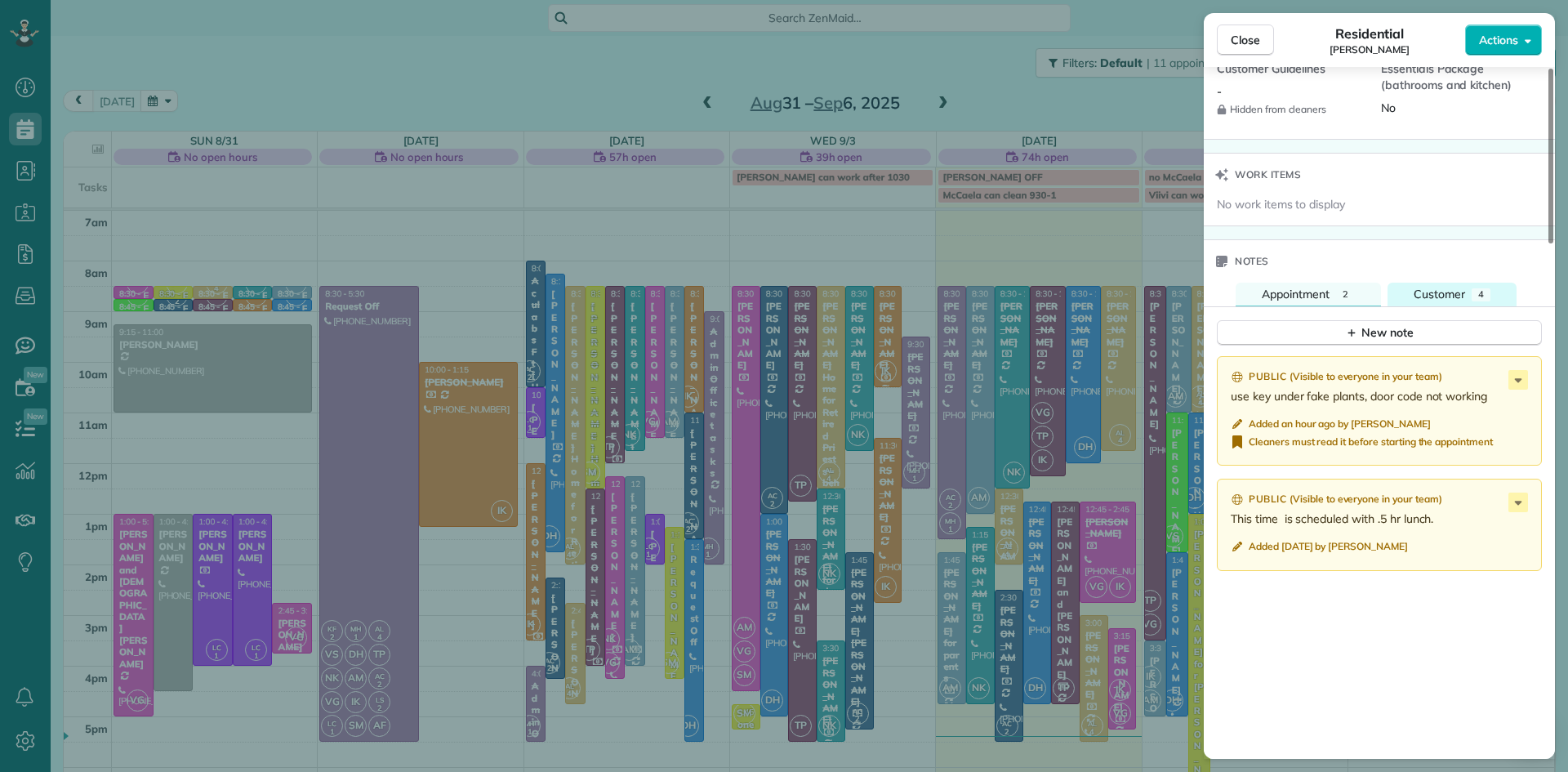
click at [1438, 301] on span "Customer" at bounding box center [1440, 293] width 52 height 15
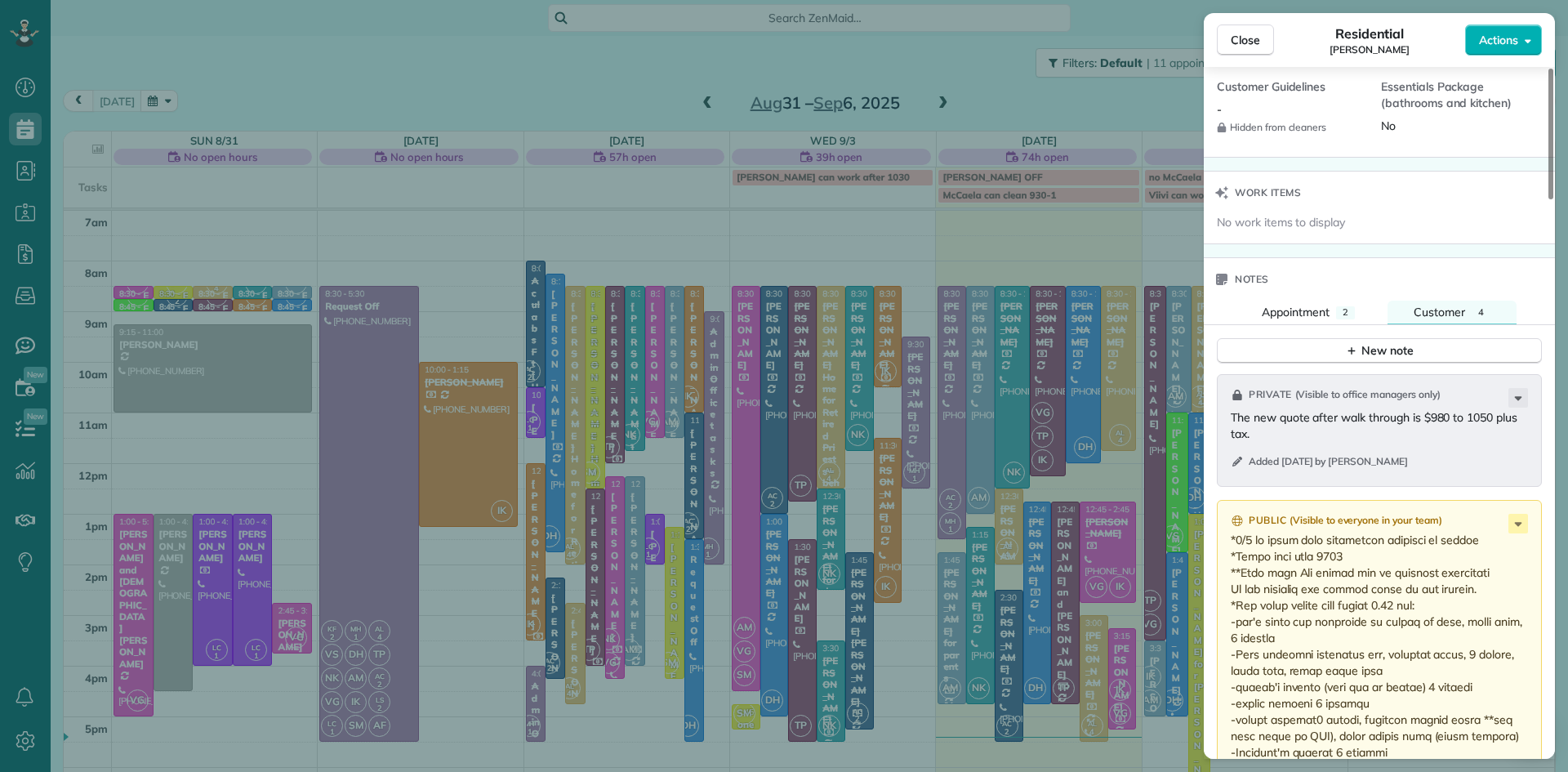
scroll to position [1474, 0]
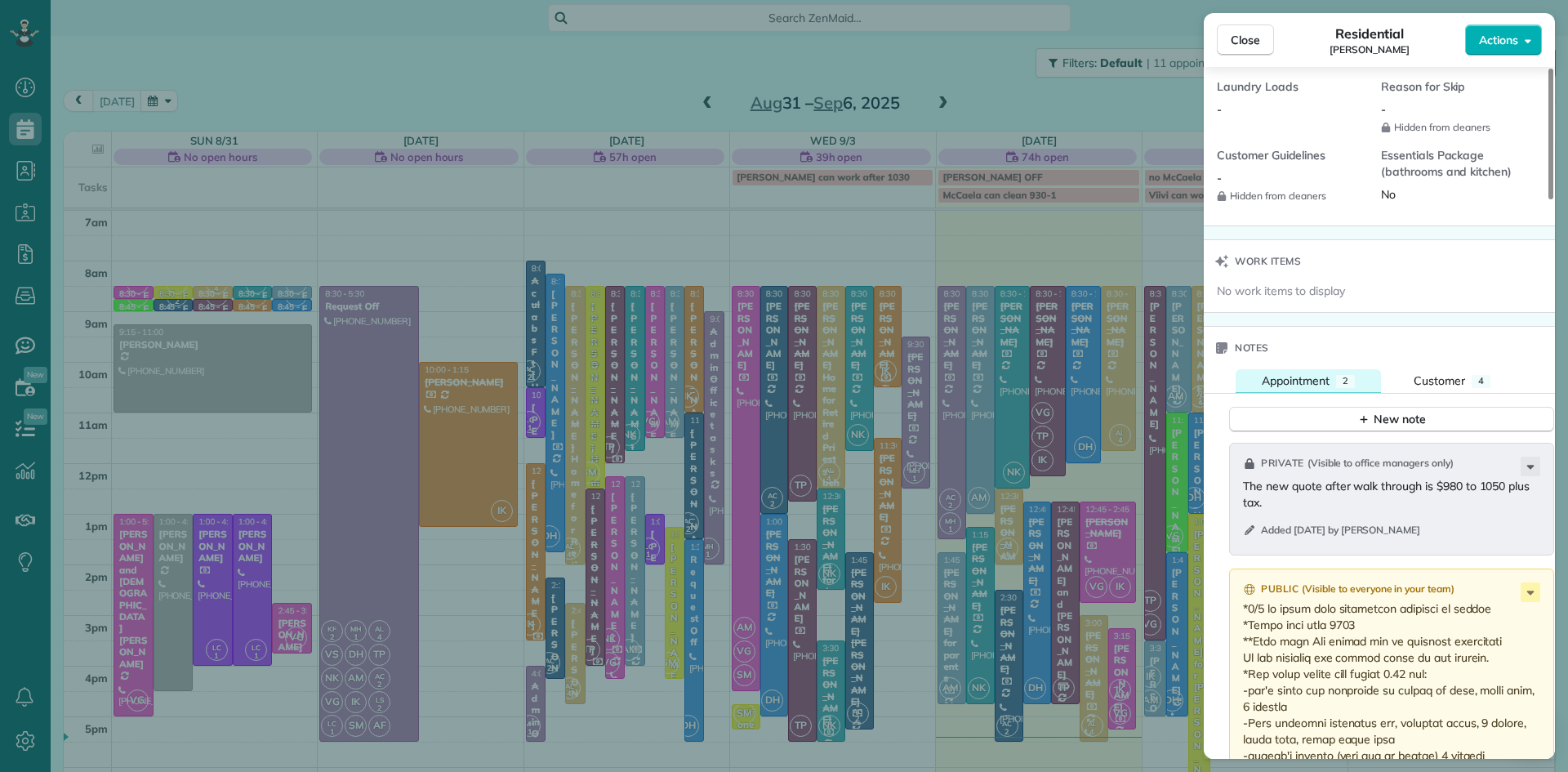
click at [1327, 388] on span "Appointment" at bounding box center [1295, 380] width 68 height 15
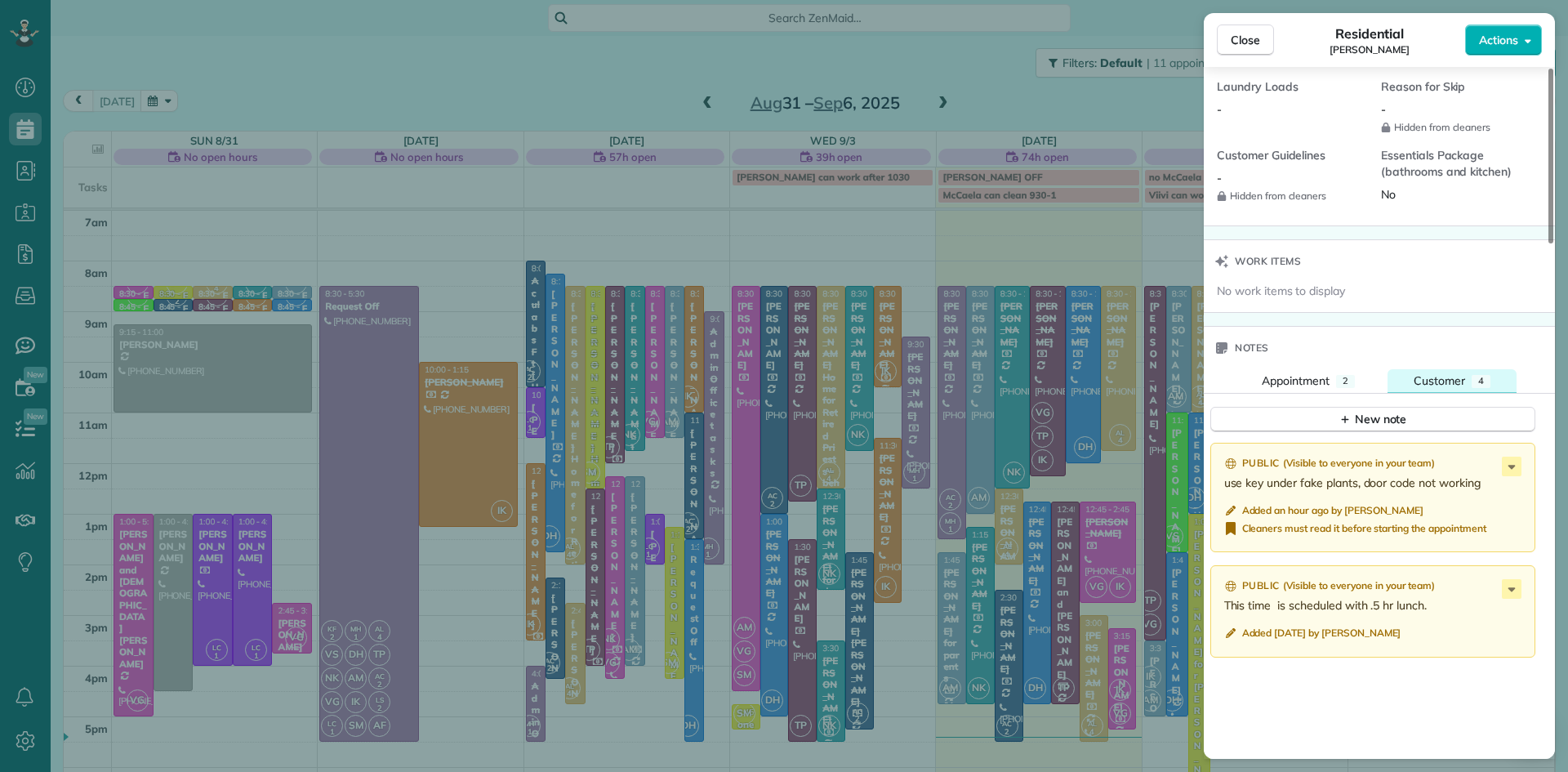
click at [1420, 388] on span "Customer" at bounding box center [1440, 380] width 52 height 15
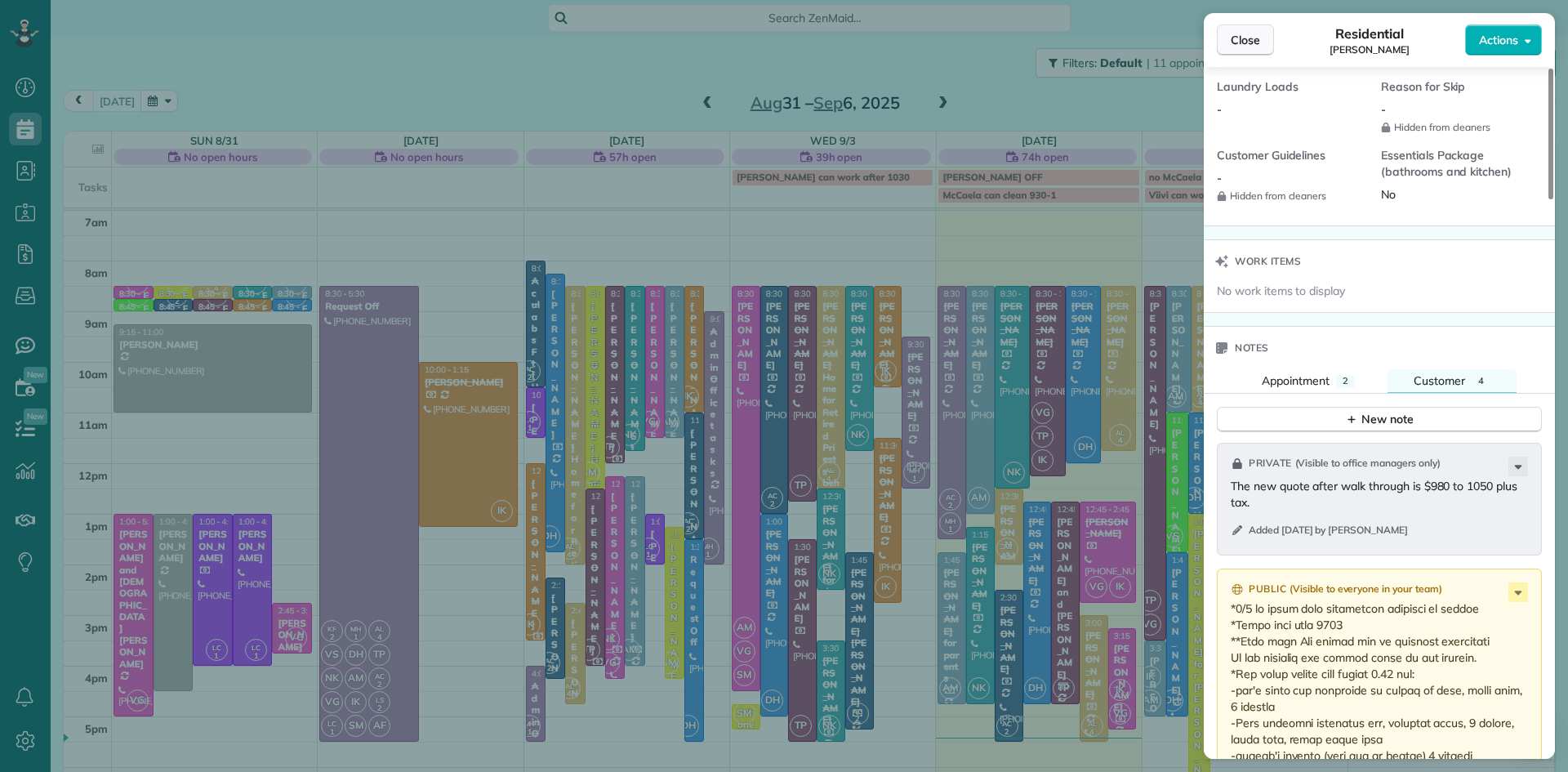
click at [1232, 51] on button "Close" at bounding box center [1245, 40] width 57 height 31
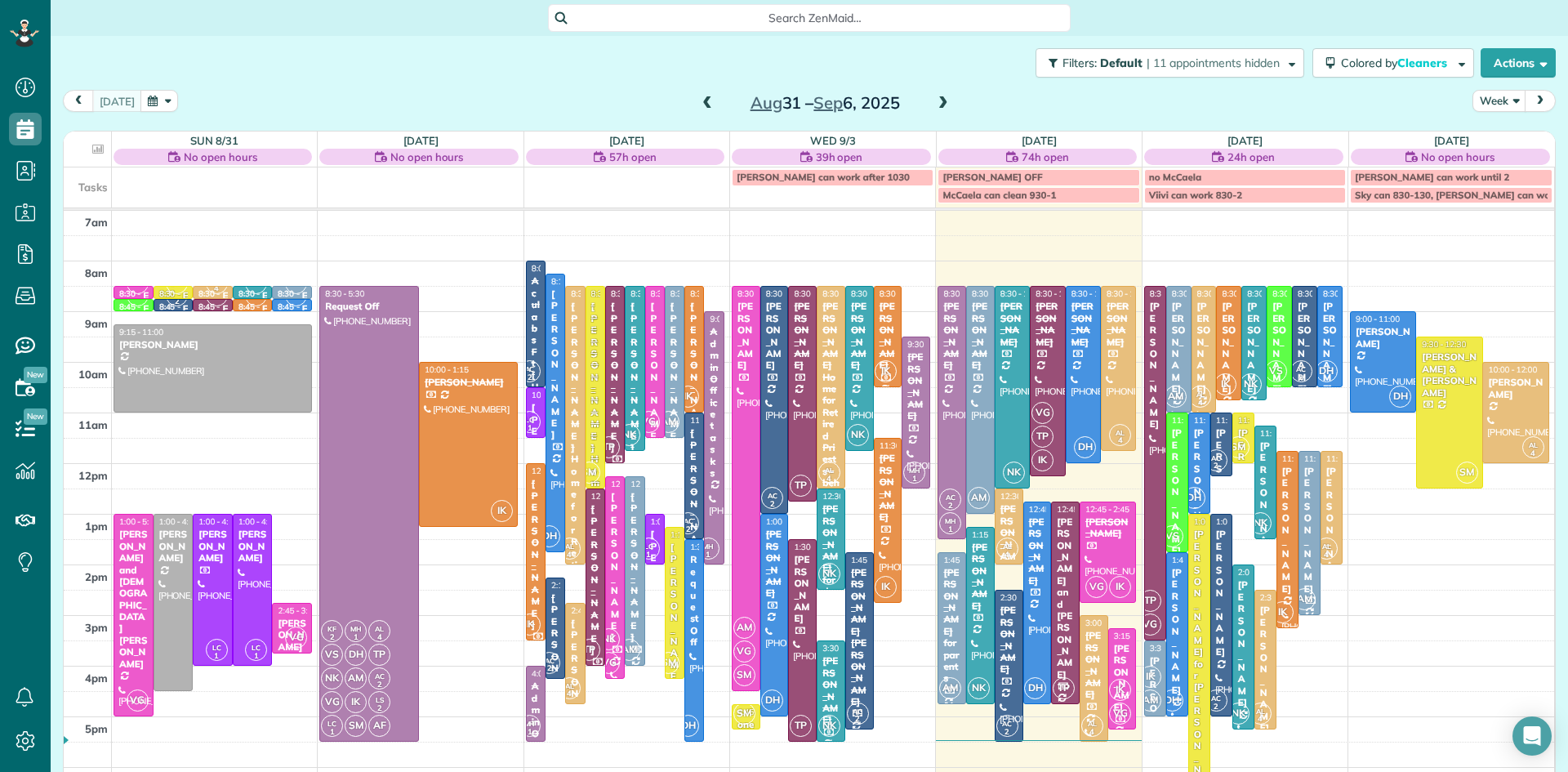
click at [1149, 602] on span "TP" at bounding box center [1151, 602] width 22 height 22
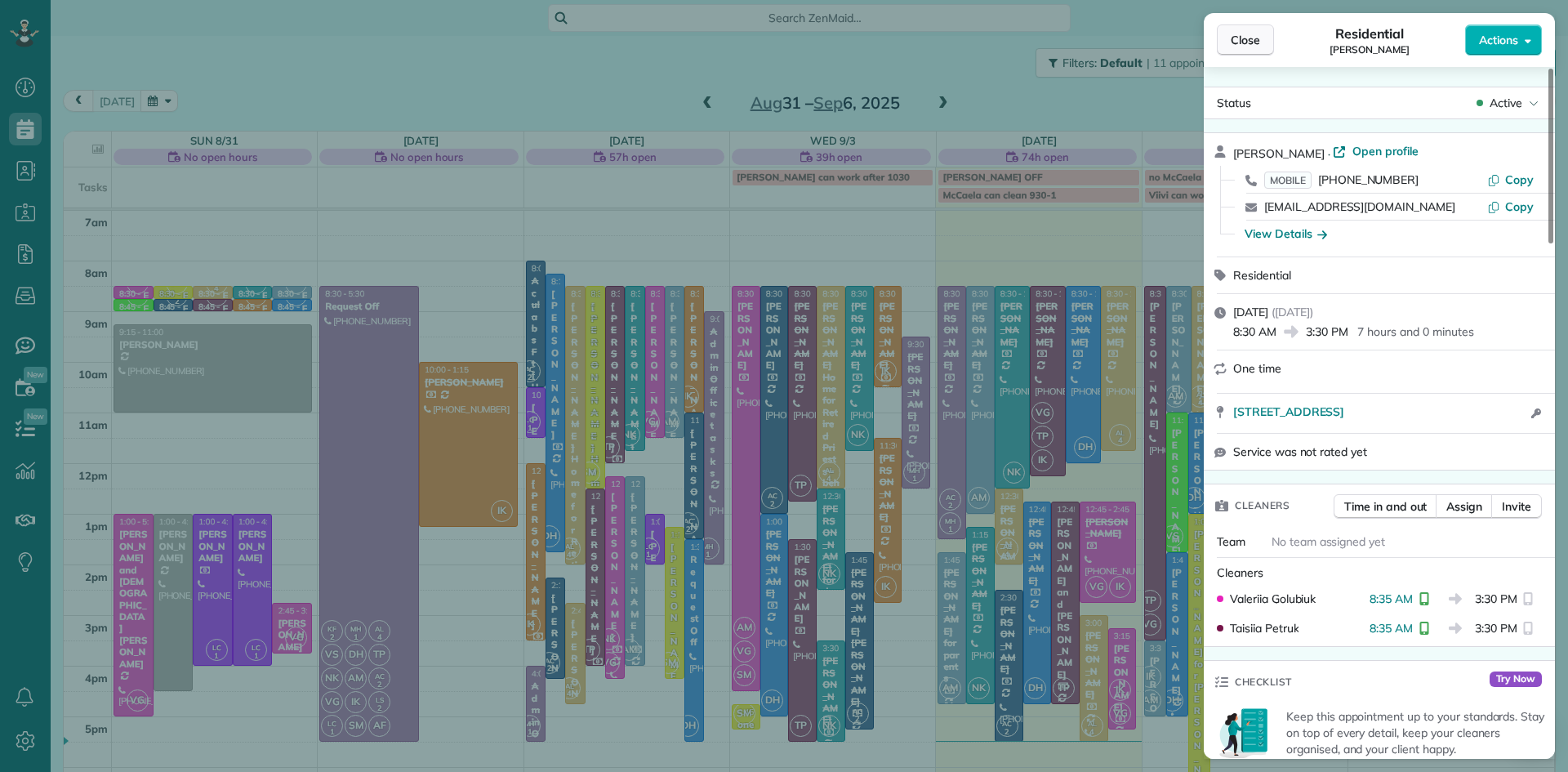
click at [1227, 43] on button "Close" at bounding box center [1245, 40] width 57 height 31
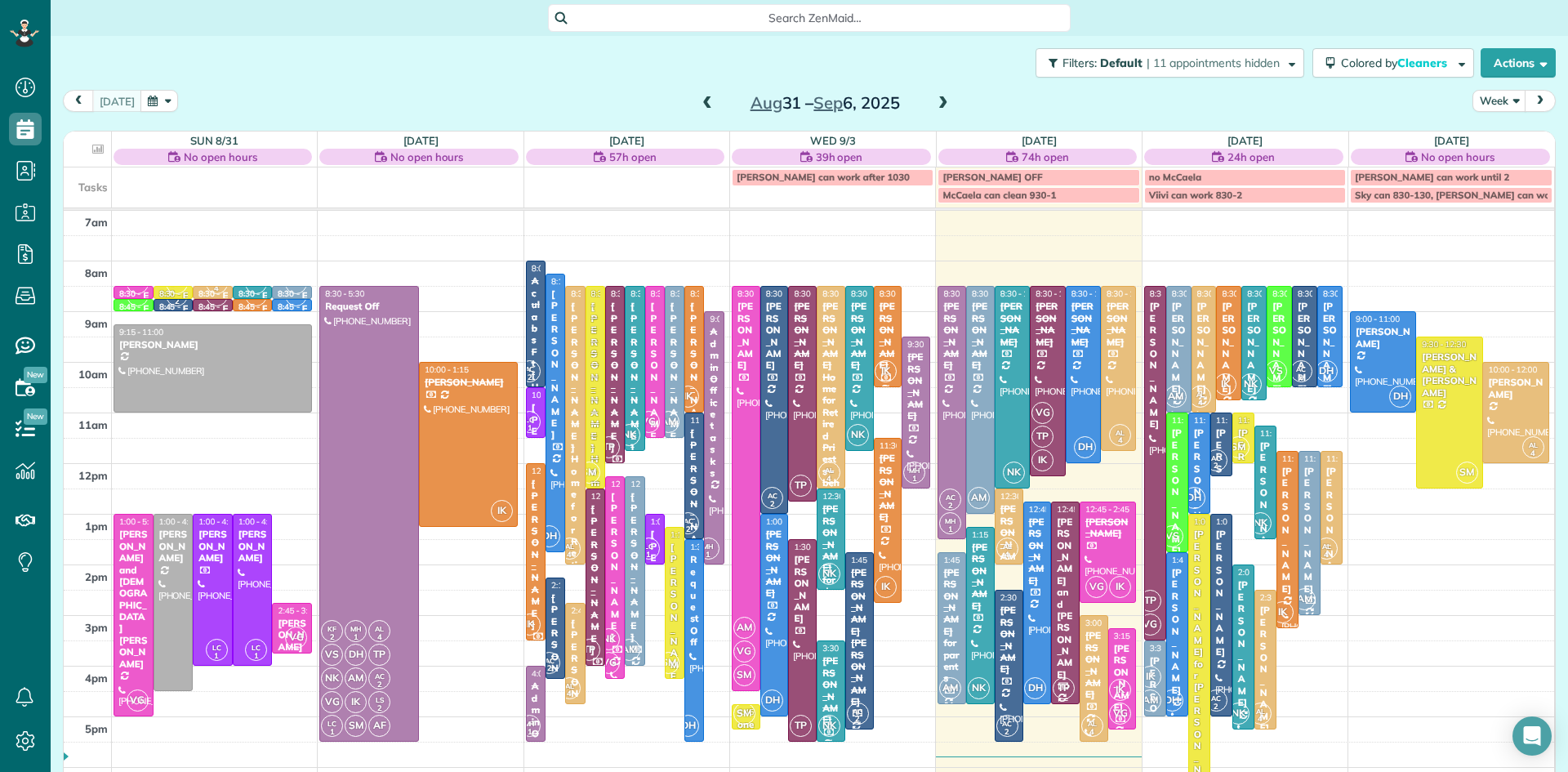
click at [1076, 608] on div at bounding box center [1065, 603] width 27 height 201
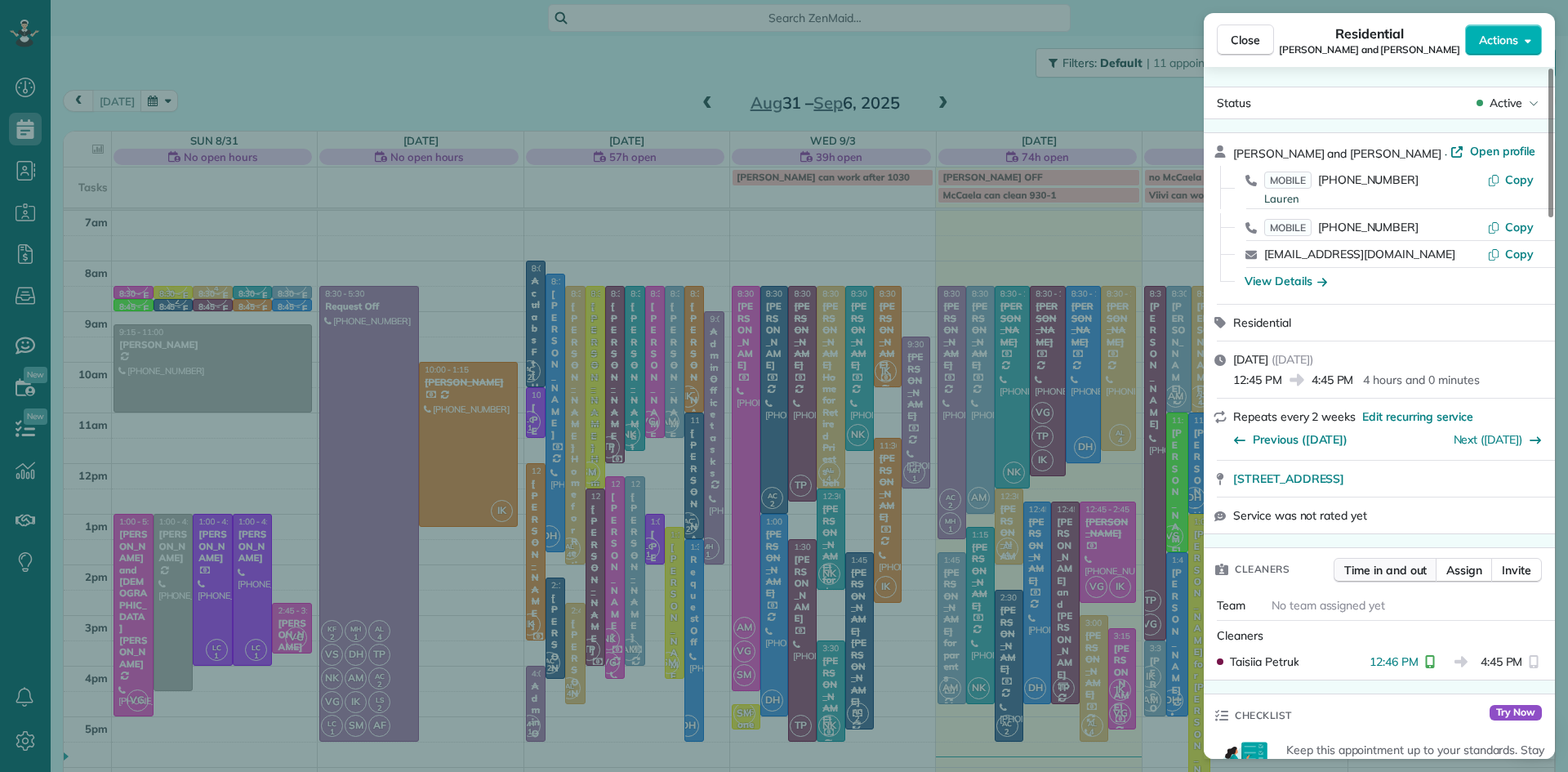
click at [1408, 577] on span "Time in and out" at bounding box center [1386, 570] width 83 height 16
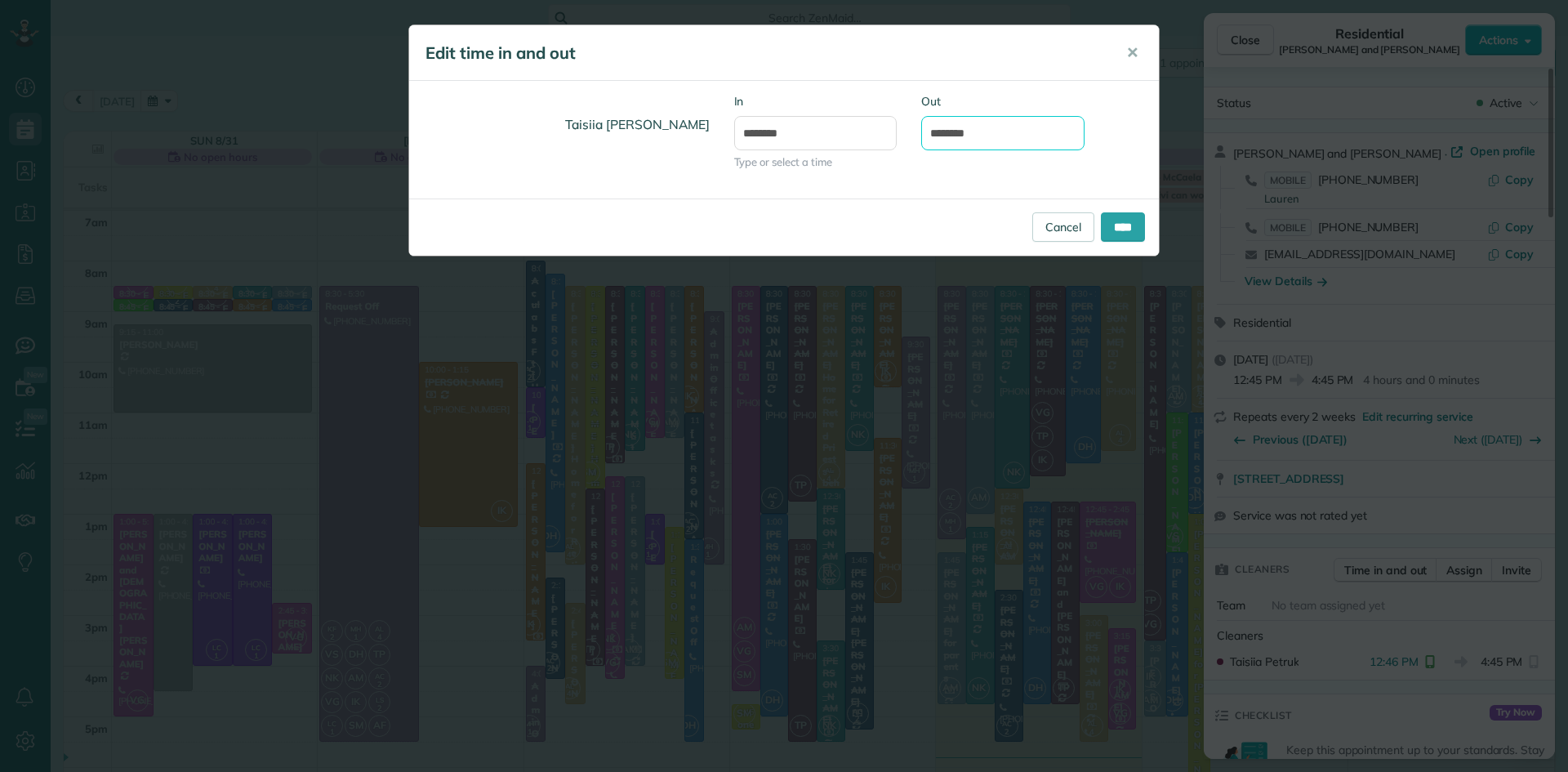
click at [956, 131] on input "*******" at bounding box center [1003, 133] width 163 height 34
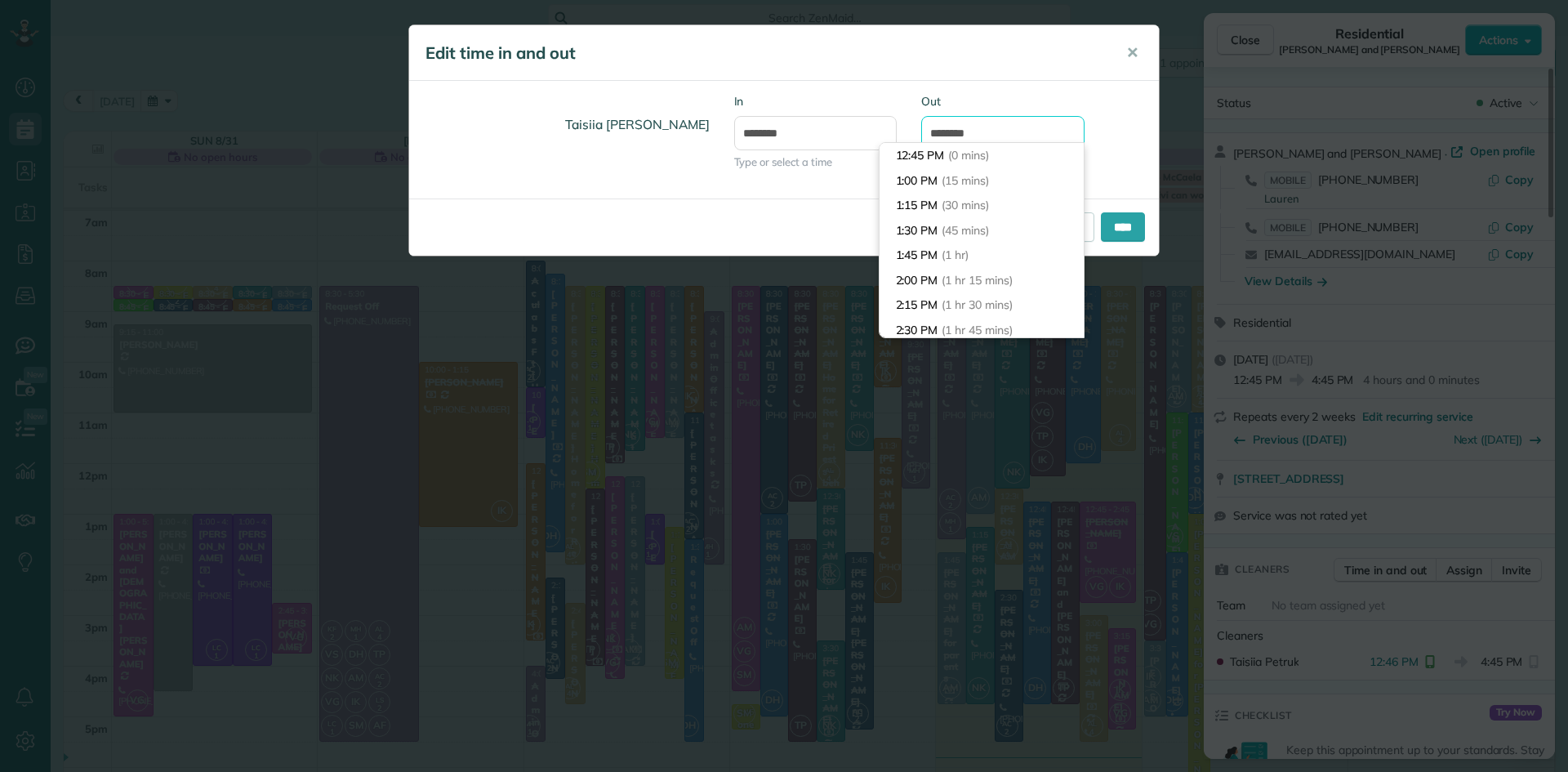
scroll to position [374, 0]
type input "*******"
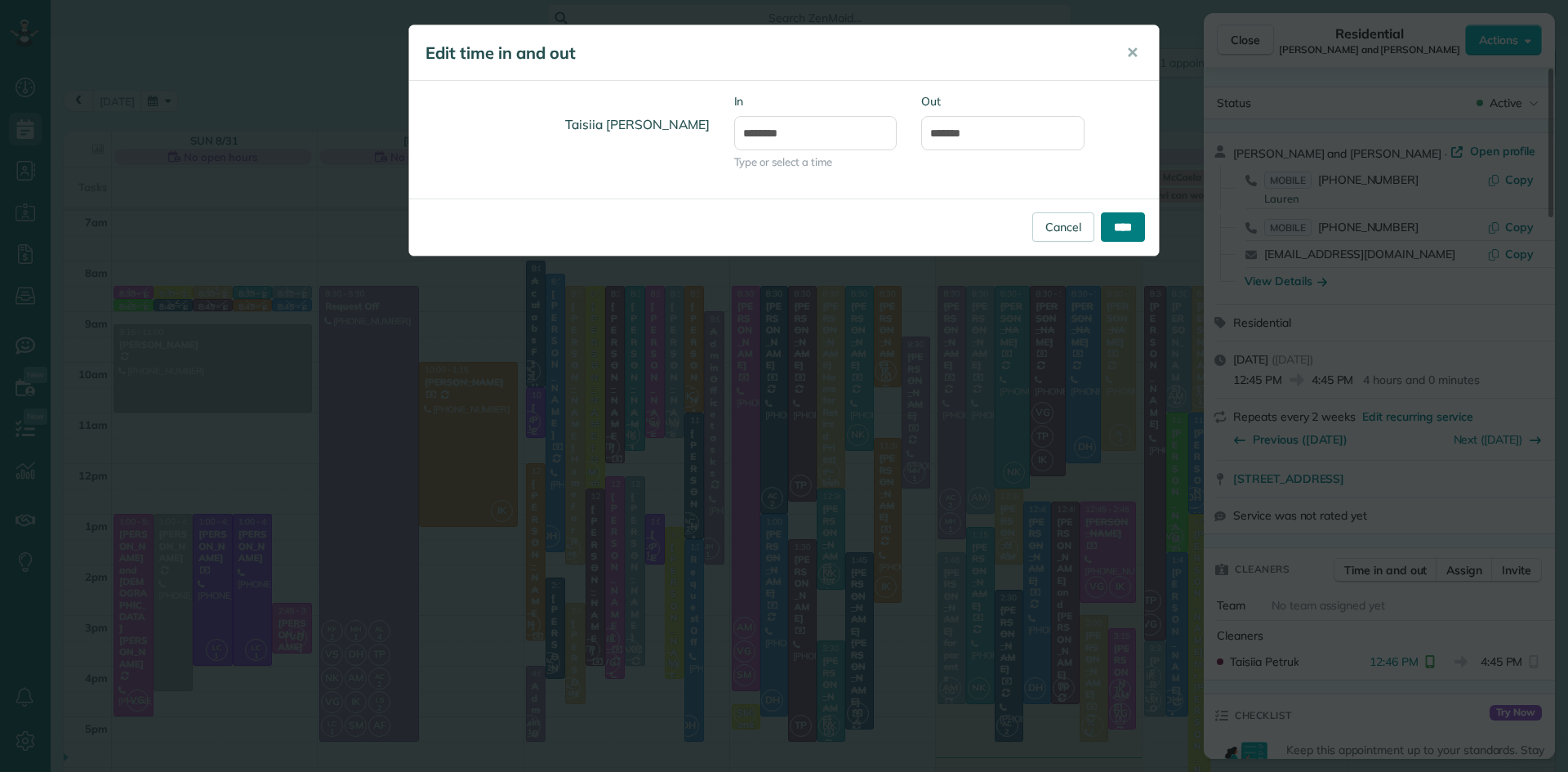
click at [1121, 233] on input "****" at bounding box center [1122, 227] width 44 height 29
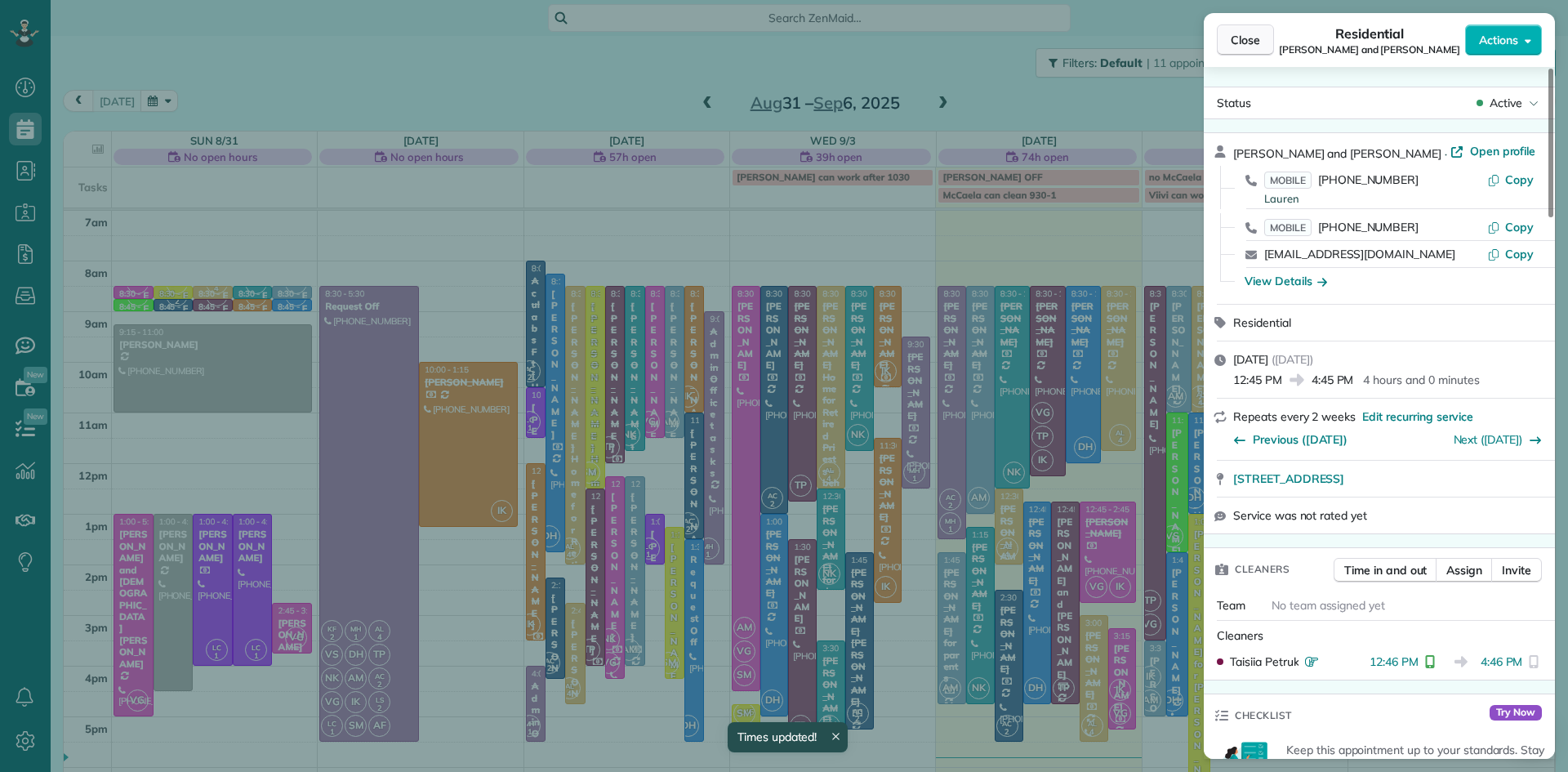
click at [1245, 42] on span "Close" at bounding box center [1245, 40] width 29 height 16
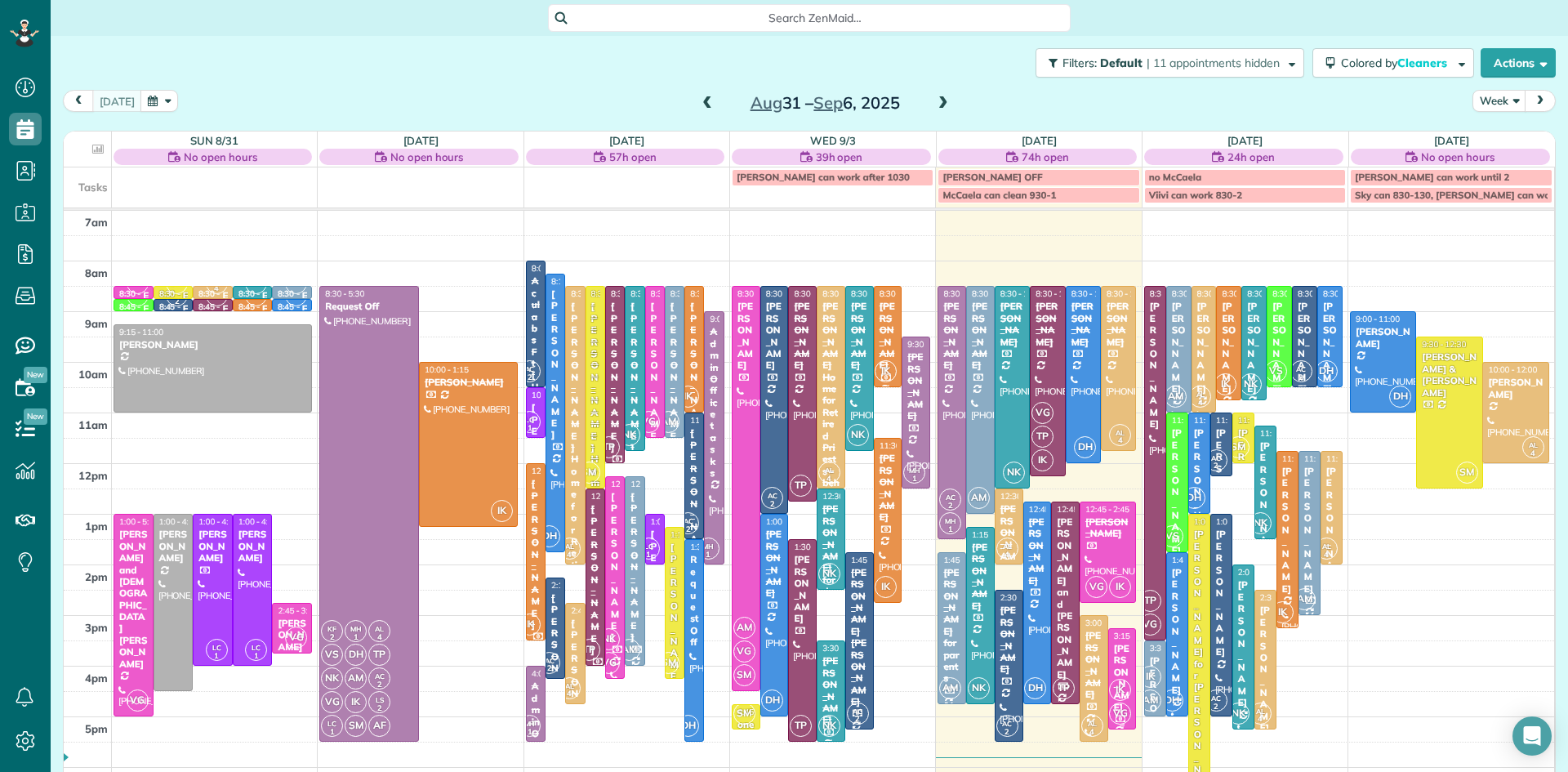
click at [1117, 690] on span "IK" at bounding box center [1121, 690] width 22 height 22
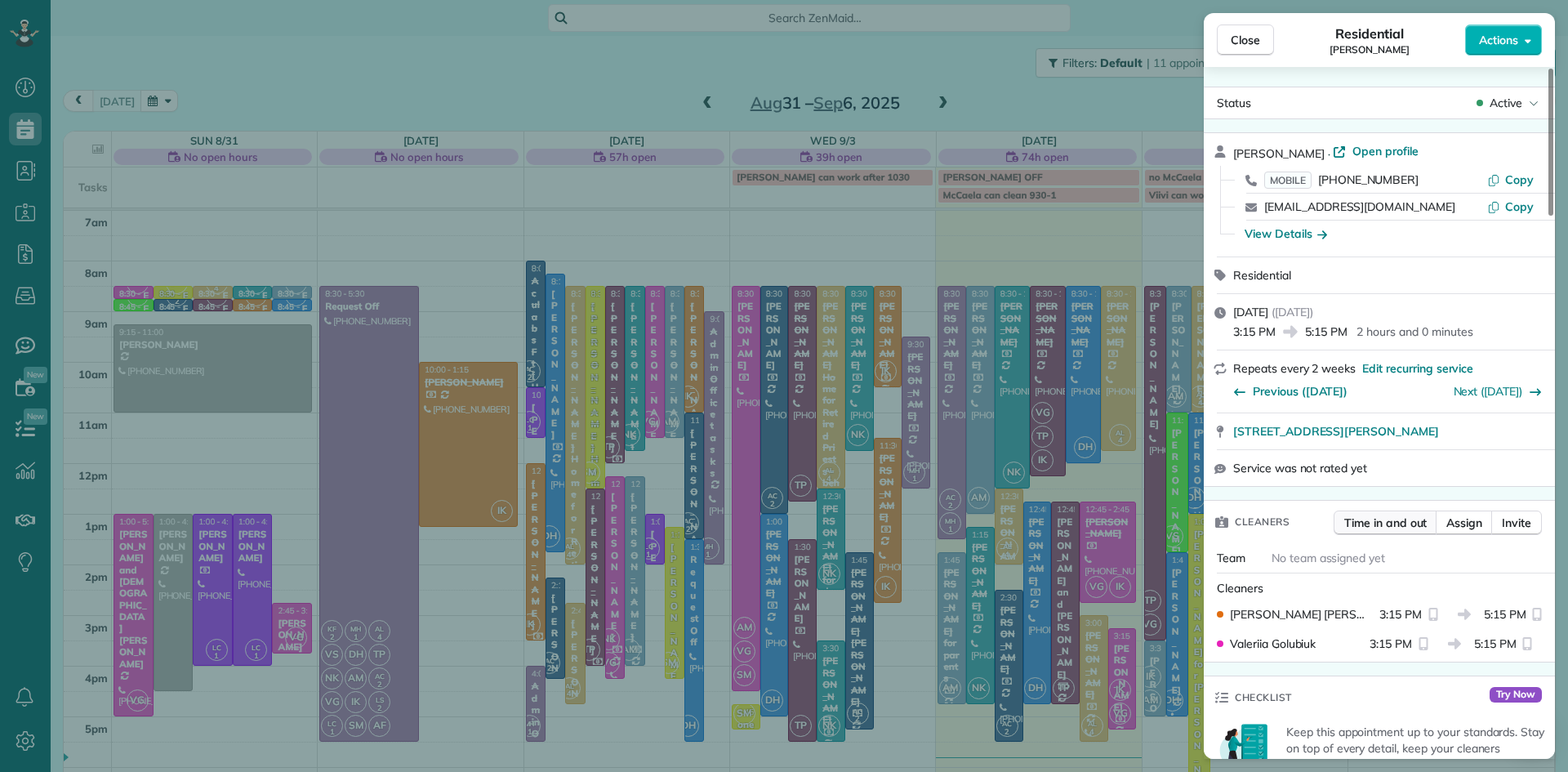
click at [1405, 528] on span "Time in and out" at bounding box center [1386, 522] width 83 height 16
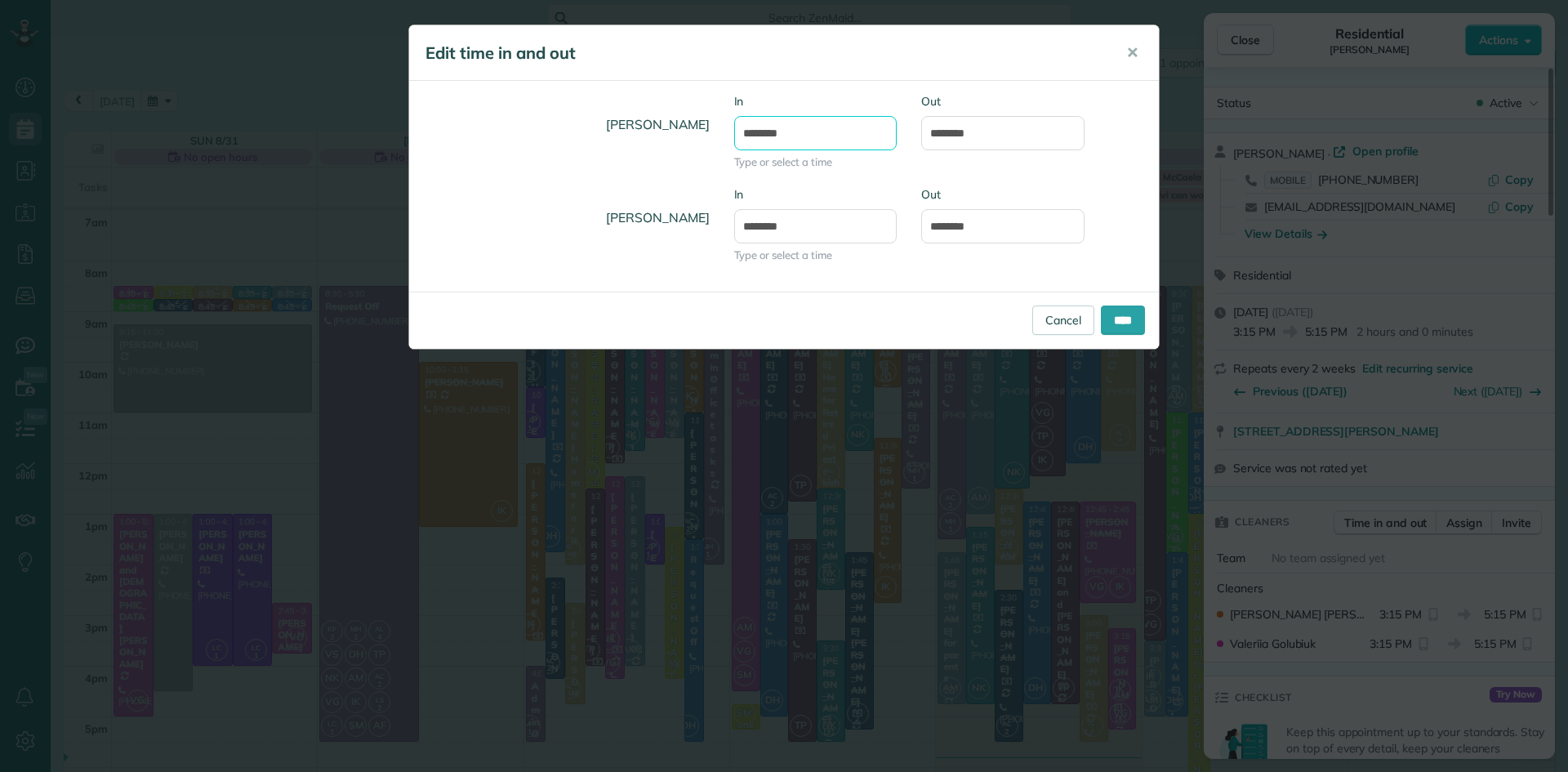
click at [767, 138] on input "*******" at bounding box center [816, 133] width 163 height 34
type input "*******"
click at [836, 91] on div "Iryna Konar In ******* Type or select a time Out ******* Valeriia Golubiuk In *…" at bounding box center [784, 186] width 750 height 211
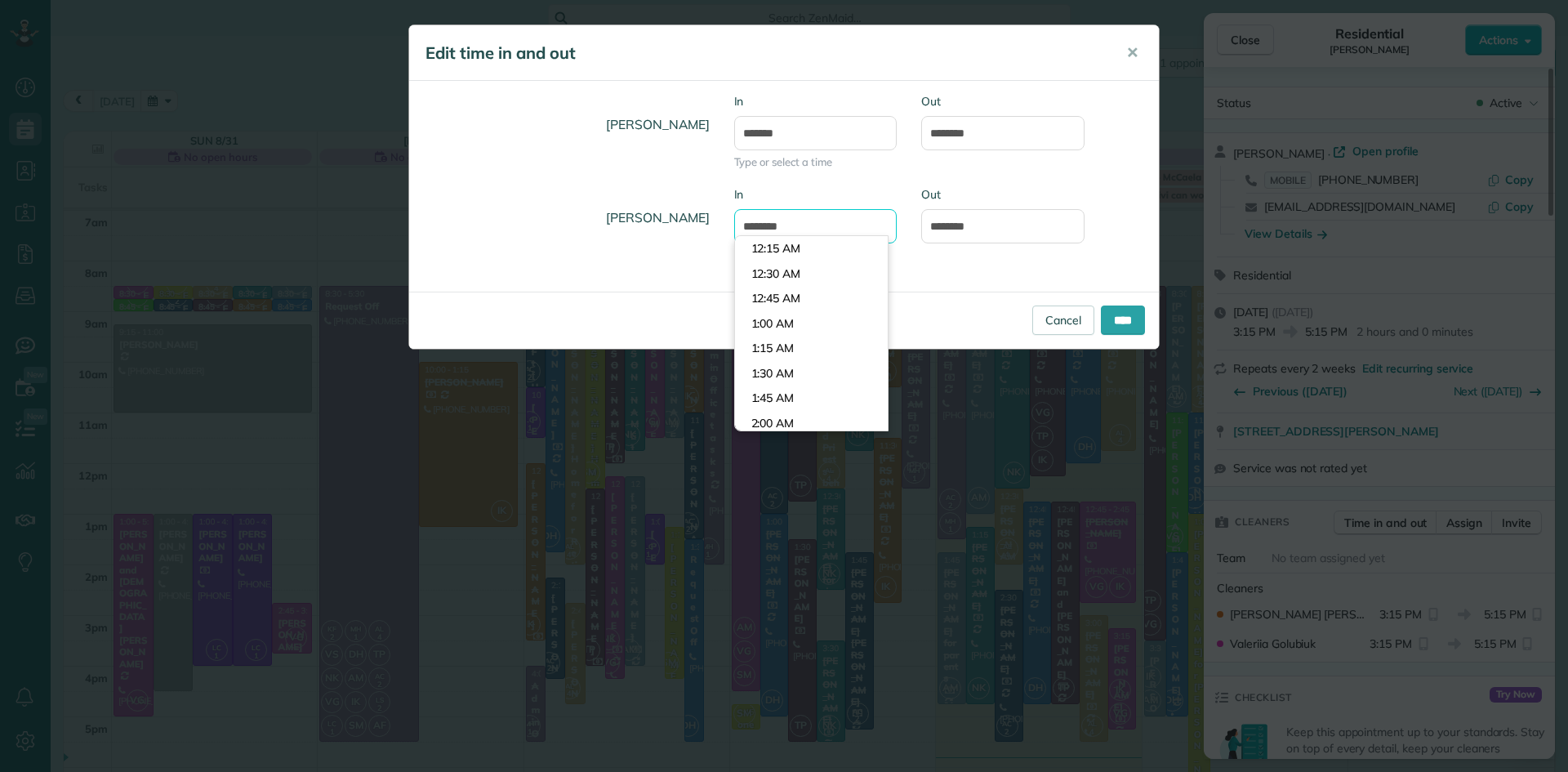
click at [767, 225] on input "*******" at bounding box center [816, 226] width 163 height 34
type input "*******"
click at [1057, 90] on div "Iryna Konar In ******* Type or select a time Out ******* Valeriia Golubiuk In *…" at bounding box center [784, 186] width 750 height 211
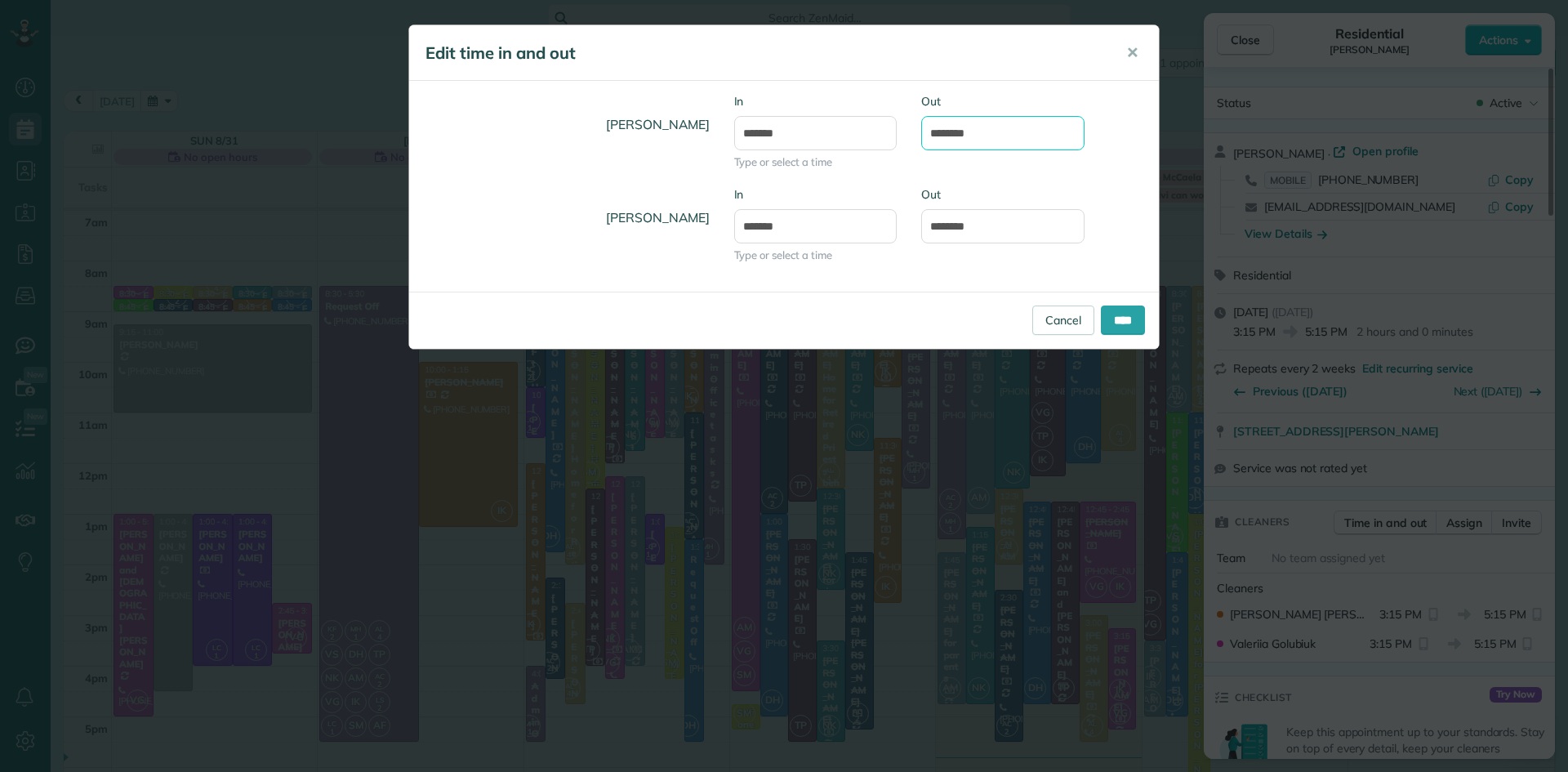
click at [956, 134] on input "*******" at bounding box center [1003, 133] width 163 height 34
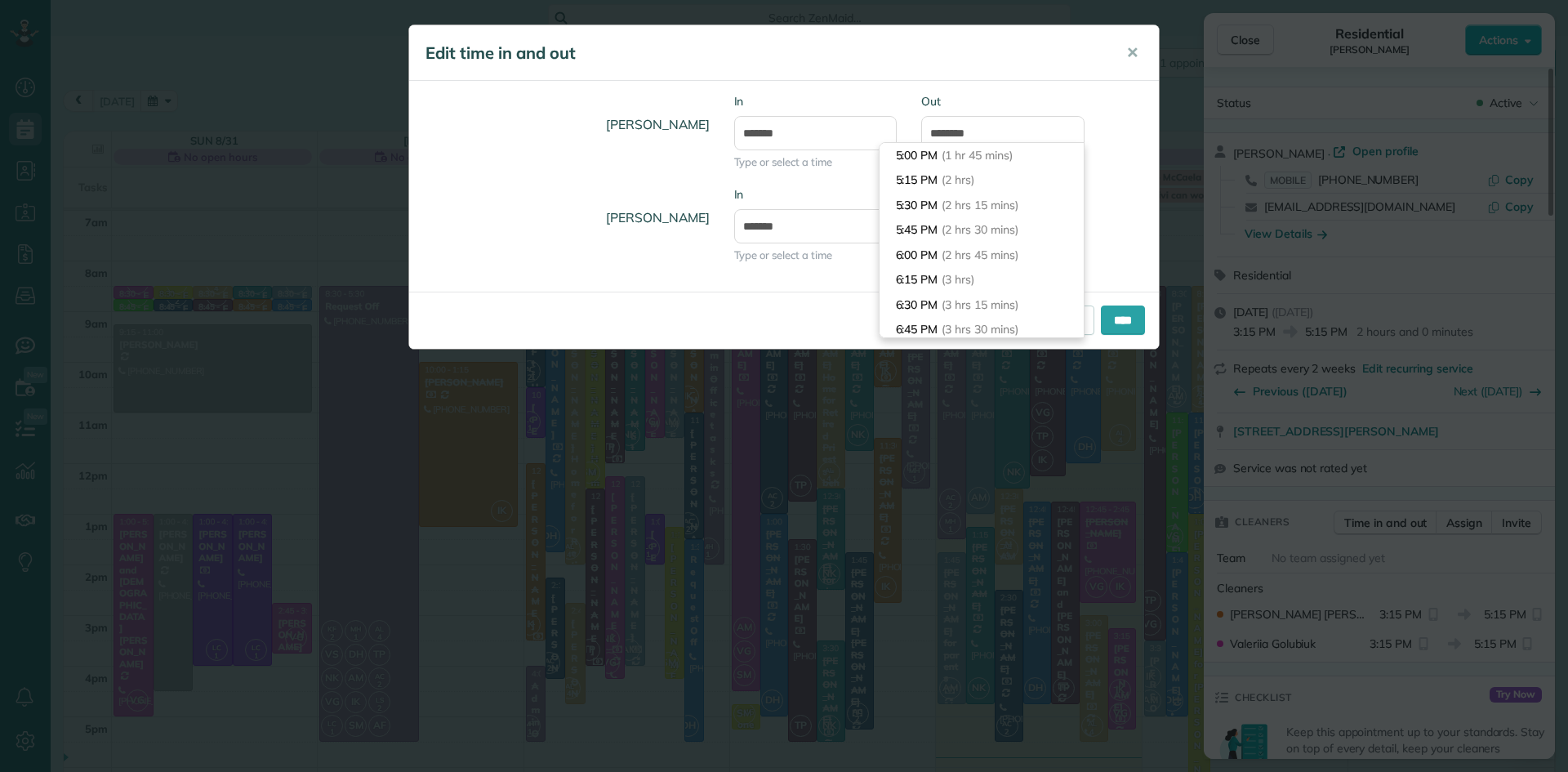
click at [989, 46] on h5 "Edit time in and out" at bounding box center [765, 52] width 678 height 23
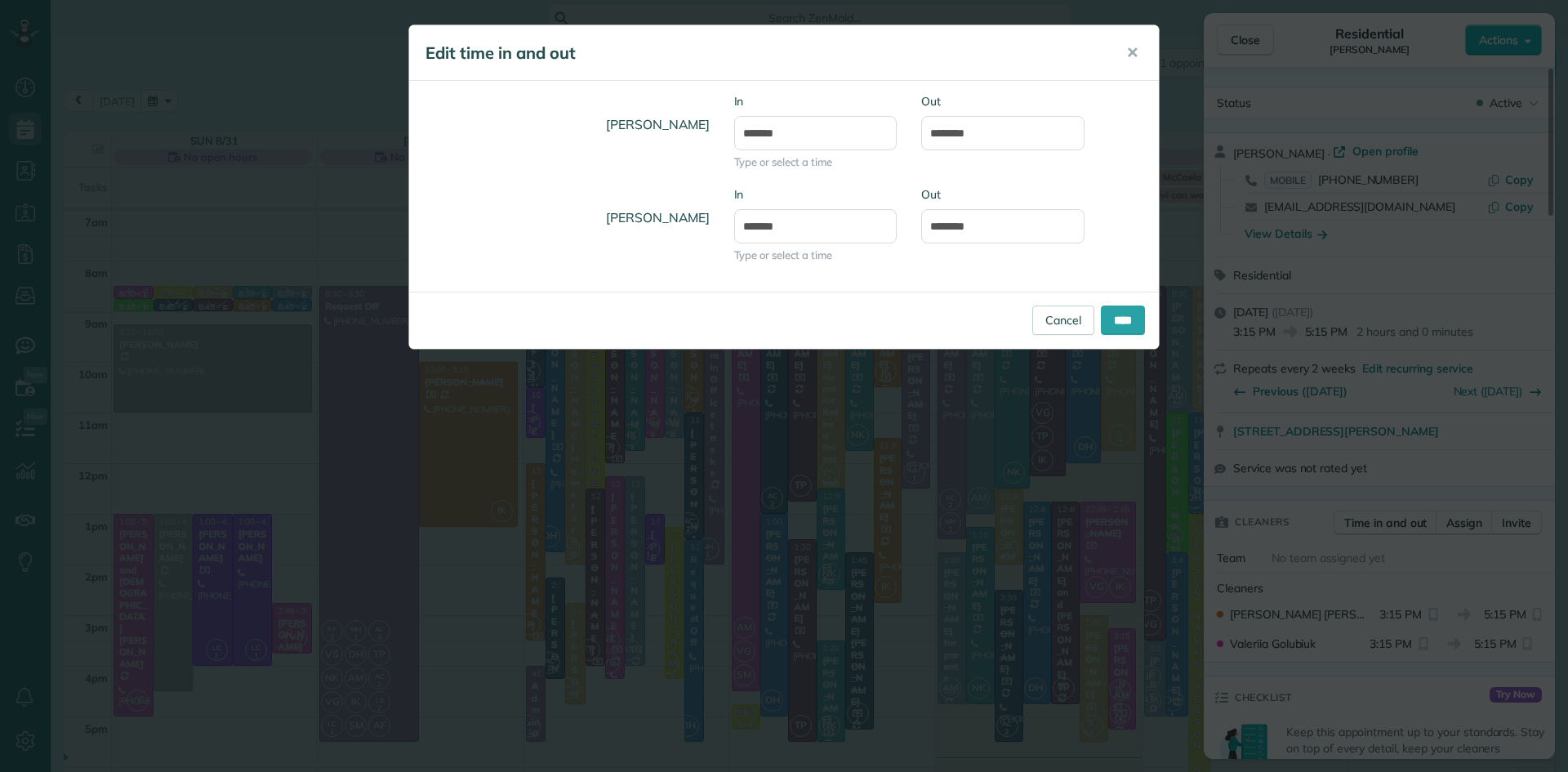
type input "*******"
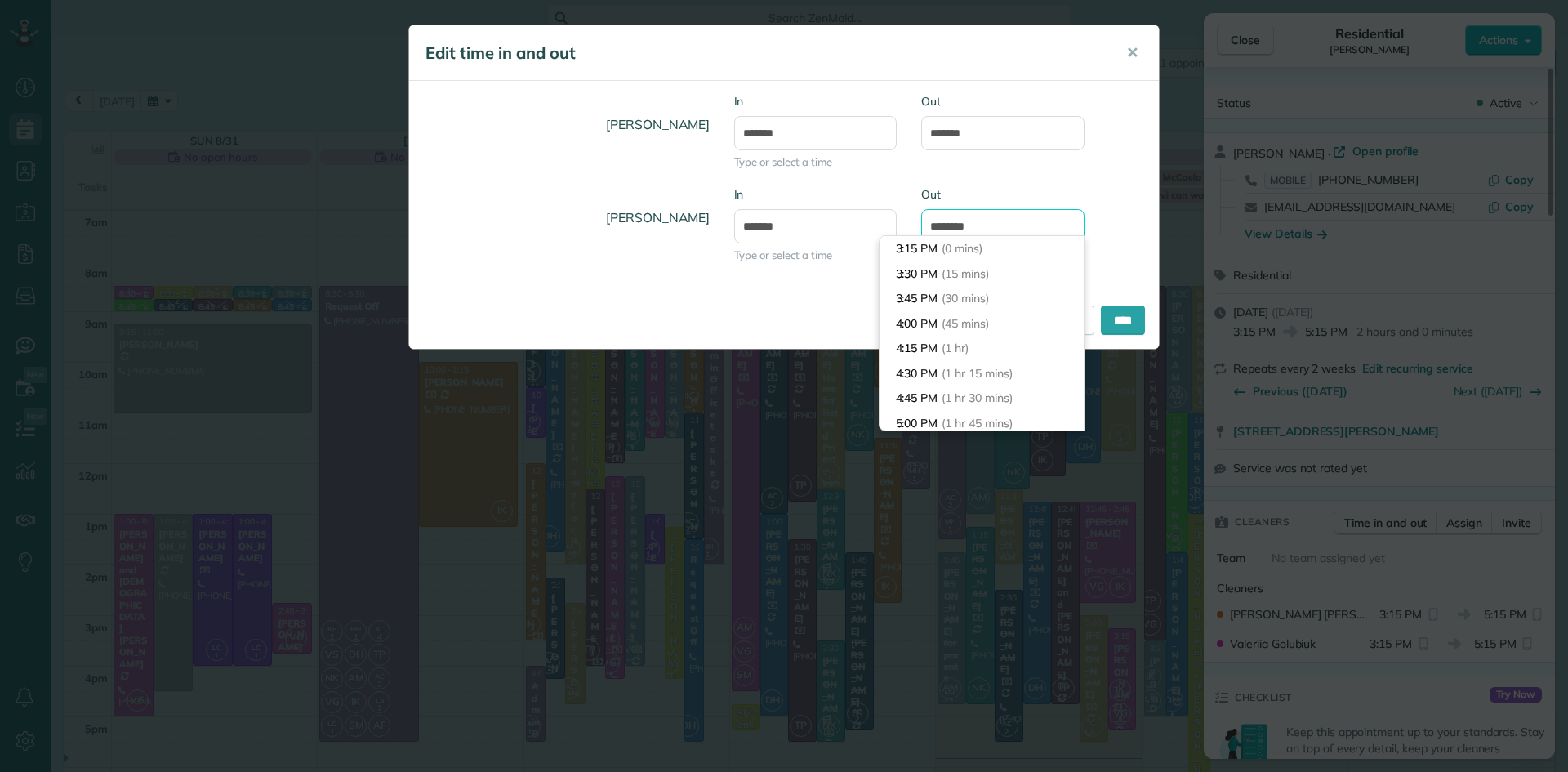
click at [956, 230] on input "*******" at bounding box center [1003, 226] width 163 height 34
type input "*******"
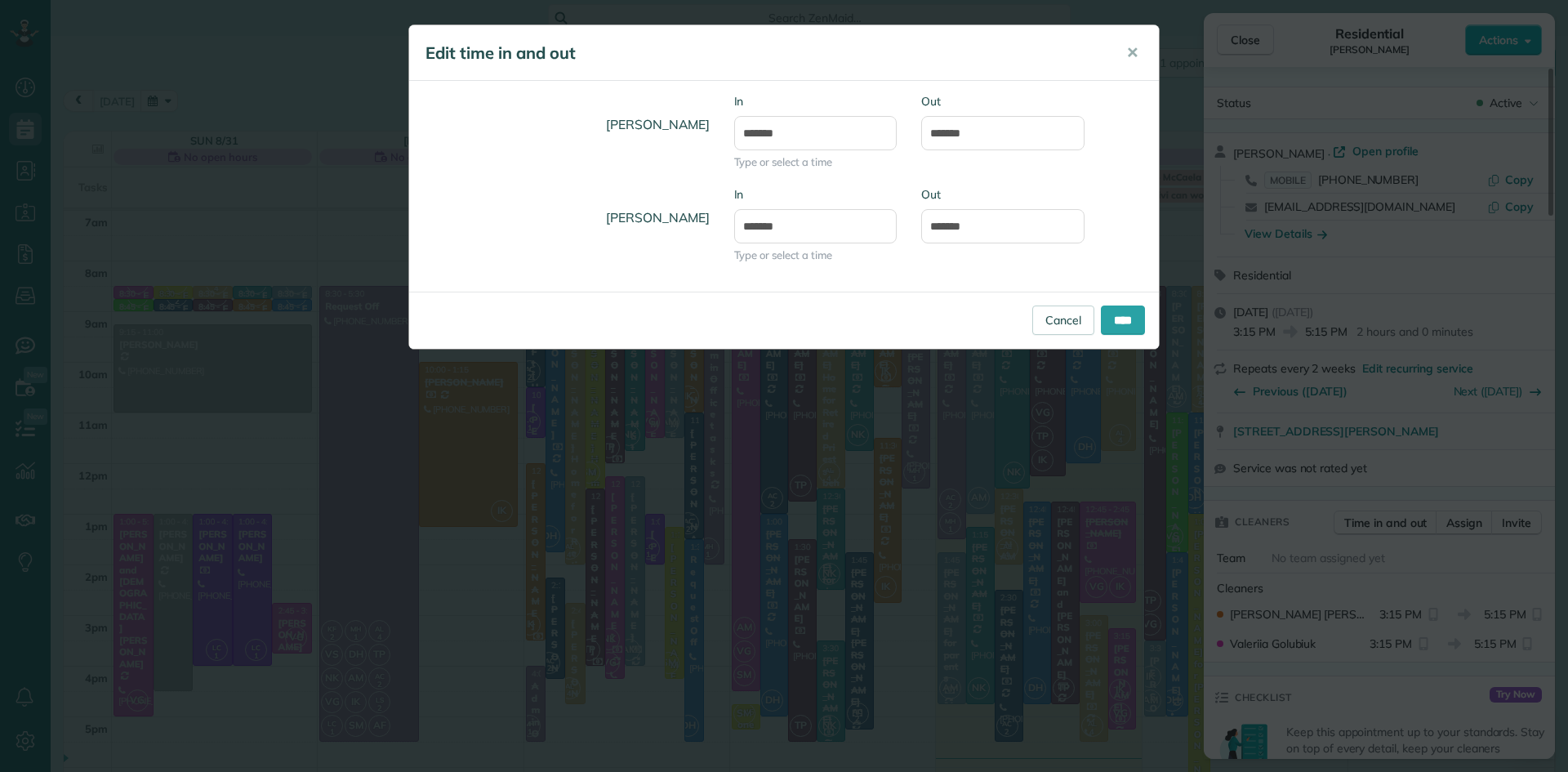
click at [1023, 58] on h5 "Edit time in and out" at bounding box center [765, 52] width 678 height 23
click at [1138, 317] on input "****" at bounding box center [1122, 320] width 44 height 29
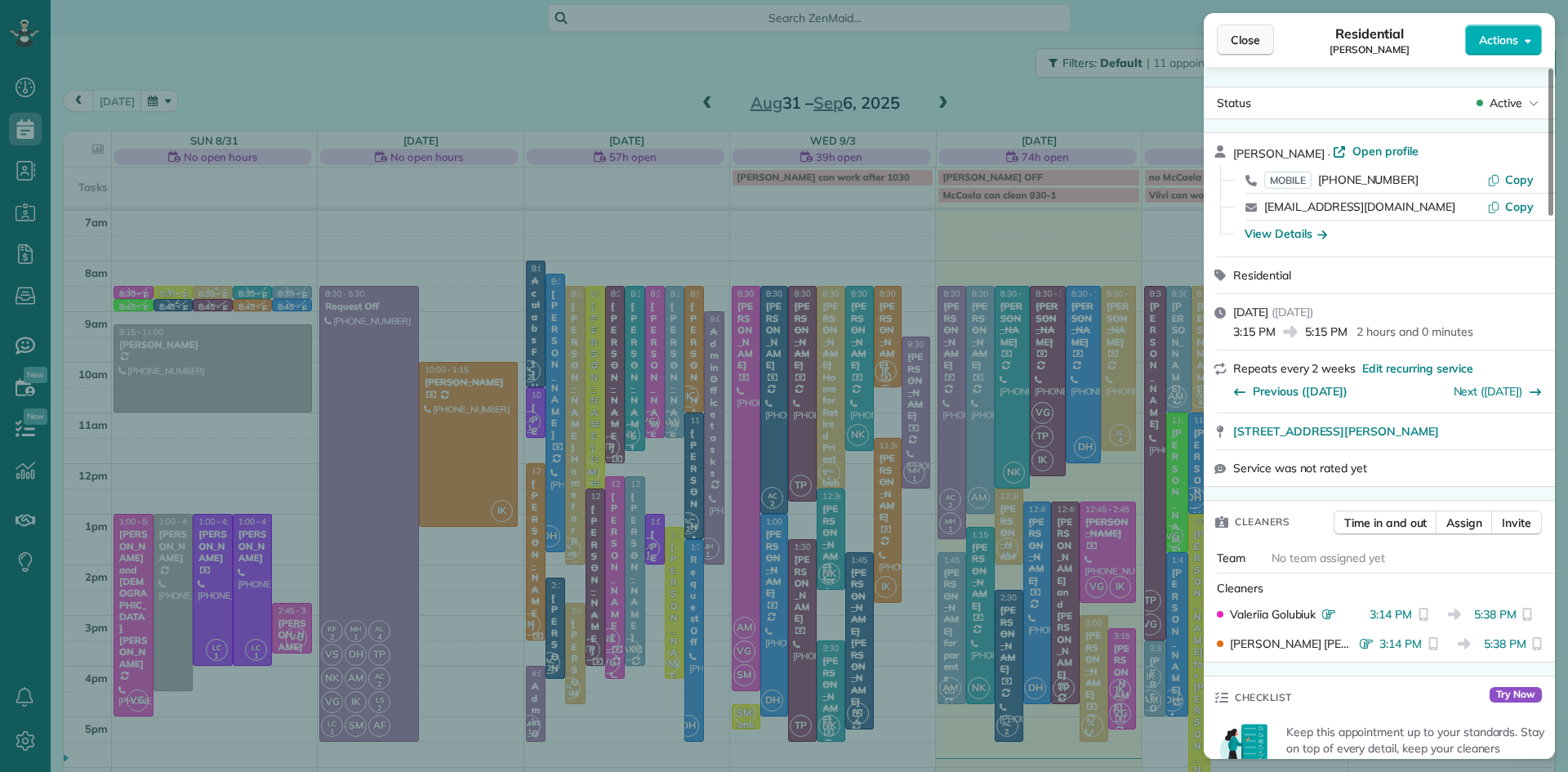
click at [1258, 43] on span "Close" at bounding box center [1245, 40] width 29 height 16
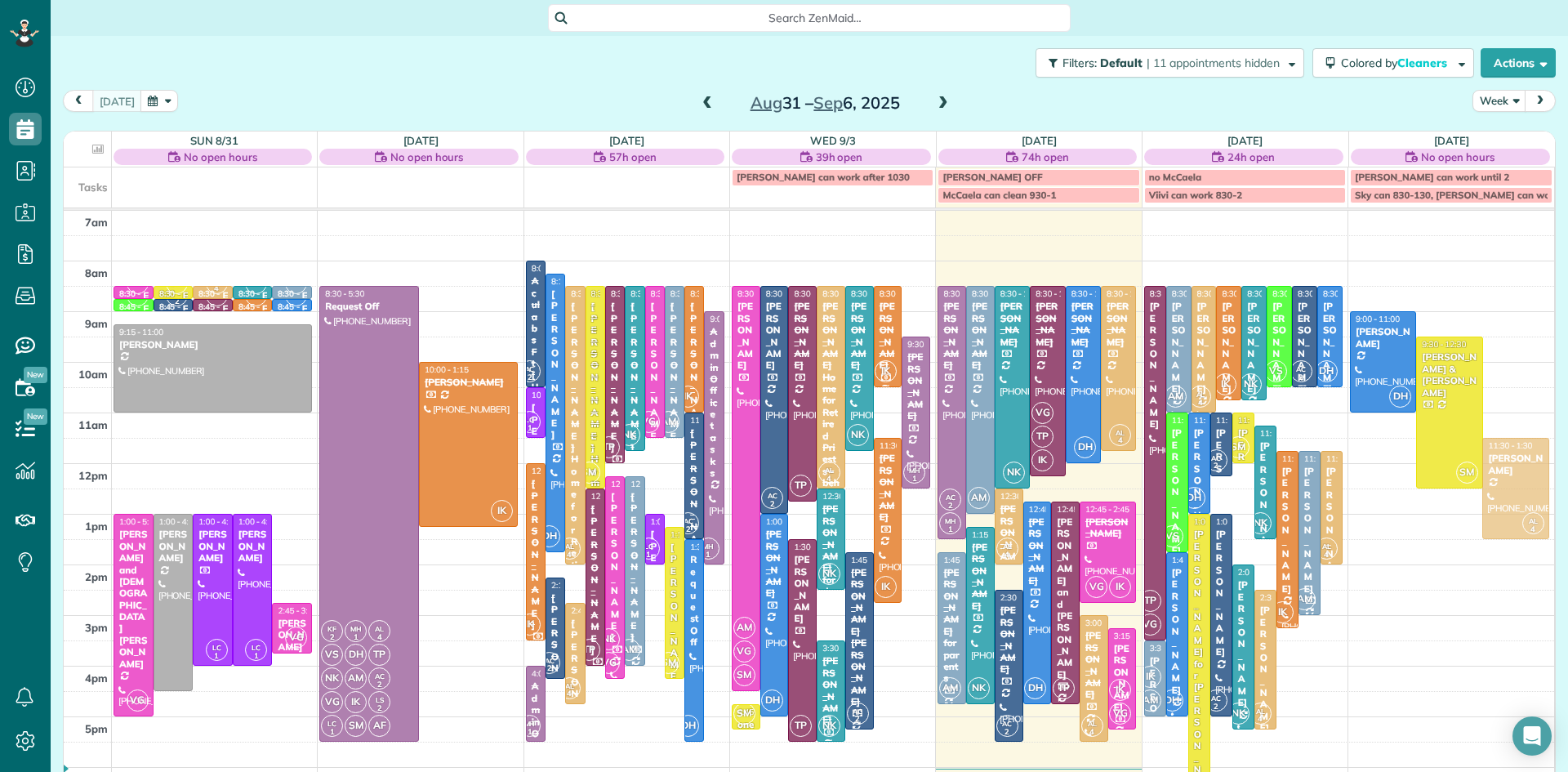
drag, startPoint x: 1503, startPoint y: 412, endPoint x: 1519, endPoint y: 484, distance: 73.8
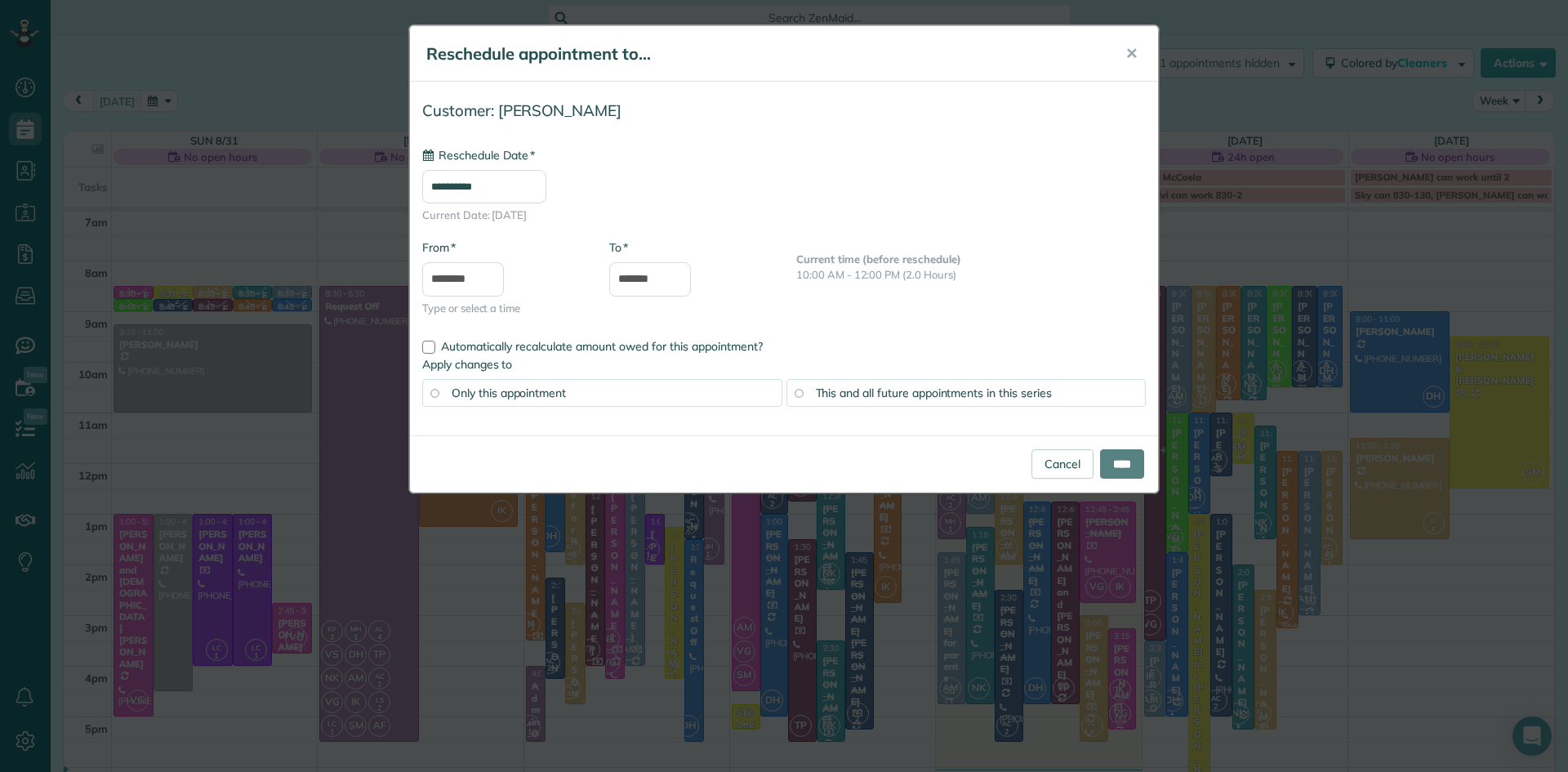
type input "**********"
click at [1043, 454] on link "Cancel" at bounding box center [1062, 464] width 62 height 29
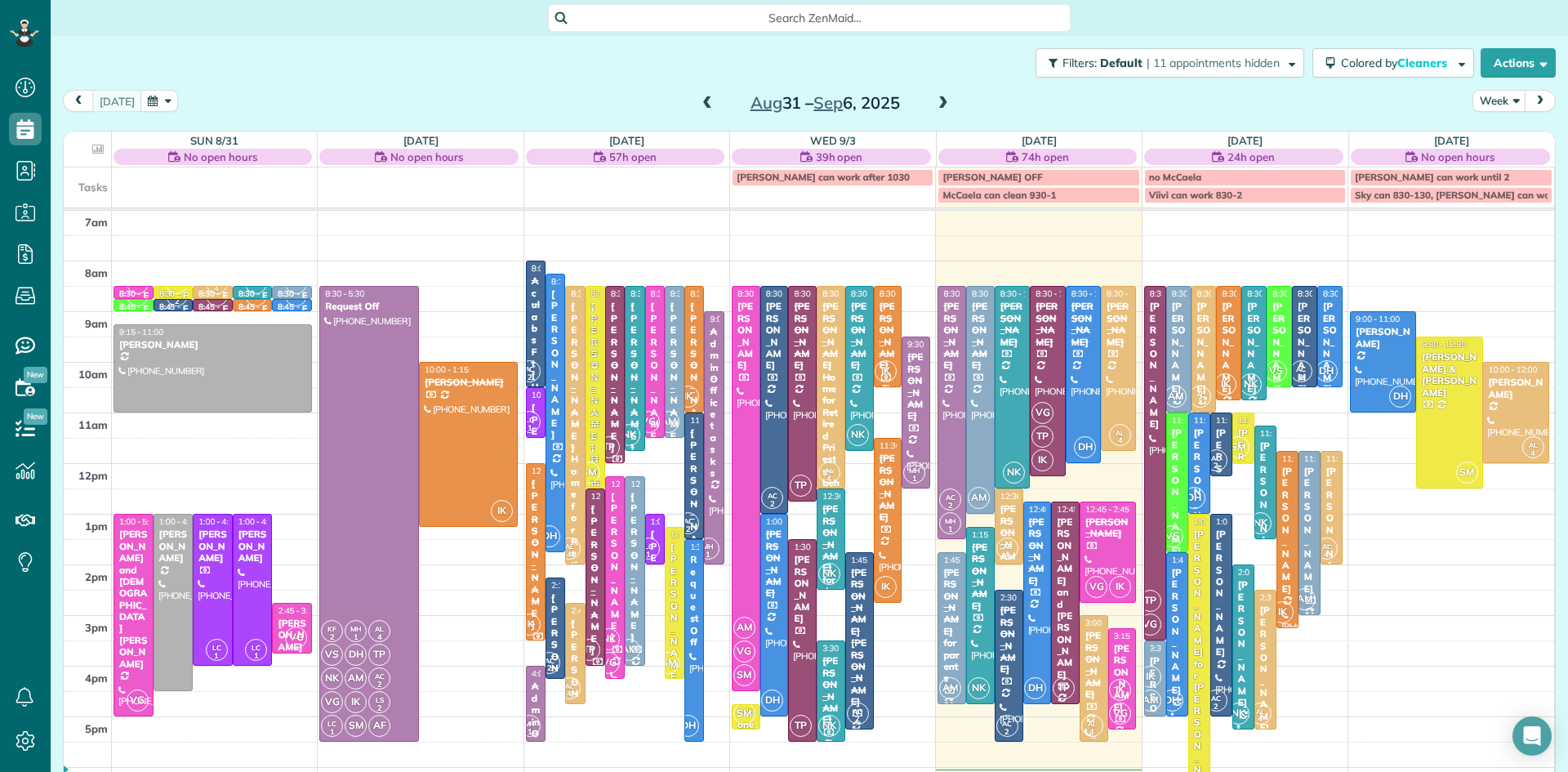
click at [1098, 681] on div at bounding box center [1093, 678] width 27 height 125
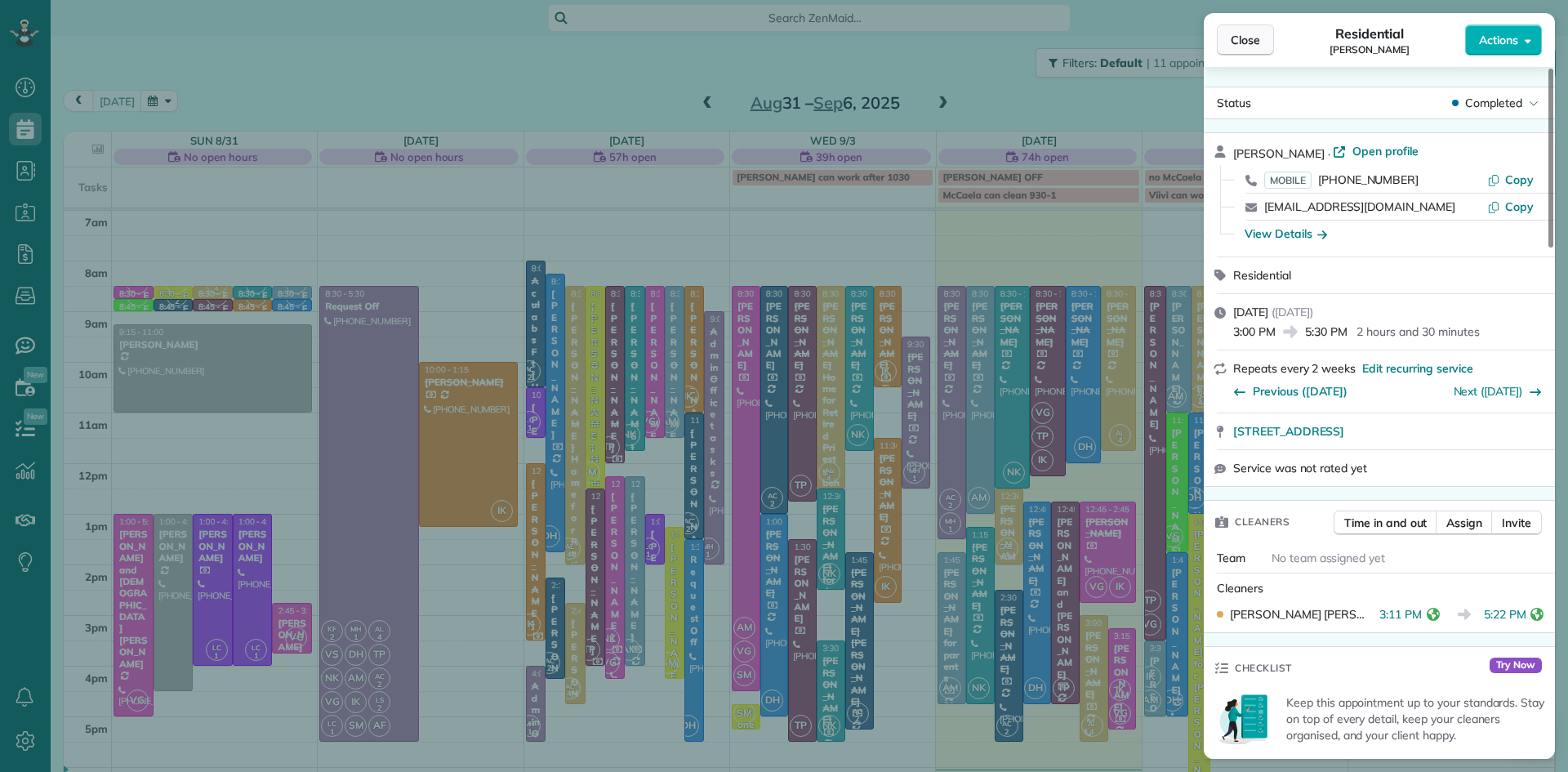
click at [1239, 43] on span "Close" at bounding box center [1245, 40] width 29 height 16
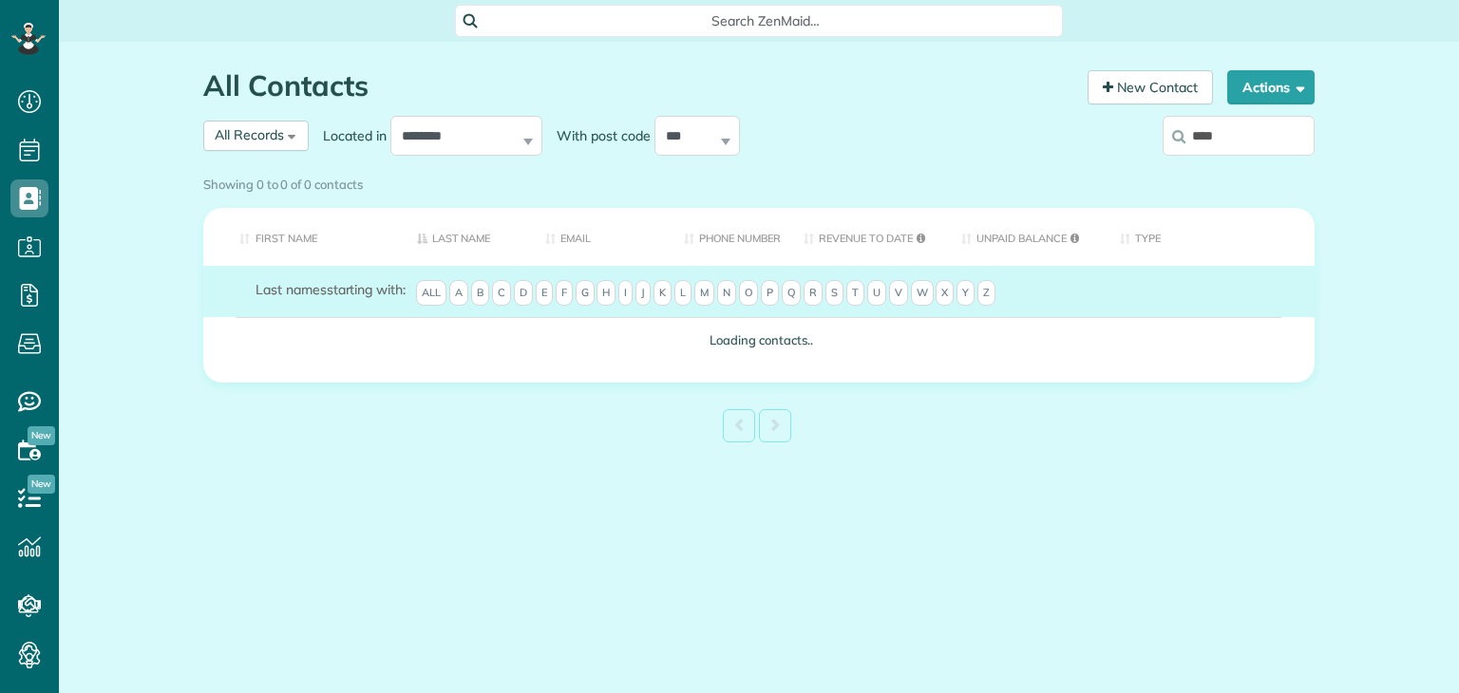
scroll to position [9, 9]
click at [1233, 528] on div "All Contacts Contacts in ZenMaid [2 min] New Contact Actions New Contact Export…" at bounding box center [759, 302] width 1140 height 521
click at [1251, 168] on div "Showing 0 to 0 of 0 contacts" at bounding box center [758, 181] width 1111 height 26
click at [1232, 168] on div "Showing 0 to 0 of 0 contacts" at bounding box center [758, 181] width 1111 height 26
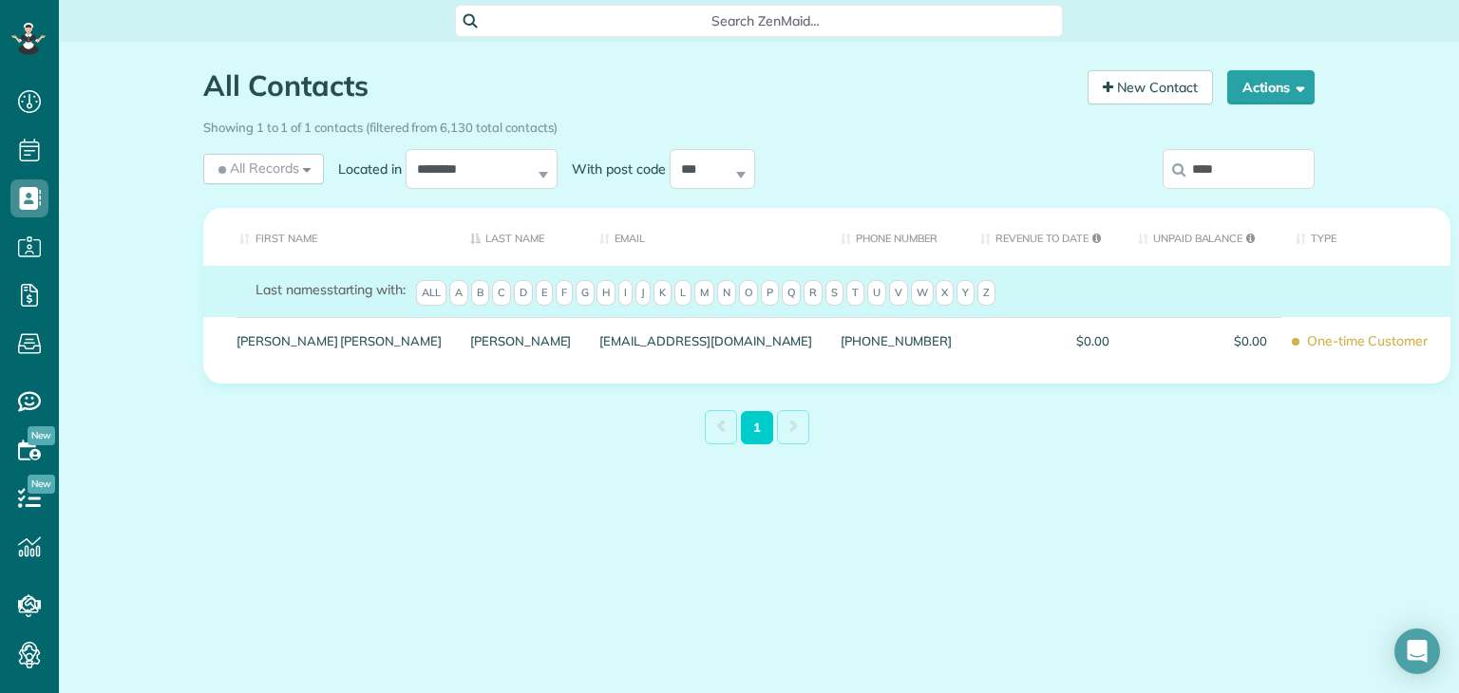
click at [1227, 165] on input "****" at bounding box center [1238, 169] width 152 height 40
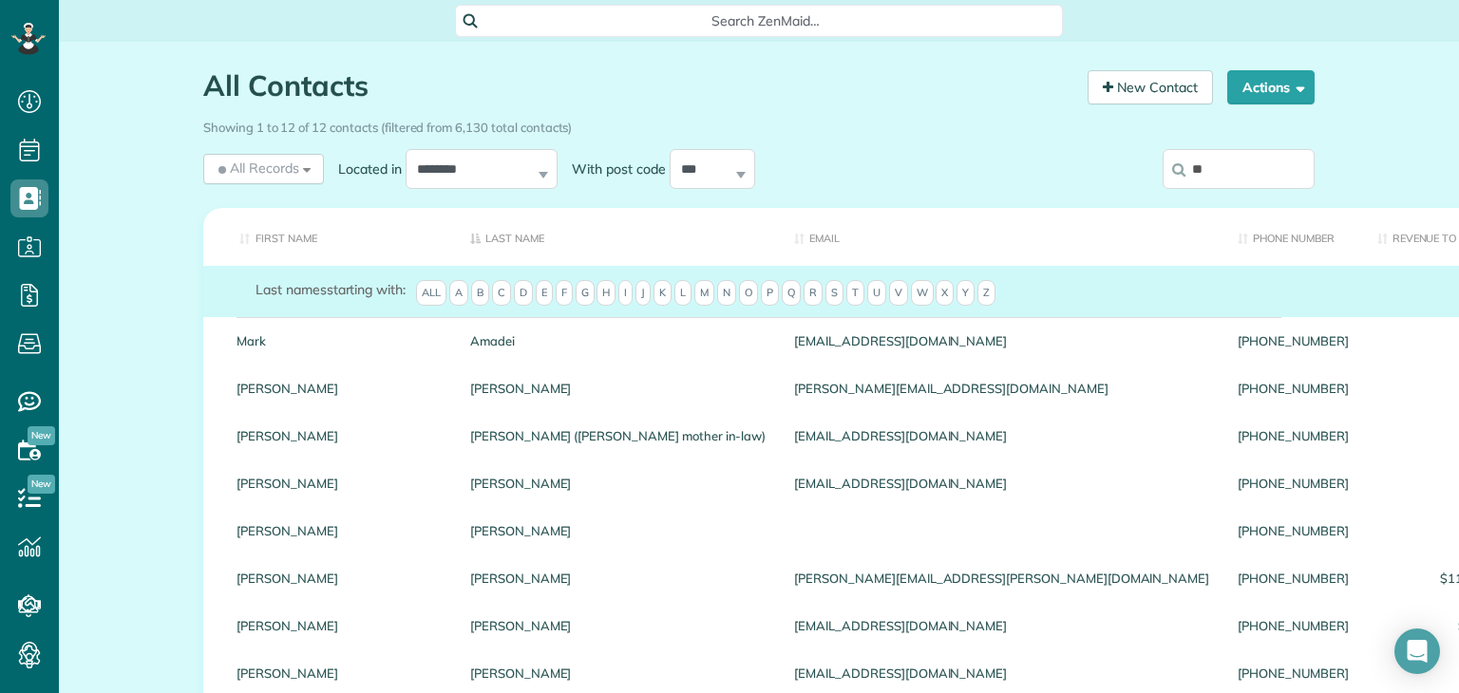
type input "*"
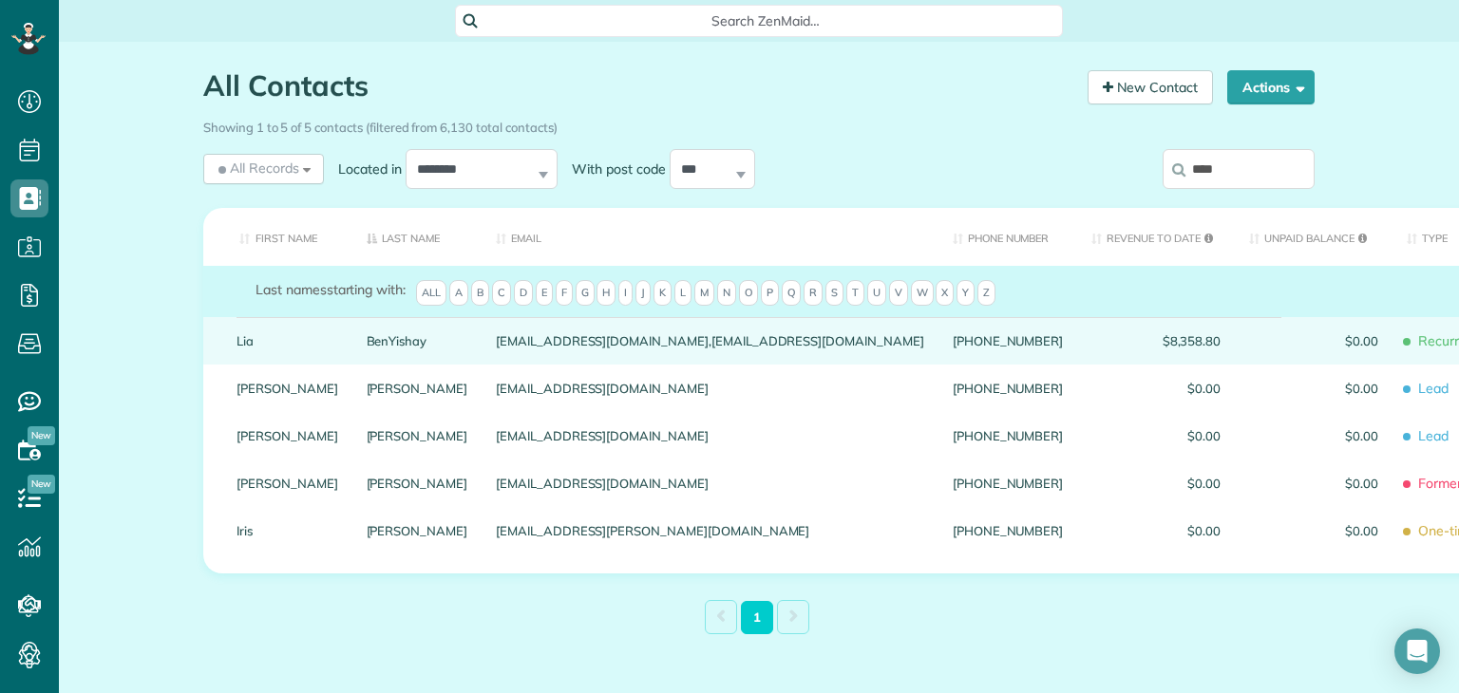
type input "****"
click at [367, 348] on link "BenYishay" at bounding box center [418, 340] width 102 height 13
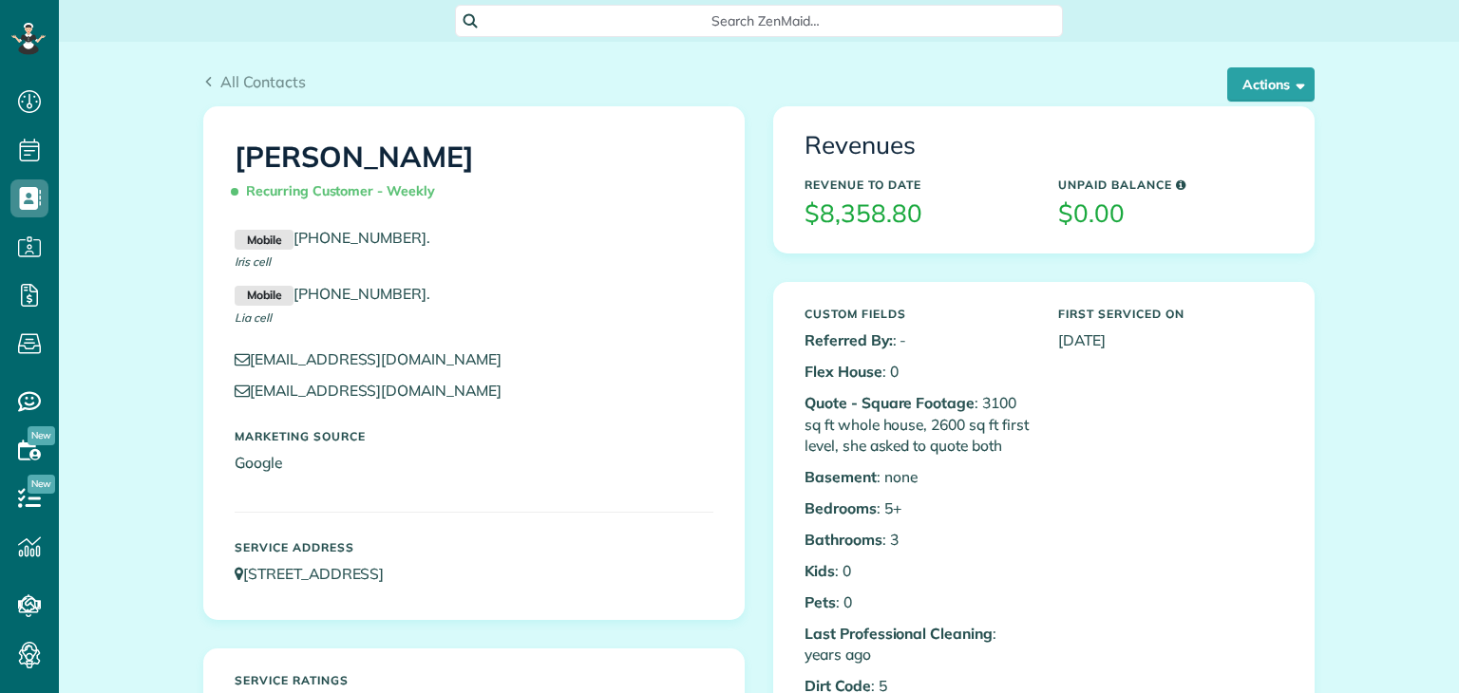
scroll to position [9, 9]
click at [1238, 82] on button "Actions" at bounding box center [1270, 84] width 87 height 34
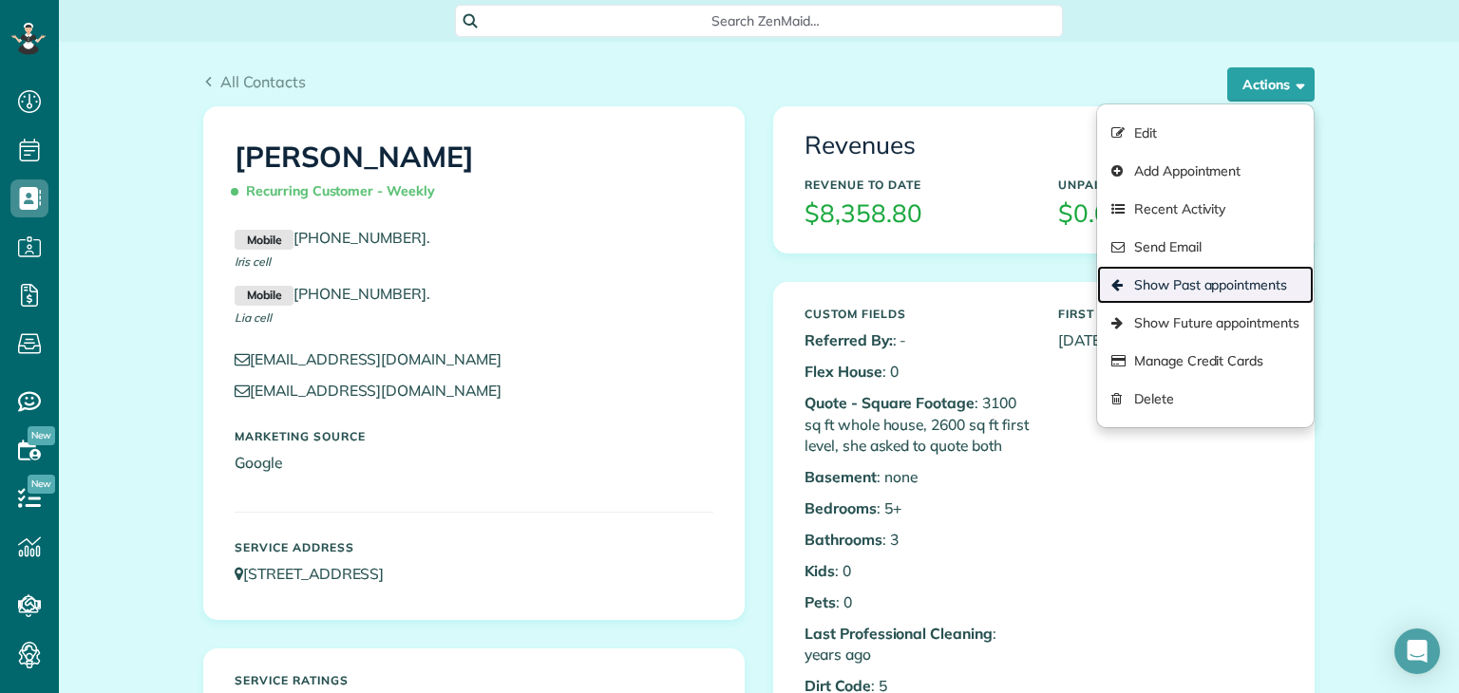
click at [1174, 277] on link "Show Past appointments" at bounding box center [1205, 285] width 217 height 38
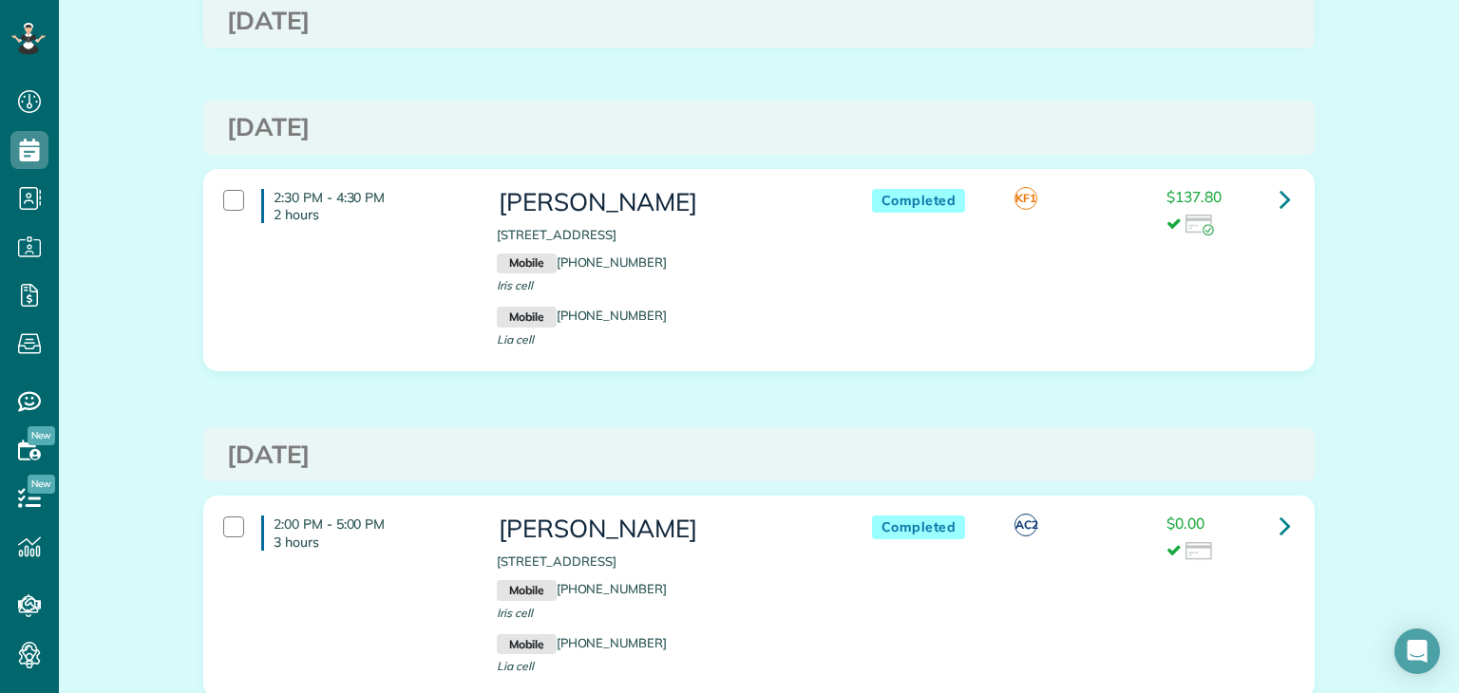
scroll to position [11239, 0]
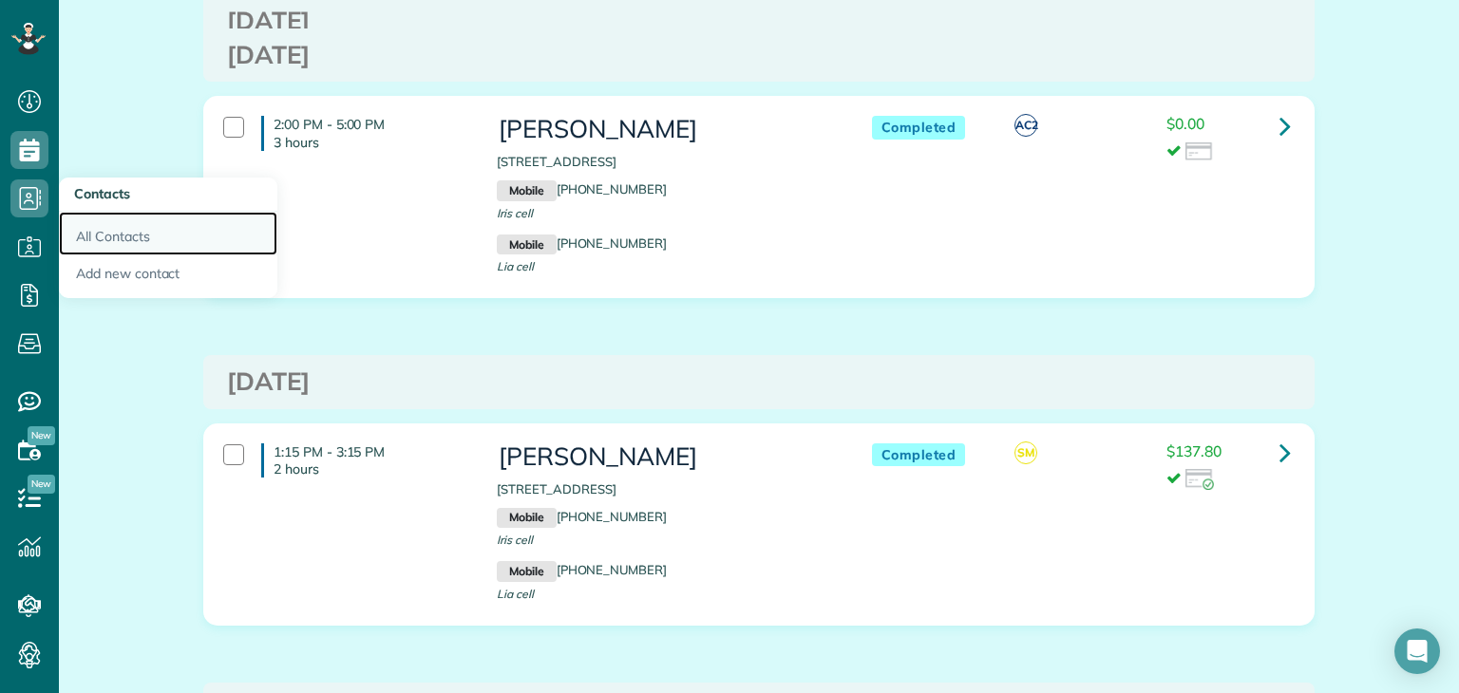
click at [98, 236] on link "All Contacts" at bounding box center [168, 234] width 218 height 44
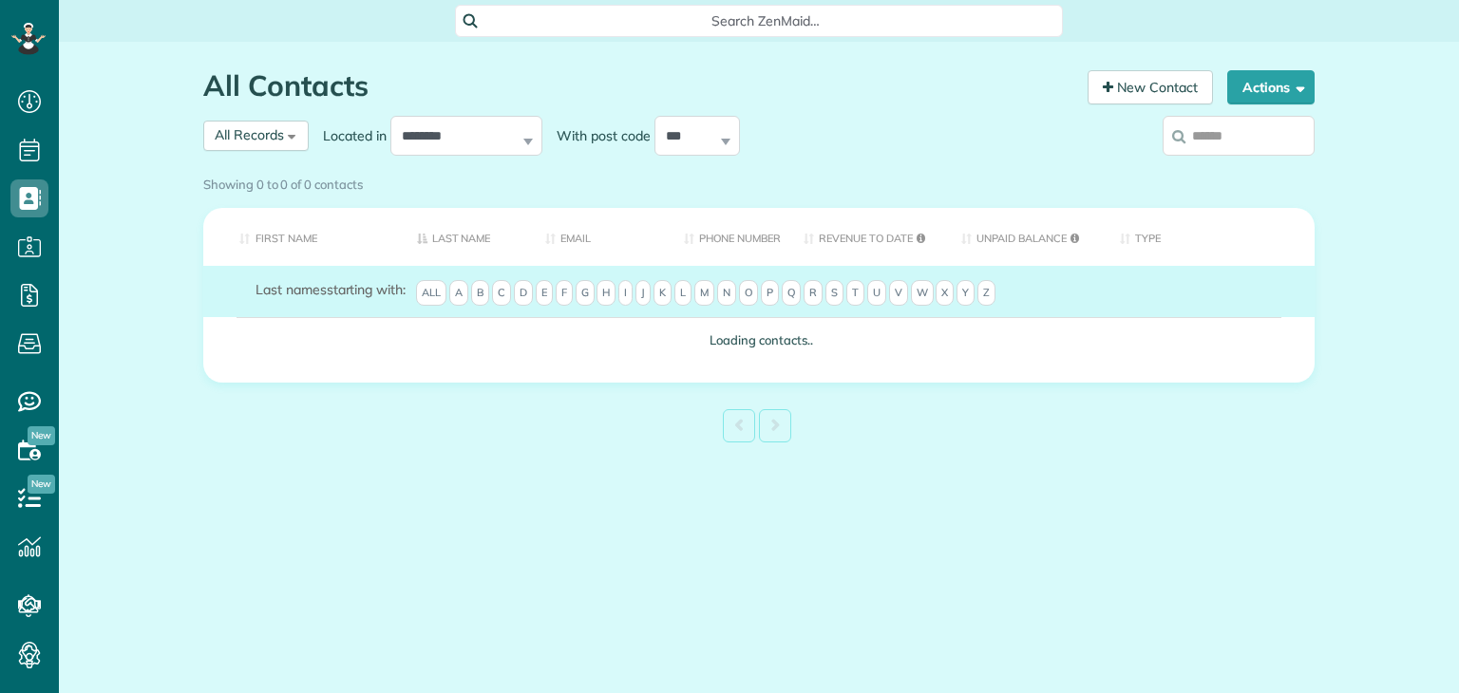
scroll to position [9, 9]
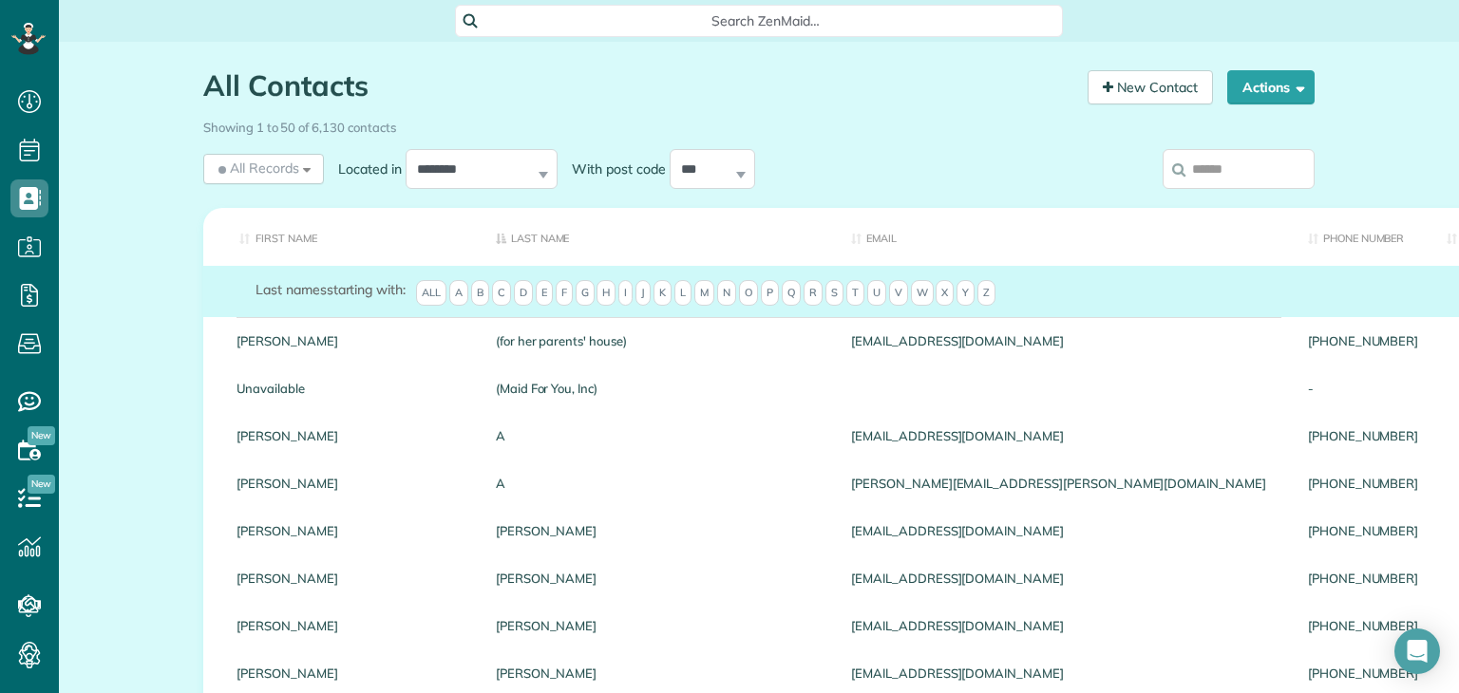
click at [1223, 174] on input "search" at bounding box center [1238, 169] width 152 height 40
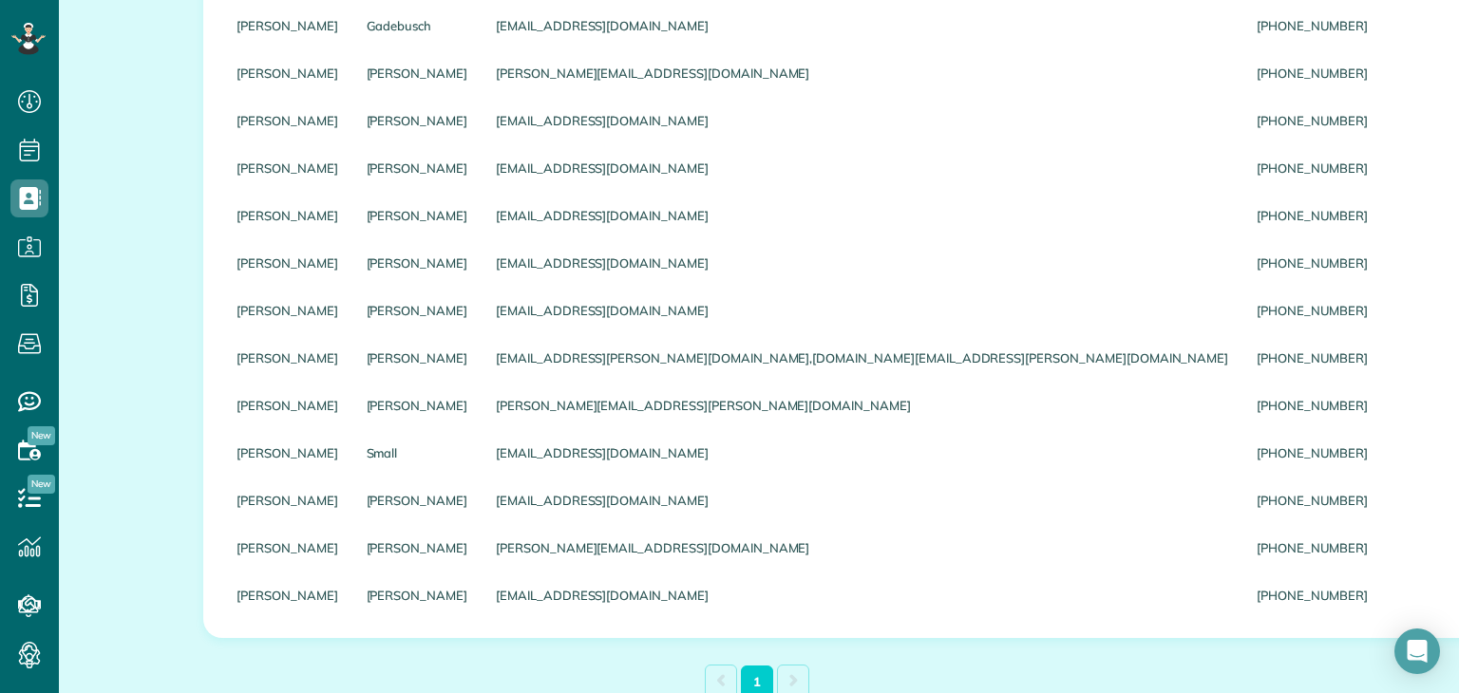
scroll to position [647, 0]
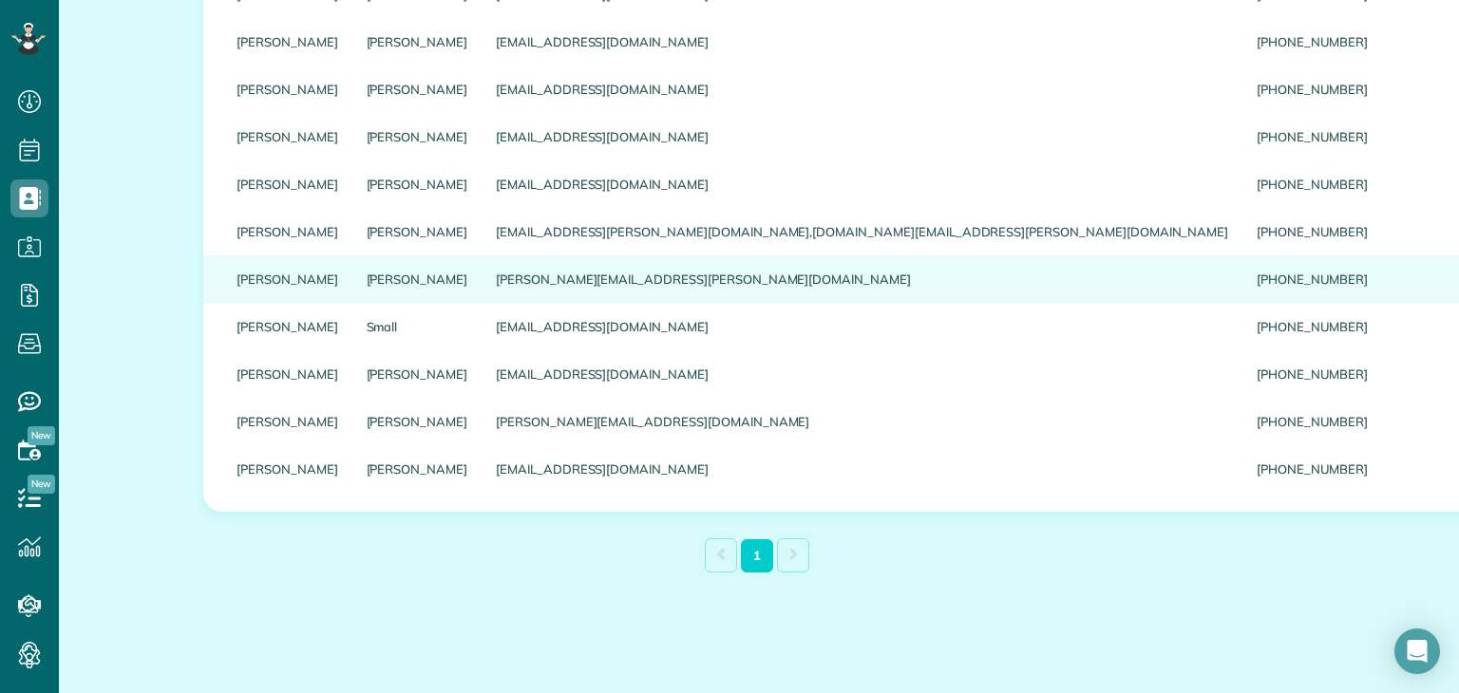
type input "****"
click at [481, 281] on div "[PERSON_NAME][EMAIL_ADDRESS][PERSON_NAME][DOMAIN_NAME]" at bounding box center [861, 278] width 761 height 47
click at [367, 279] on link "[PERSON_NAME]" at bounding box center [418, 279] width 102 height 13
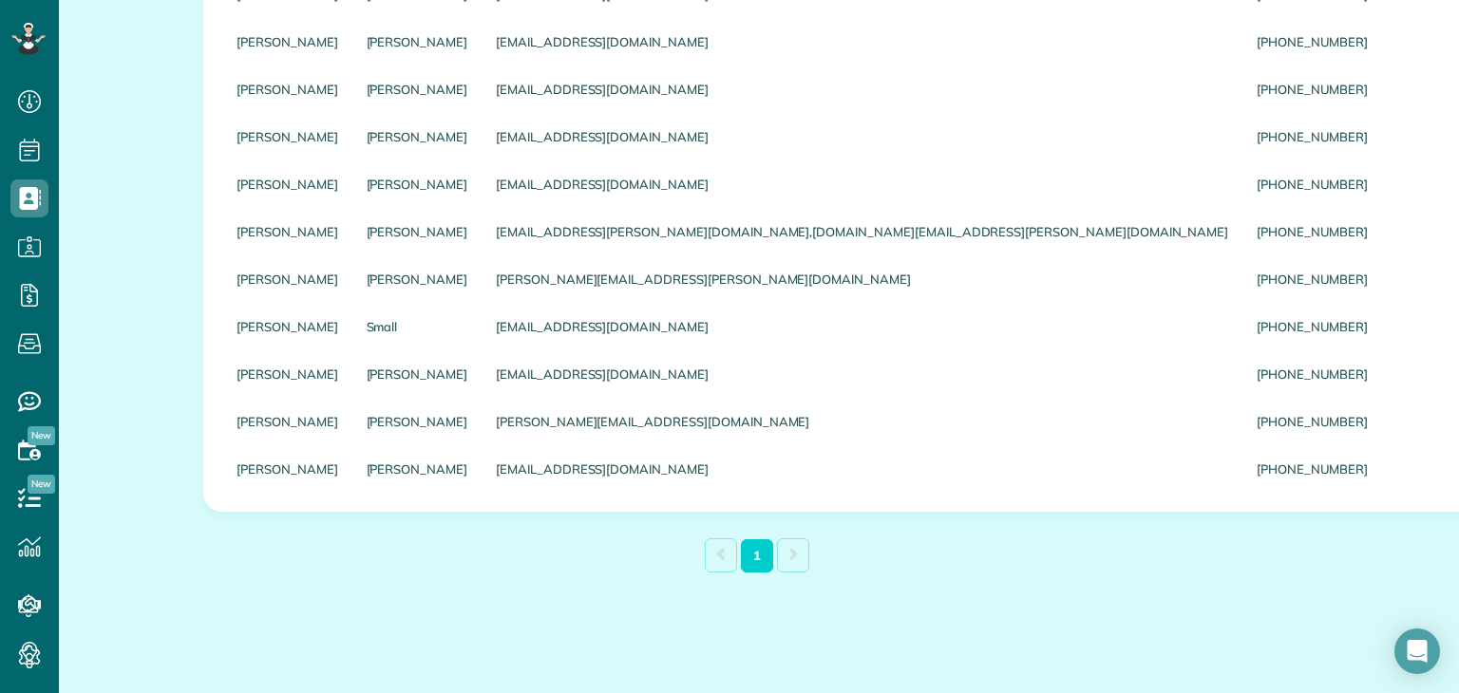
scroll to position [77, 0]
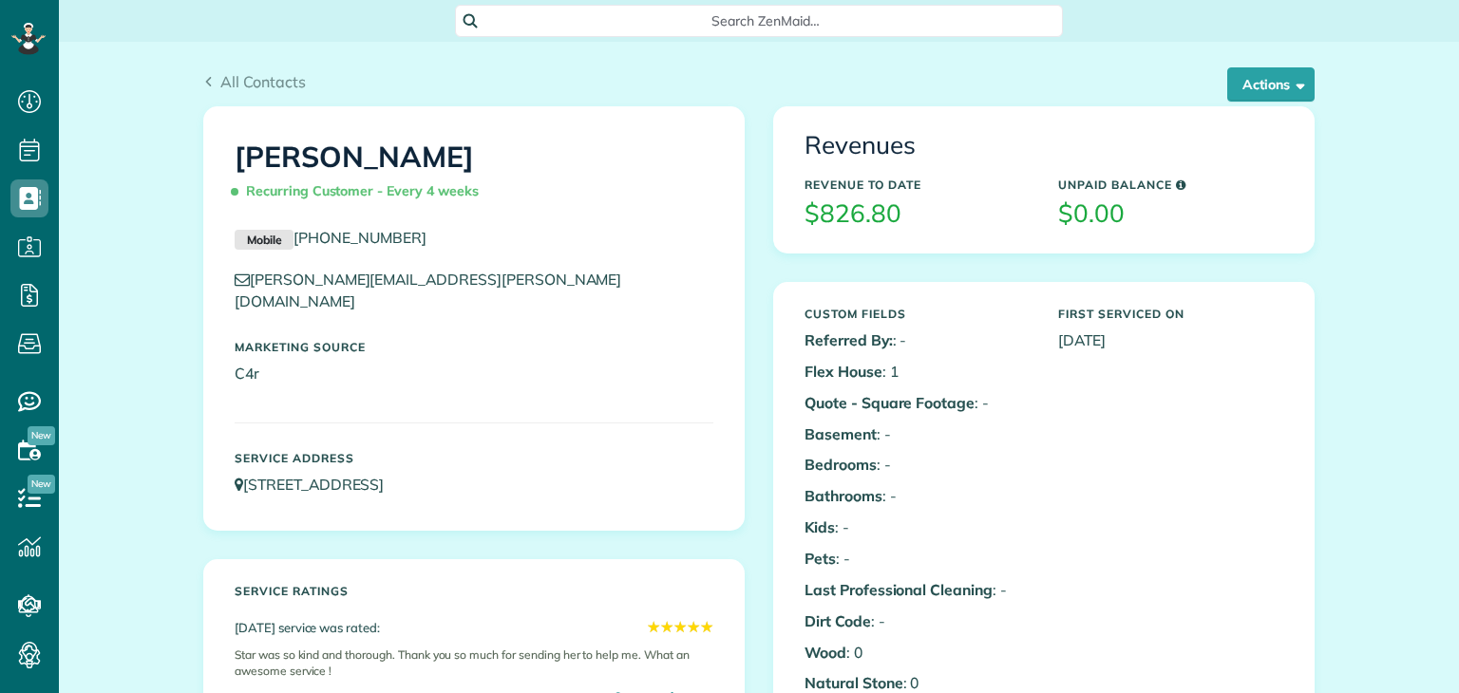
scroll to position [9, 9]
click at [1276, 96] on button "Actions" at bounding box center [1270, 84] width 87 height 34
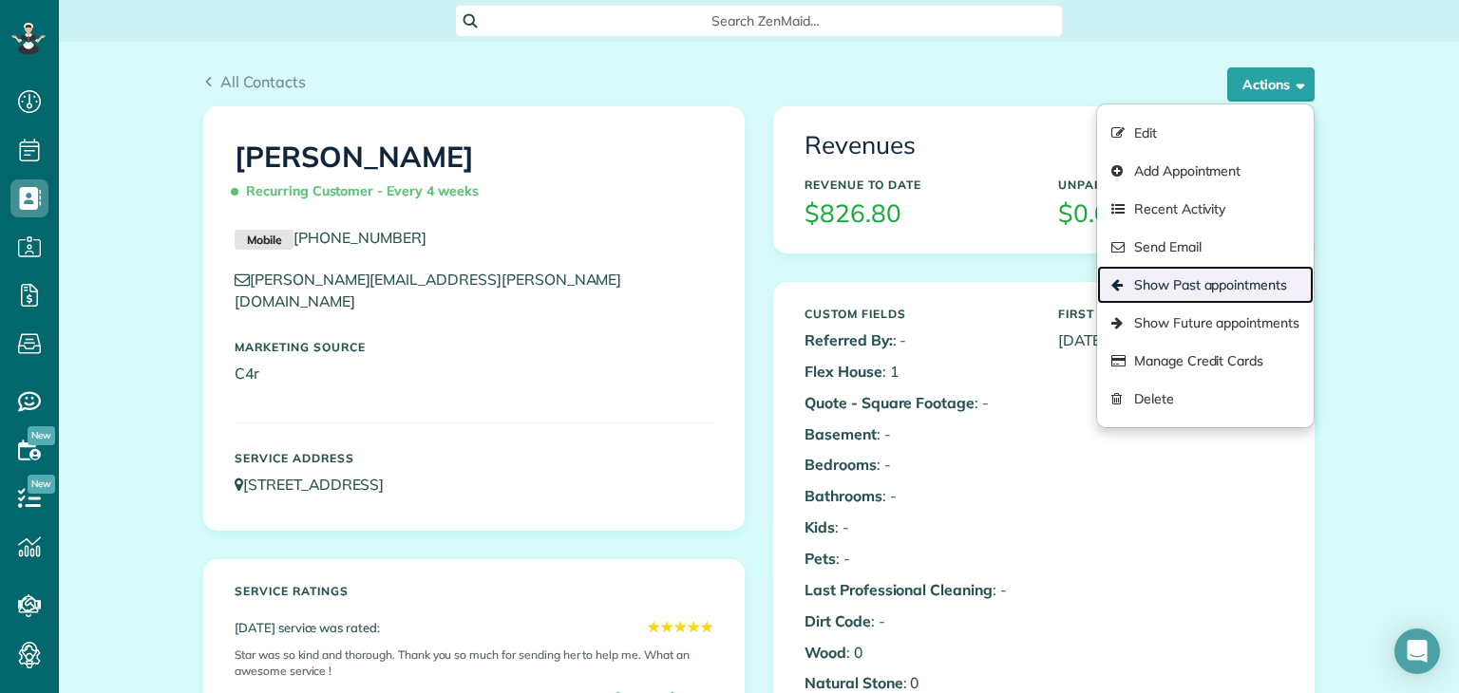
click at [1253, 283] on link "Show Past appointments" at bounding box center [1205, 285] width 217 height 38
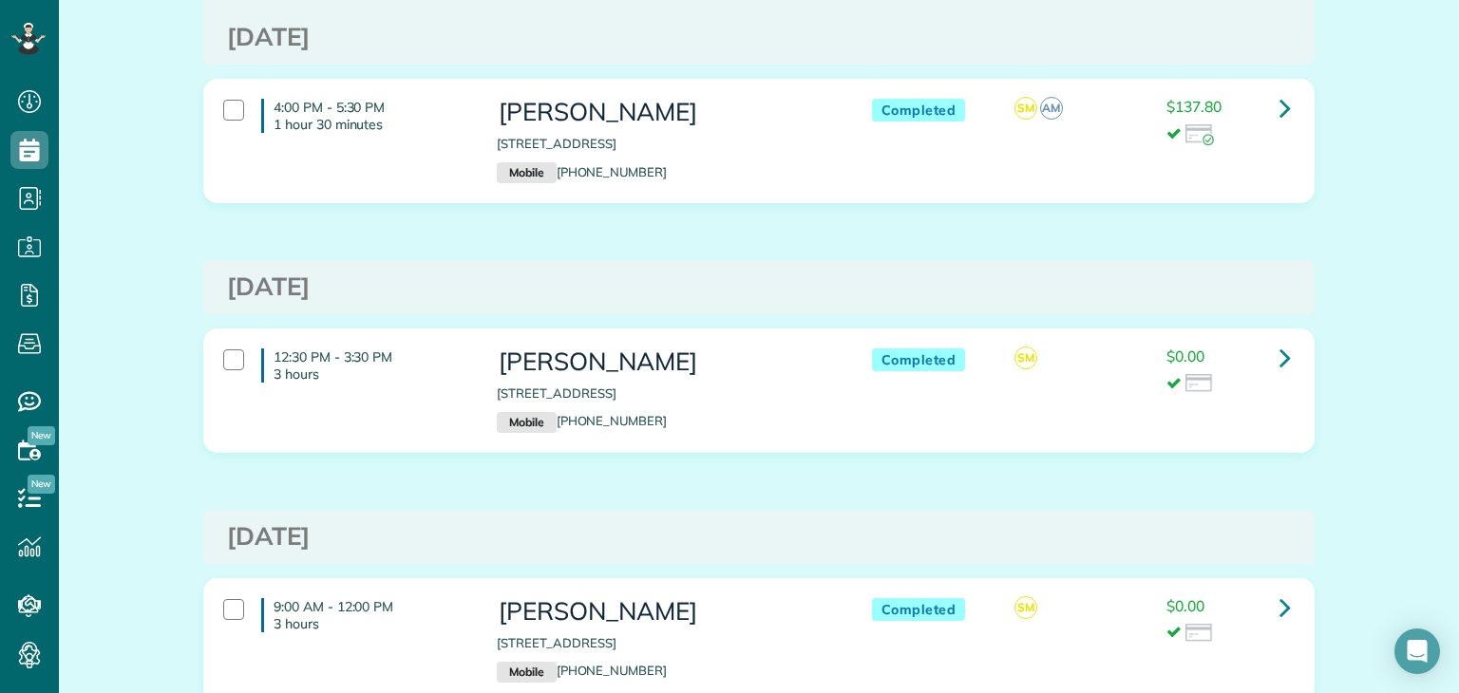
scroll to position [1233, 0]
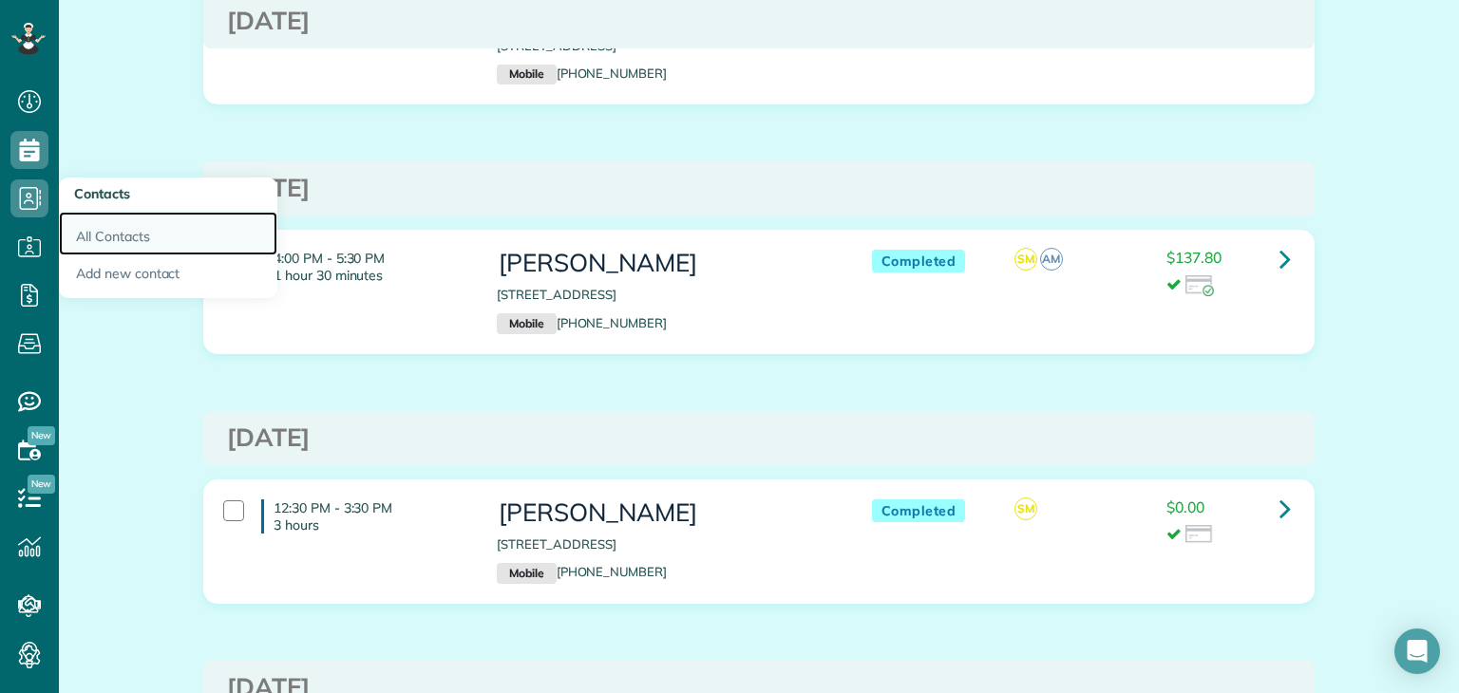
click at [103, 244] on link "All Contacts" at bounding box center [168, 234] width 218 height 44
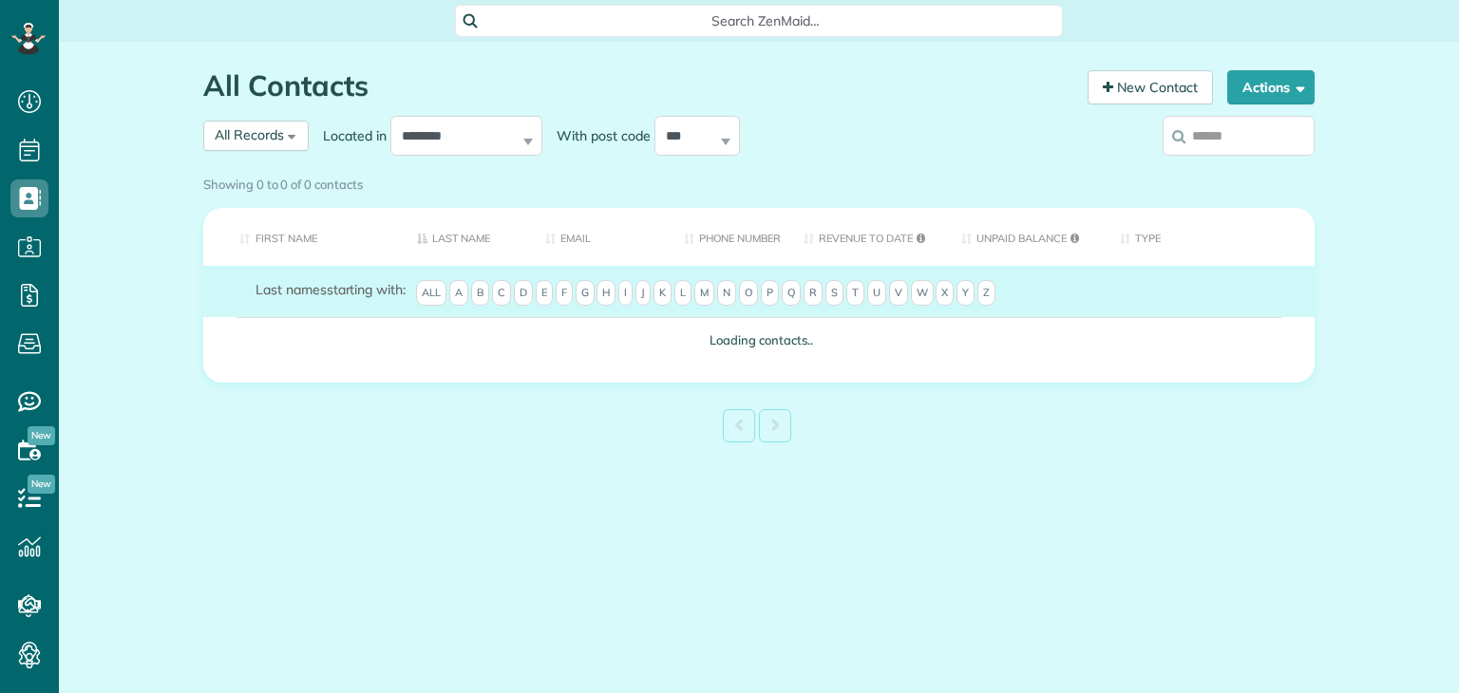
scroll to position [9, 9]
click at [1234, 168] on div "Showing 0 to 0 of 0 contacts" at bounding box center [759, 184] width 1140 height 33
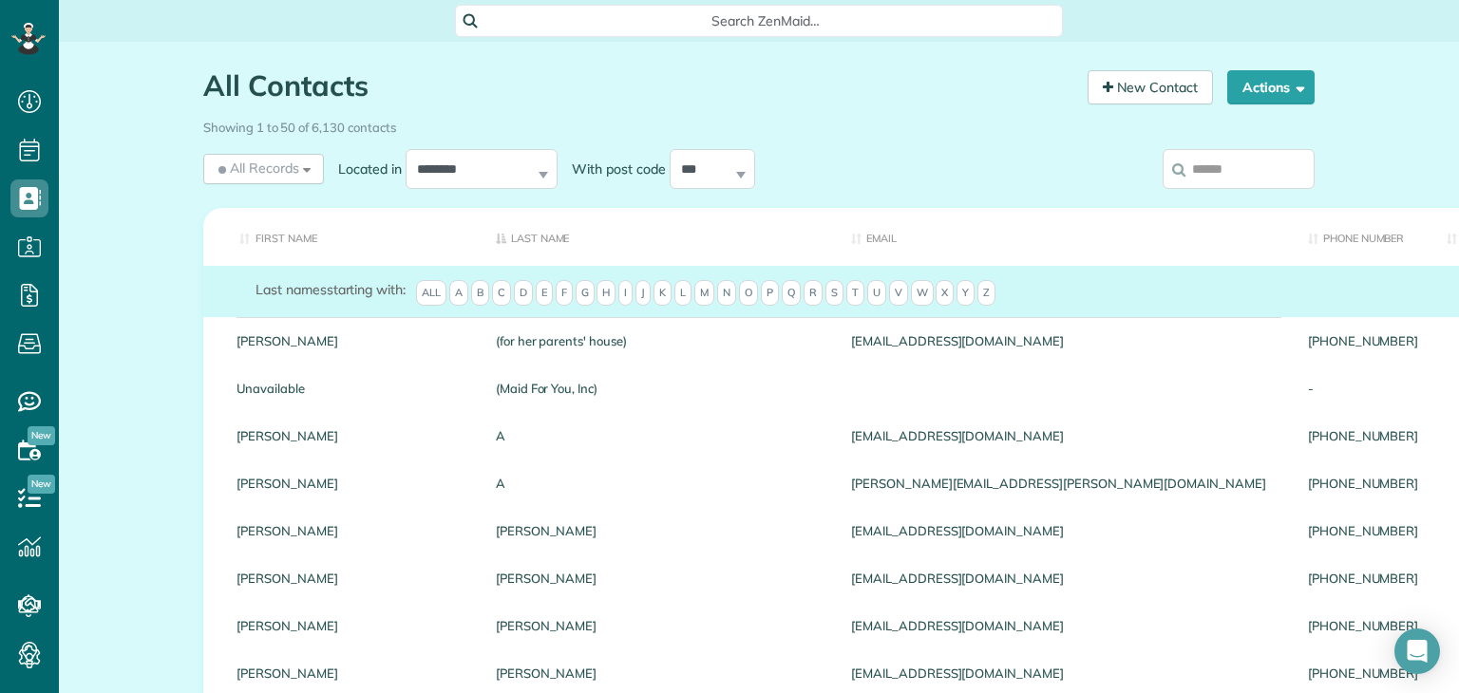
click at [1236, 167] on input "search" at bounding box center [1238, 169] width 152 height 40
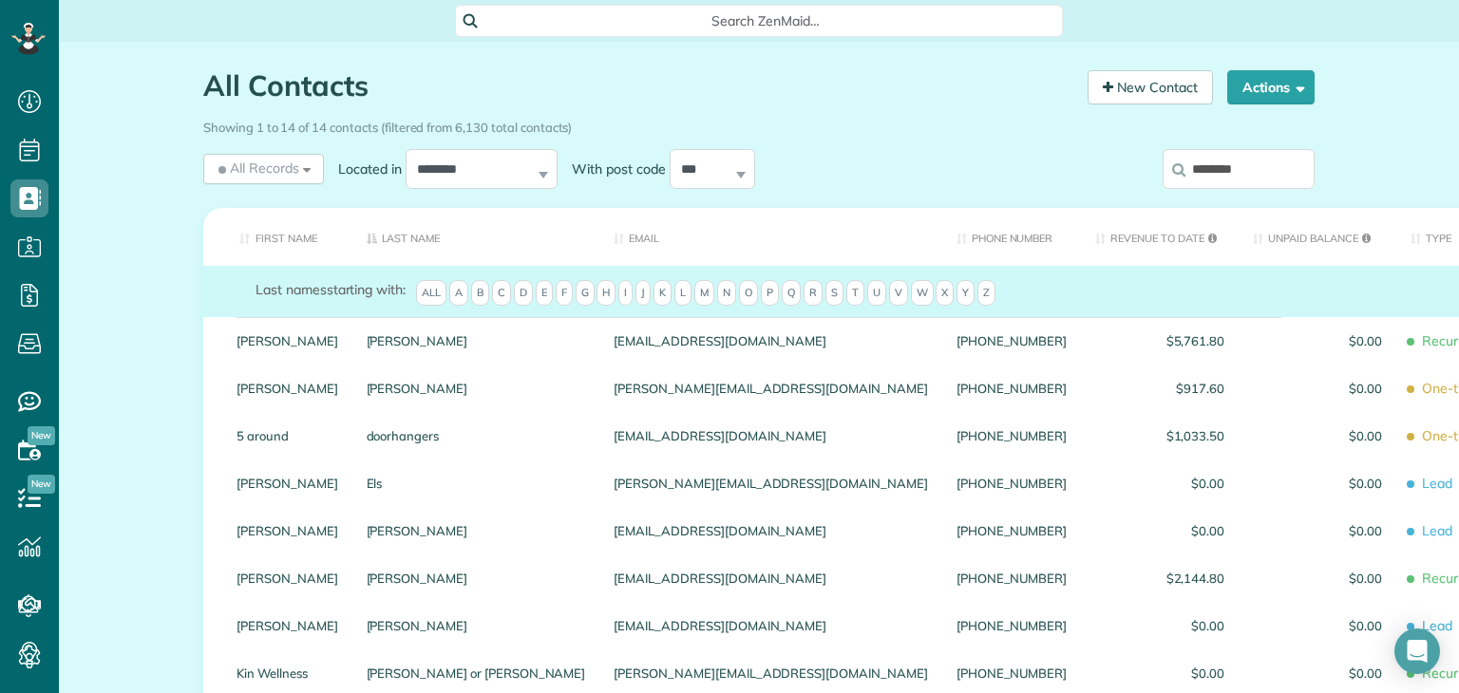
scroll to position [384, 0]
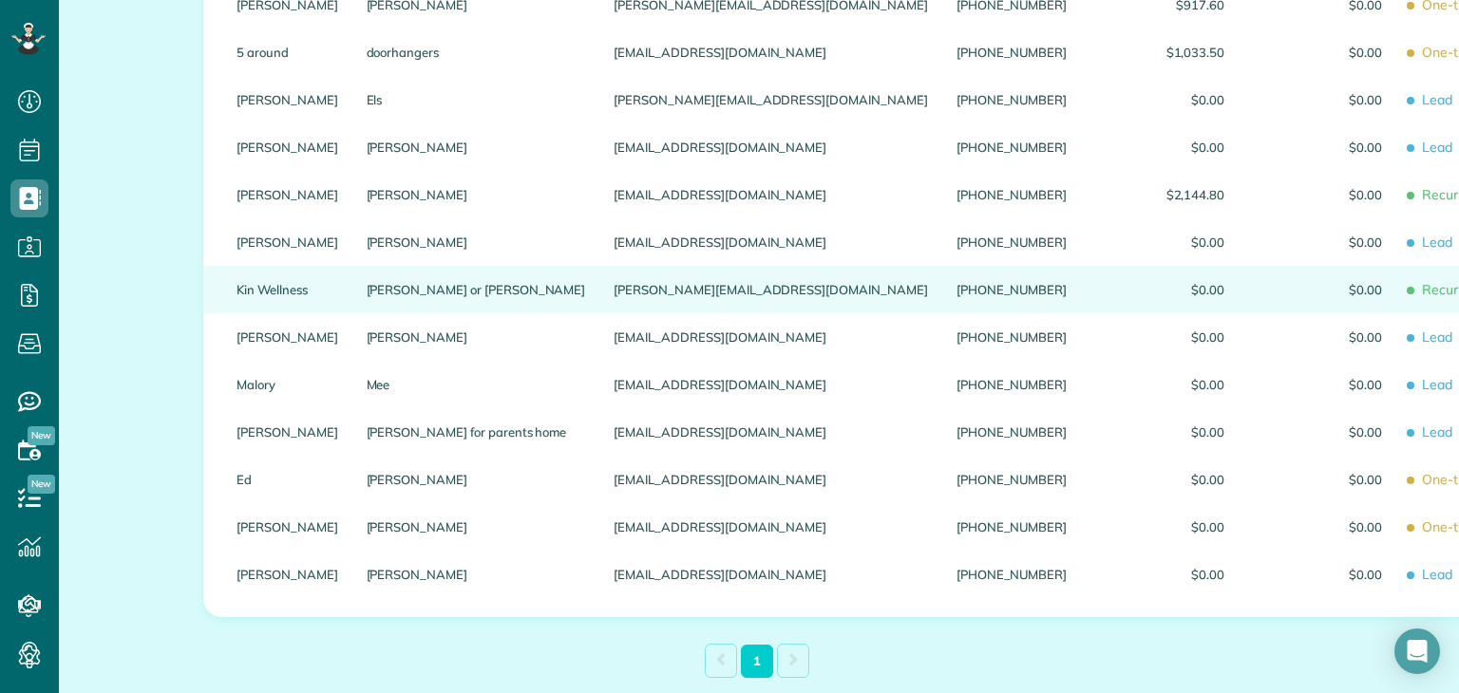
type input "********"
click at [262, 289] on link "Kin Wellness" at bounding box center [287, 289] width 102 height 13
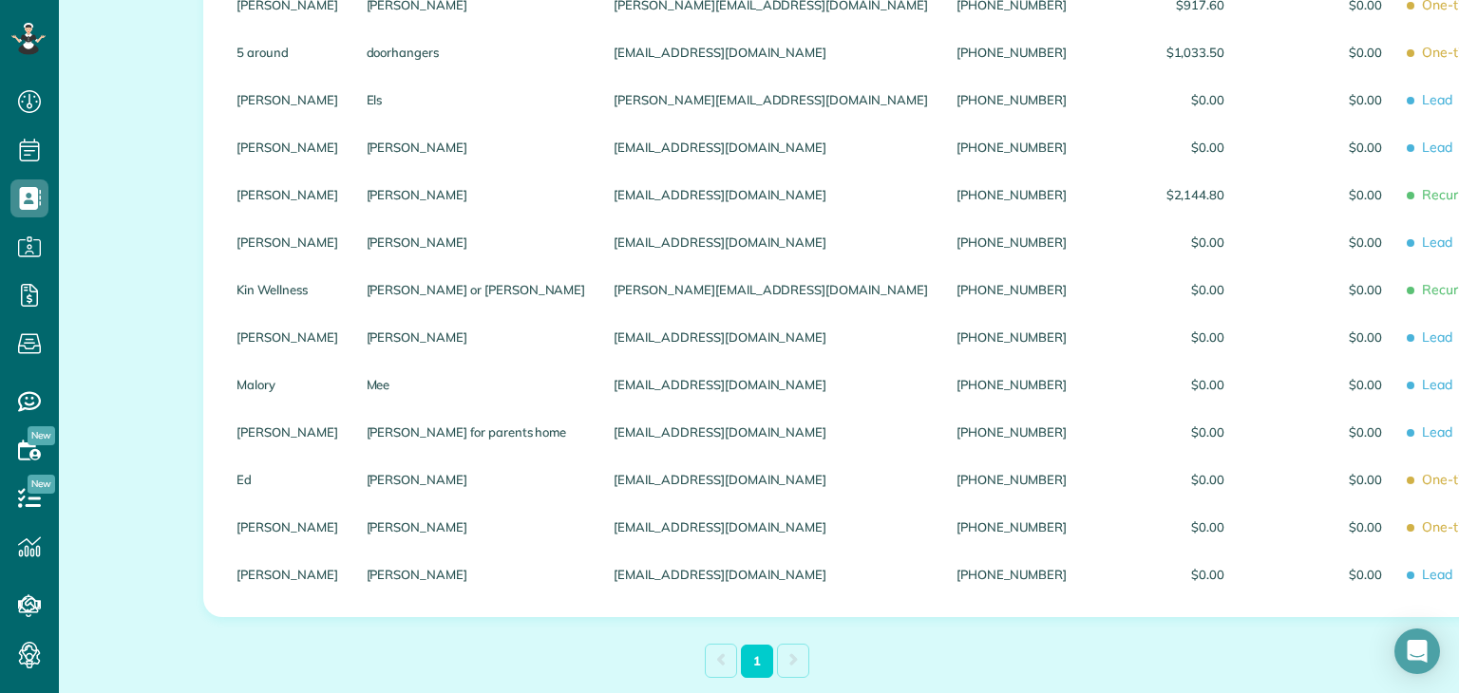
scroll to position [52, 0]
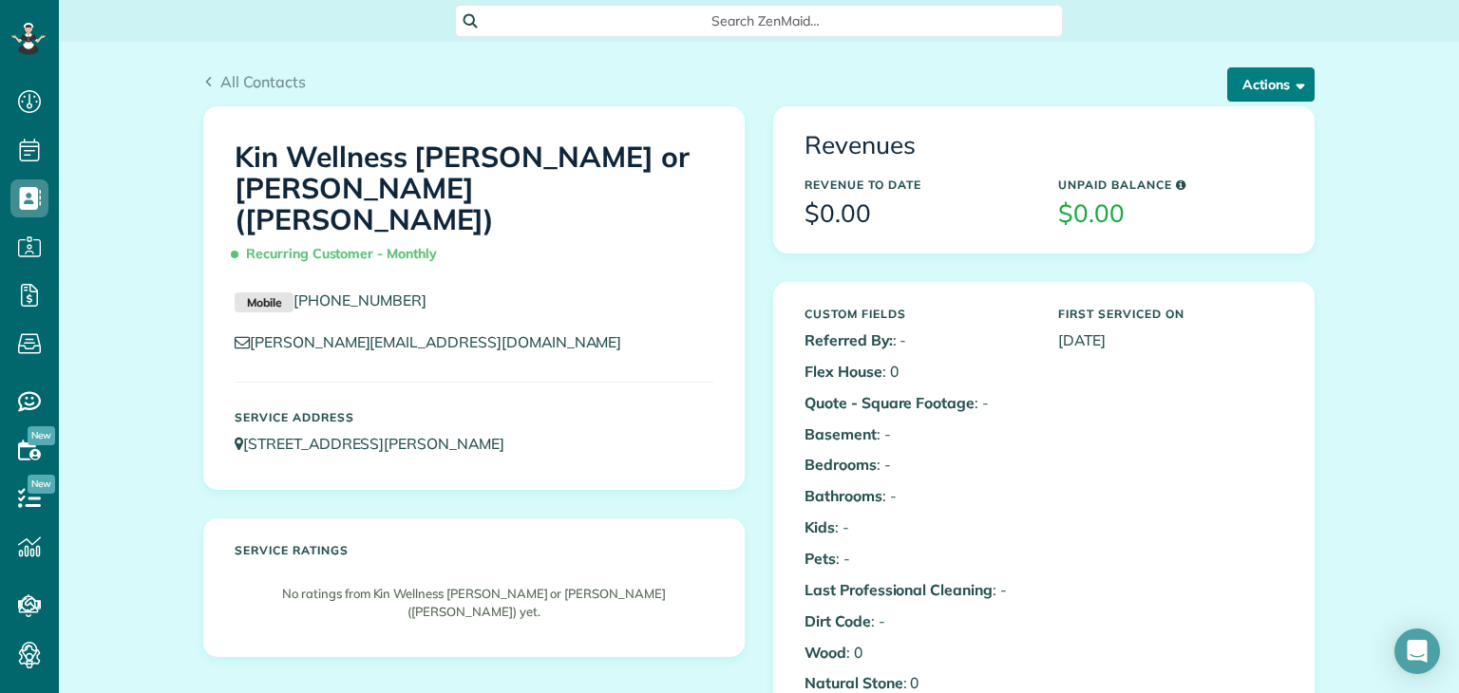
click at [1260, 91] on button "Actions" at bounding box center [1270, 84] width 87 height 34
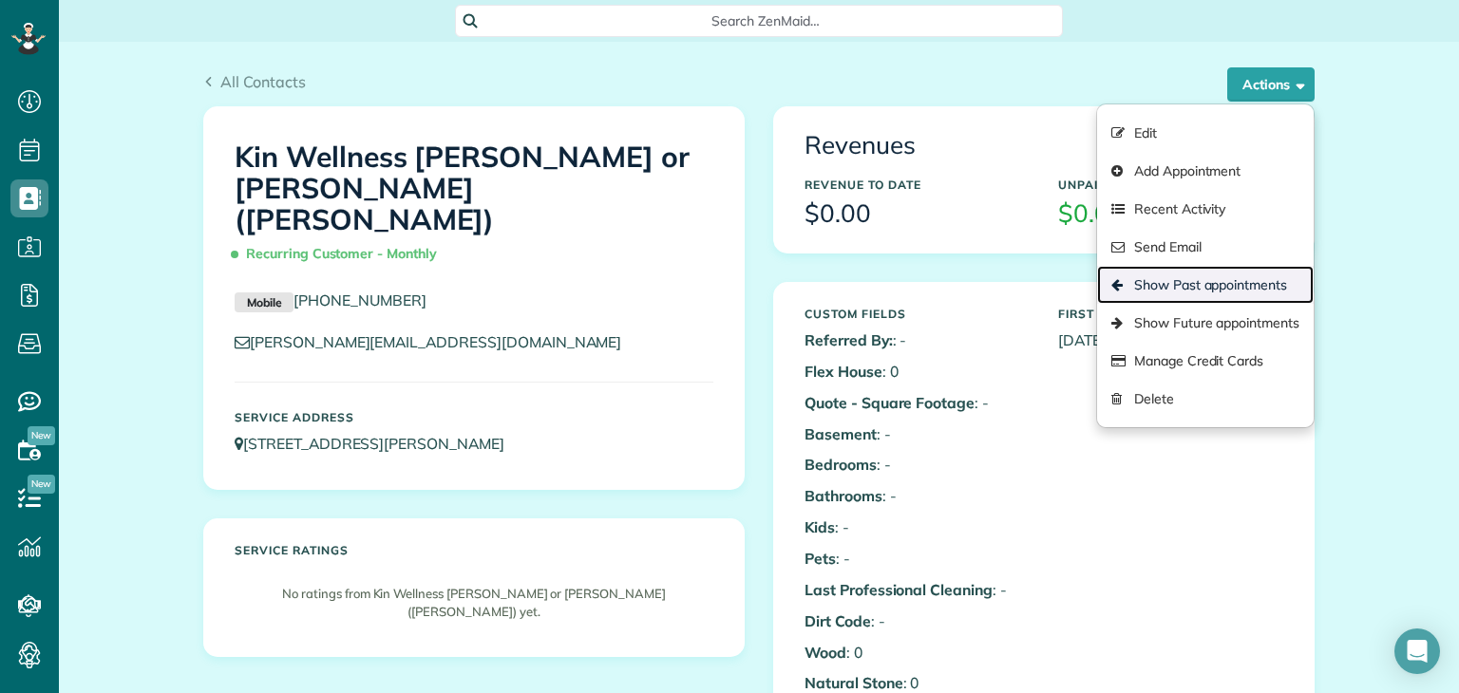
click at [1224, 280] on link "Show Past appointments" at bounding box center [1205, 285] width 217 height 38
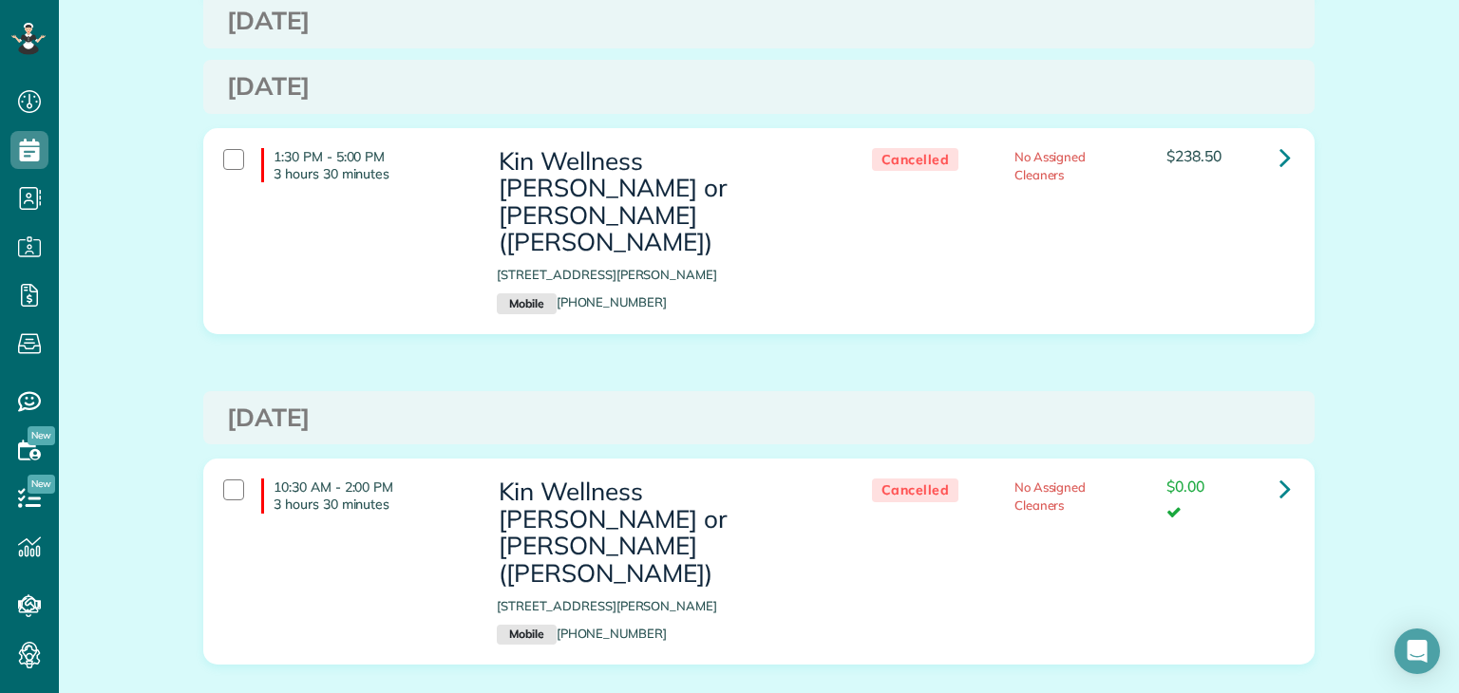
scroll to position [1096, 0]
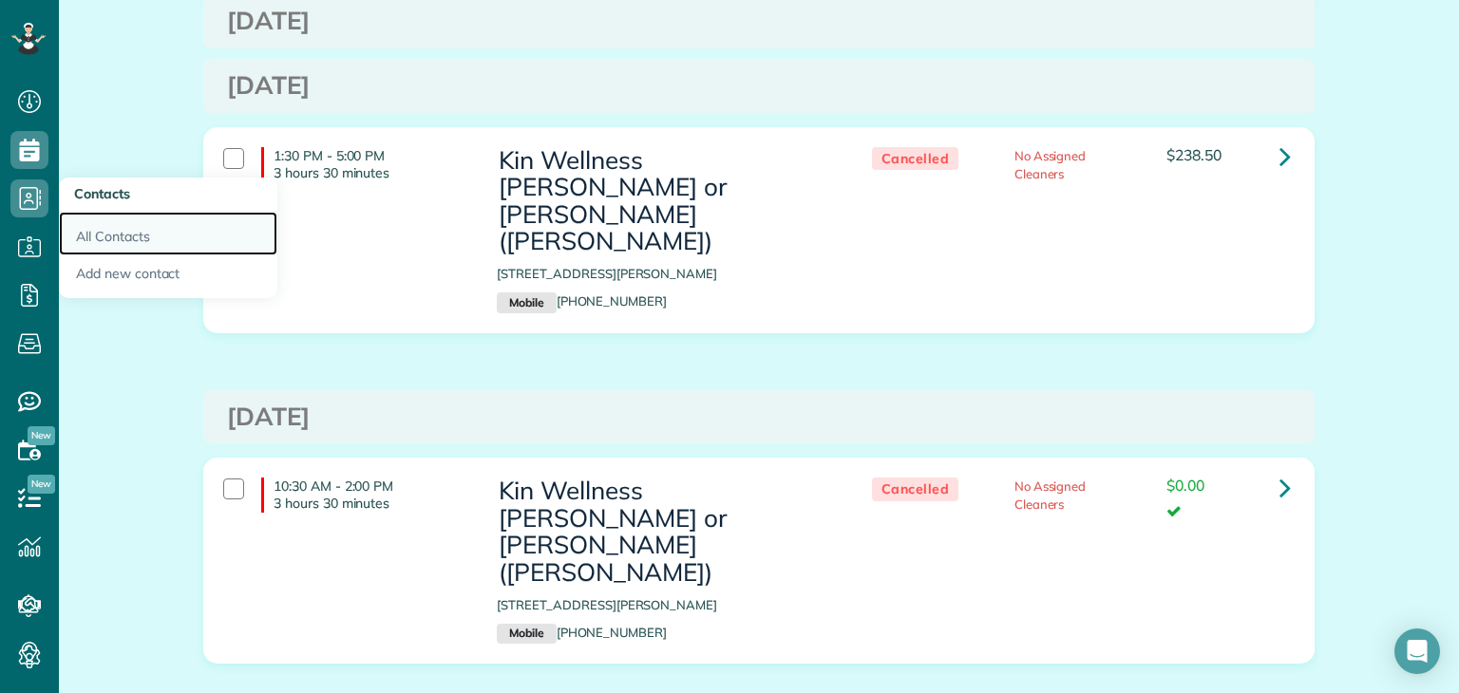
click at [95, 237] on link "All Contacts" at bounding box center [168, 234] width 218 height 44
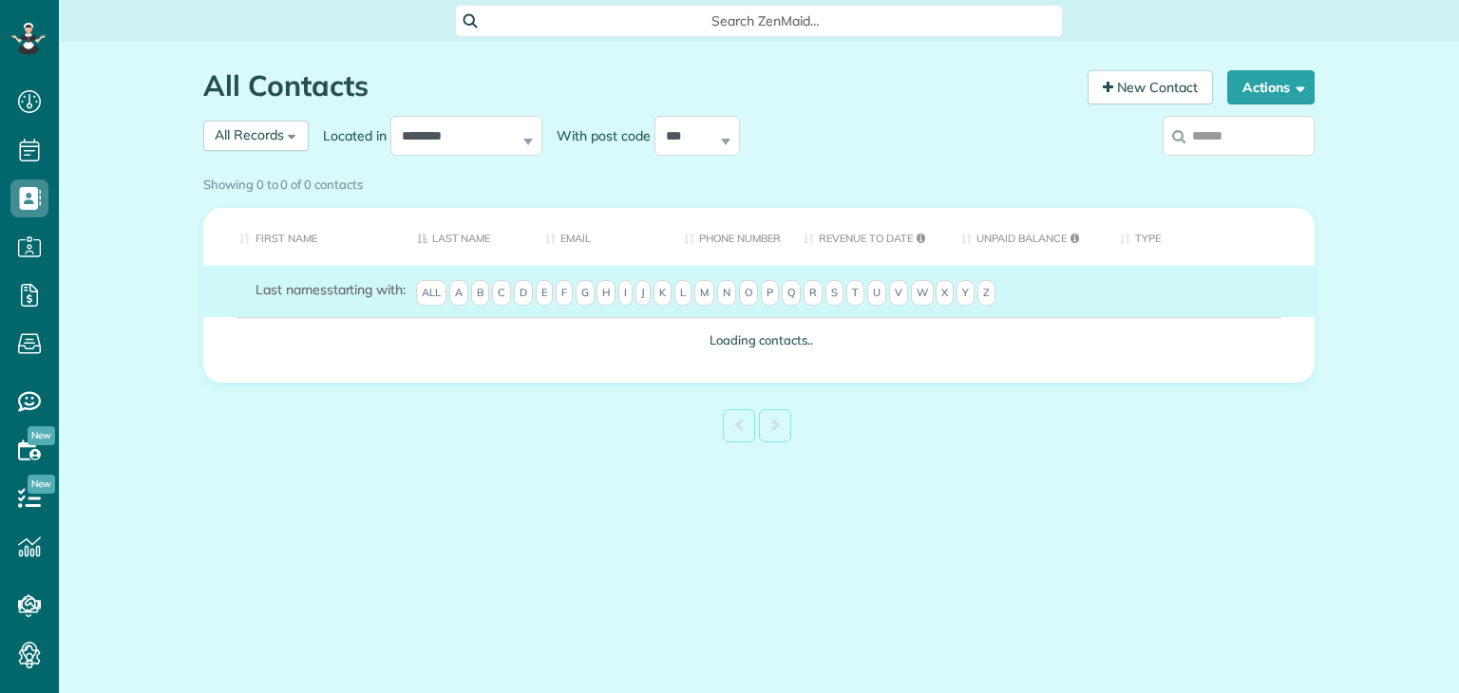
scroll to position [9, 9]
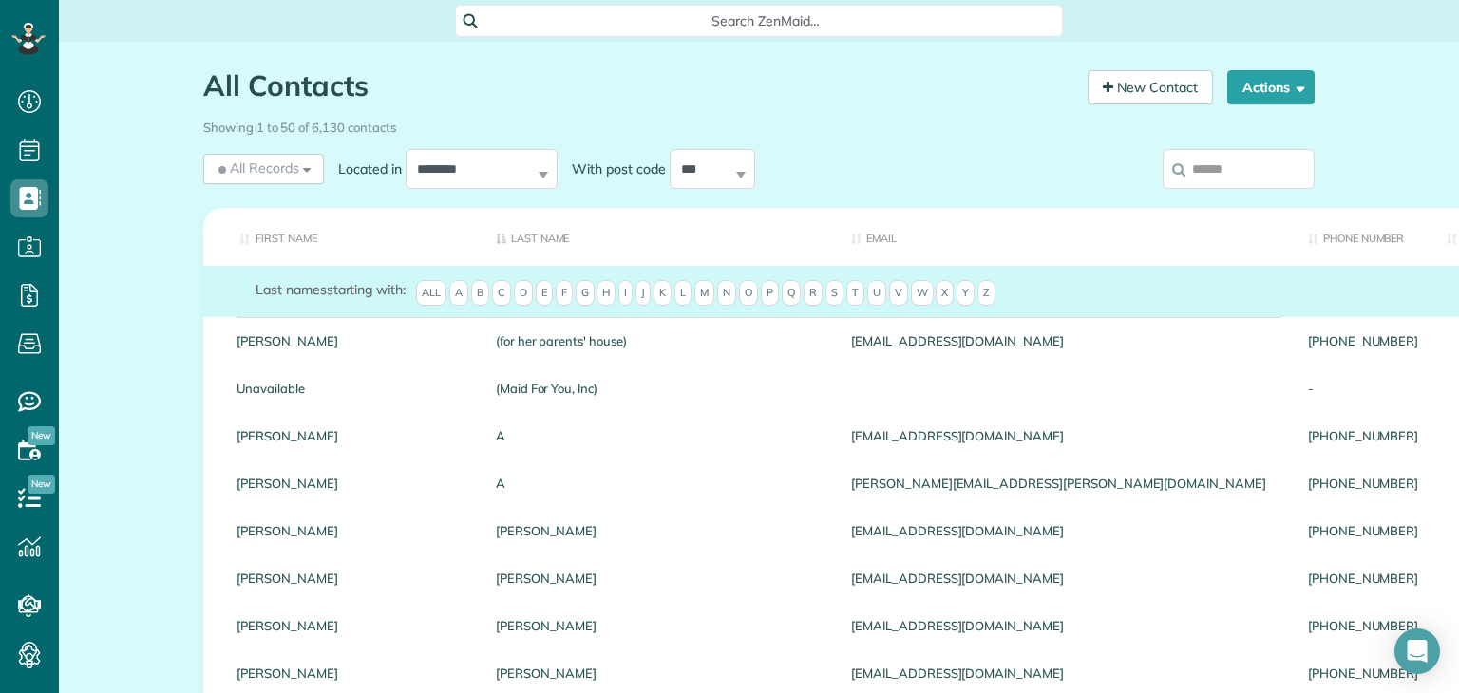
click at [1216, 160] on input "search" at bounding box center [1238, 169] width 152 height 40
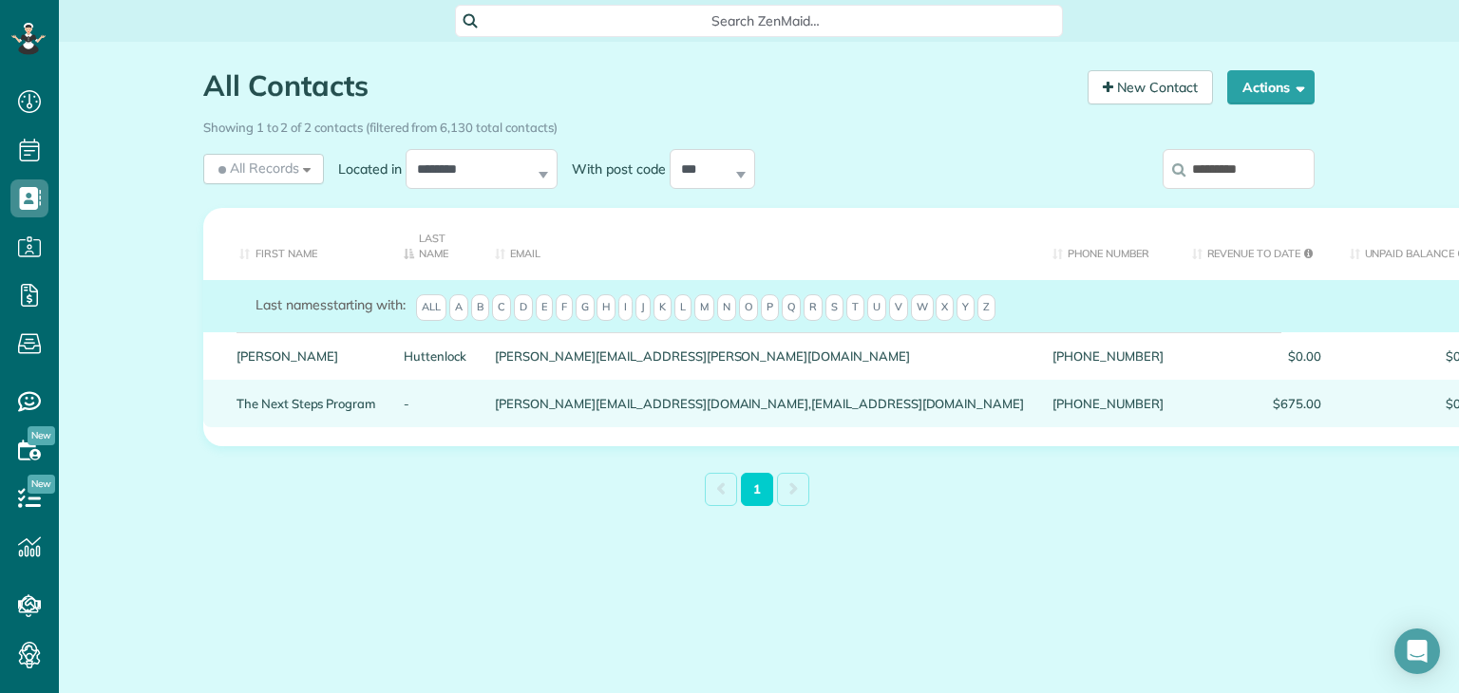
type input "*********"
click at [284, 409] on link "The Next Steps Program" at bounding box center [305, 403] width 139 height 13
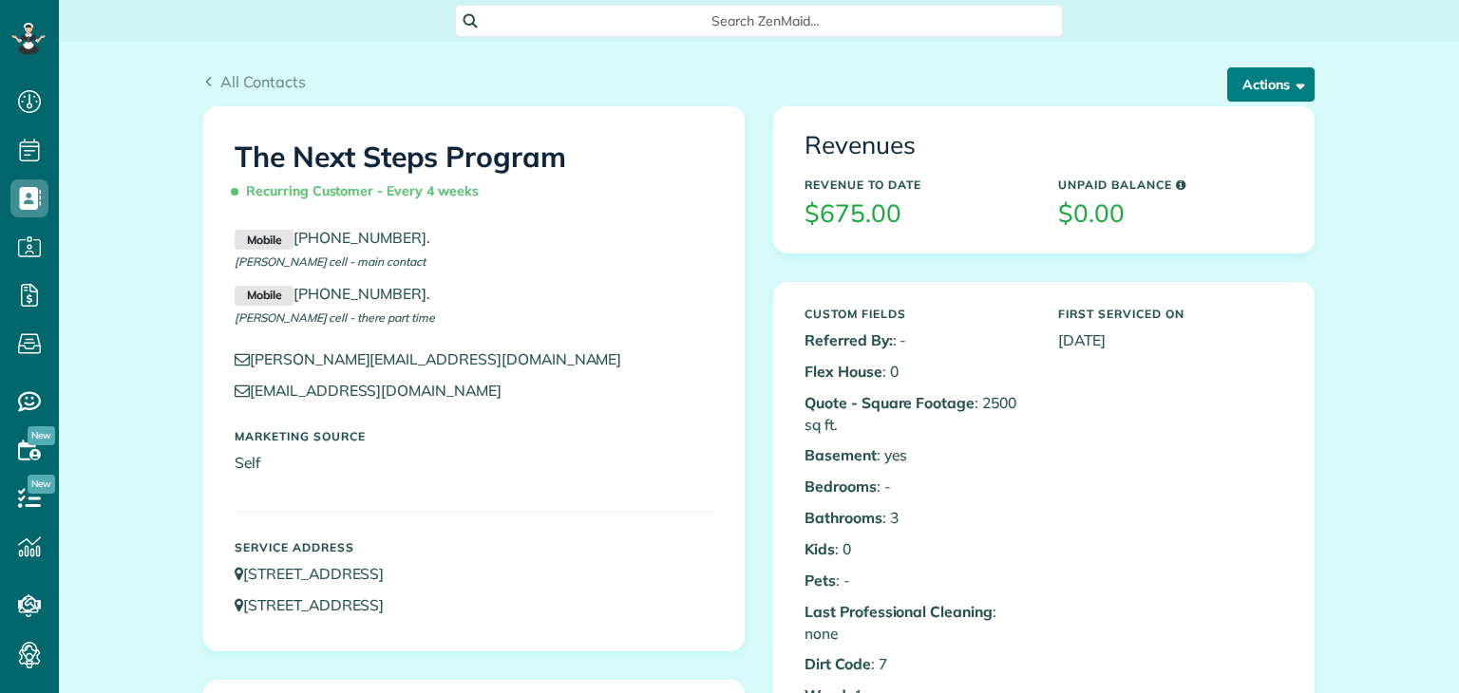
click at [1265, 81] on button "Actions" at bounding box center [1270, 84] width 87 height 34
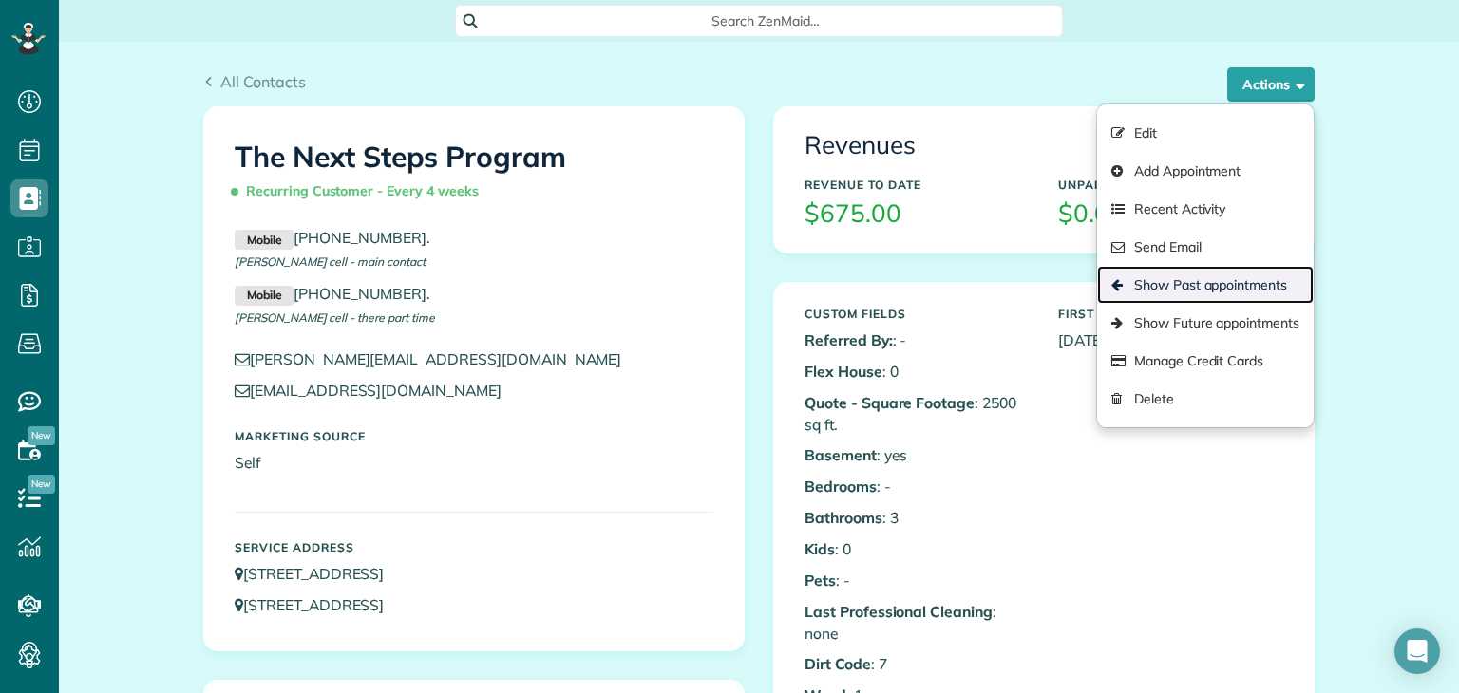
click at [1218, 291] on link "Show Past appointments" at bounding box center [1205, 285] width 217 height 38
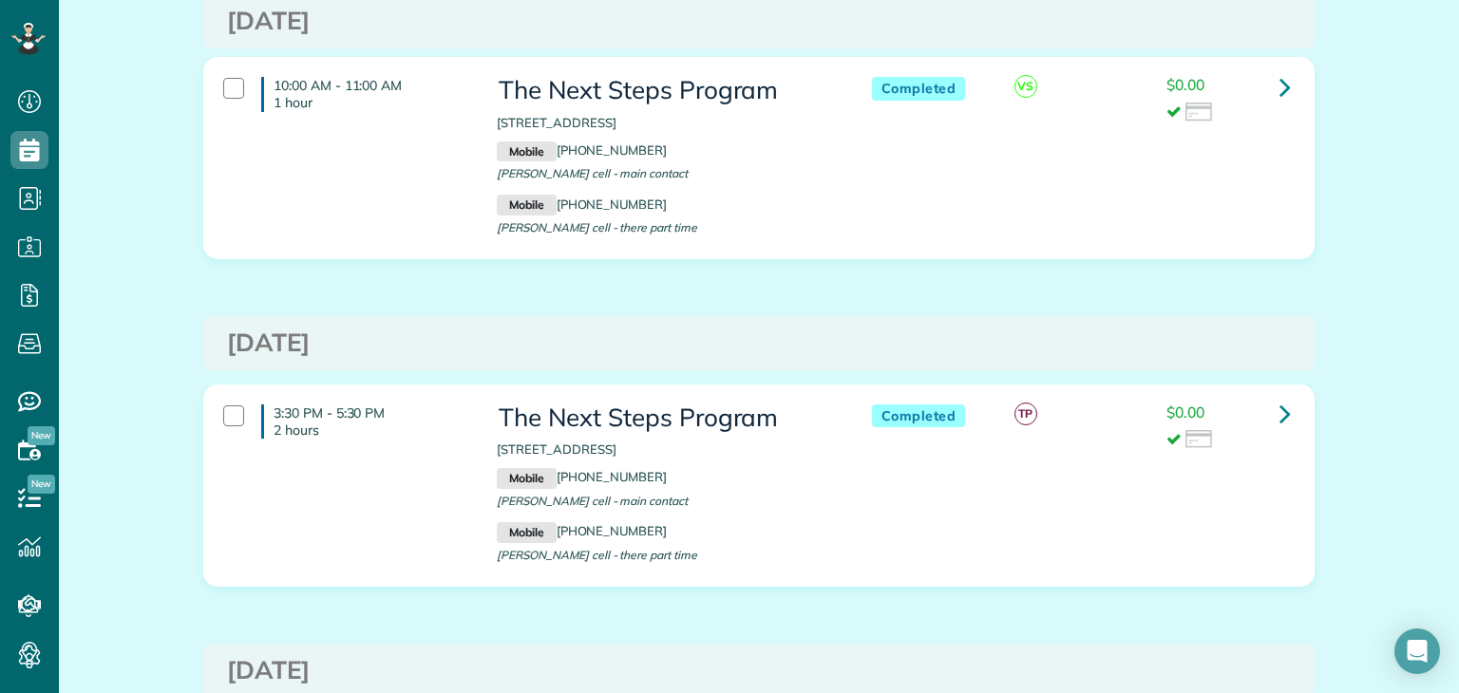
scroll to position [2116, 0]
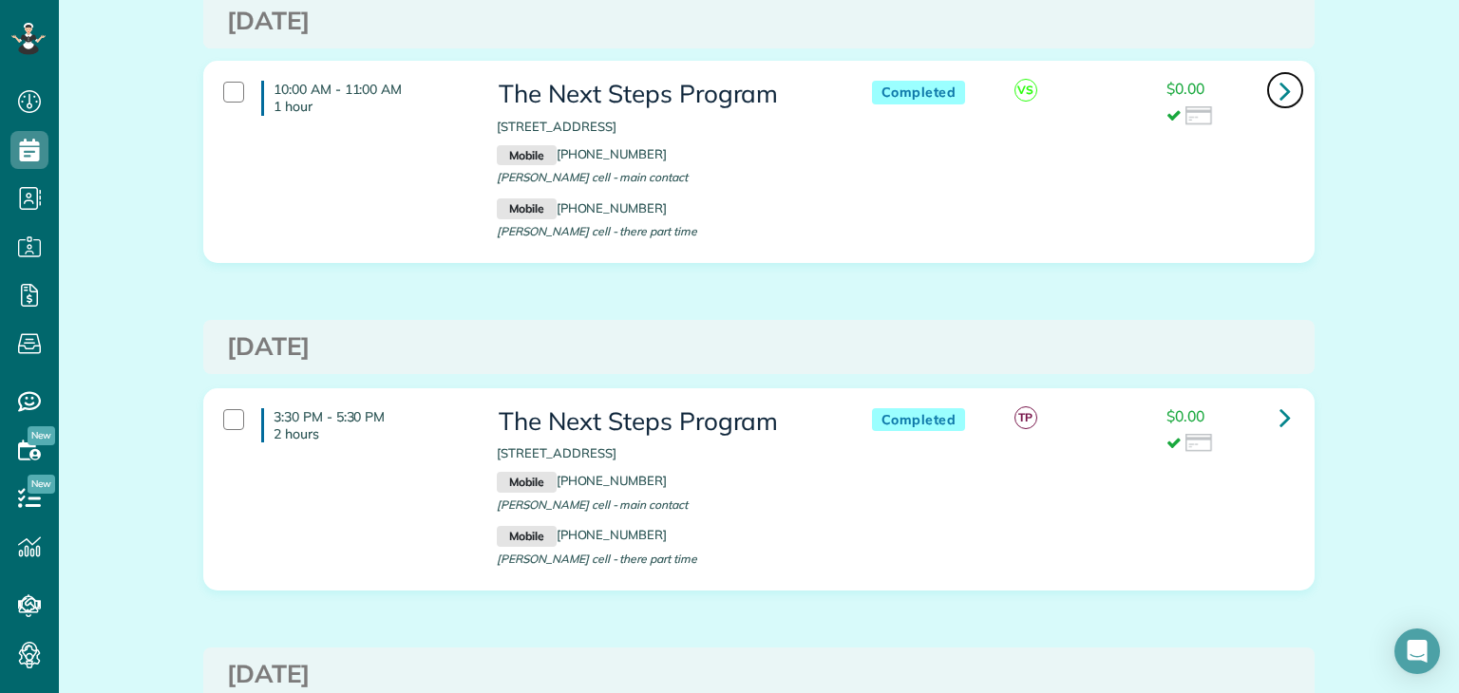
click at [1279, 107] on icon at bounding box center [1284, 90] width 11 height 33
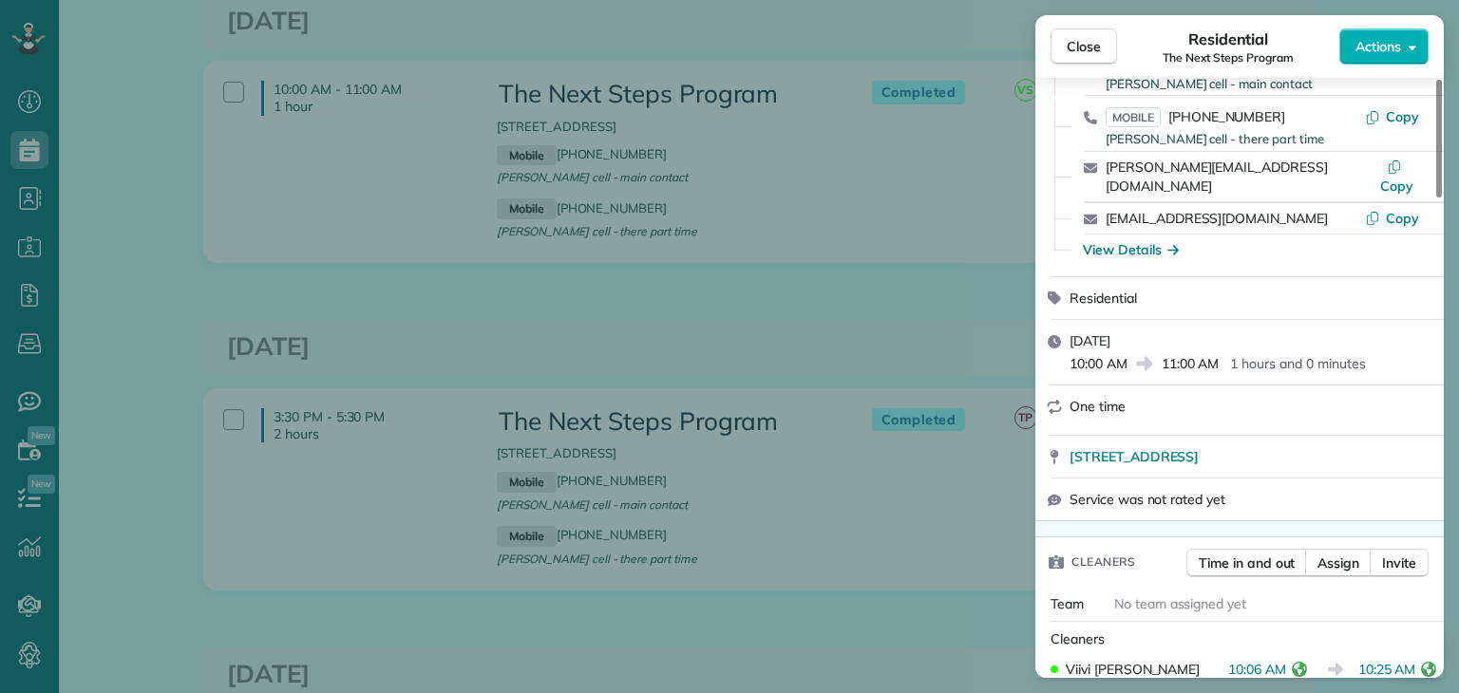
scroll to position [574, 0]
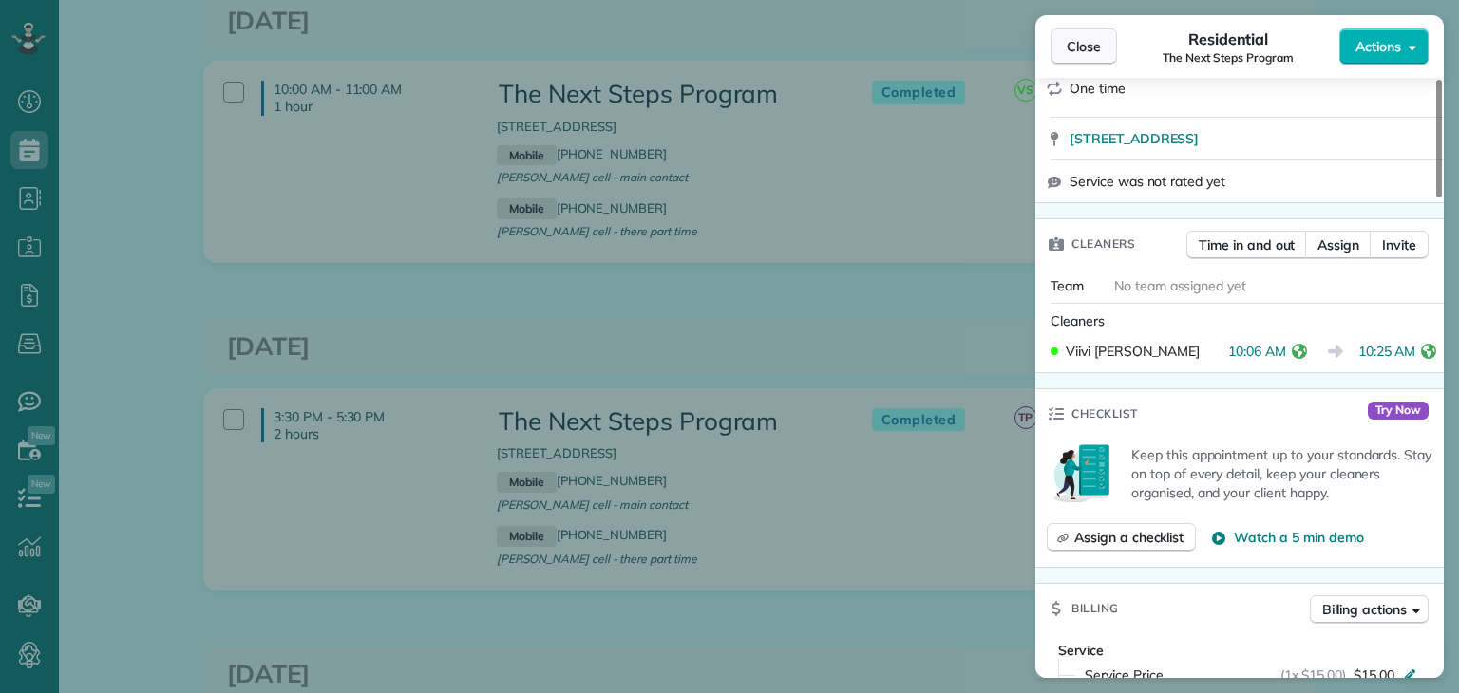
click at [1069, 43] on span "Close" at bounding box center [1083, 46] width 34 height 19
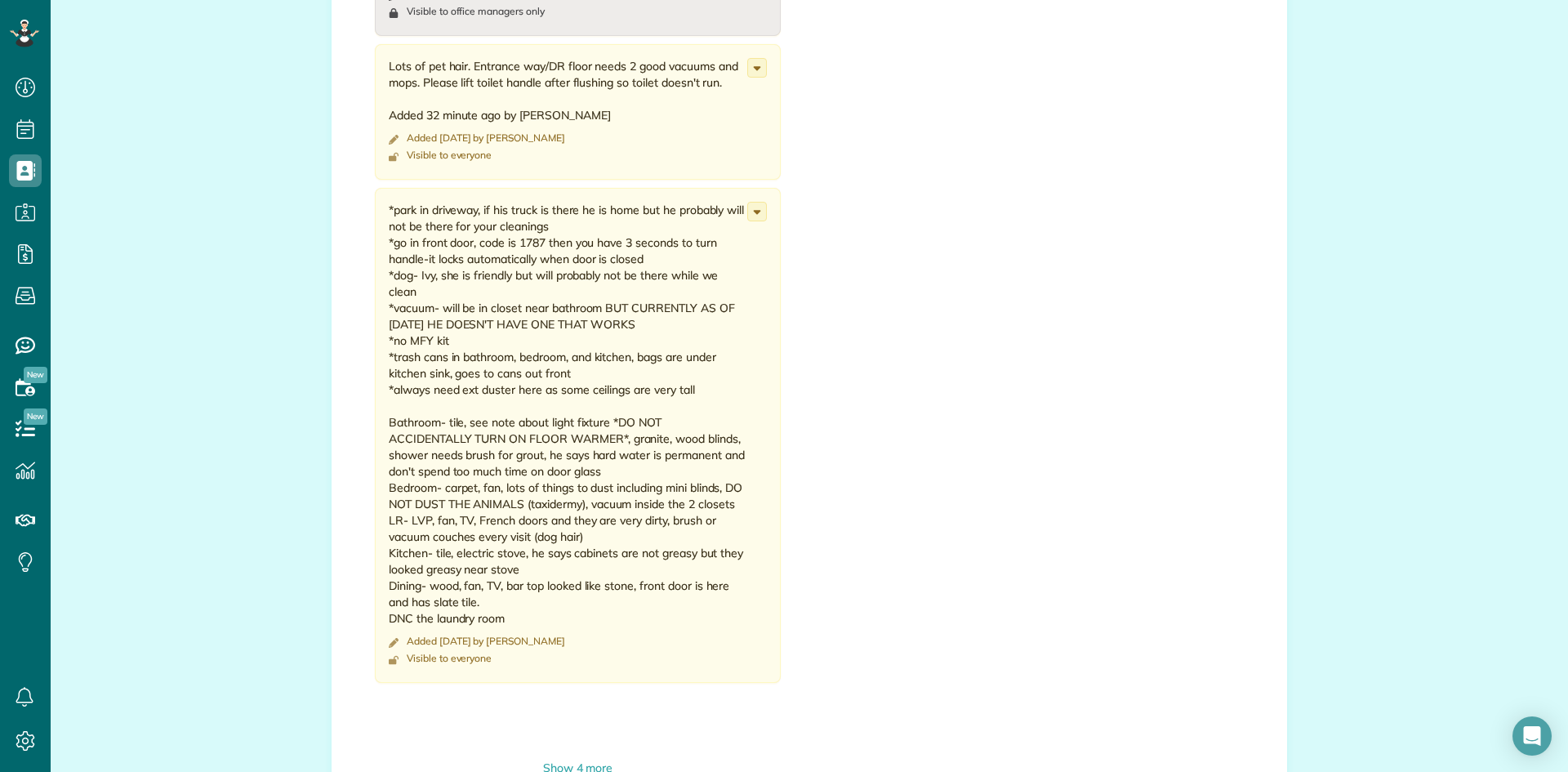
scroll to position [1738, 0]
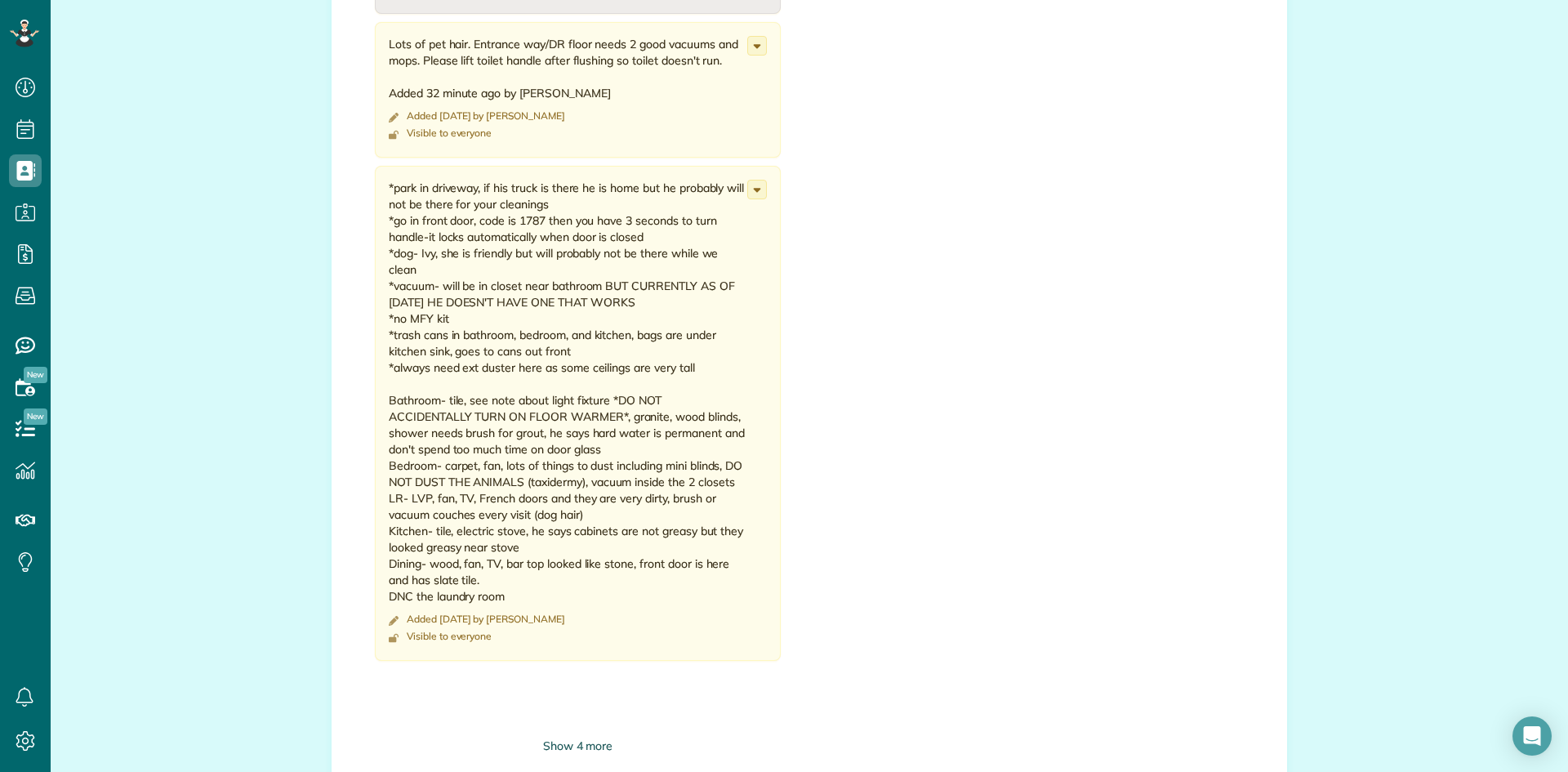
click at [605, 738] on div "Show 4 more" at bounding box center [578, 747] width 406 height 17
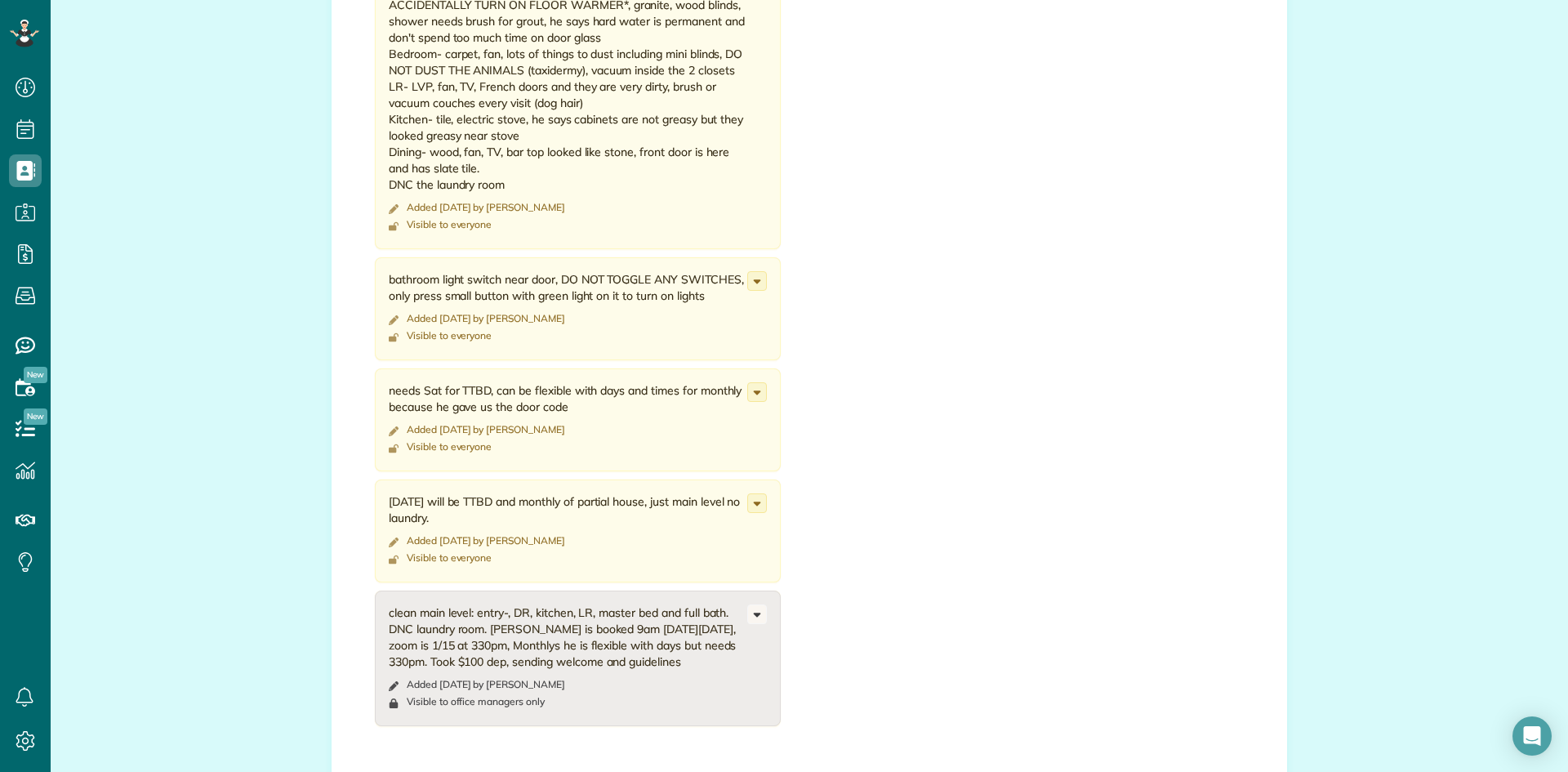
scroll to position [2159, 0]
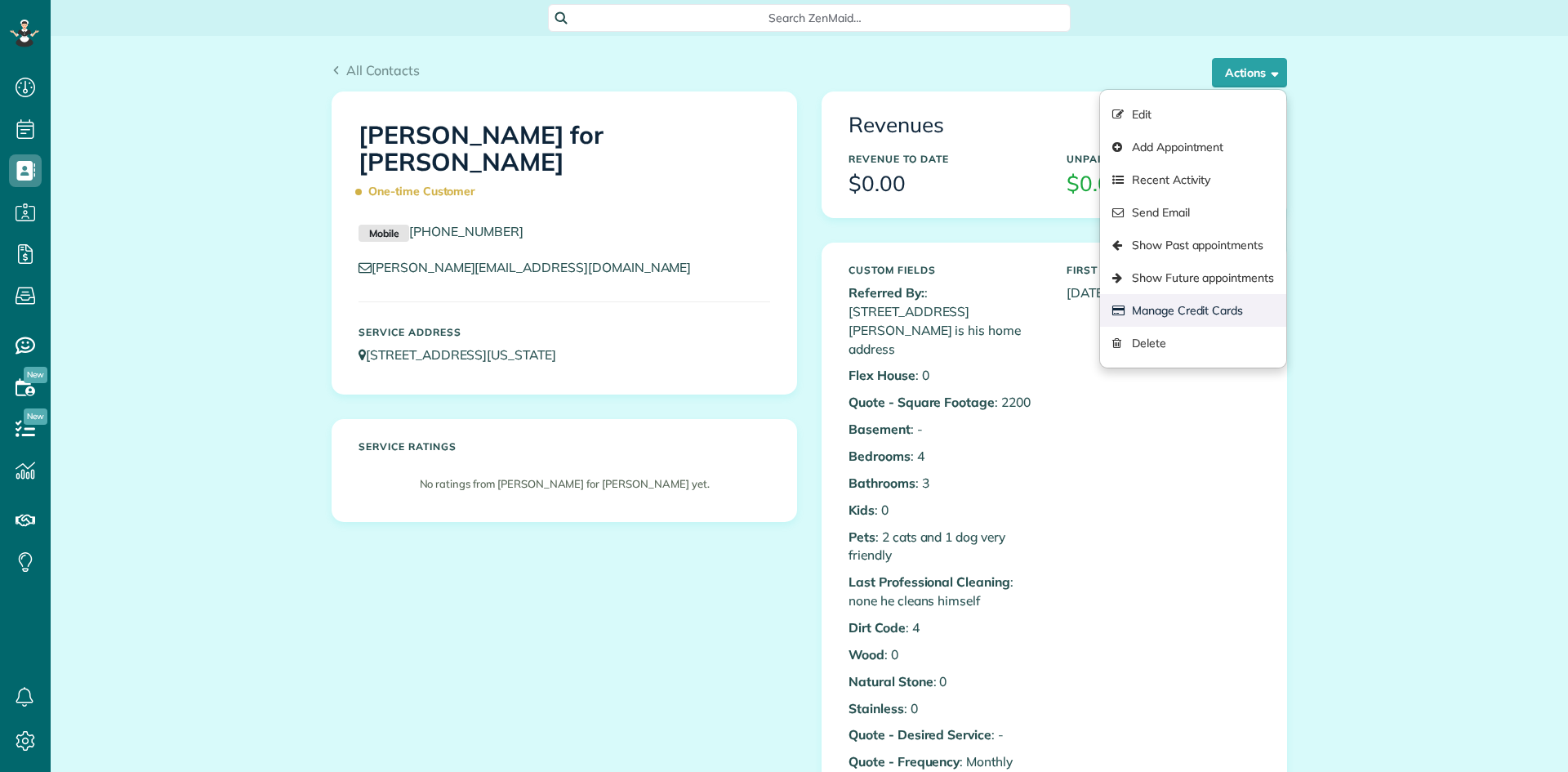
scroll to position [8, 8]
click at [1217, 307] on link "Manage Credit Cards" at bounding box center [1193, 311] width 187 height 33
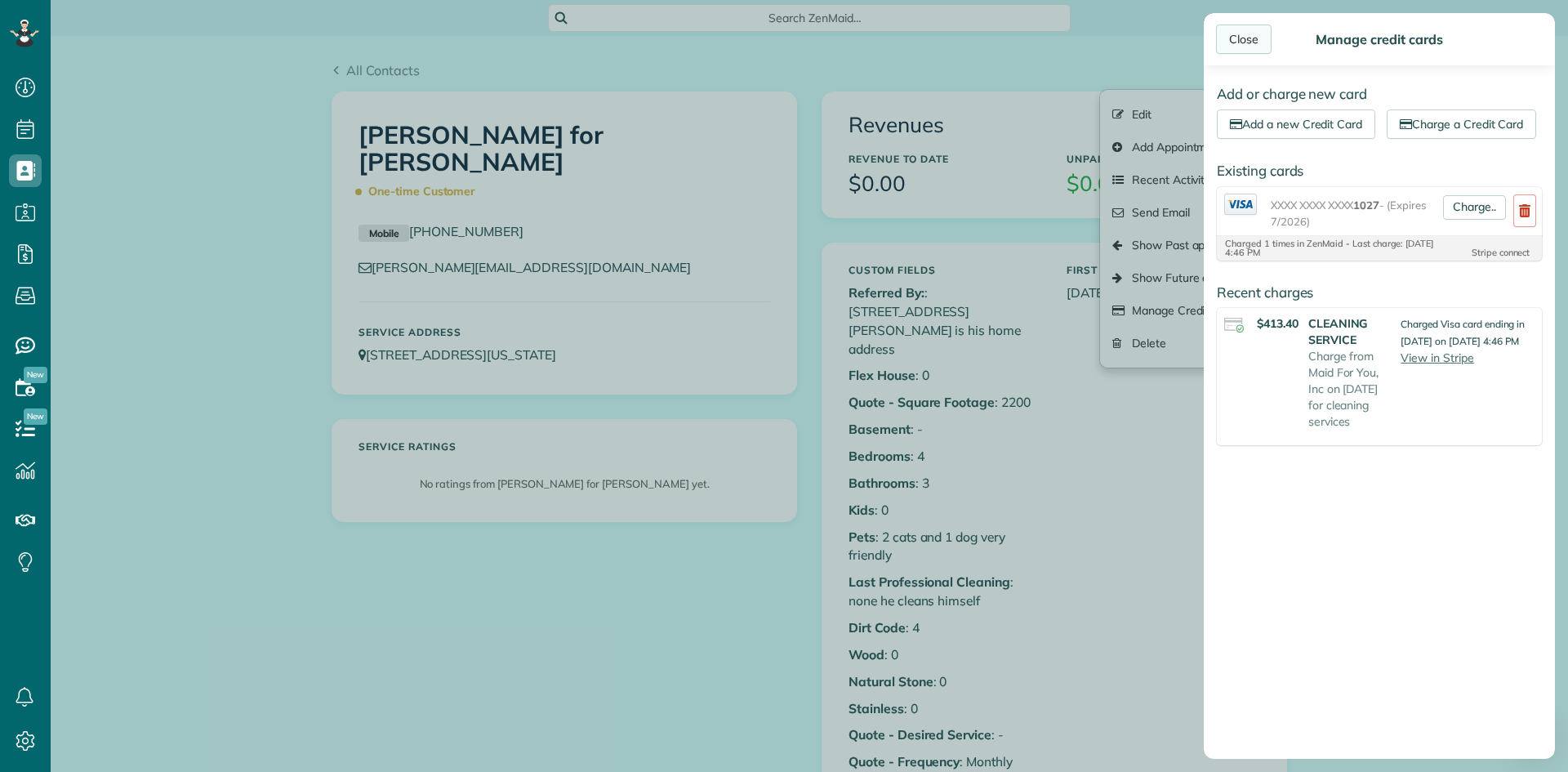
click at [1236, 39] on div "Close" at bounding box center [1244, 39] width 56 height 29
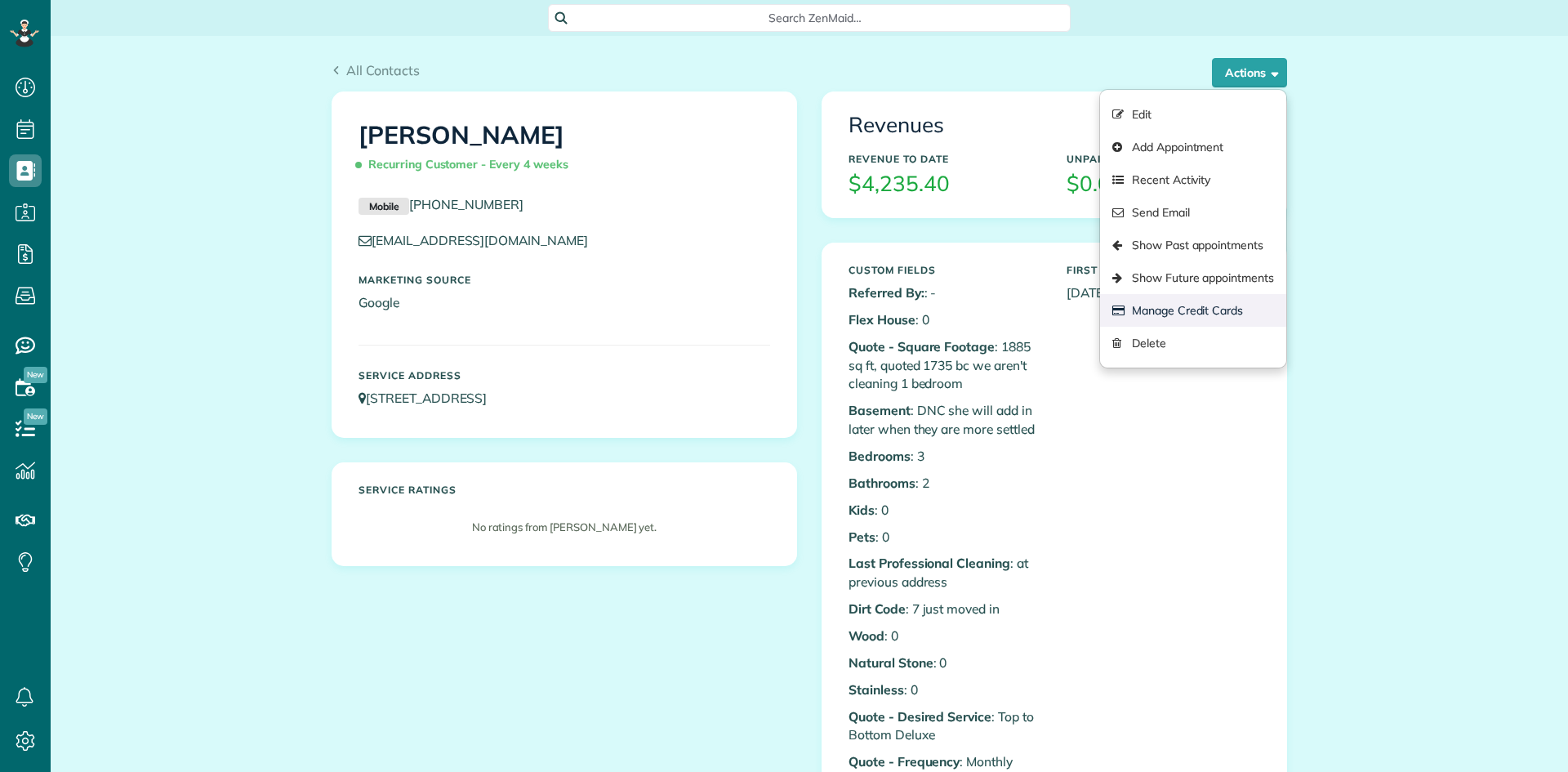
scroll to position [8, 8]
click at [1214, 314] on link "Manage Credit Cards" at bounding box center [1193, 311] width 187 height 33
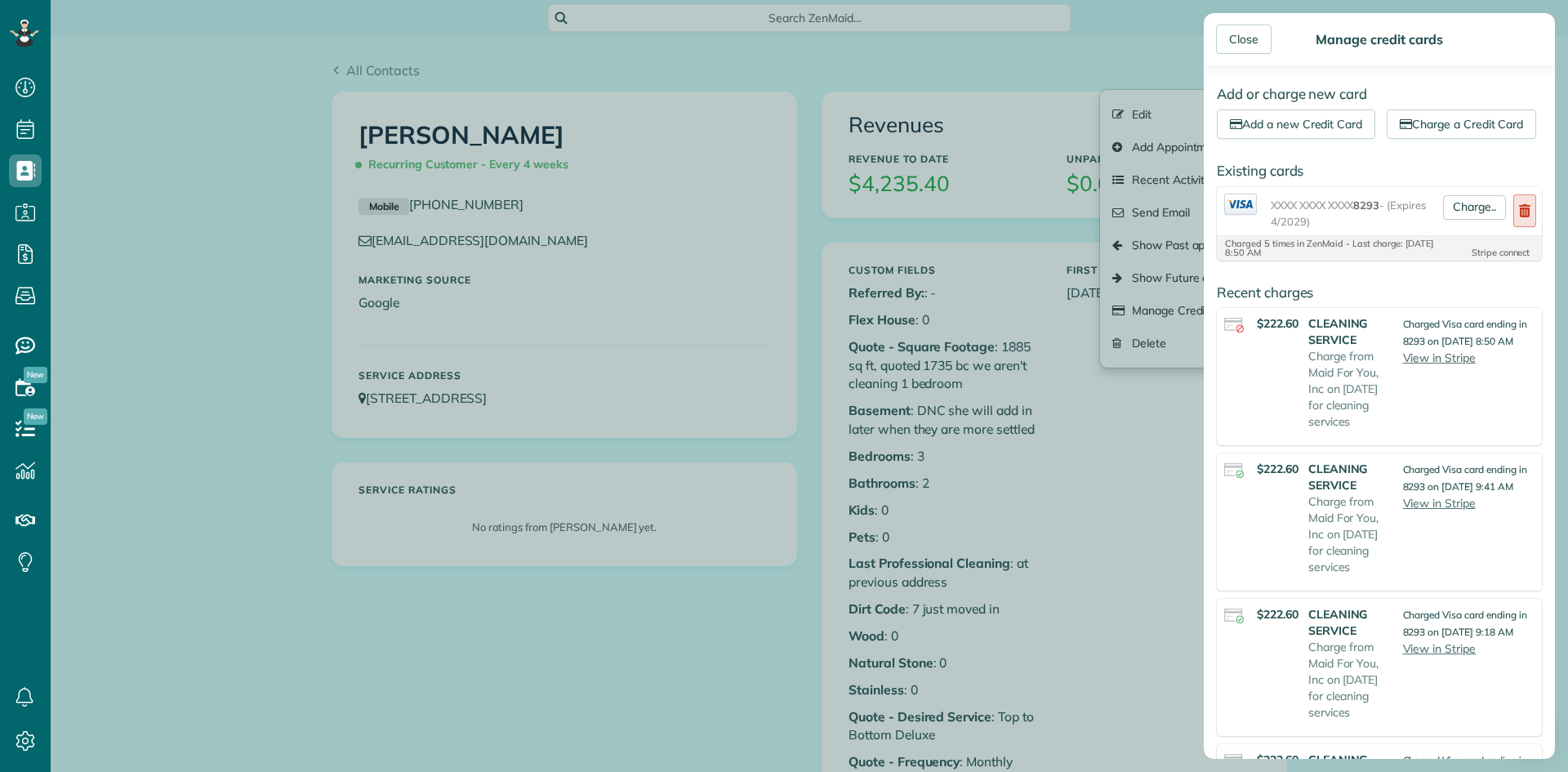
click at [1526, 217] on use at bounding box center [1524, 210] width 11 height 13
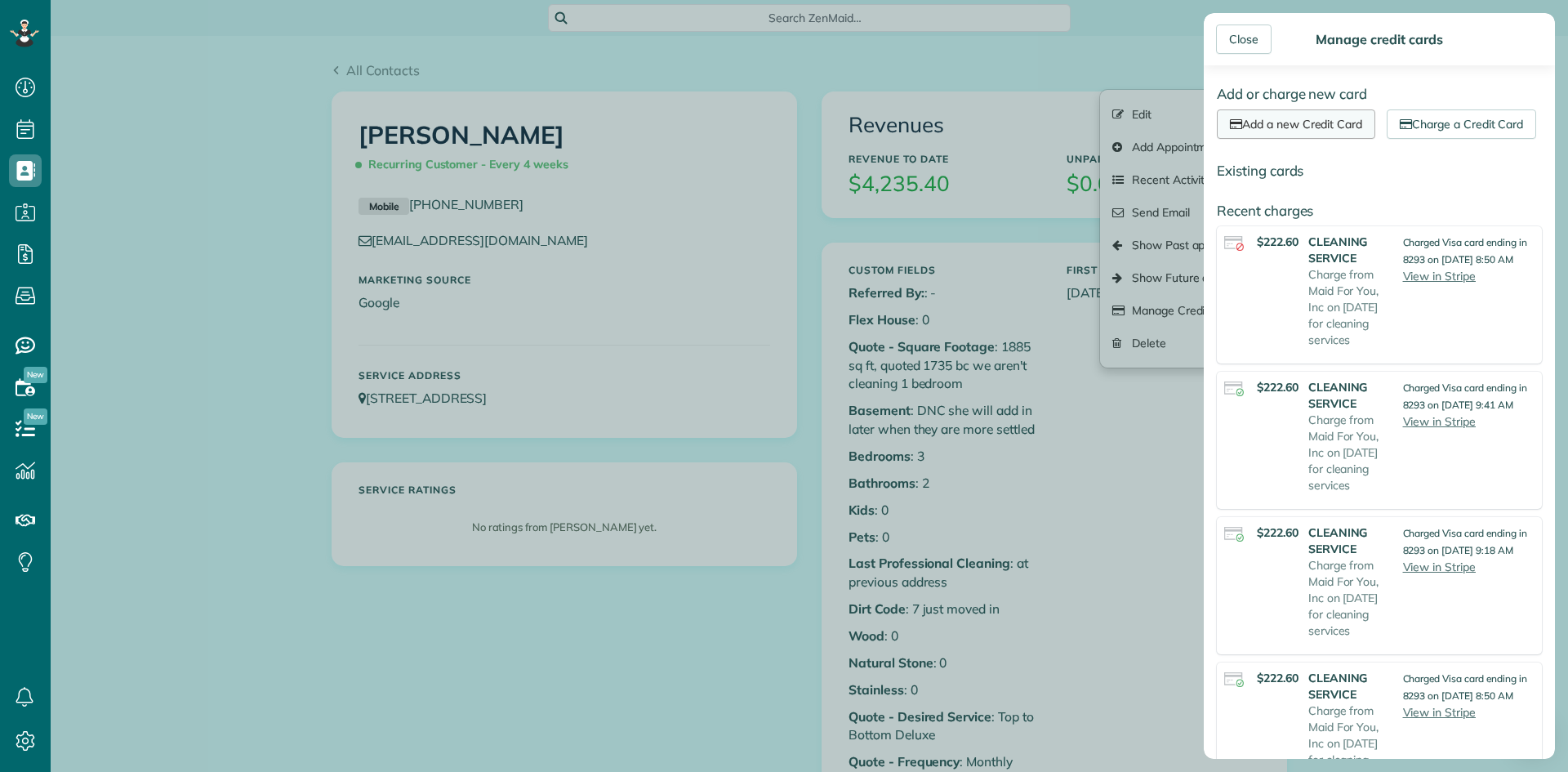
click at [1295, 114] on link "Add a new Credit Card" at bounding box center [1296, 124] width 158 height 29
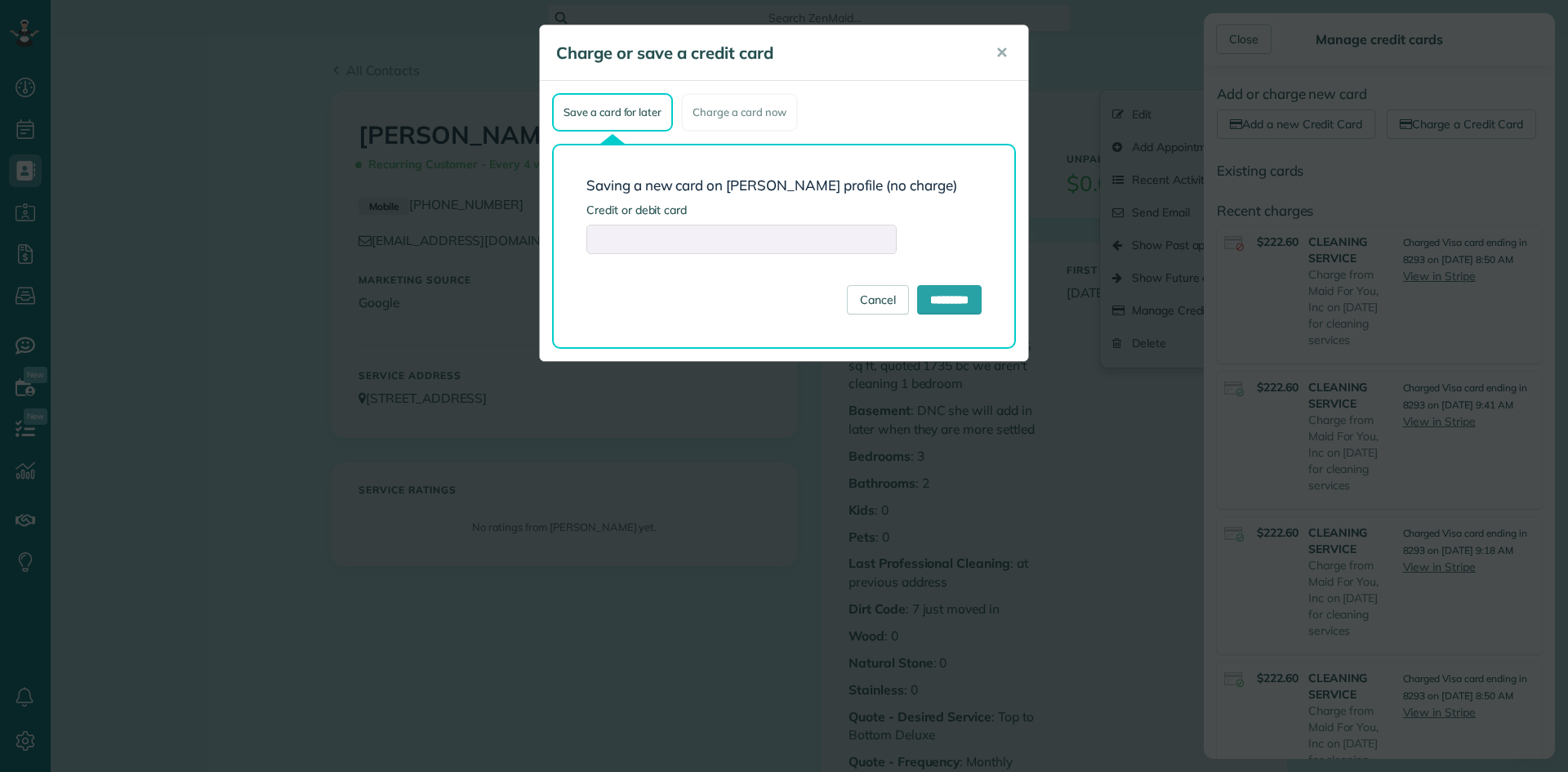
click at [672, 300] on form "Saving a new card on [PERSON_NAME] profile (no charge) Credit or debit card Can…" at bounding box center [784, 246] width 396 height 137
click at [965, 293] on input "*********" at bounding box center [949, 300] width 65 height 29
type input "**********"
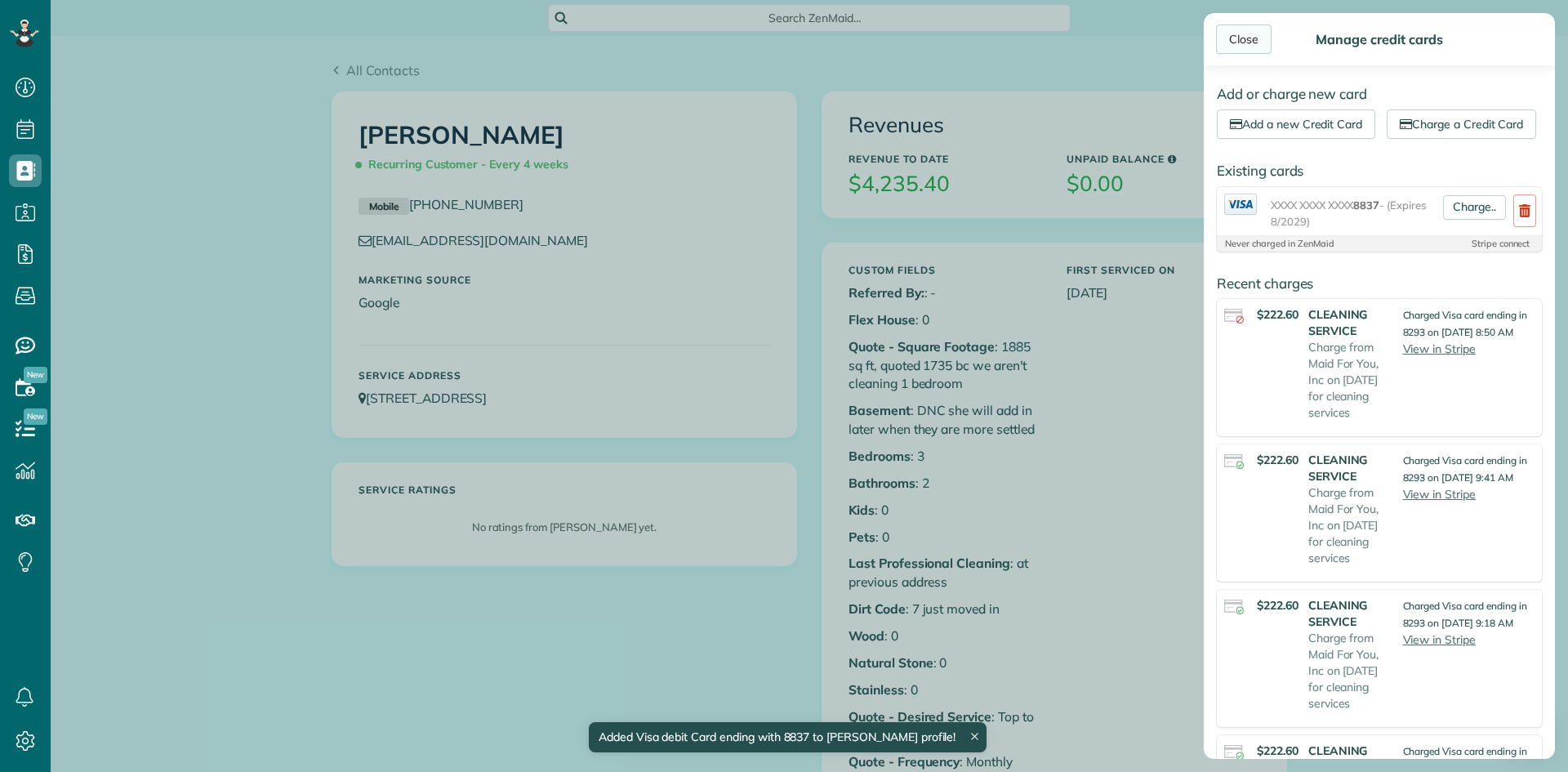
click at [1260, 31] on div "Close" at bounding box center [1244, 39] width 56 height 29
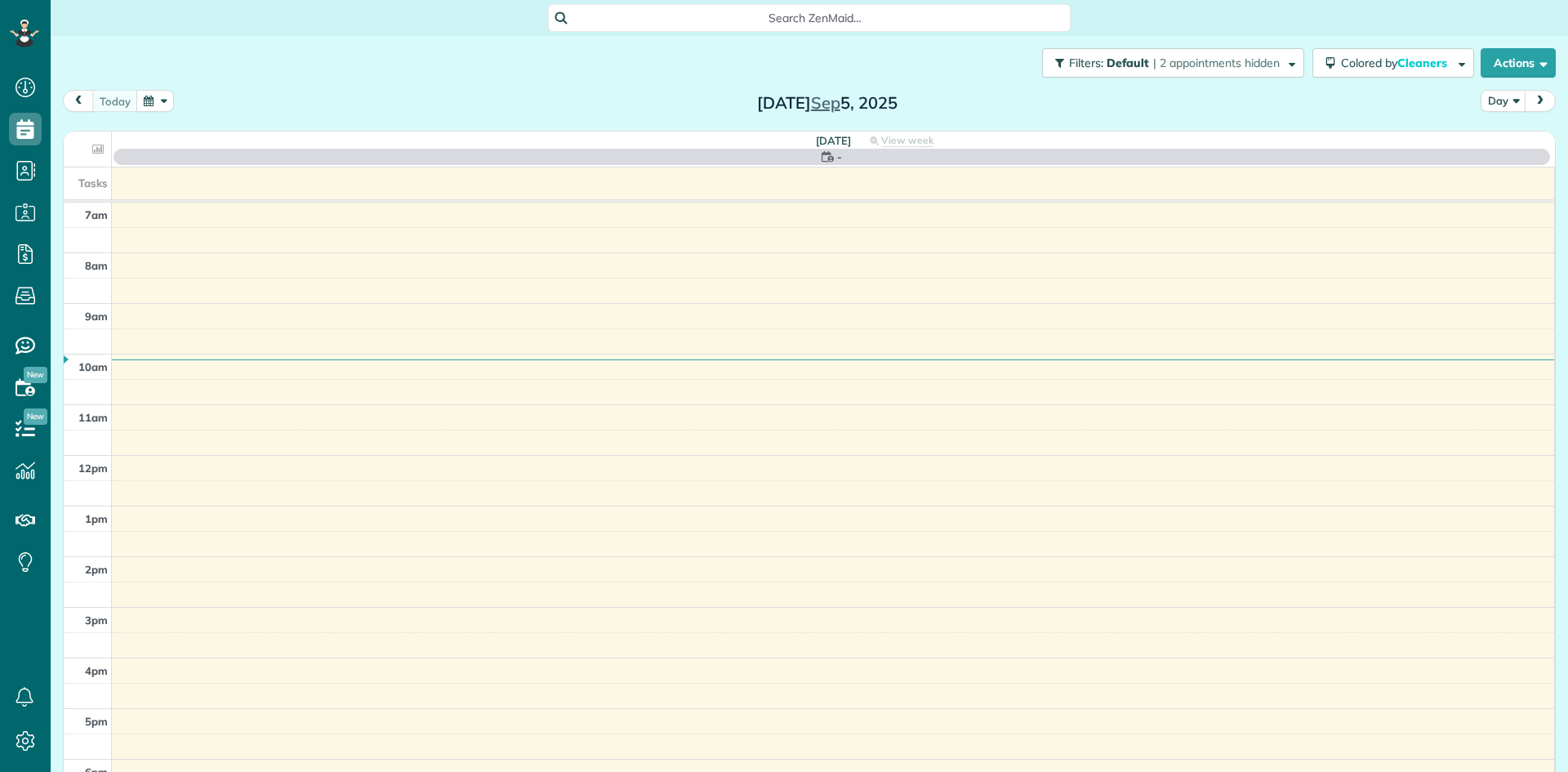
scroll to position [8, 8]
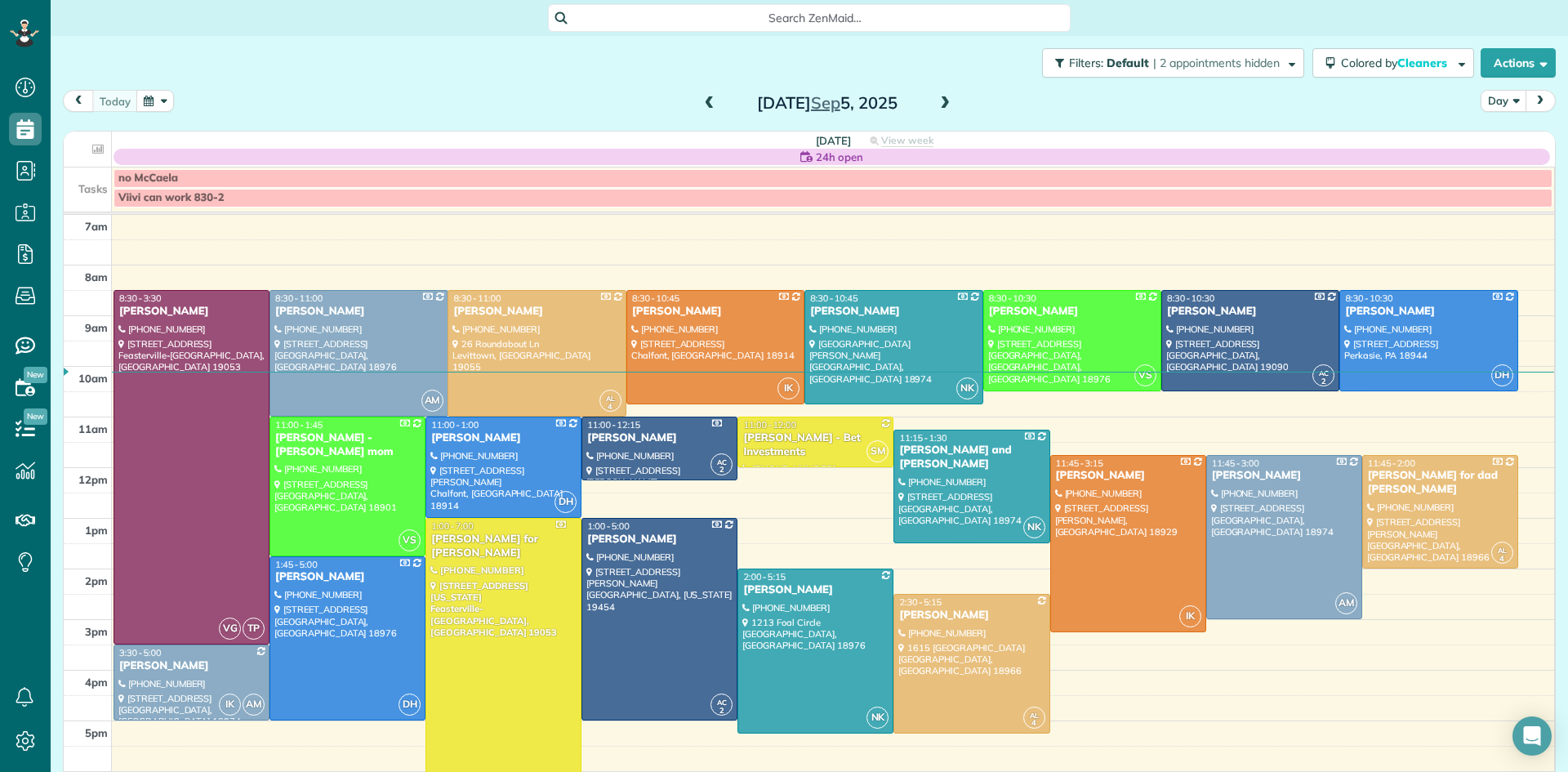
click at [1492, 98] on button "Day" at bounding box center [1503, 101] width 46 height 22
click at [1507, 170] on link "Week" at bounding box center [1546, 171] width 129 height 33
click at [1504, 99] on button "Day" at bounding box center [1503, 101] width 46 height 22
click at [1501, 169] on link "Week" at bounding box center [1546, 171] width 129 height 33
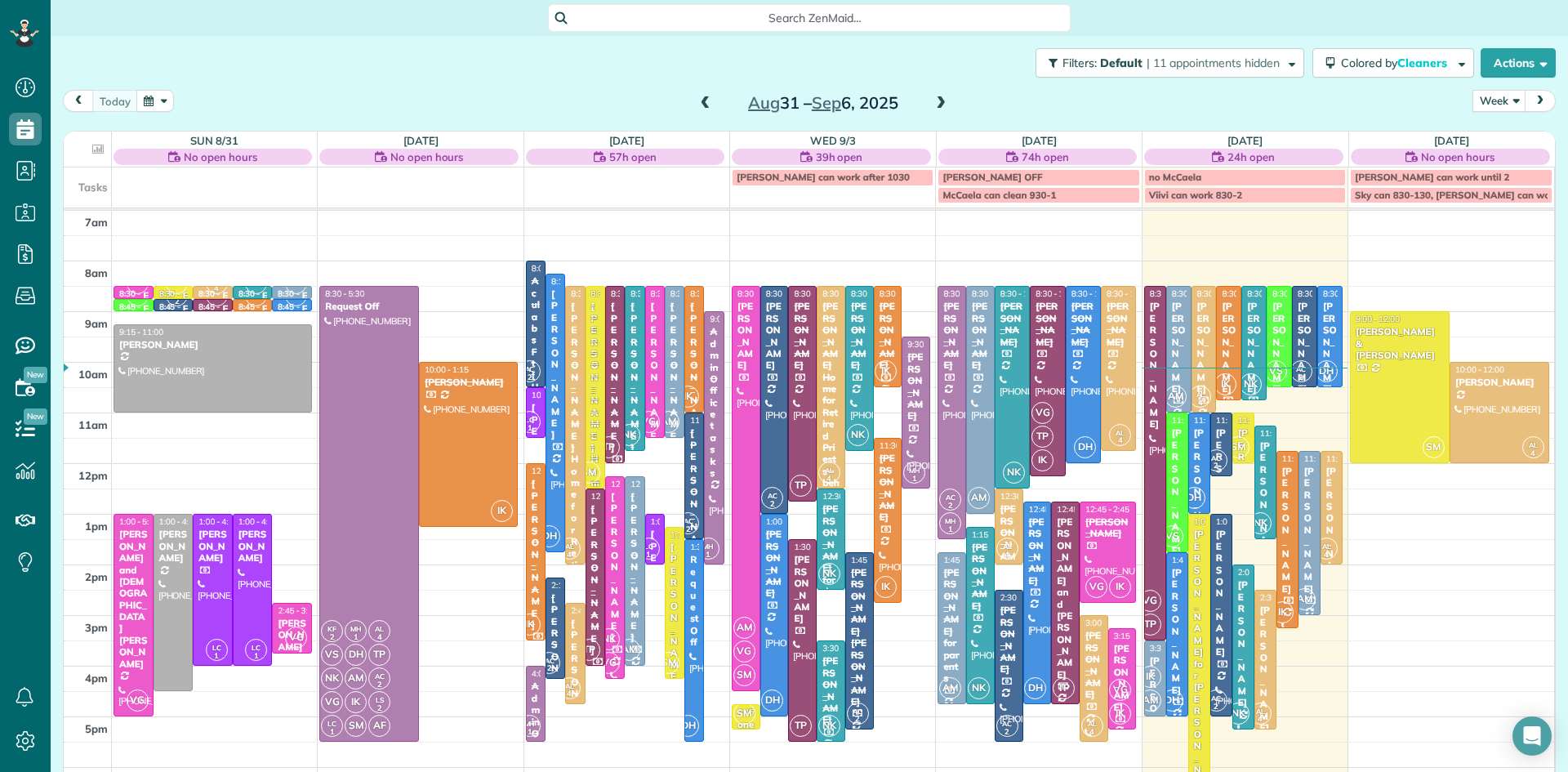
click at [940, 96] on span at bounding box center [941, 103] width 18 height 15
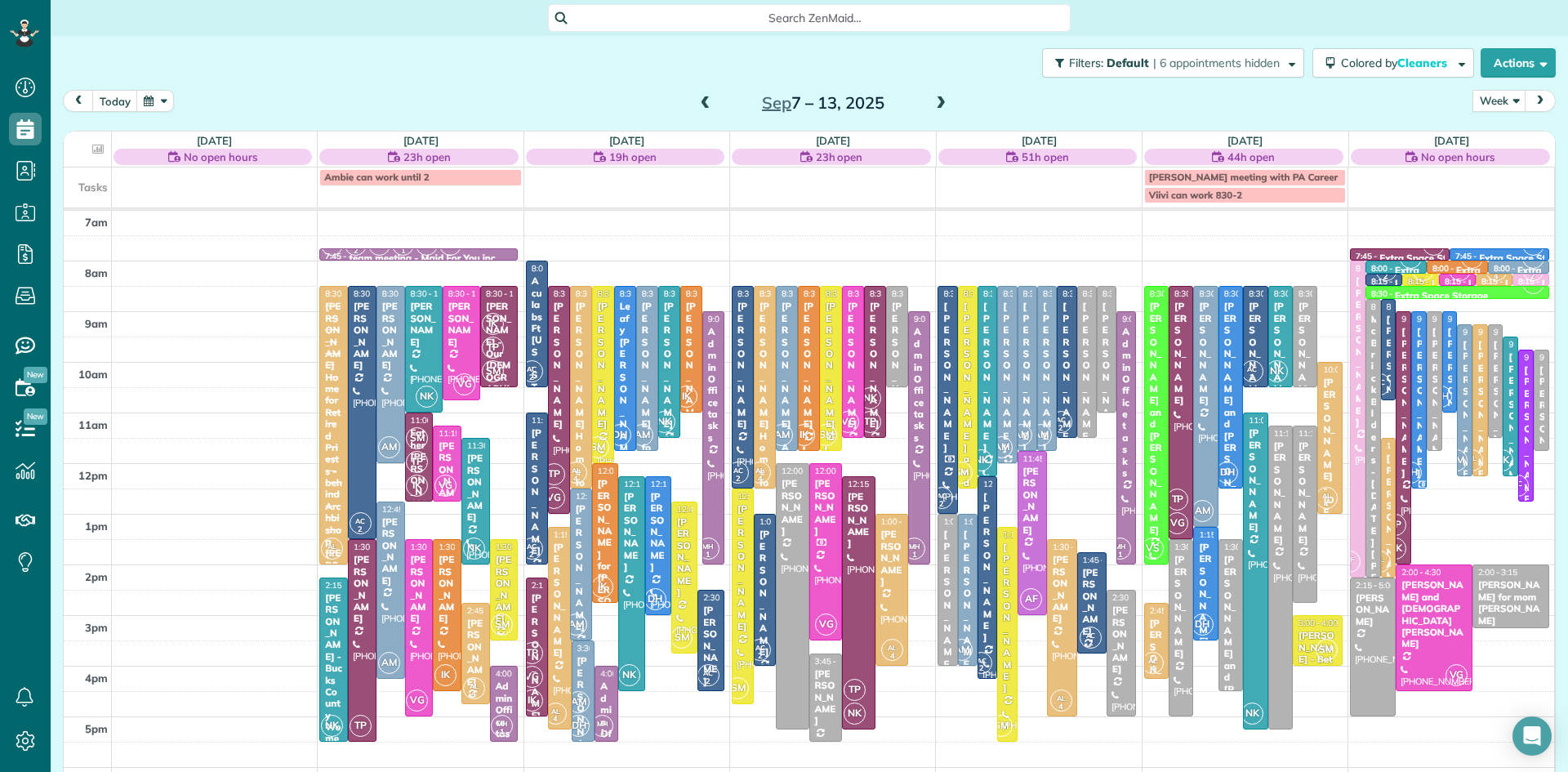
click at [940, 99] on span at bounding box center [941, 103] width 18 height 15
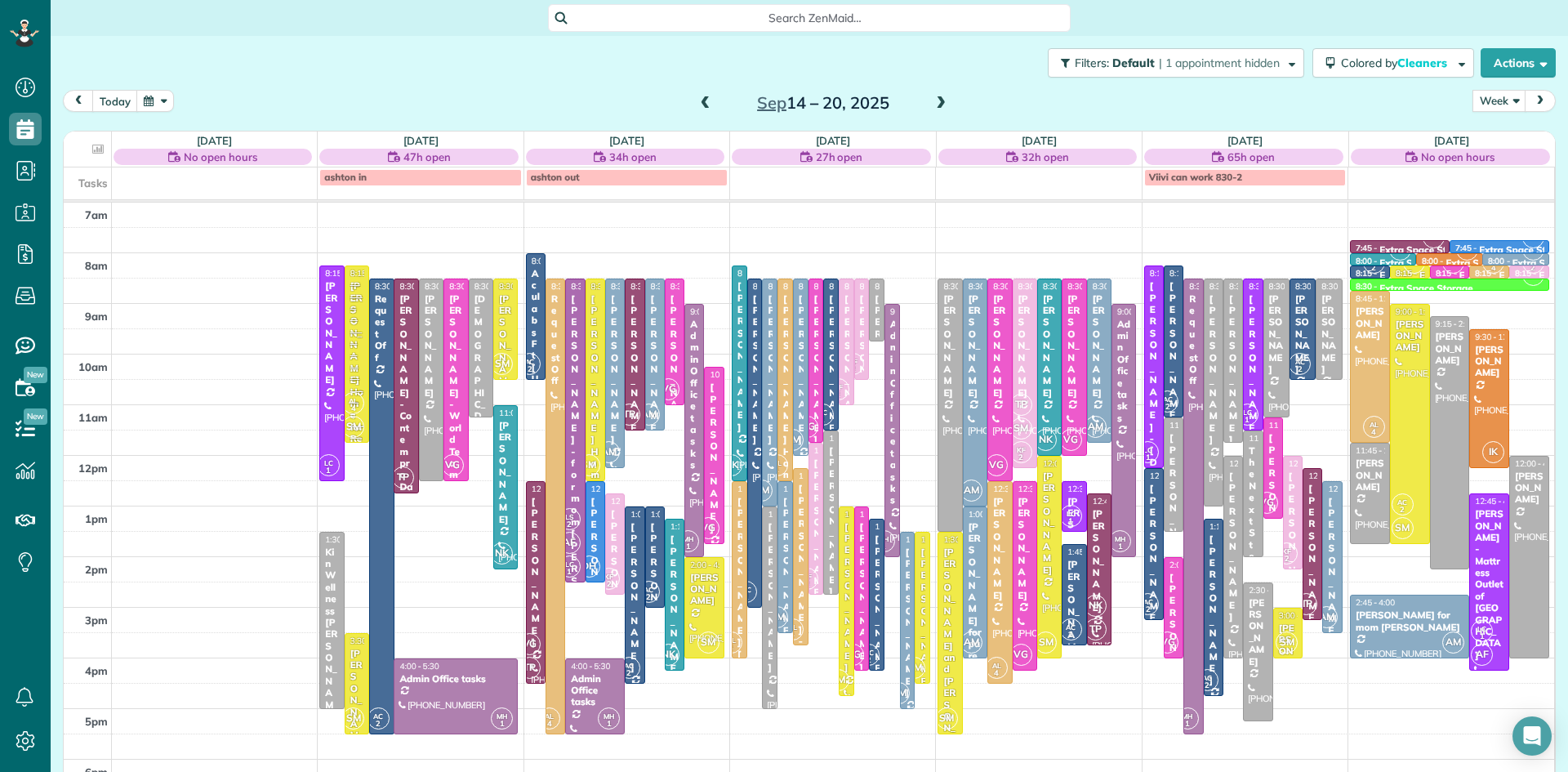
click at [940, 99] on span at bounding box center [941, 103] width 18 height 15
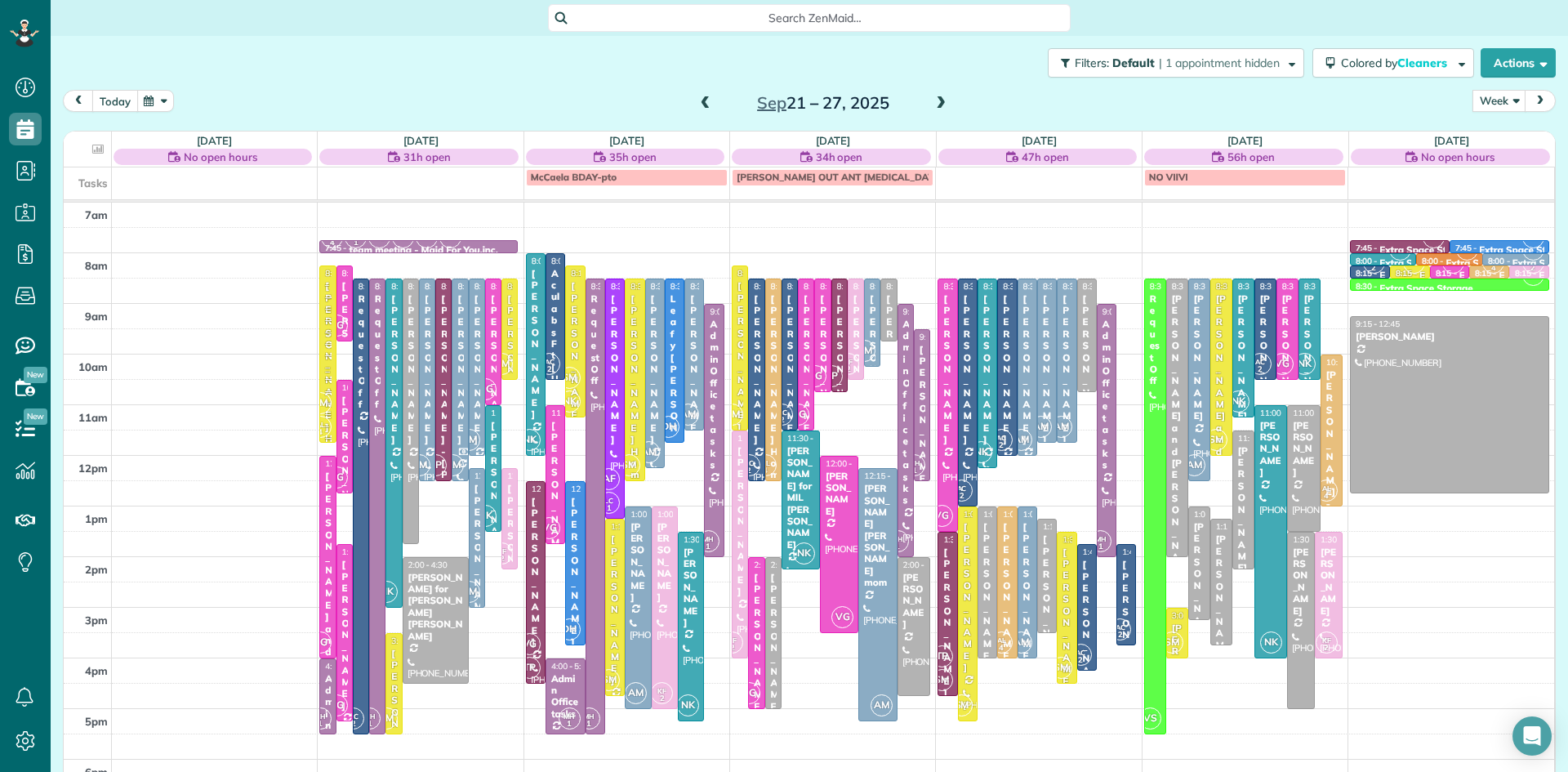
click at [110, 102] on button "today" at bounding box center [114, 101] width 46 height 22
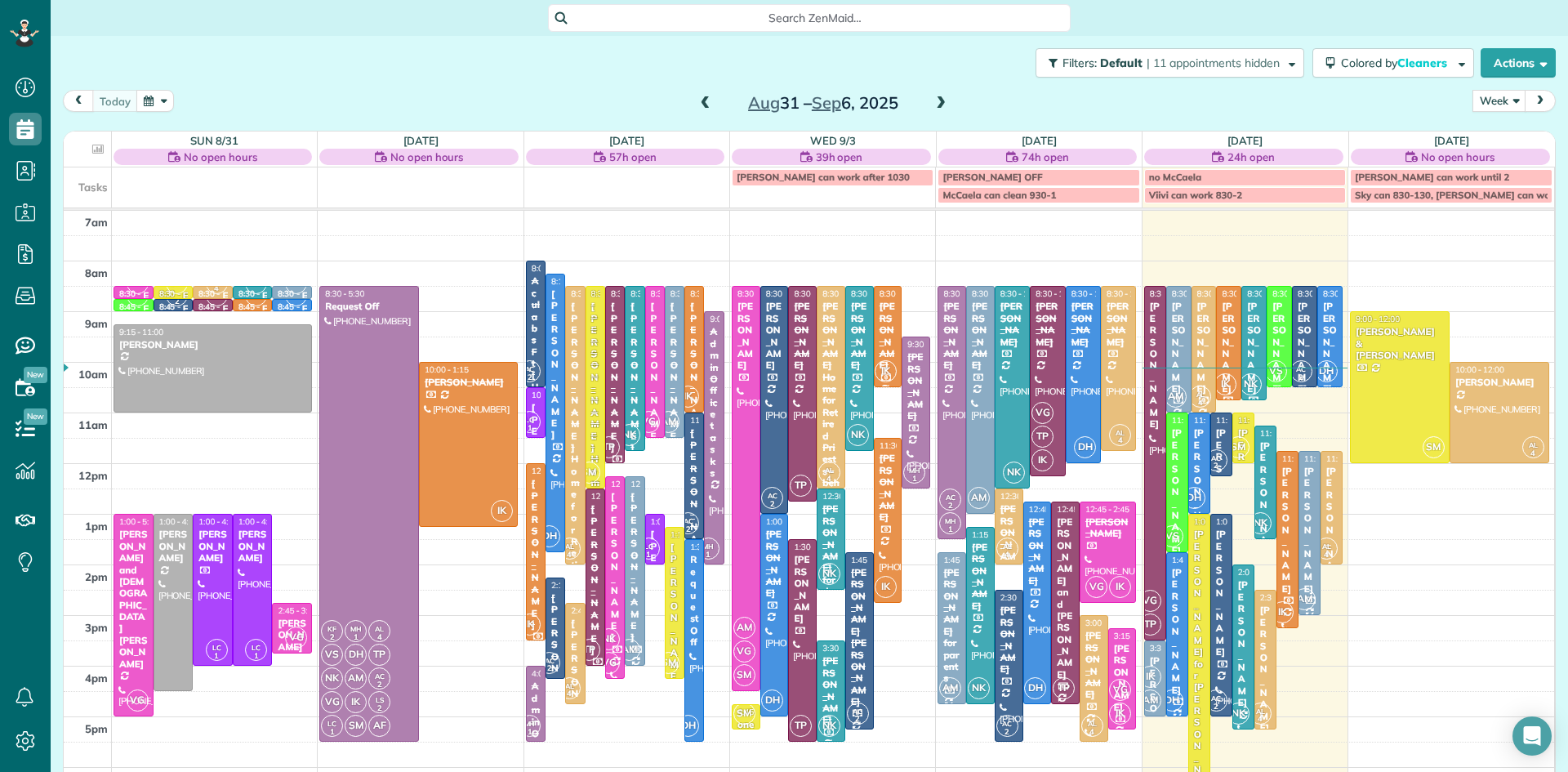
click at [940, 100] on span at bounding box center [941, 103] width 18 height 15
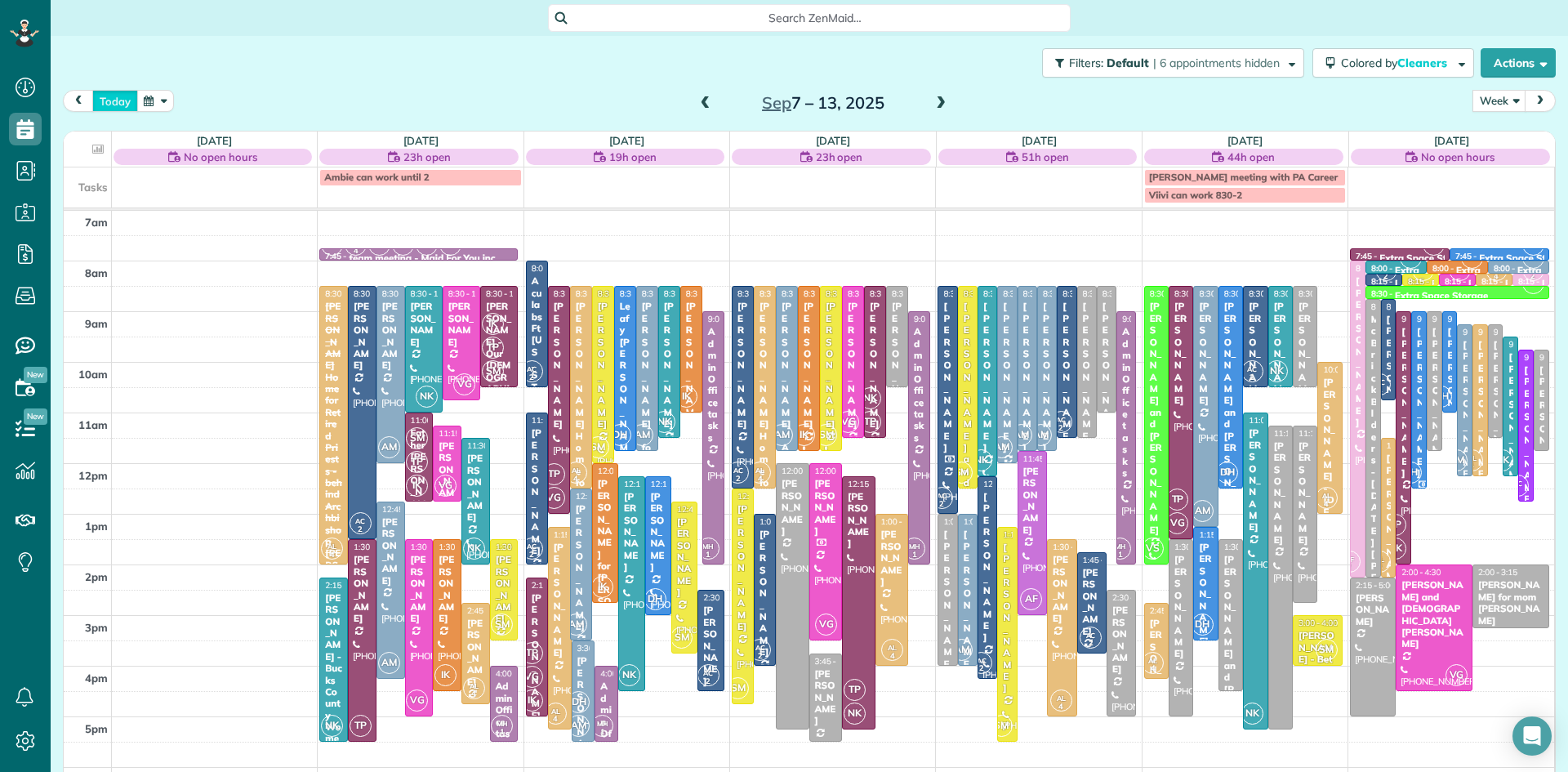
click at [128, 95] on button "today" at bounding box center [114, 101] width 46 height 22
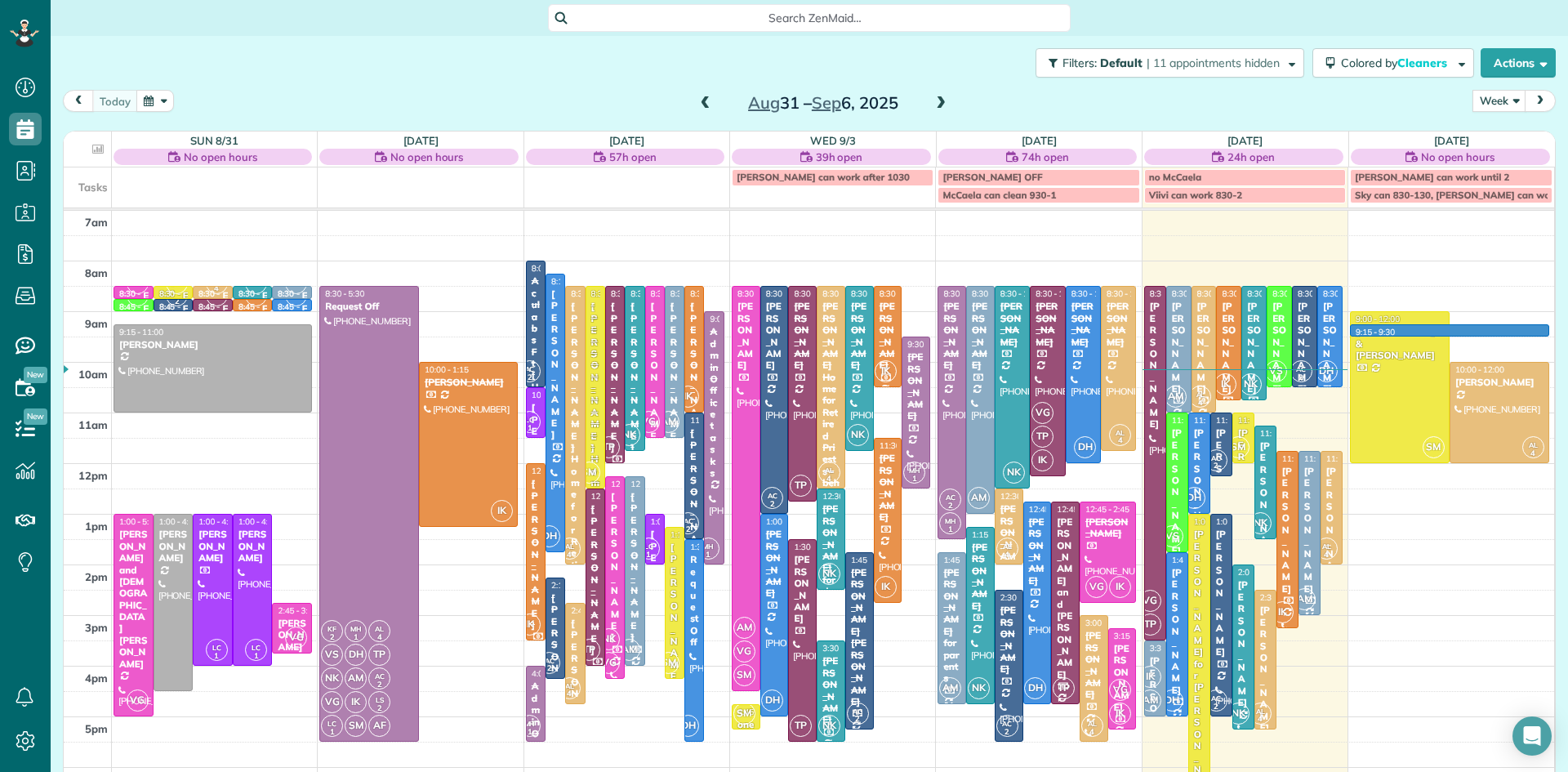
click at [1496, 330] on div "7am 8am 9am 10am 11am 12pm 1pm 2pm 3pm 4pm 5pm 6pm 7pm 8pm VG 8:30 - 8:45 Extra…" at bounding box center [809, 565] width 1491 height 708
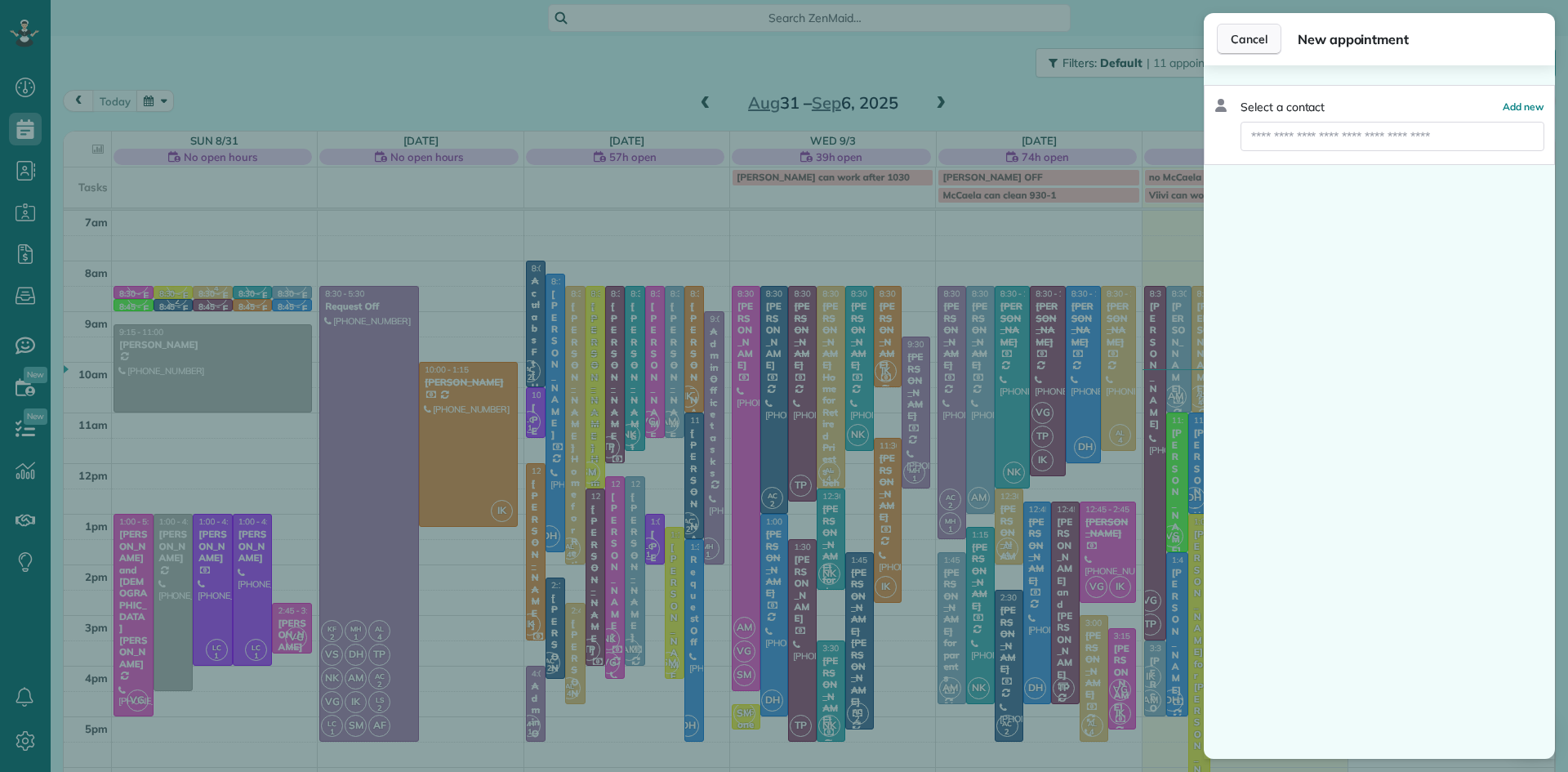
click at [1267, 41] on button "Cancel" at bounding box center [1249, 40] width 65 height 31
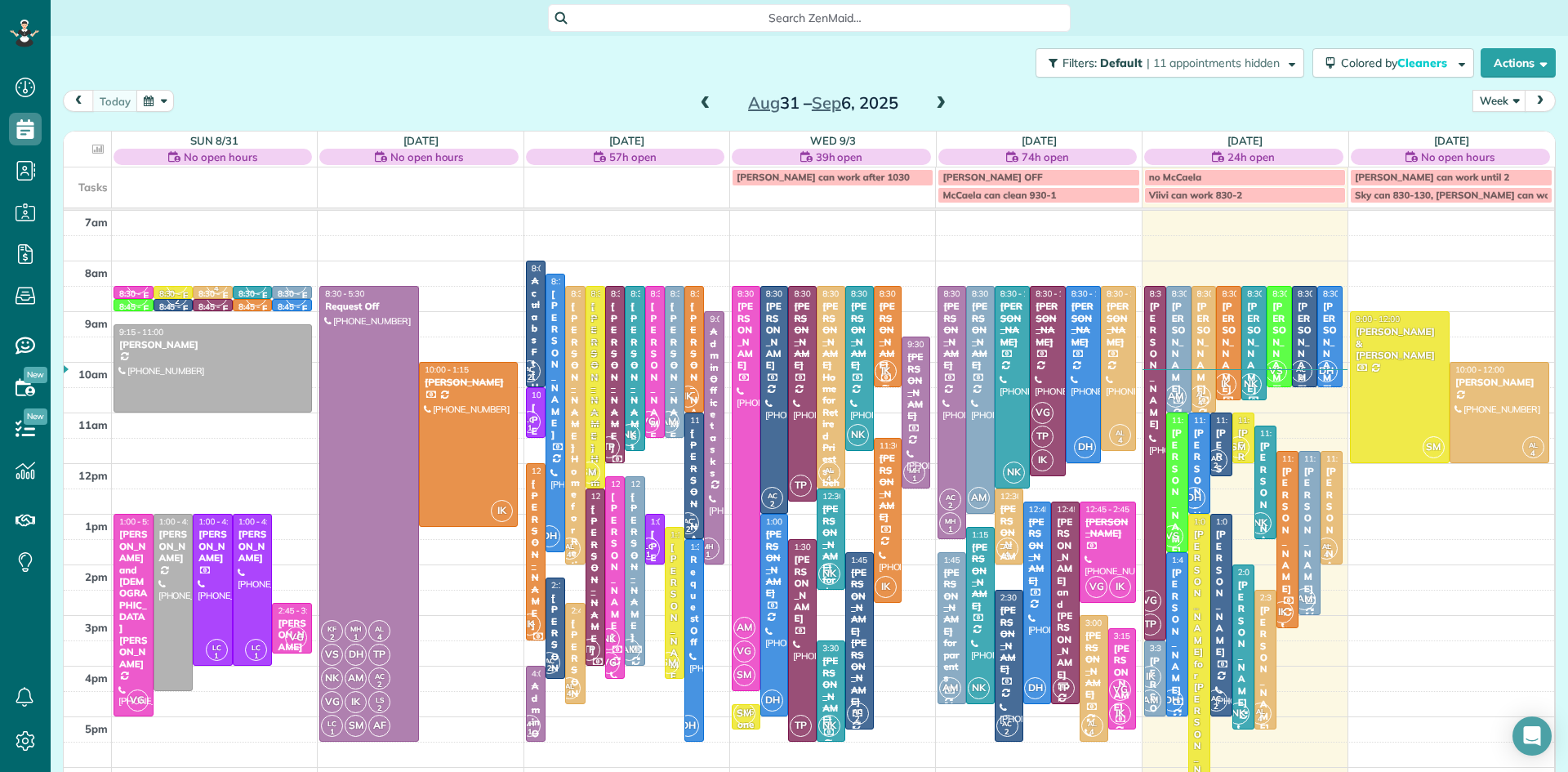
click at [932, 102] on span at bounding box center [941, 103] width 18 height 15
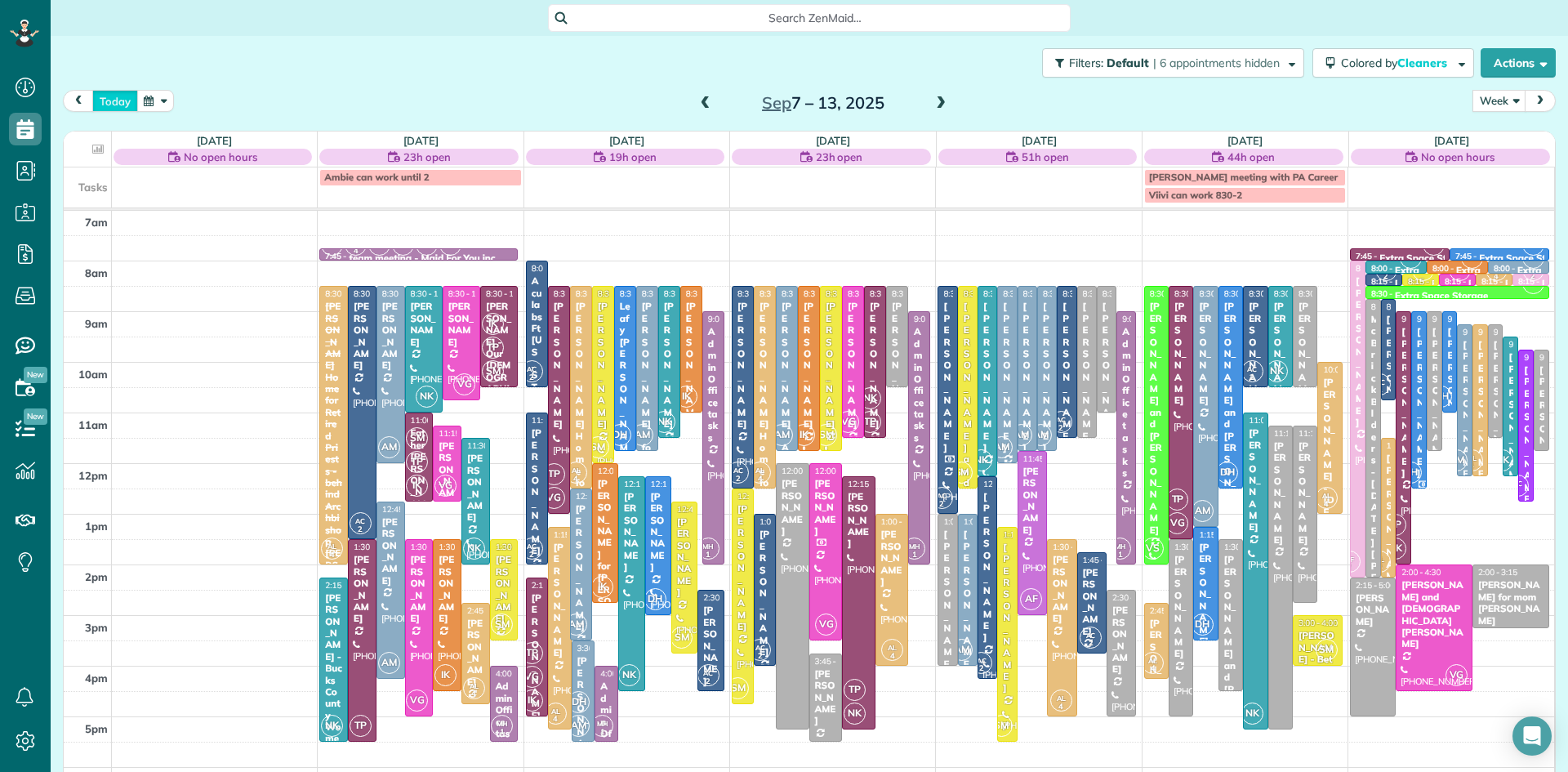
click at [112, 104] on button "today" at bounding box center [114, 101] width 46 height 22
